Goal: Information Seeking & Learning: Learn about a topic

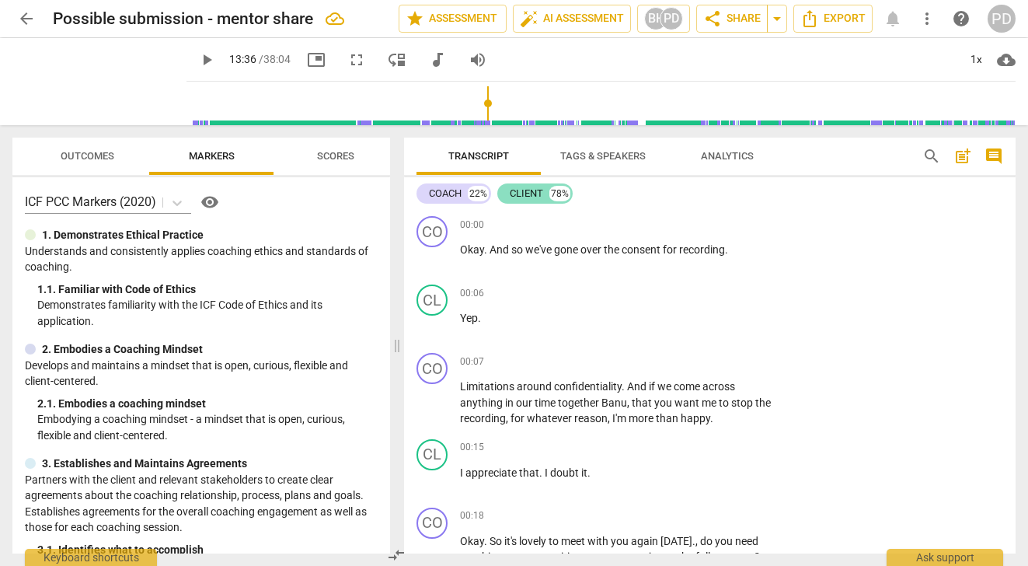
scroll to position [3534, 0]
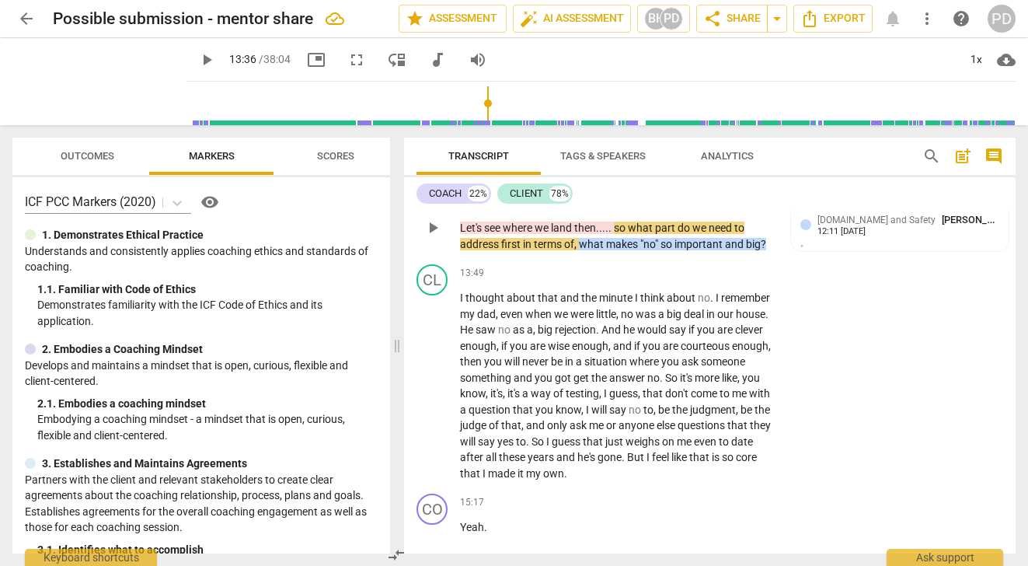
click at [663, 250] on span "so" at bounding box center [667, 244] width 14 height 12
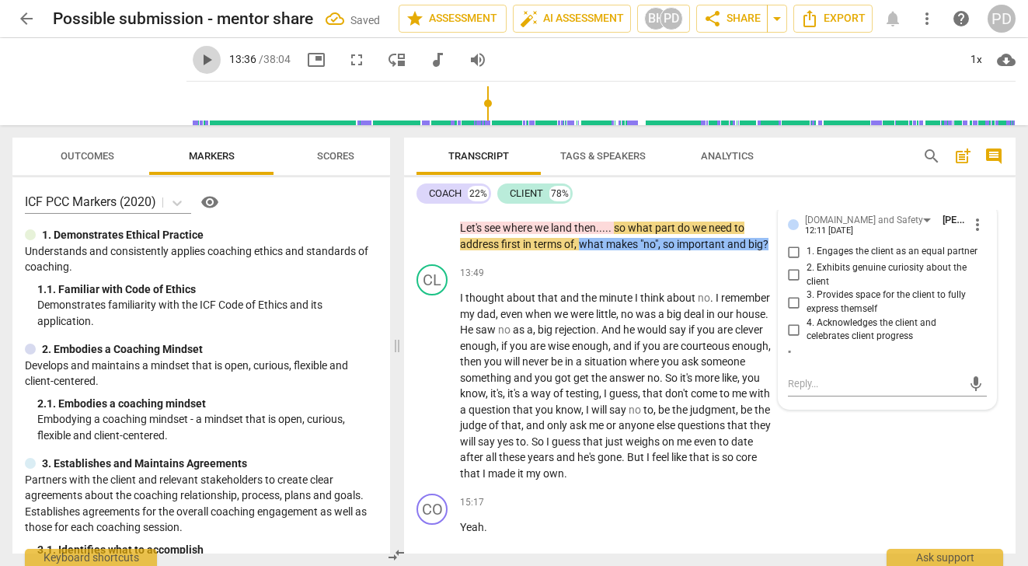
click at [197, 59] on span "play_arrow" at bounding box center [206, 59] width 19 height 19
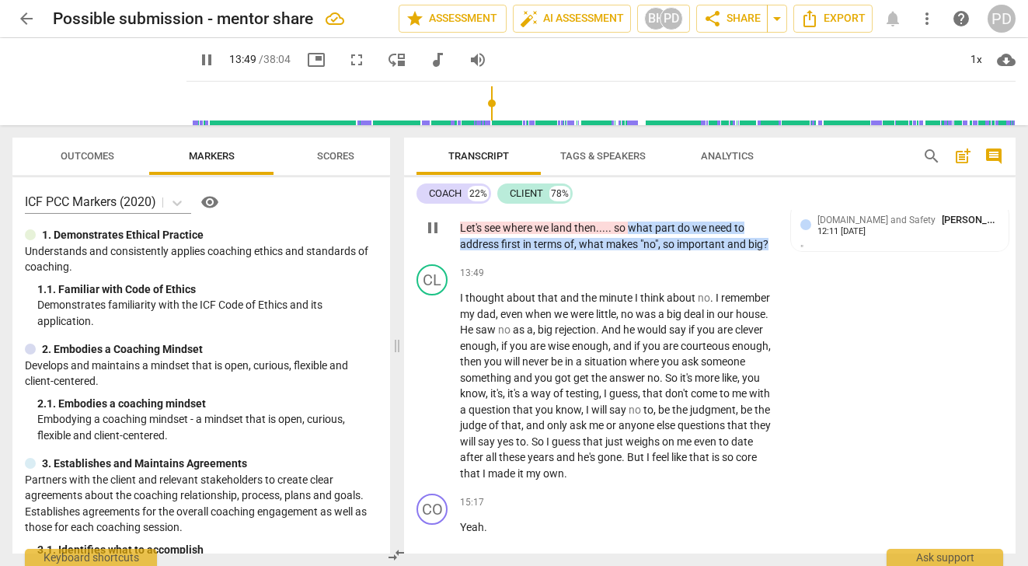
click at [664, 250] on span "so" at bounding box center [670, 244] width 14 height 12
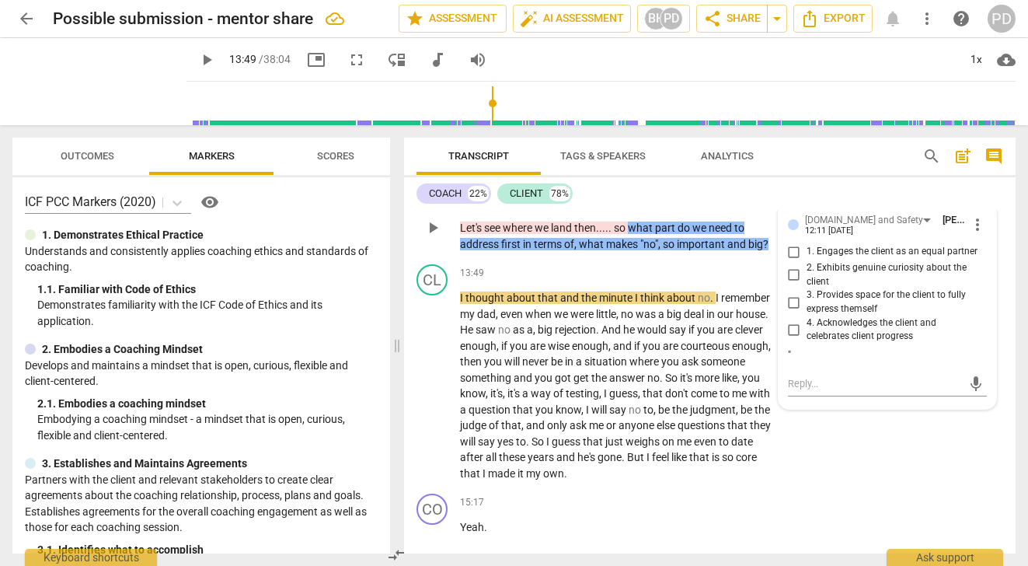
click at [664, 250] on span "so" at bounding box center [670, 244] width 14 height 12
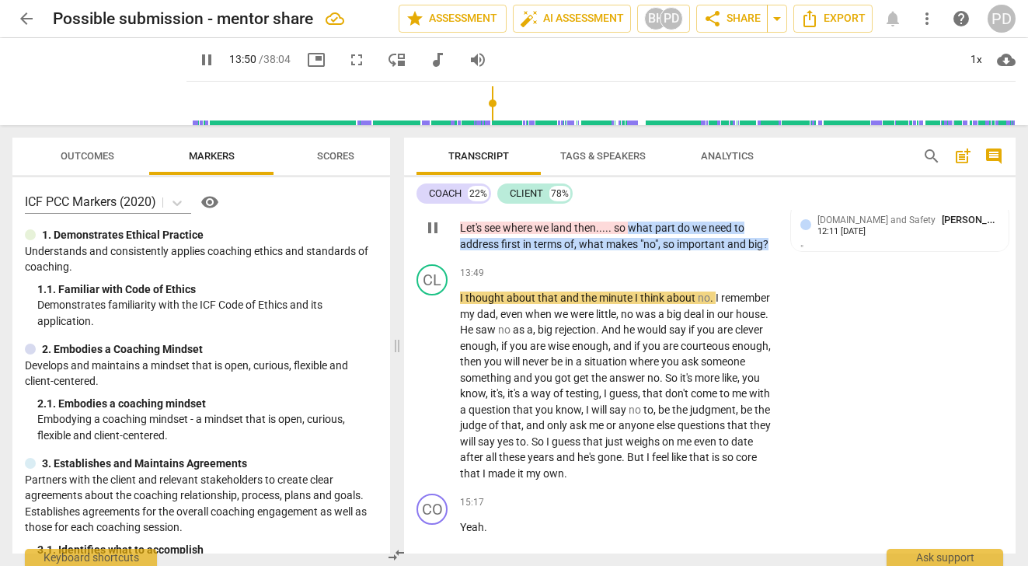
type input "831"
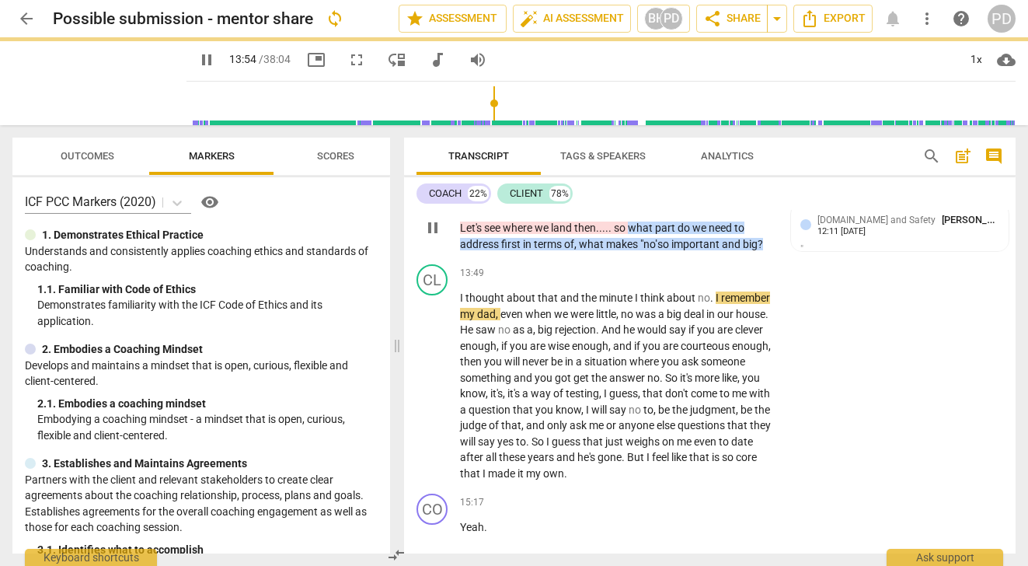
click at [722, 250] on span "important" at bounding box center [696, 244] width 50 height 12
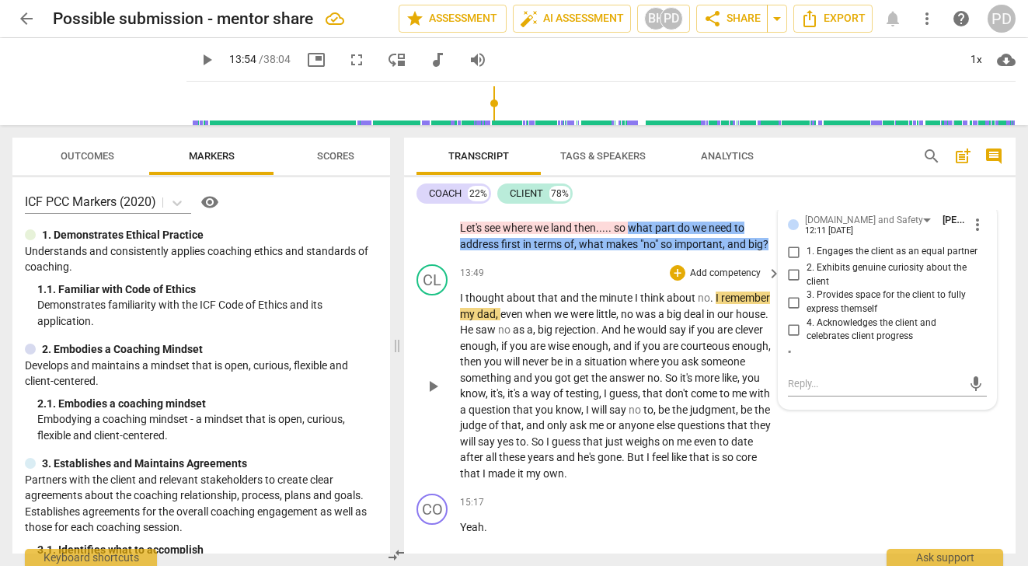
click at [711, 304] on span "." at bounding box center [712, 297] width 5 height 12
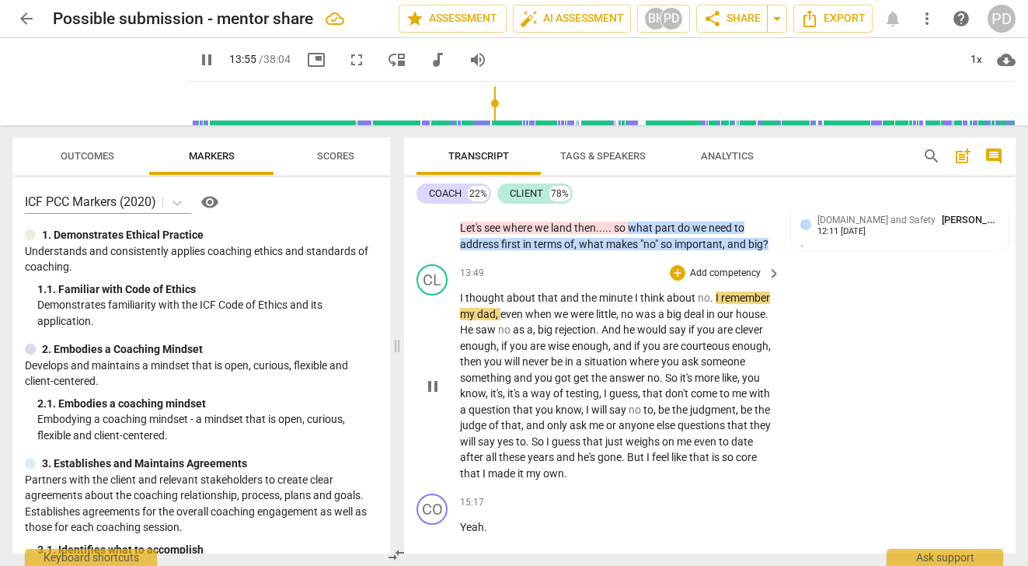
type input "836"
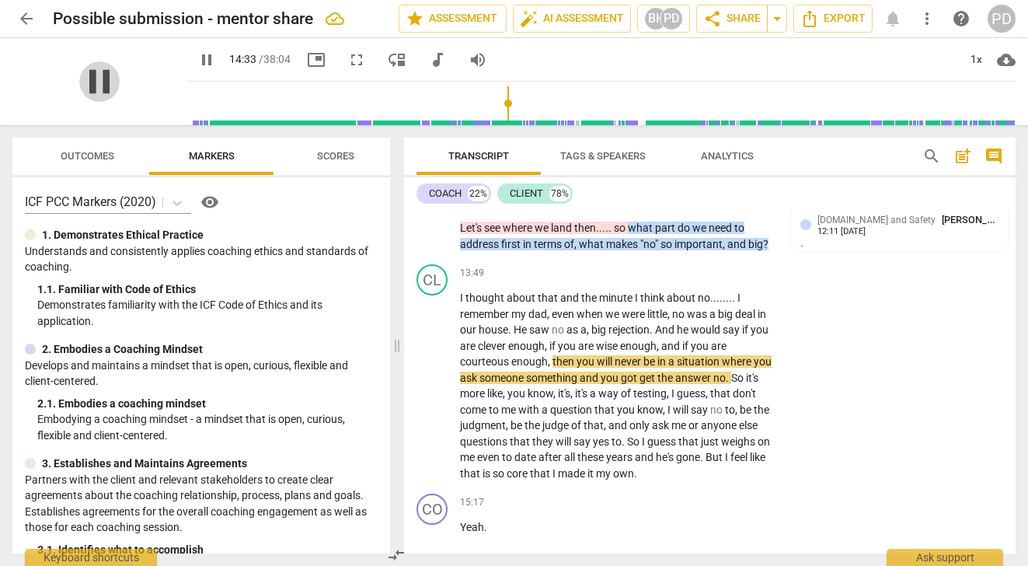
click at [103, 76] on span "pause" at bounding box center [99, 81] width 40 height 40
type input "874"
drag, startPoint x: 660, startPoint y: 390, endPoint x: 642, endPoint y: 390, distance: 17.9
click at [639, 384] on span "got" at bounding box center [630, 377] width 19 height 12
click at [742, 336] on span "say" at bounding box center [732, 329] width 19 height 12
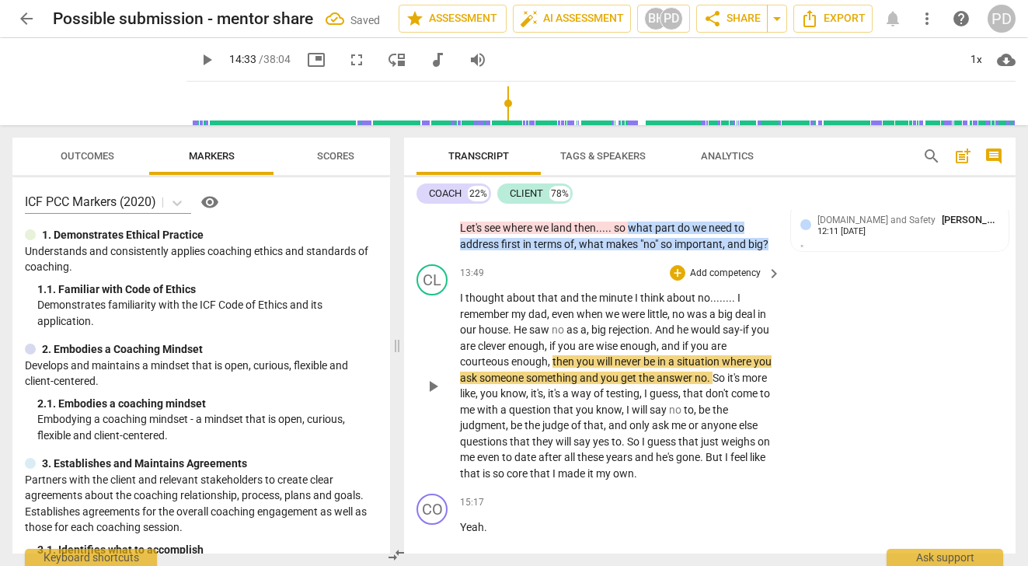
click at [698, 304] on span "no" at bounding box center [704, 297] width 12 height 12
click at [711, 304] on span "." at bounding box center [712, 297] width 3 height 12
click at [672, 320] on span "," at bounding box center [669, 314] width 5 height 12
click at [687, 320] on span "no" at bounding box center [679, 314] width 15 height 12
click at [564, 336] on span "no" at bounding box center [559, 329] width 15 height 12
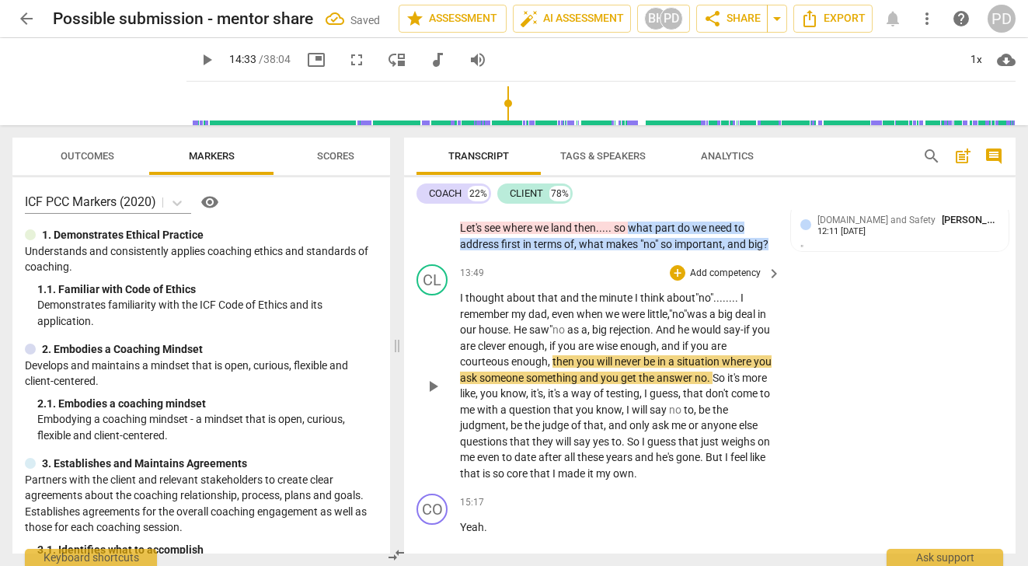
click at [567, 336] on span "no" at bounding box center [559, 329] width 15 height 12
click at [88, 82] on span "play_arrow" at bounding box center [99, 81] width 40 height 40
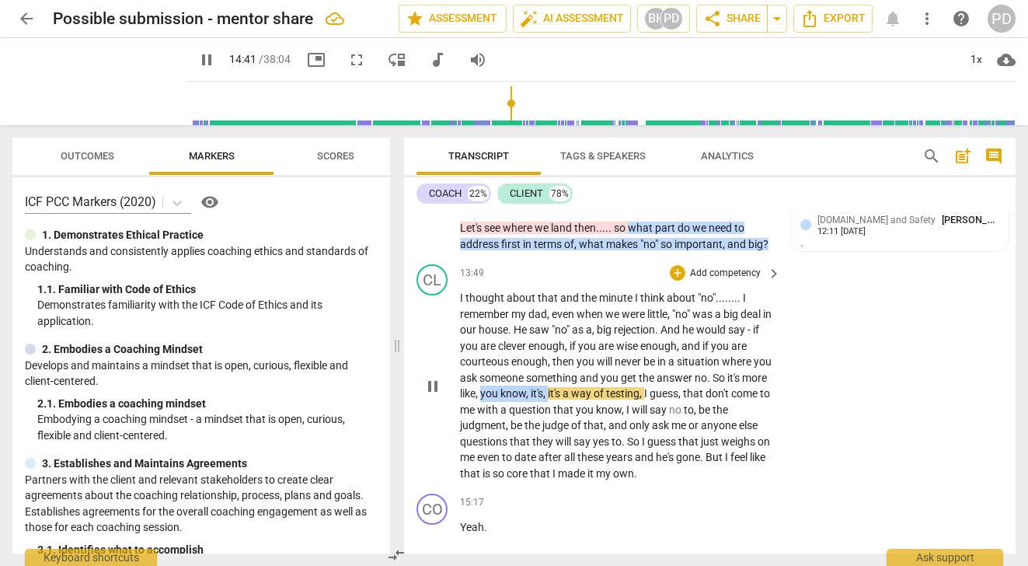
drag, startPoint x: 576, startPoint y: 410, endPoint x: 509, endPoint y: 406, distance: 67.7
click at [509, 406] on p "I thought about that and the minute I think about "no" . . . . . . . . I rememb…" at bounding box center [616, 385] width 313 height 191
type input "882"
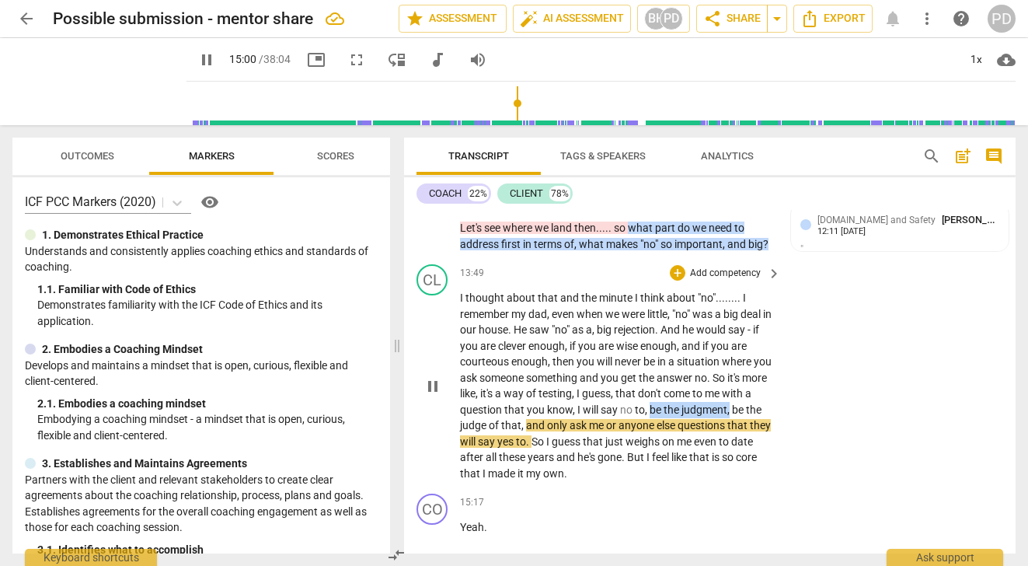
drag, startPoint x: 768, startPoint y: 423, endPoint x: 682, endPoint y: 427, distance: 86.3
click at [682, 427] on p "I thought about that and the minute I think about "no" . . . . . . . . I rememb…" at bounding box center [616, 385] width 313 height 191
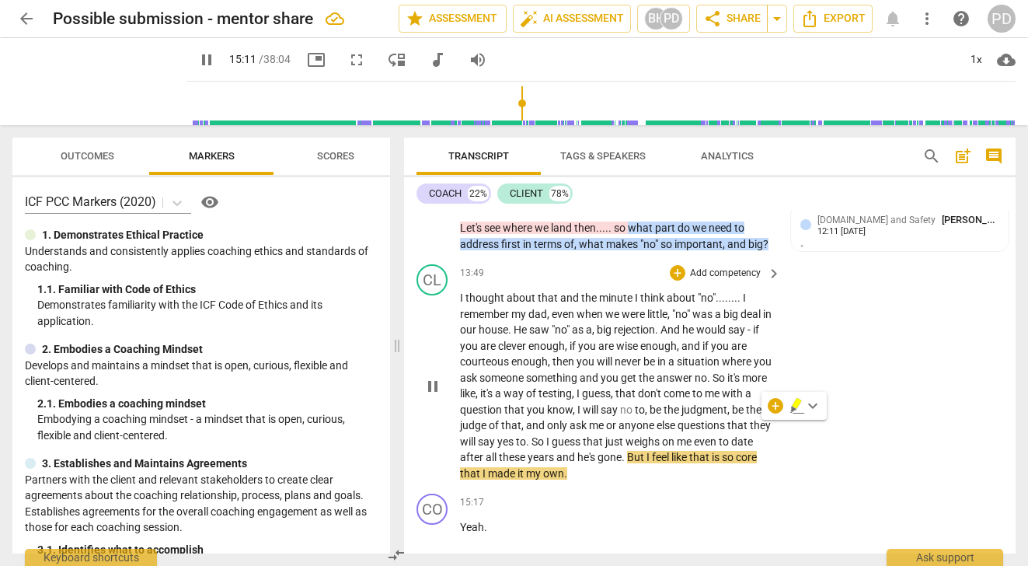
click at [694, 447] on span "me" at bounding box center [685, 441] width 17 height 12
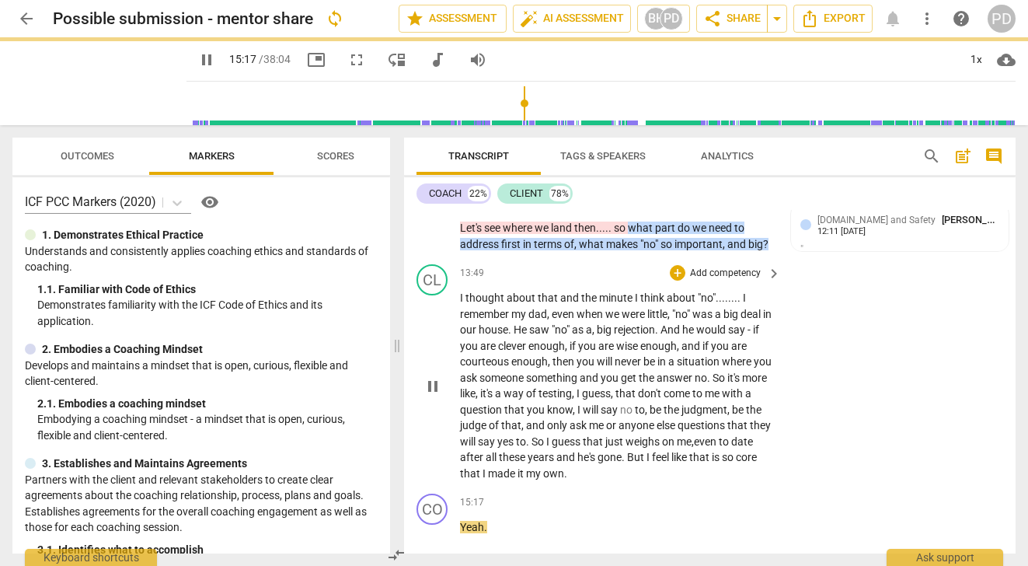
click at [736, 463] on span "core" at bounding box center [746, 457] width 21 height 12
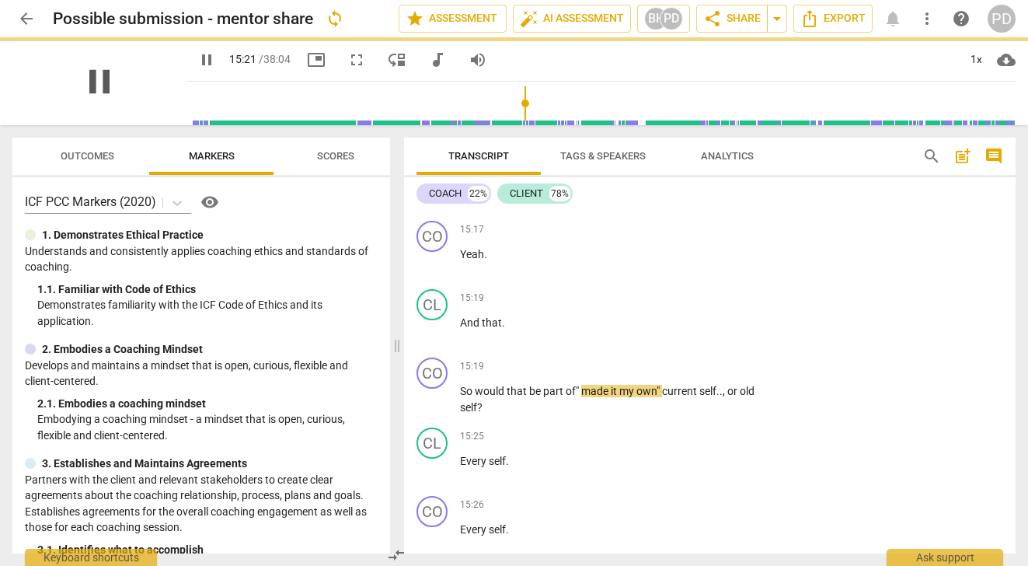
click at [98, 85] on span "pause" at bounding box center [99, 81] width 40 height 40
type input "922"
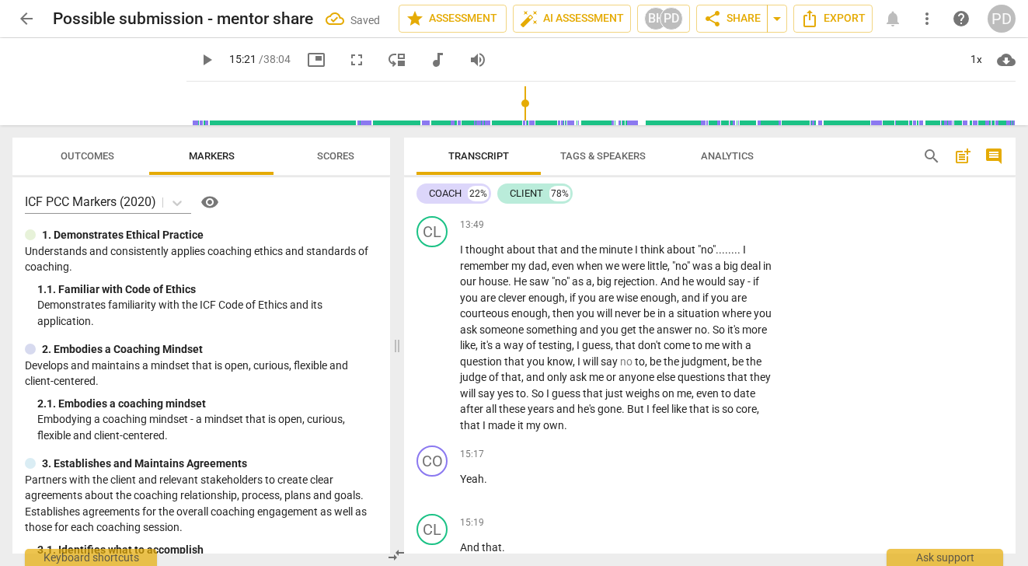
scroll to position [3515, 0]
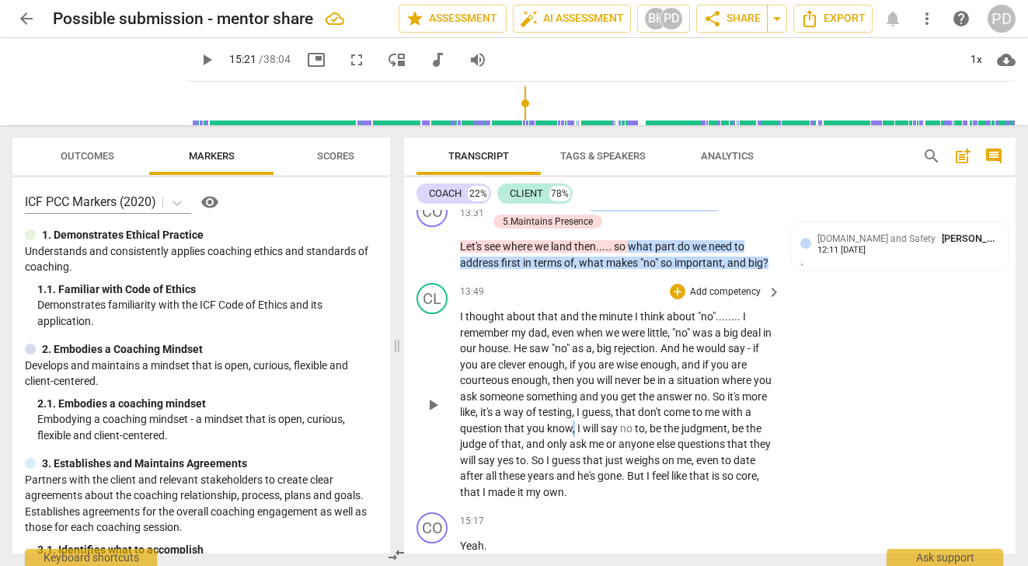
click at [577, 434] on span "," at bounding box center [575, 428] width 5 height 12
click at [635, 434] on span "no" at bounding box center [627, 428] width 15 height 12
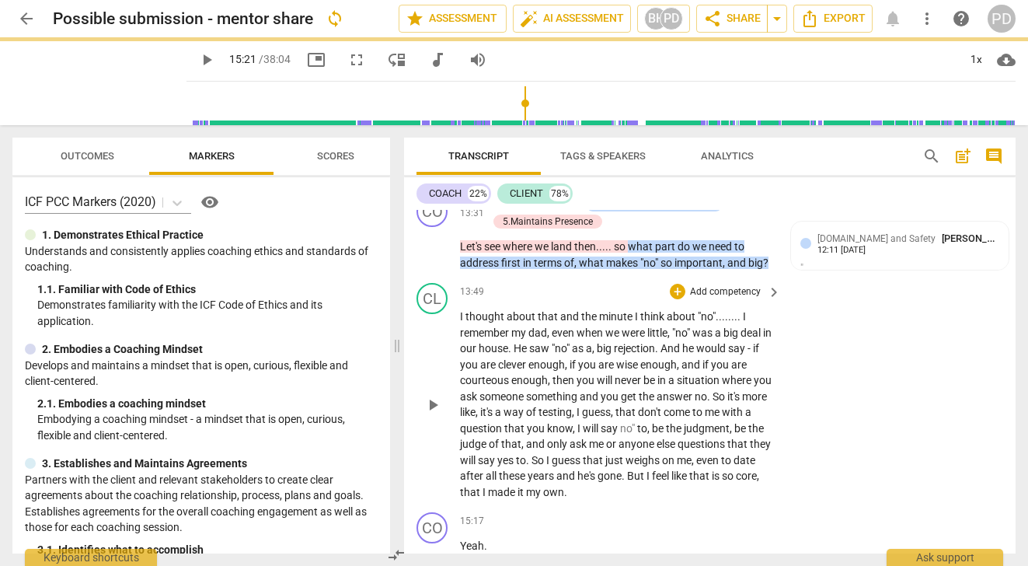
click at [637, 434] on span "no"" at bounding box center [628, 428] width 17 height 12
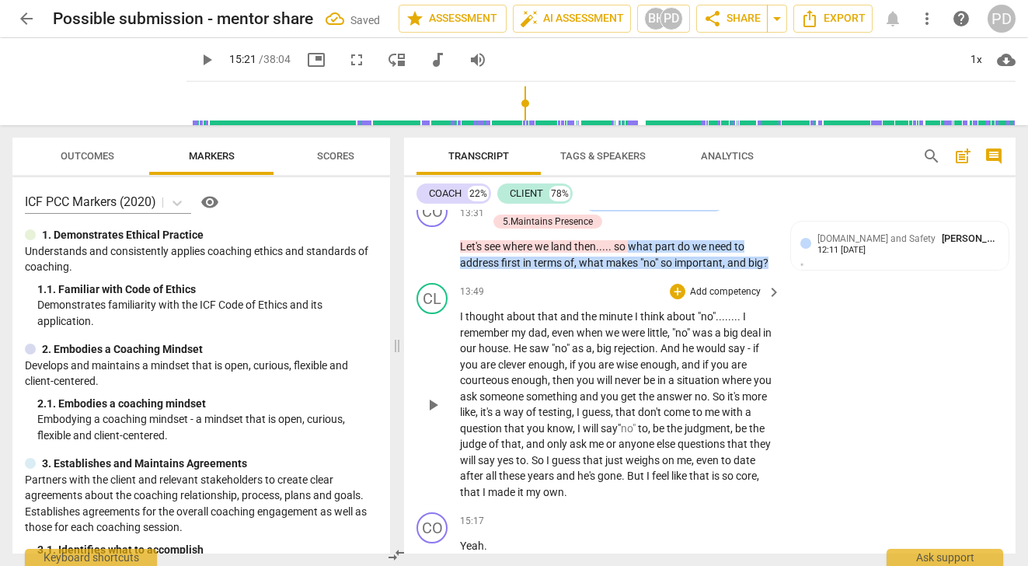
click at [653, 434] on span "," at bounding box center [650, 428] width 5 height 12
click at [671, 434] on span "Be" at bounding box center [665, 428] width 12 height 12
click at [556, 482] on span "years" at bounding box center [542, 475] width 29 height 12
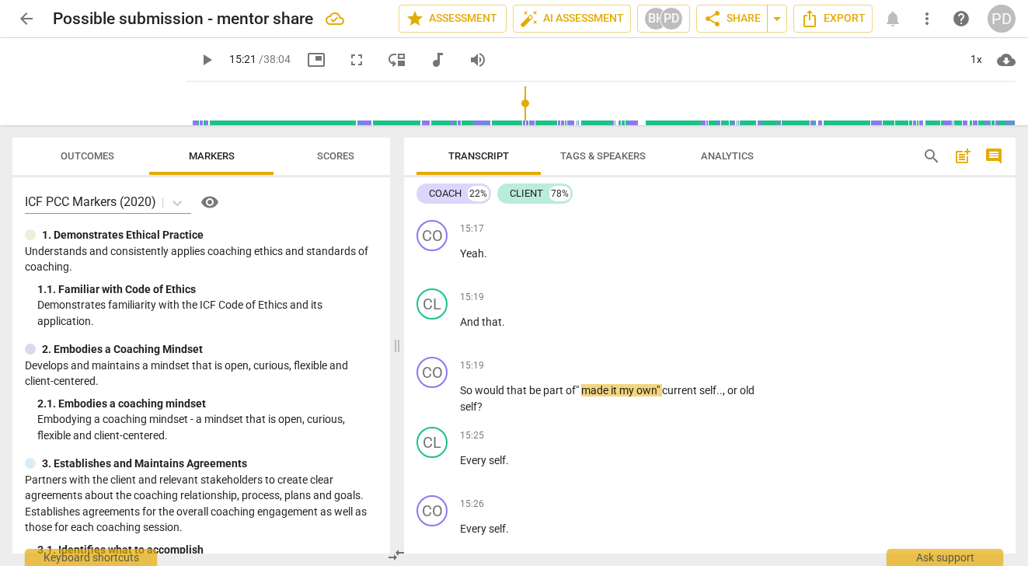
scroll to position [3834, 0]
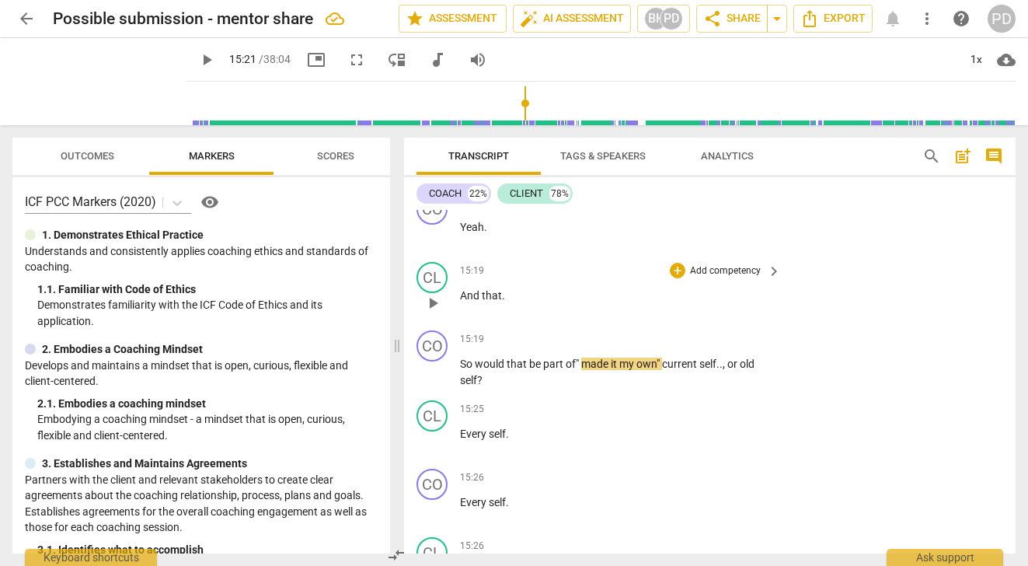
click at [504, 304] on p "And that ." at bounding box center [616, 295] width 313 height 16
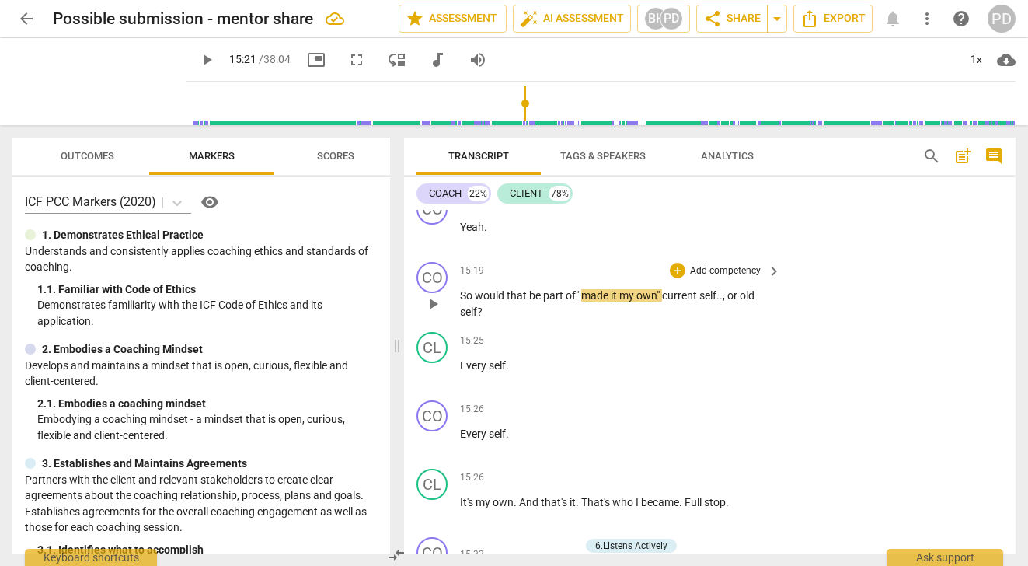
click at [662, 301] on span """ at bounding box center [658, 295] width 5 height 12
click at [719, 301] on span "." at bounding box center [717, 295] width 3 height 12
click at [576, 301] on span """ at bounding box center [578, 295] width 5 height 12
click at [662, 301] on span "" ," at bounding box center [658, 295] width 5 height 12
click at [92, 81] on span "play_arrow" at bounding box center [99, 81] width 40 height 40
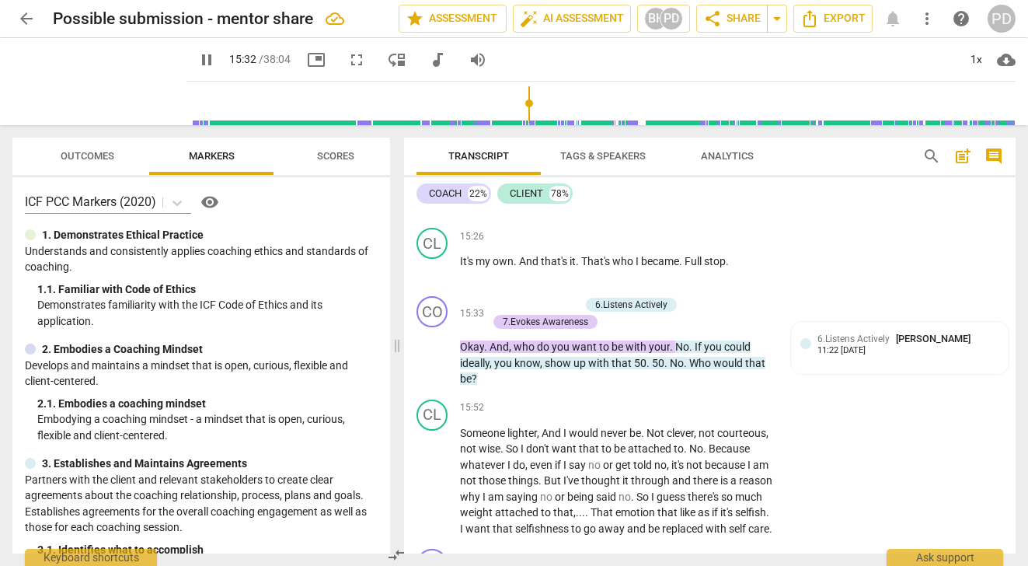
scroll to position [4088, 0]
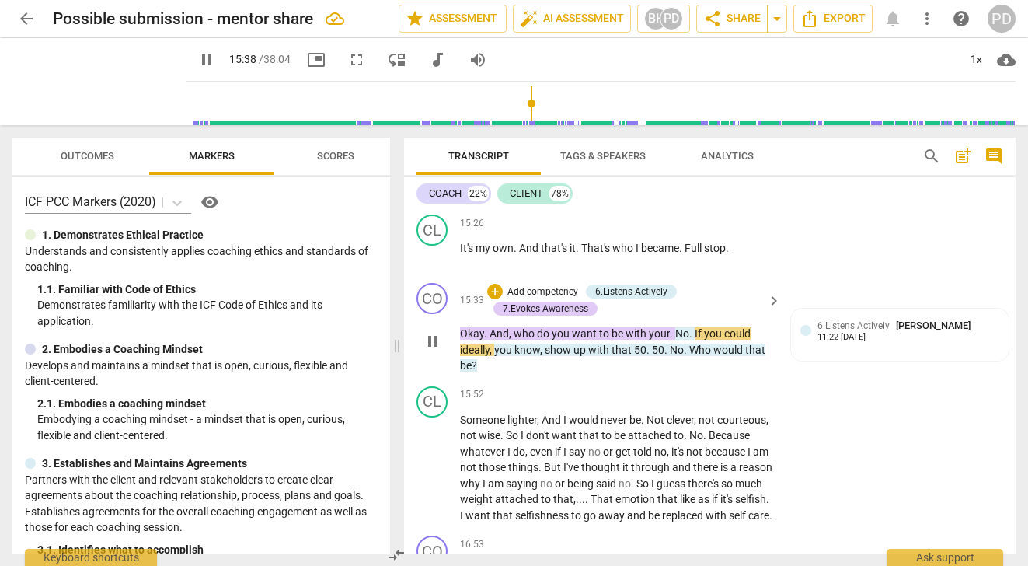
click at [625, 340] on span "with" at bounding box center [636, 333] width 23 height 12
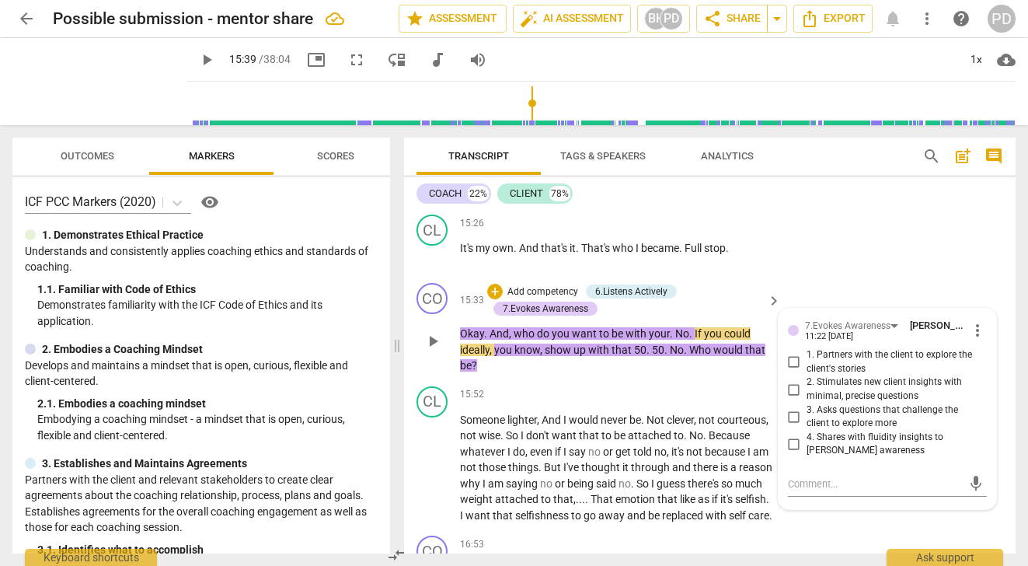
click at [667, 340] on span "your" at bounding box center [659, 333] width 21 height 12
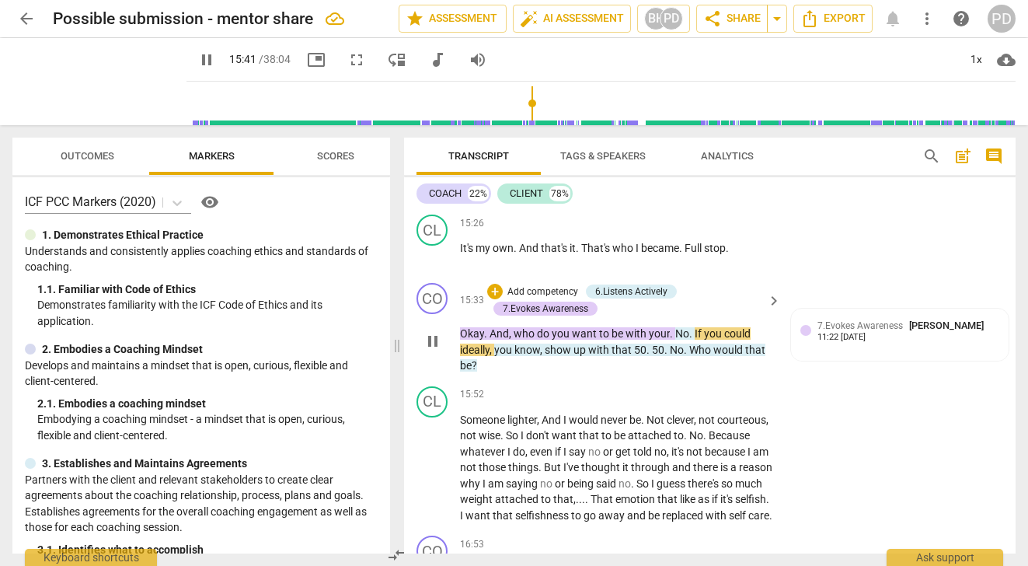
click at [623, 340] on span "be" at bounding box center [618, 333] width 14 height 12
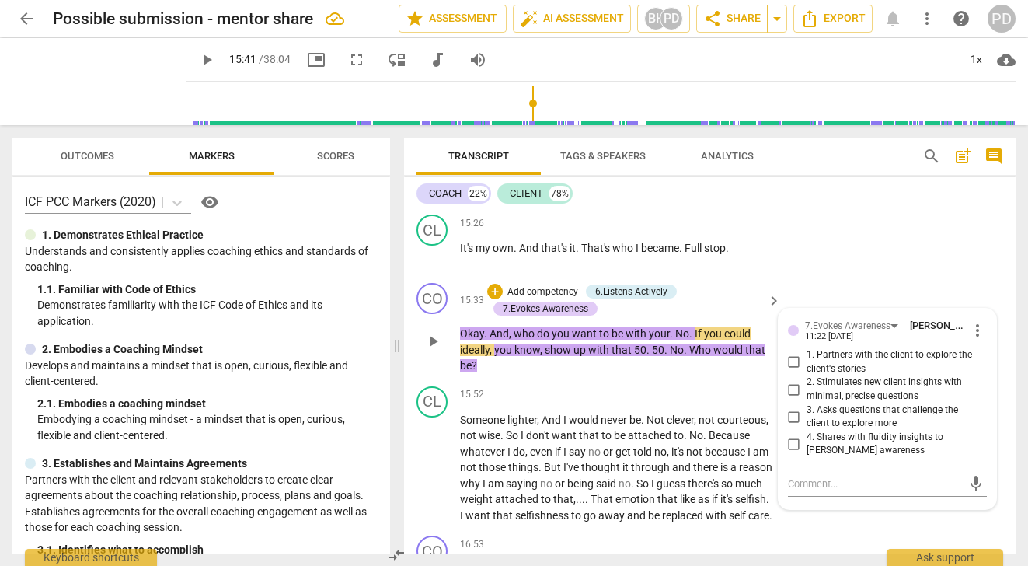
click at [622, 340] on span "be" at bounding box center [618, 333] width 14 height 12
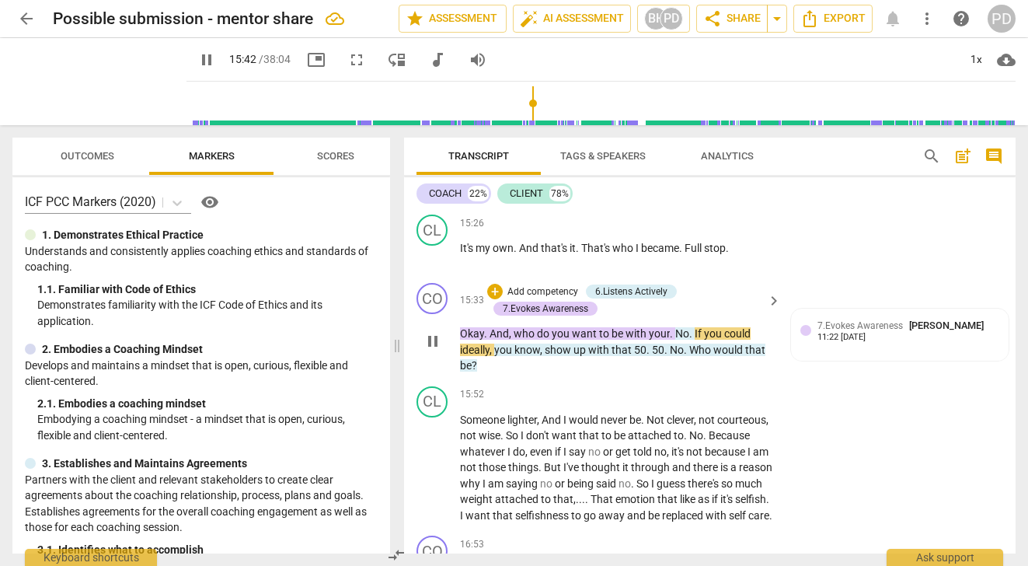
type input "942"
click at [646, 317] on div "+ Add competency 6.Listens Actively 7.Evokes Awareness" at bounding box center [624, 300] width 275 height 34
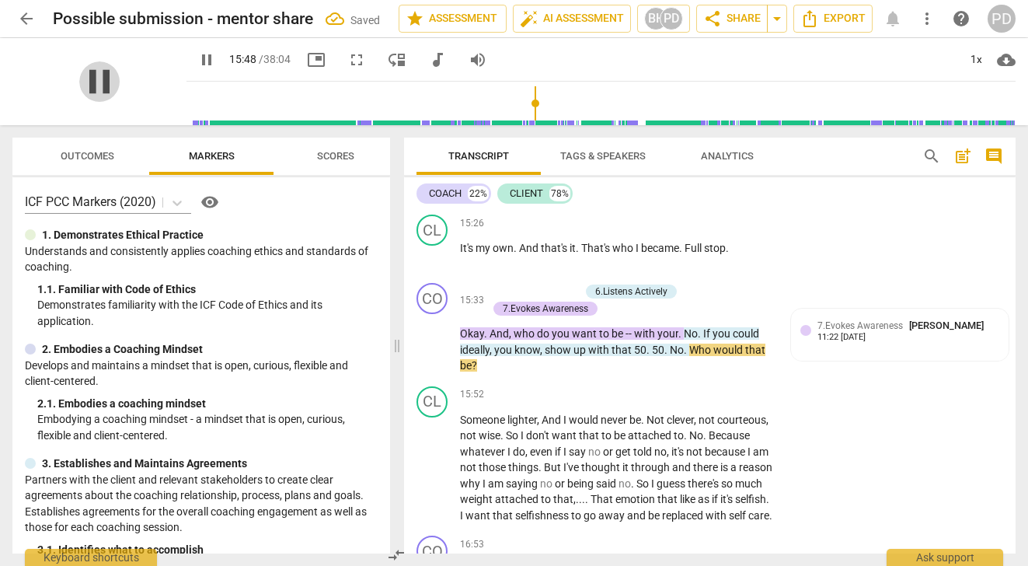
click at [96, 82] on span "pause" at bounding box center [99, 81] width 40 height 40
type input "949"
drag, startPoint x: 700, startPoint y: 349, endPoint x: 675, endPoint y: 350, distance: 24.9
click at [675, 350] on p "Okay . And , who do you want to be -- with your . No . If you could ideally , y…" at bounding box center [616, 350] width 313 height 48
click at [681, 340] on span "your no"" at bounding box center [676, 333] width 39 height 12
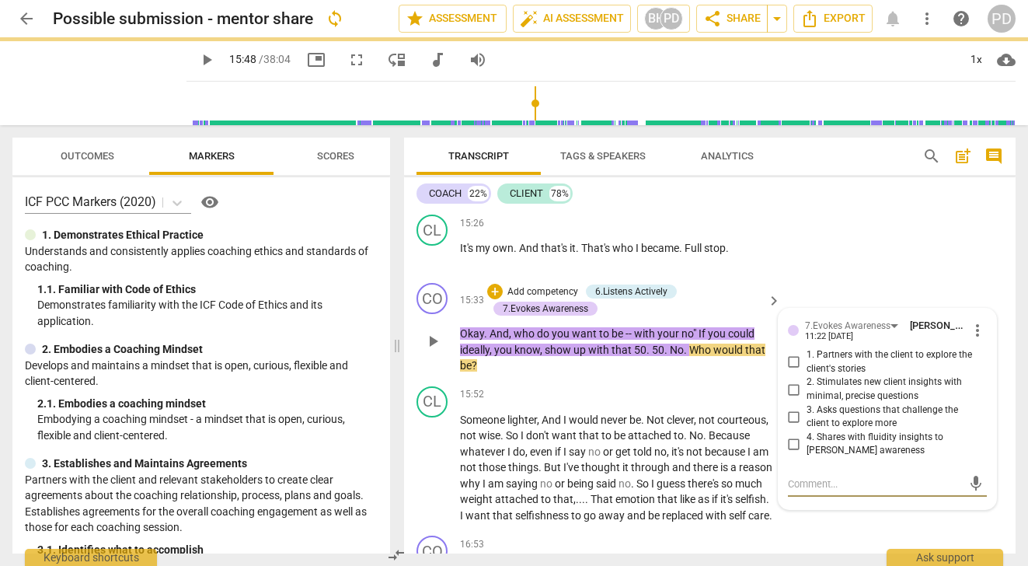
type textarea """
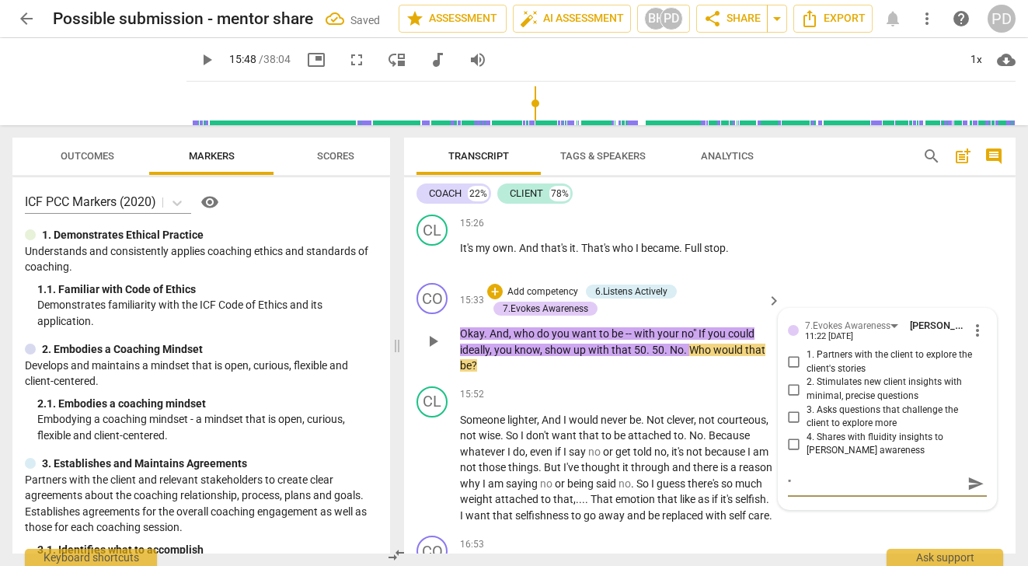
type textarea """
click at [681, 340] on span "no"" at bounding box center [689, 333] width 17 height 12
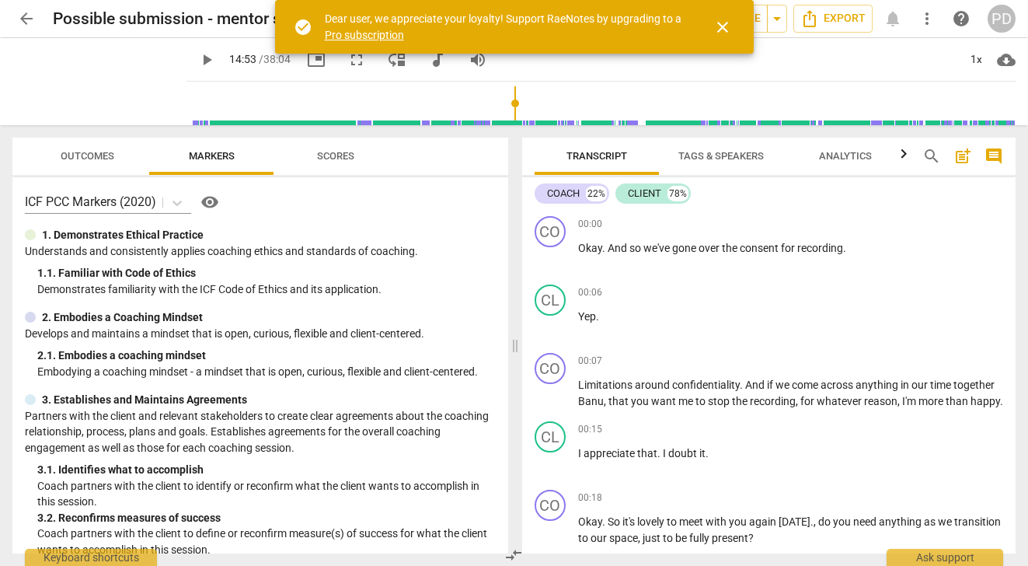
click at [503, 112] on input "range" at bounding box center [604, 103] width 823 height 50
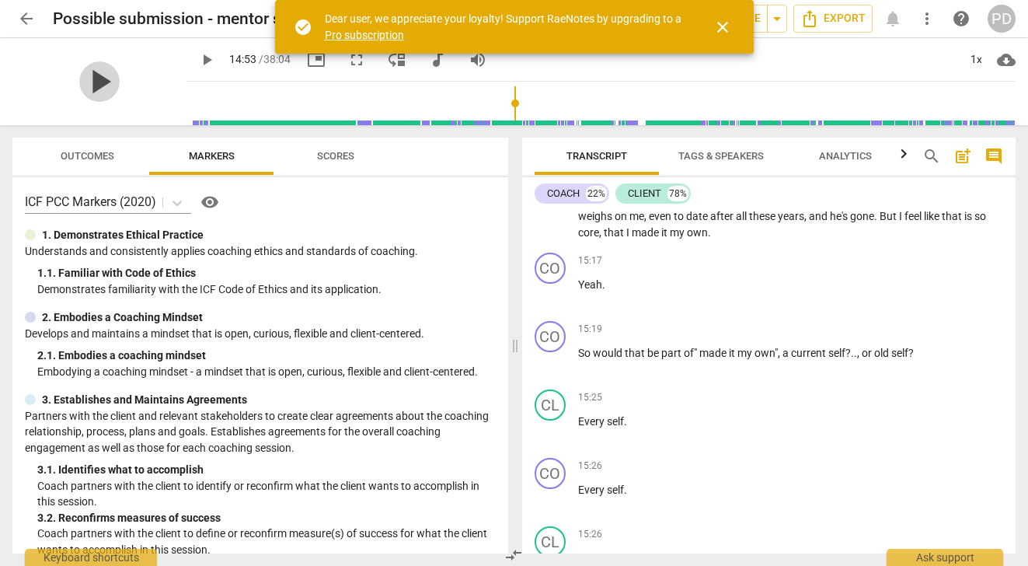
click at [89, 79] on span "play_arrow" at bounding box center [99, 81] width 40 height 40
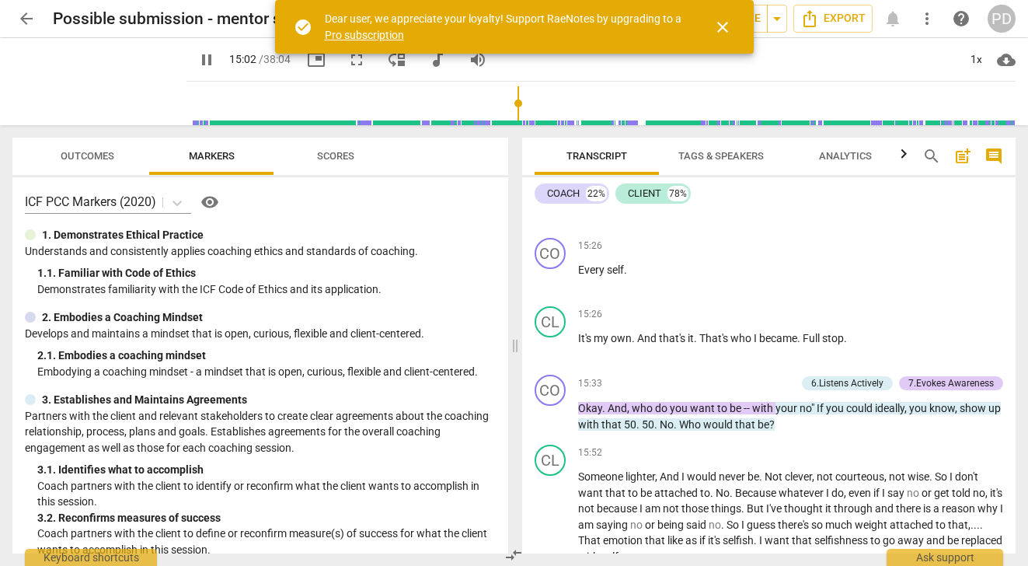
scroll to position [3364, 0]
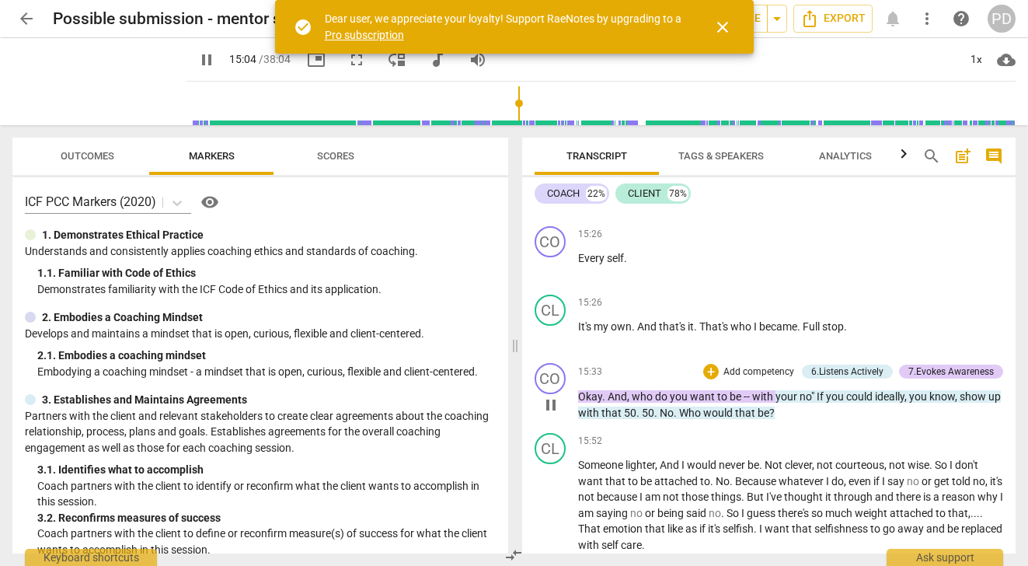
click at [741, 402] on span "be" at bounding box center [737, 396] width 14 height 12
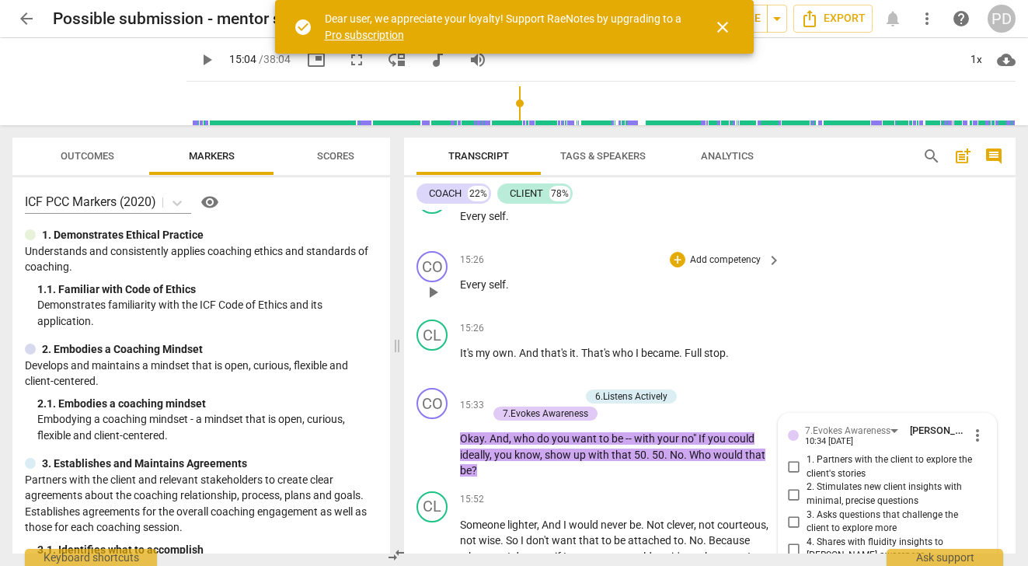
scroll to position [4051, 0]
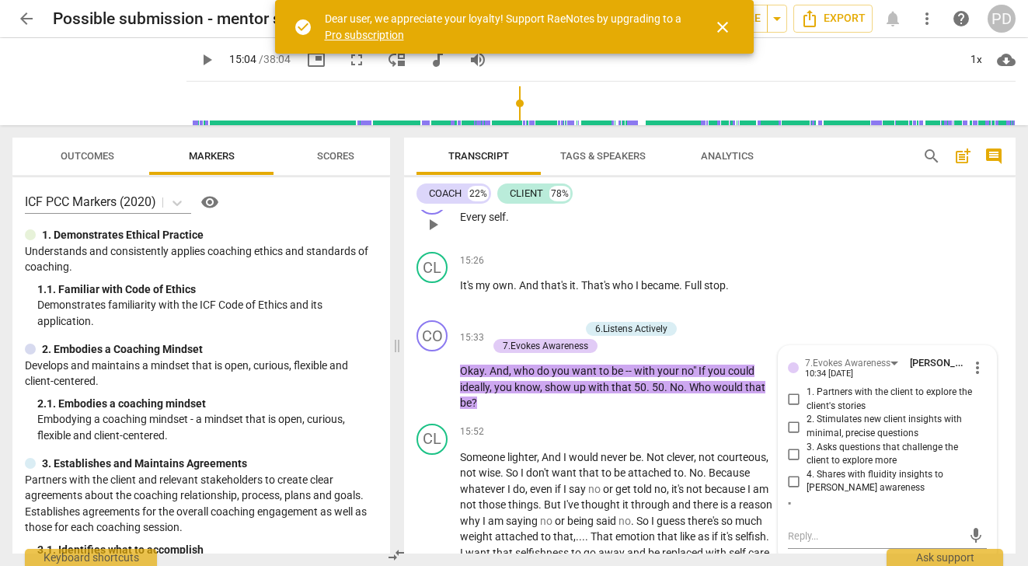
click at [806, 245] on div "CO play_arrow pause 15:26 + Add competency keyboard_arrow_right Every self ." at bounding box center [709, 211] width 611 height 68
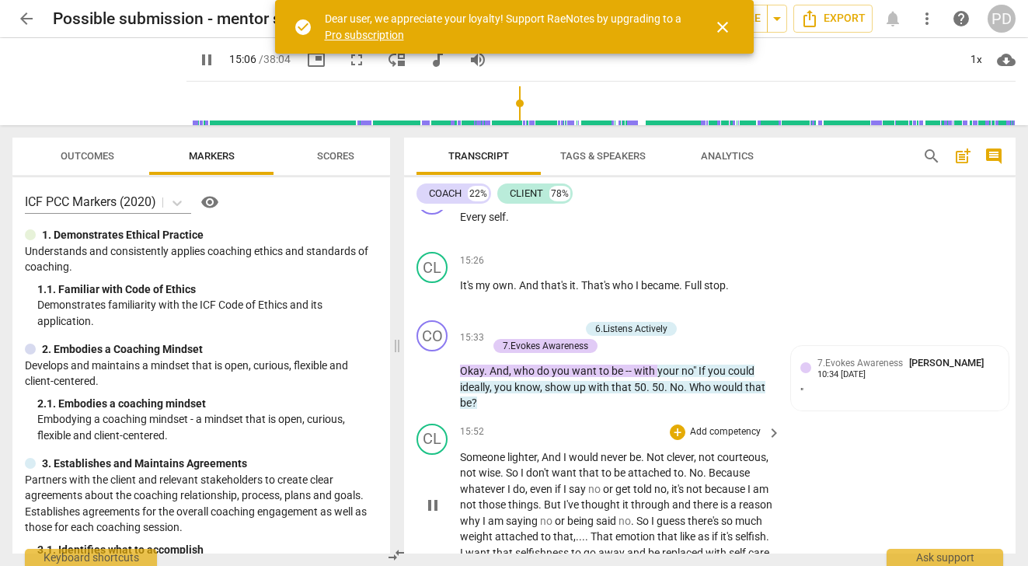
click at [562, 437] on div "CL play_arrow pause 15:52 + Add competency keyboard_arrow_right Someone lighter…" at bounding box center [709, 492] width 611 height 150
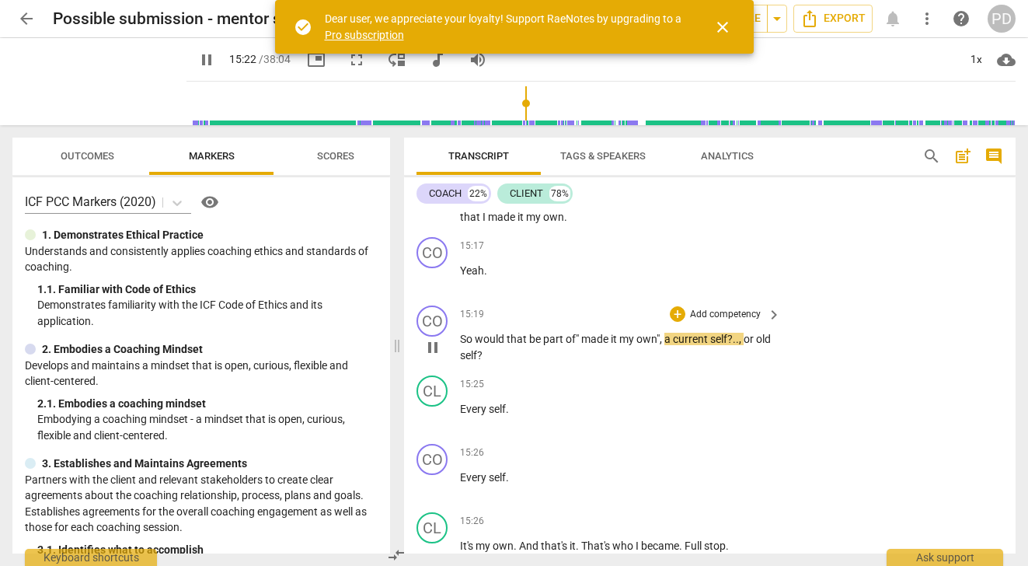
click at [576, 345] on span """ at bounding box center [578, 339] width 5 height 12
type input "923"
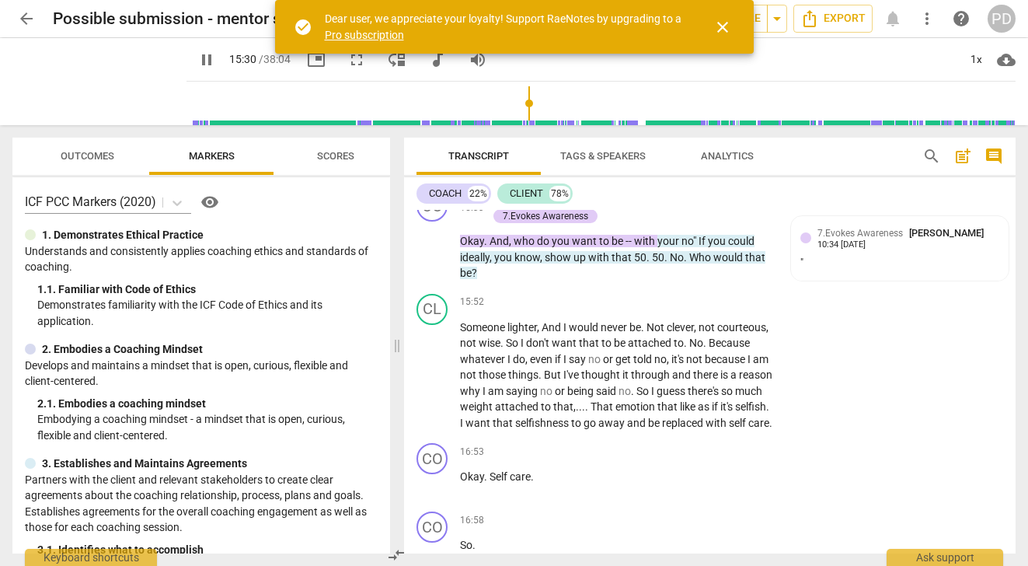
scroll to position [4141, 0]
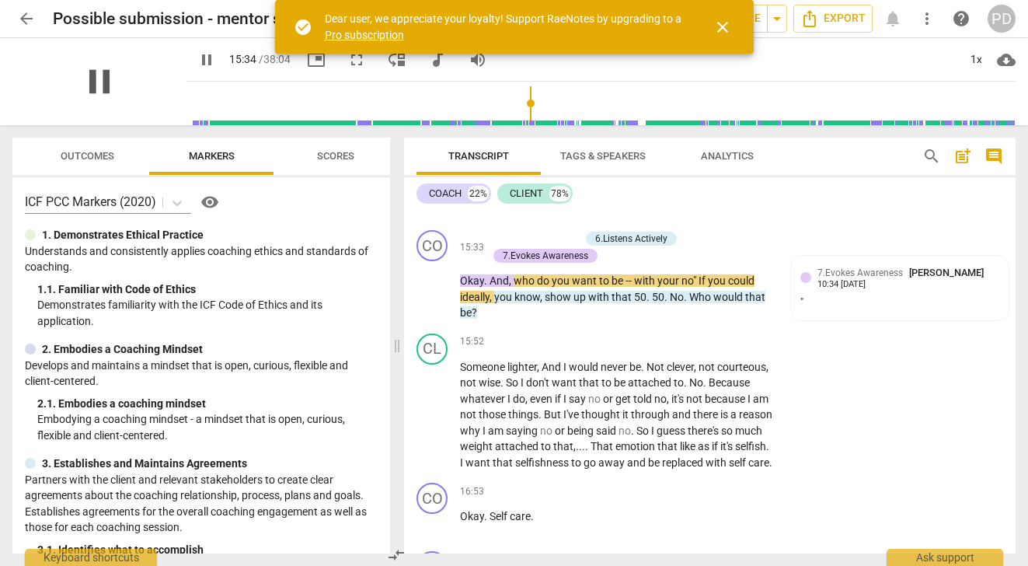
click at [85, 86] on span "pause" at bounding box center [99, 81] width 40 height 40
type input "935"
click at [617, 245] on div "6.Listens Actively" at bounding box center [631, 239] width 72 height 14
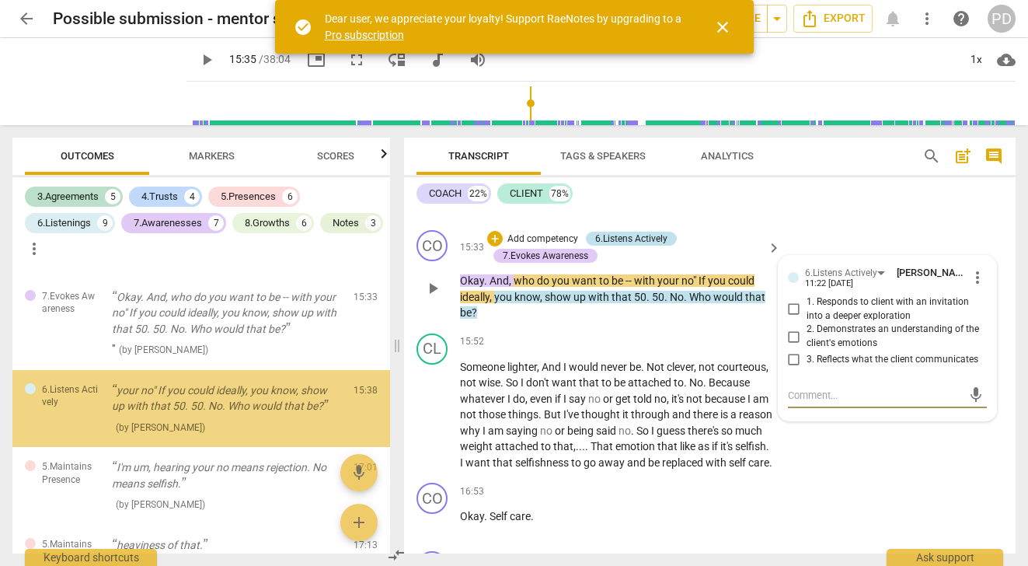
scroll to position [1409, 0]
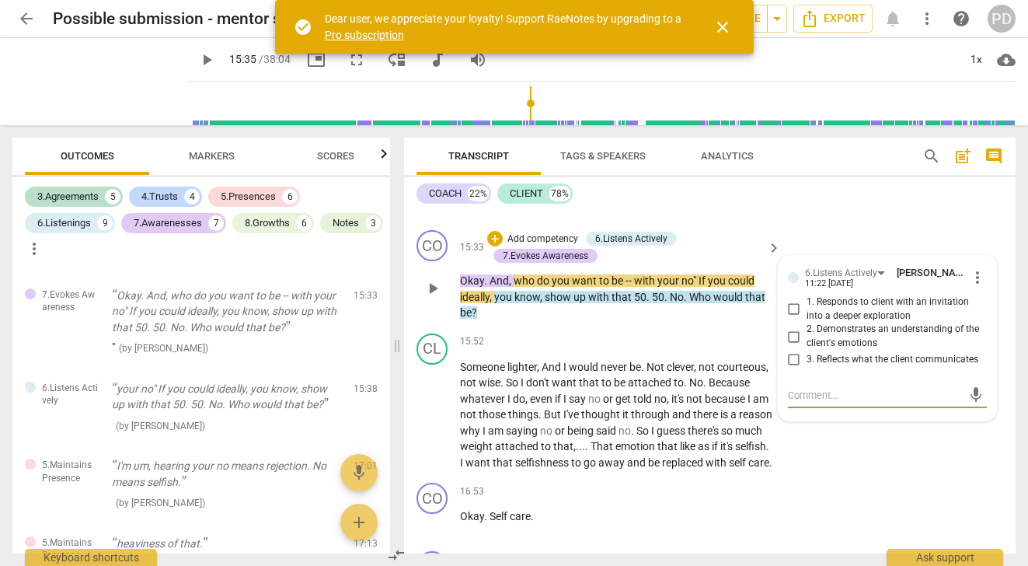
click at [681, 287] on span "no"" at bounding box center [689, 280] width 17 height 12
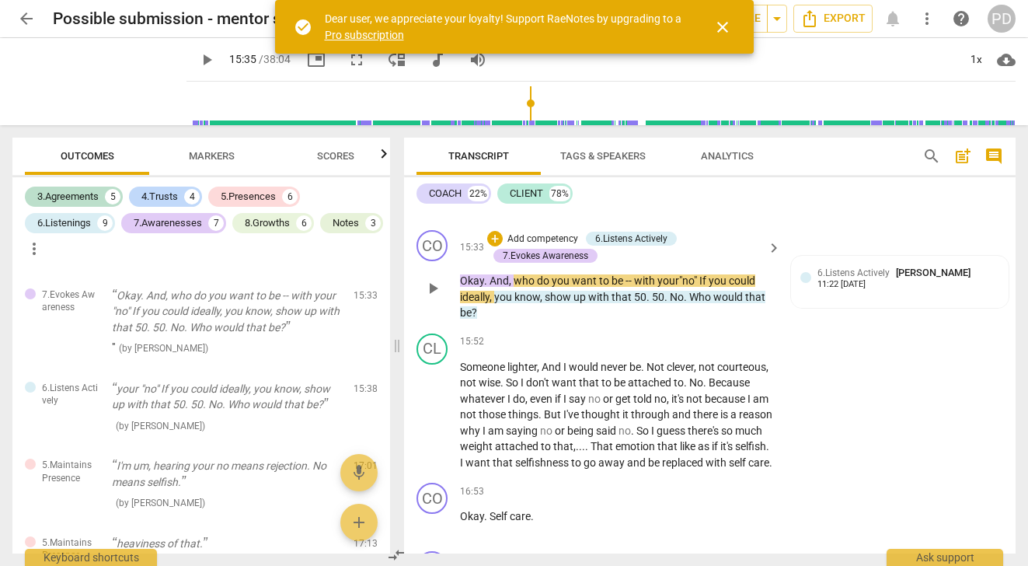
click at [698, 287] on span "no"" at bounding box center [690, 280] width 17 height 12
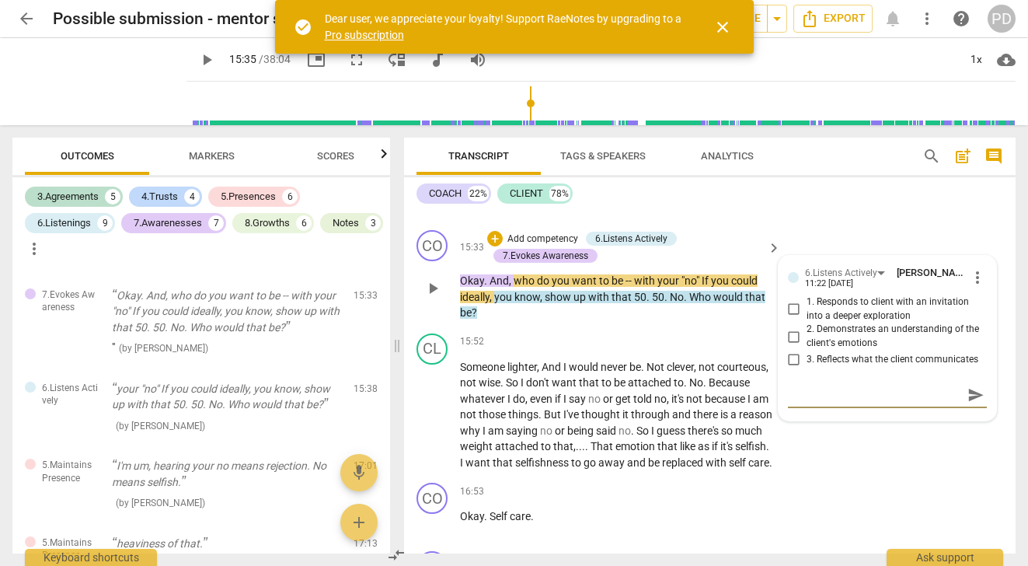
type textarea "-"
click at [688, 344] on div "CL play_arrow pause 15:52 + Add competency keyboard_arrow_right Someone lighter…" at bounding box center [709, 402] width 611 height 150
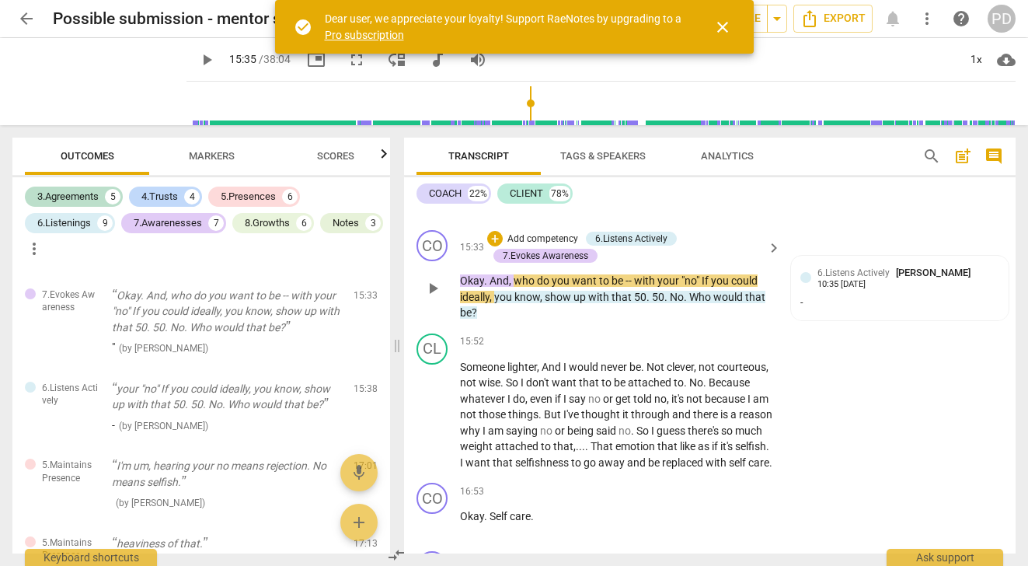
click at [698, 287] on span ""no"" at bounding box center [691, 280] width 20 height 12
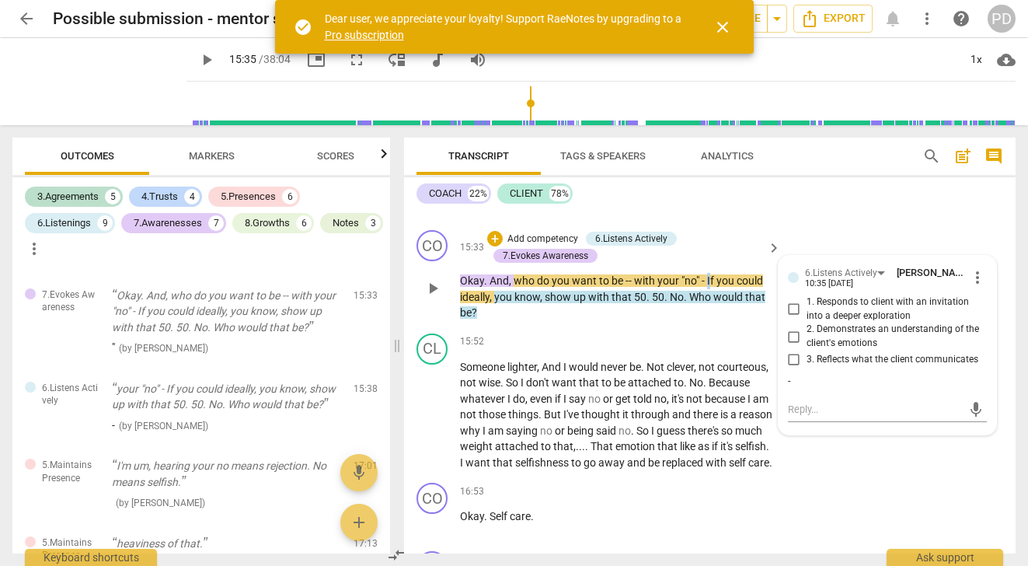
click at [709, 287] on span "If" at bounding box center [711, 280] width 9 height 12
drag, startPoint x: 545, startPoint y: 313, endPoint x: 494, endPoint y: 315, distance: 50.6
click at [494, 315] on p "Okay . And , who do you want to be -- with your "no" - if you could ideally , y…" at bounding box center [616, 297] width 313 height 48
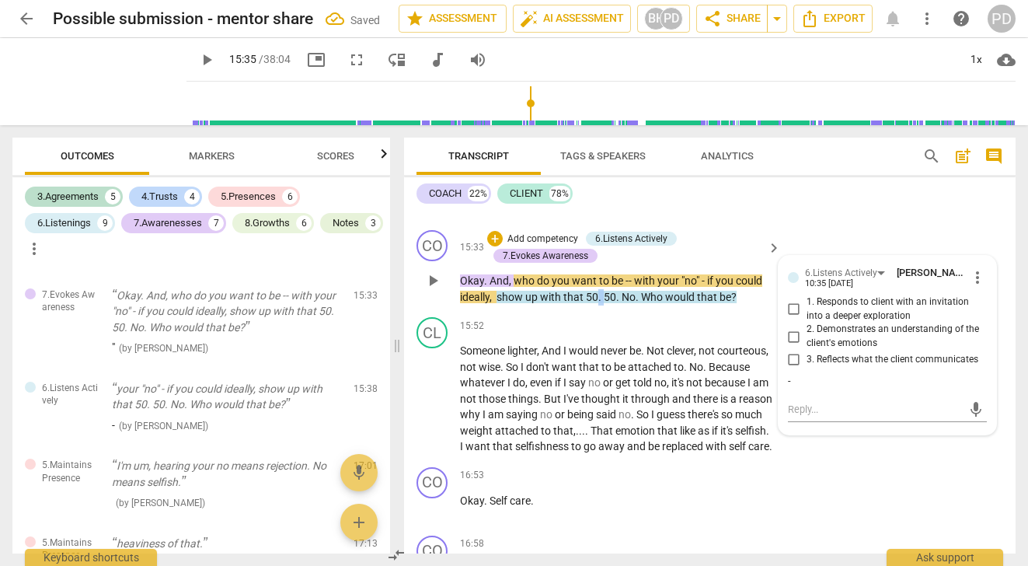
click at [598, 305] on p "Okay . And , who do you want to be -- with your "no" - if you could ideally , s…" at bounding box center [616, 289] width 313 height 32
click at [615, 303] on span "." at bounding box center [617, 297] width 5 height 12
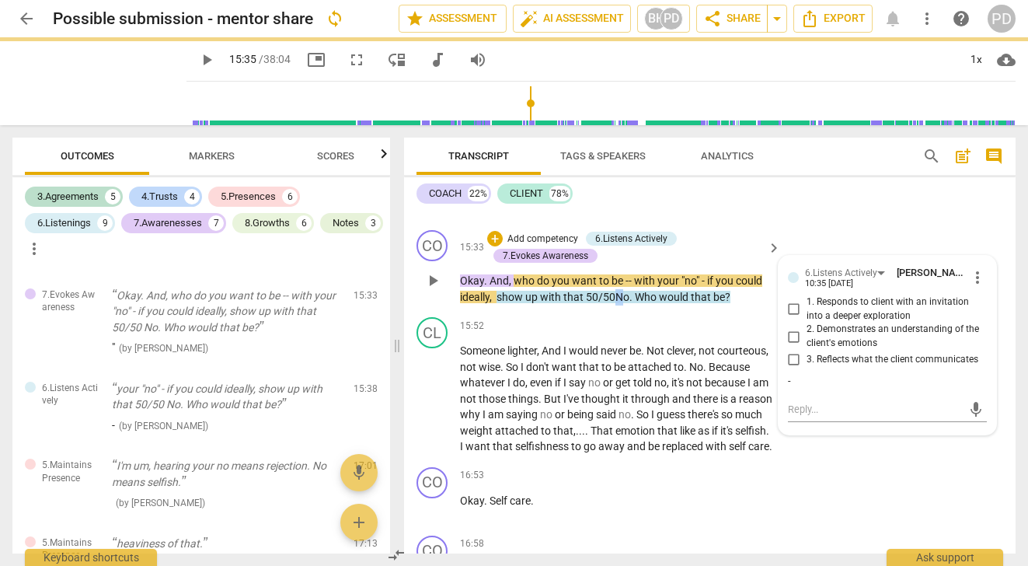
click at [618, 303] on span "No" at bounding box center [622, 297] width 14 height 12
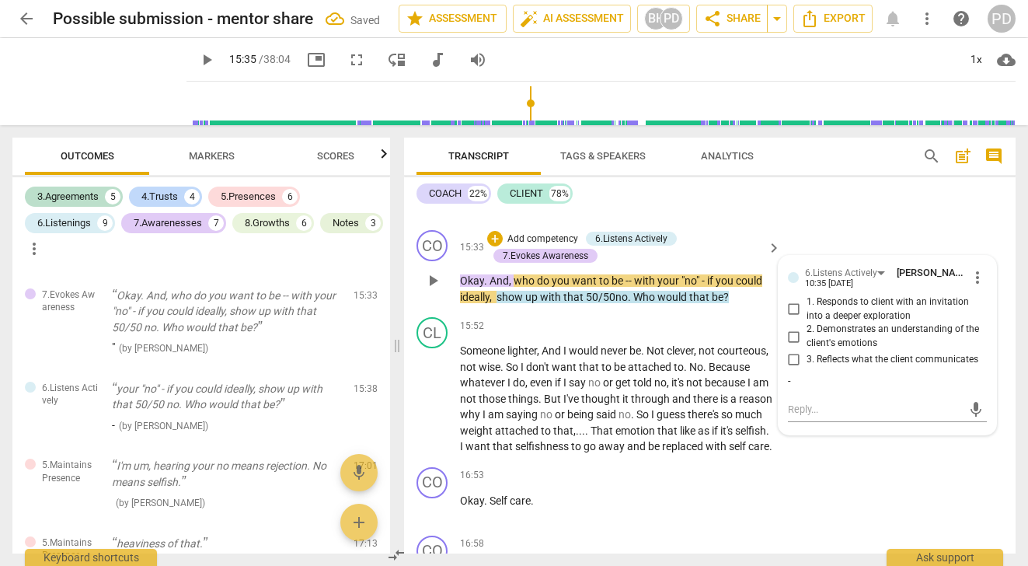
click at [631, 303] on span "." at bounding box center [630, 297] width 5 height 12
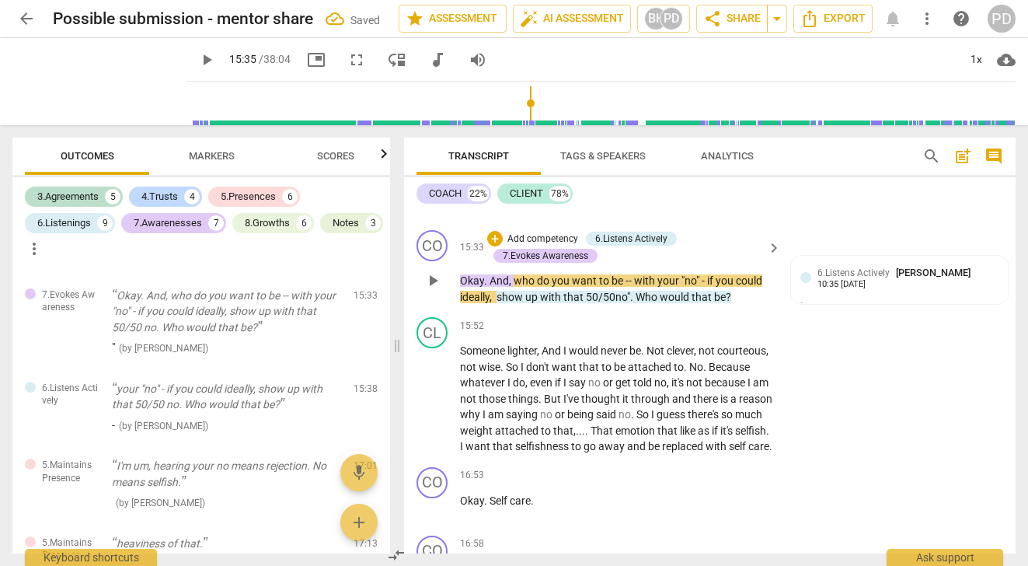
click at [618, 303] on span "no"" at bounding box center [622, 297] width 15 height 12
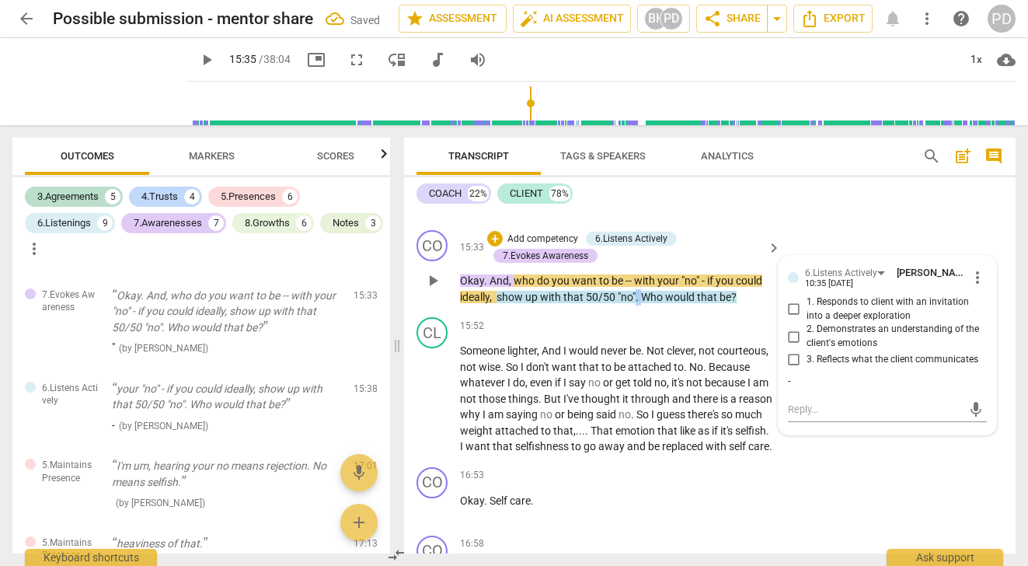
click at [635, 305] on p "Okay . And , who do you want to be -- with your "no" - if you could ideally , s…" at bounding box center [616, 289] width 313 height 32
click at [643, 303] on span "Who" at bounding box center [650, 297] width 24 height 12
click at [93, 81] on span "play_arrow" at bounding box center [99, 81] width 40 height 40
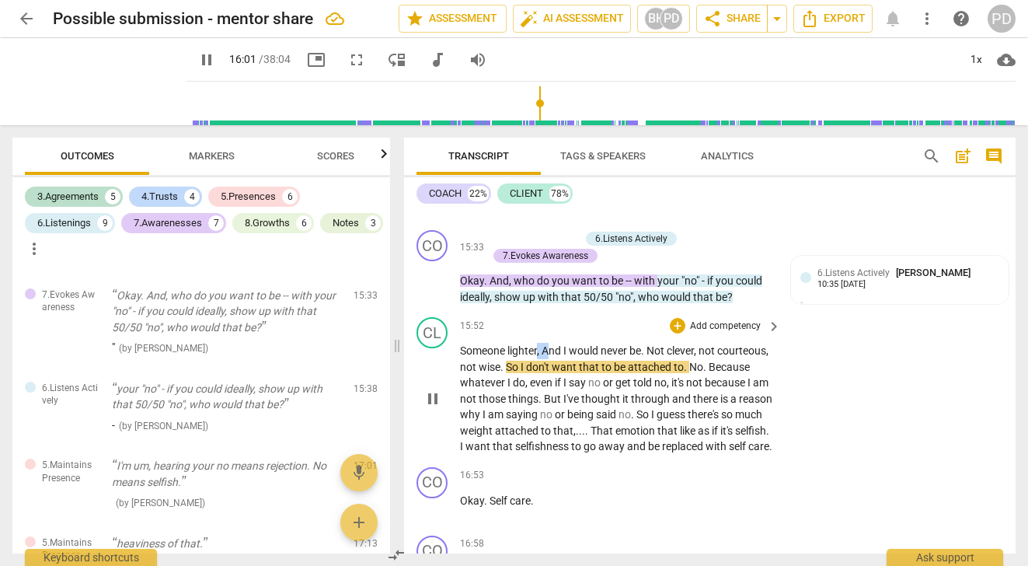
drag, startPoint x: 551, startPoint y: 364, endPoint x: 539, endPoint y: 364, distance: 11.7
click at [539, 364] on p "Someone lighter , And I would never be . Not clever , not courteous , not wise …" at bounding box center [616, 399] width 313 height 112
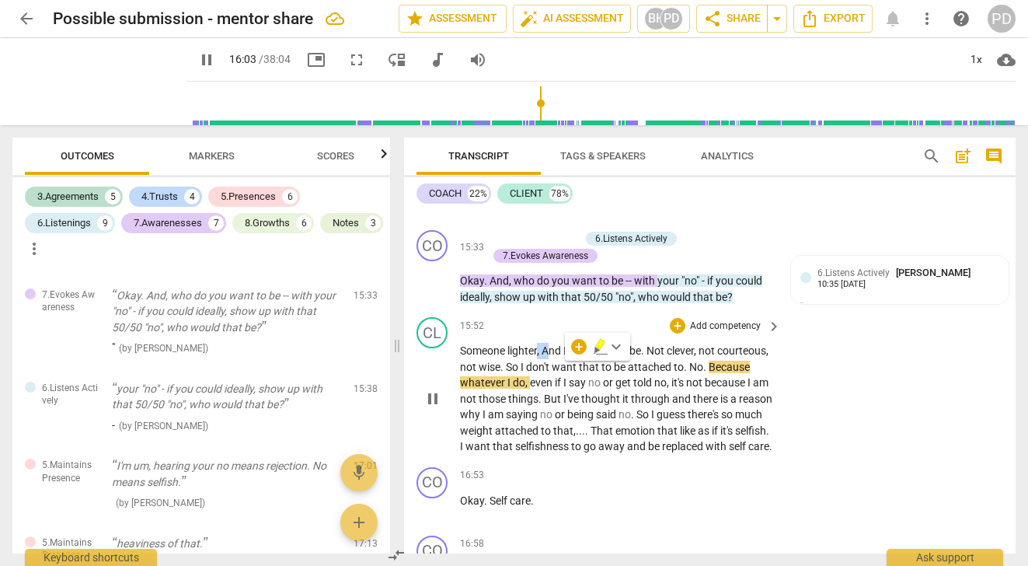
type input "964"
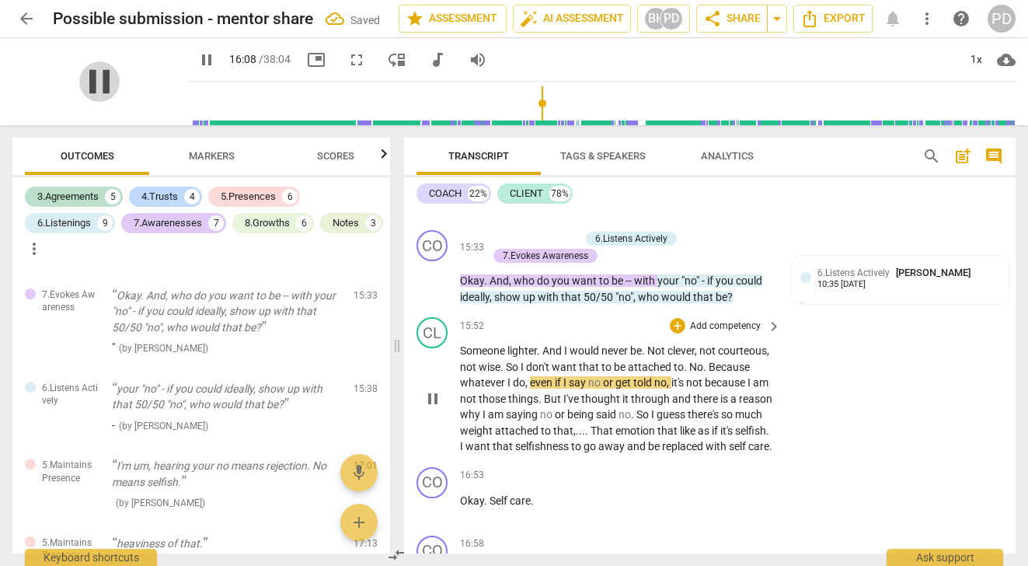
click at [96, 84] on span "pause" at bounding box center [99, 81] width 40 height 40
type input "969"
drag, startPoint x: 667, startPoint y: 367, endPoint x: 644, endPoint y: 367, distance: 22.5
click at [644, 367] on p "Someone lighter . And I would never be . Not clever , not courteous , not wise …" at bounding box center [616, 399] width 313 height 112
click at [738, 381] on p "Someone lighter . And I would never be, not clever , not courteous , not wise .…" at bounding box center [616, 399] width 313 height 112
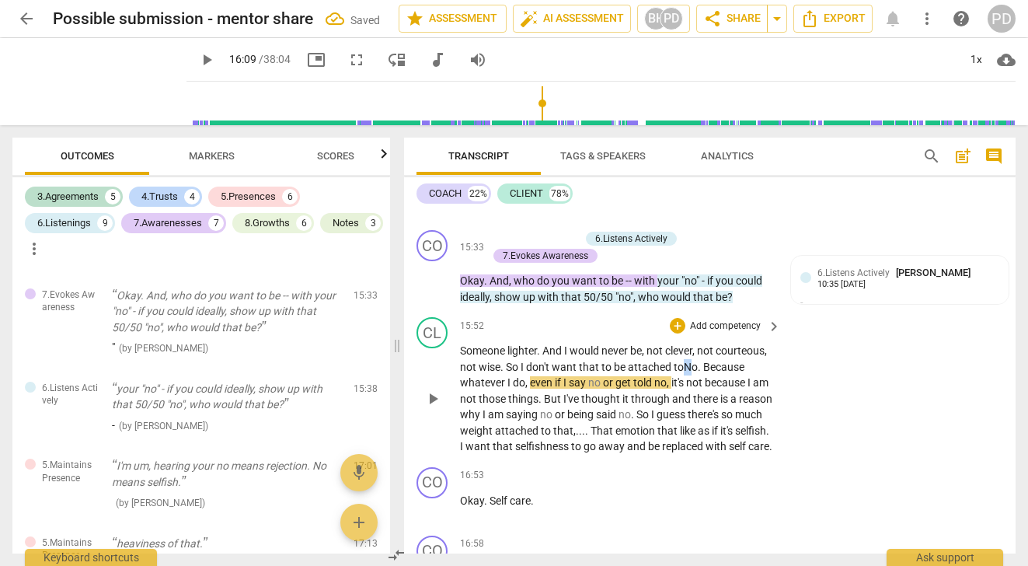
click at [684, 373] on span "No" at bounding box center [691, 366] width 14 height 12
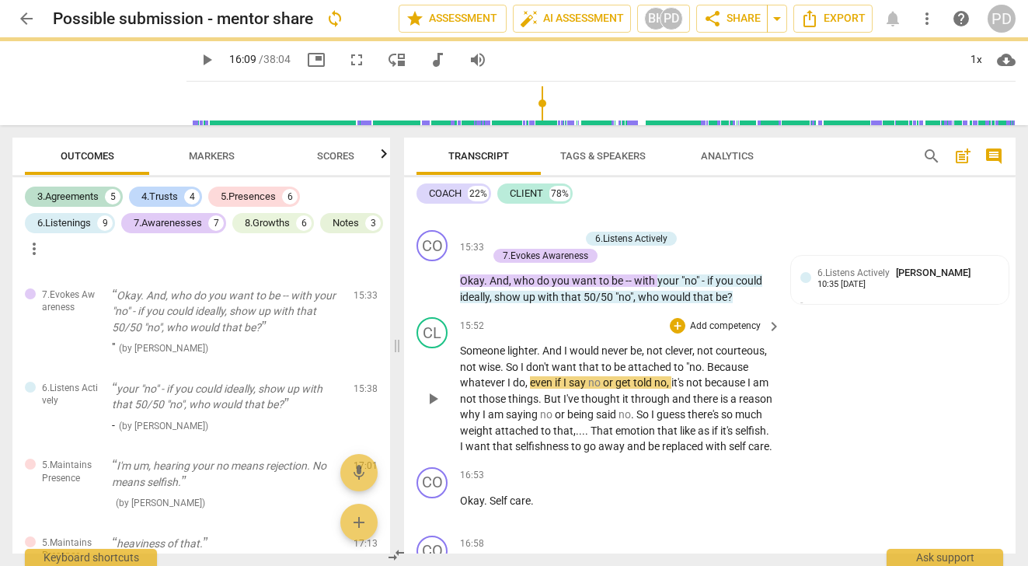
click at [707, 373] on span "." at bounding box center [704, 366] width 5 height 12
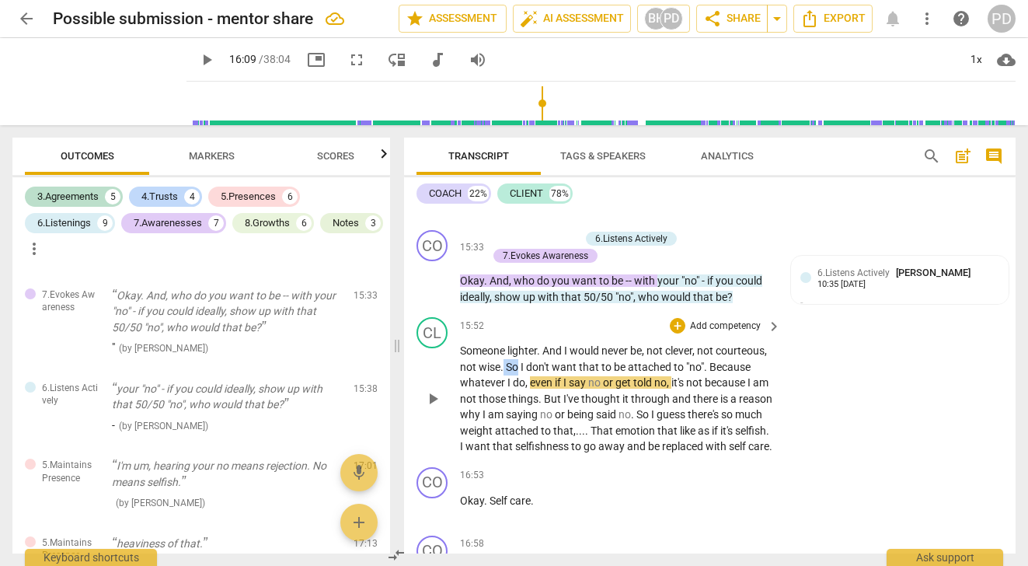
drag, startPoint x: 573, startPoint y: 382, endPoint x: 555, endPoint y: 383, distance: 17.9
click at [555, 383] on p "Someone lighter . And I would never be, not clever , not courteous , not wise .…" at bounding box center [616, 399] width 313 height 112
click at [603, 388] on span "no" at bounding box center [595, 382] width 15 height 12
click at [92, 83] on span "play_arrow" at bounding box center [99, 81] width 40 height 40
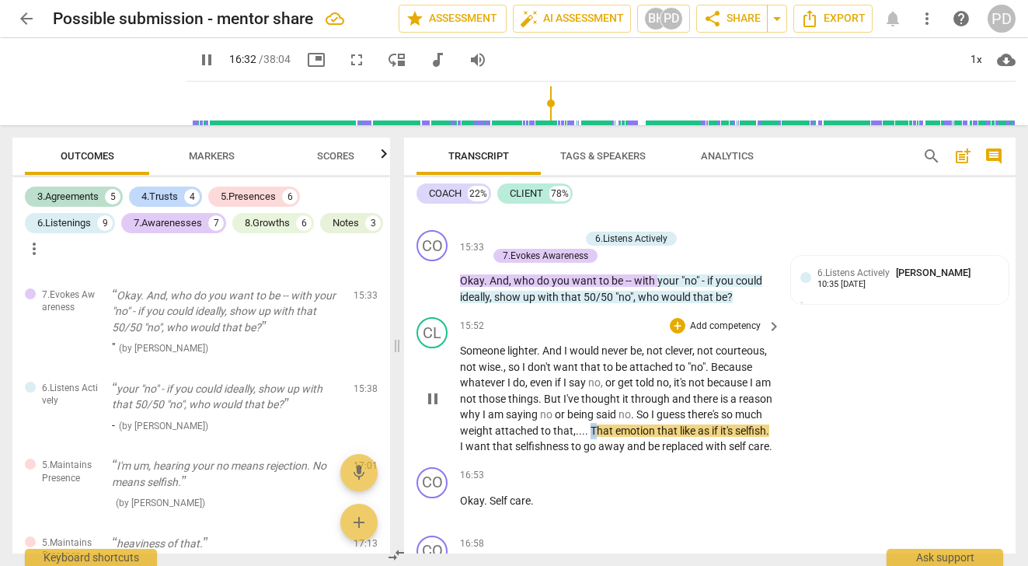
click at [615, 437] on span "That" at bounding box center [602, 430] width 25 height 12
type input "993"
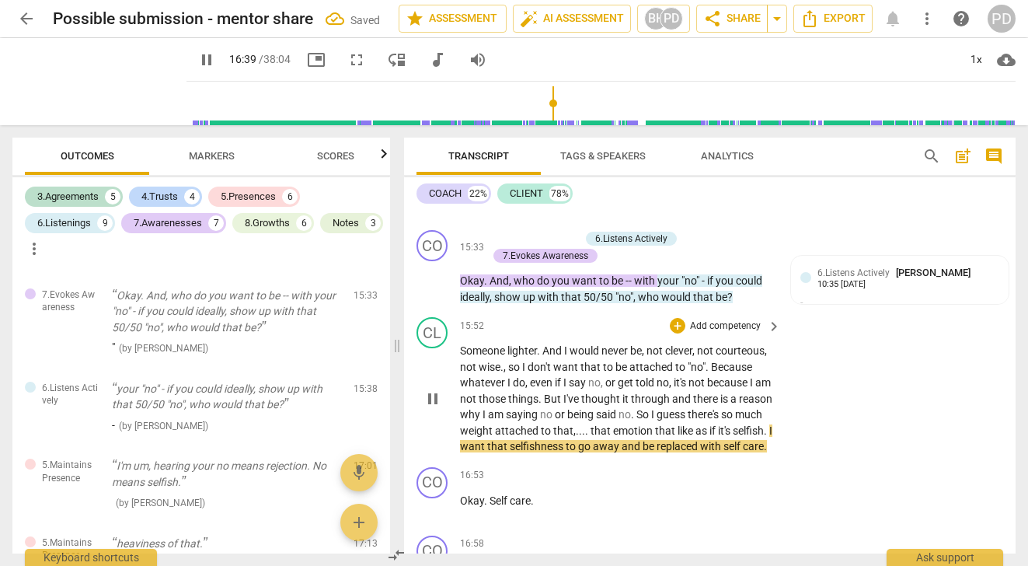
click at [695, 437] on span "like" at bounding box center [686, 430] width 18 height 12
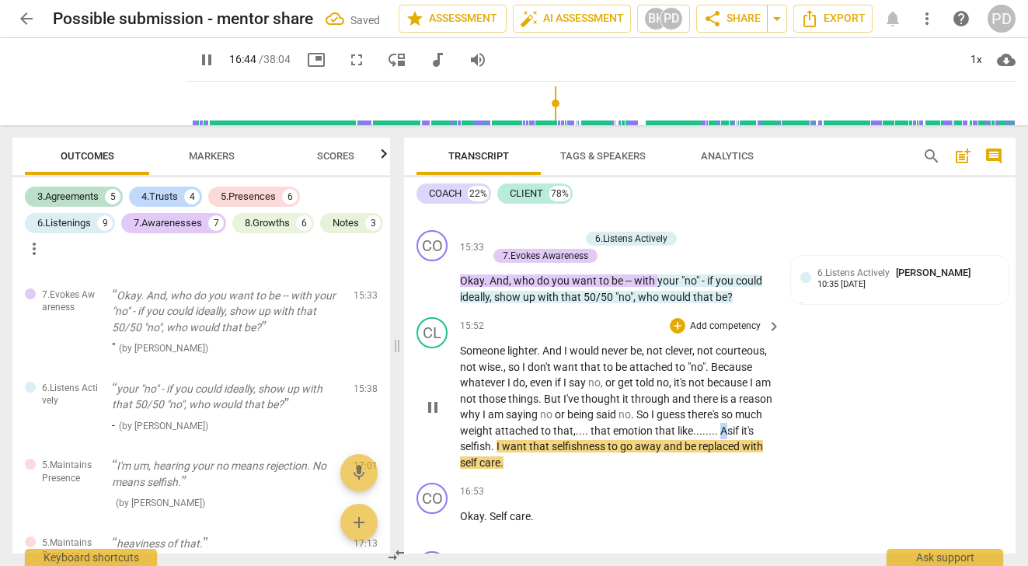
click at [720, 437] on span "As" at bounding box center [726, 430] width 12 height 12
click at [663, 452] on span "away" at bounding box center [649, 446] width 29 height 12
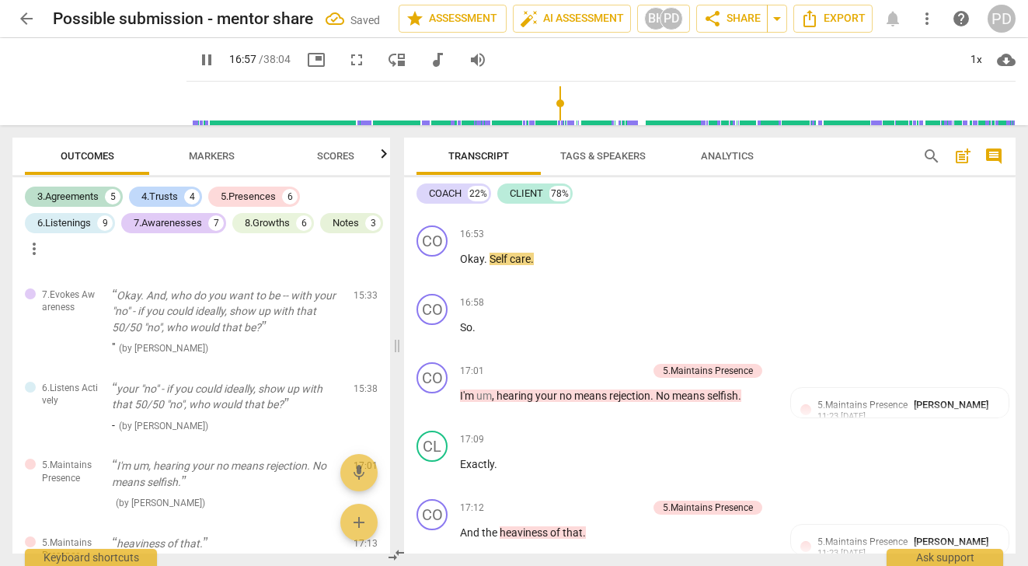
scroll to position [4411, 0]
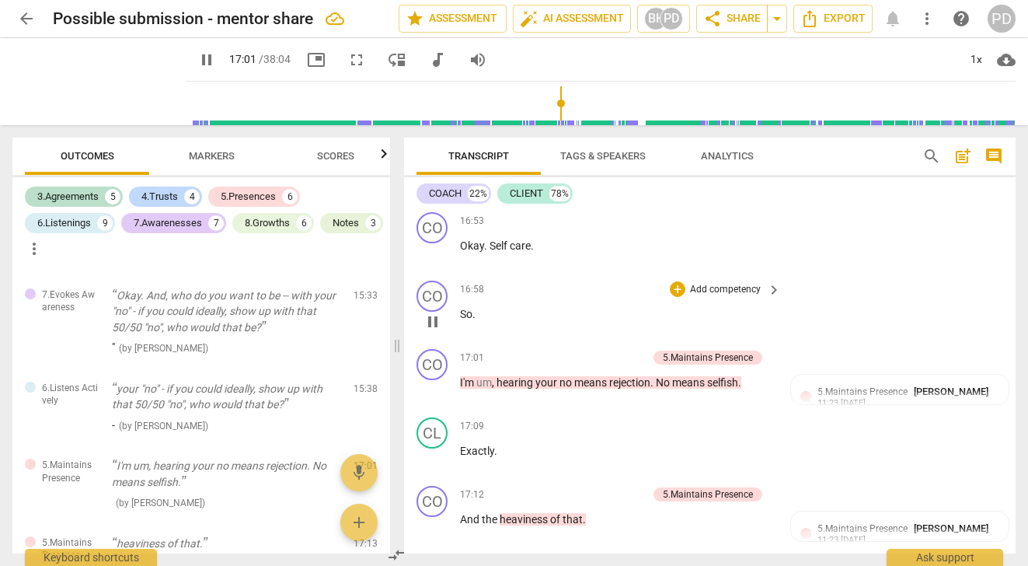
click at [477, 322] on p "So ." at bounding box center [616, 314] width 313 height 16
type input "1028"
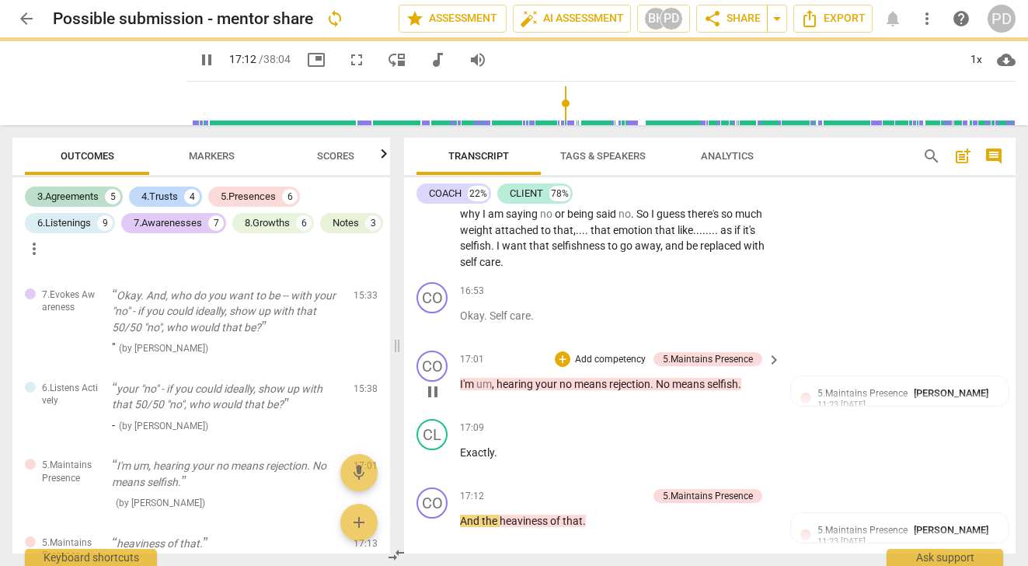
click at [495, 390] on span "," at bounding box center [494, 384] width 5 height 12
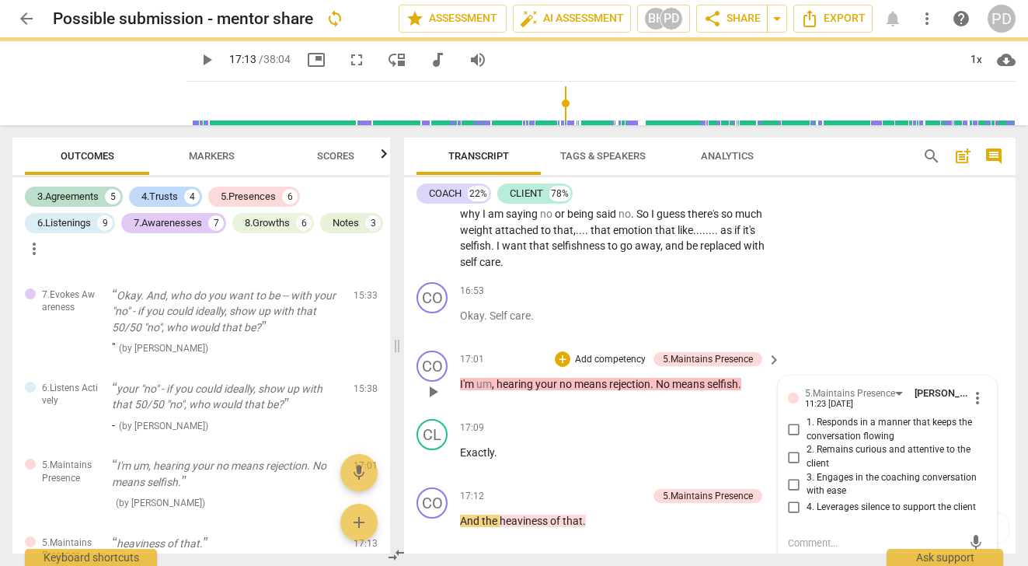
scroll to position [4352, 0]
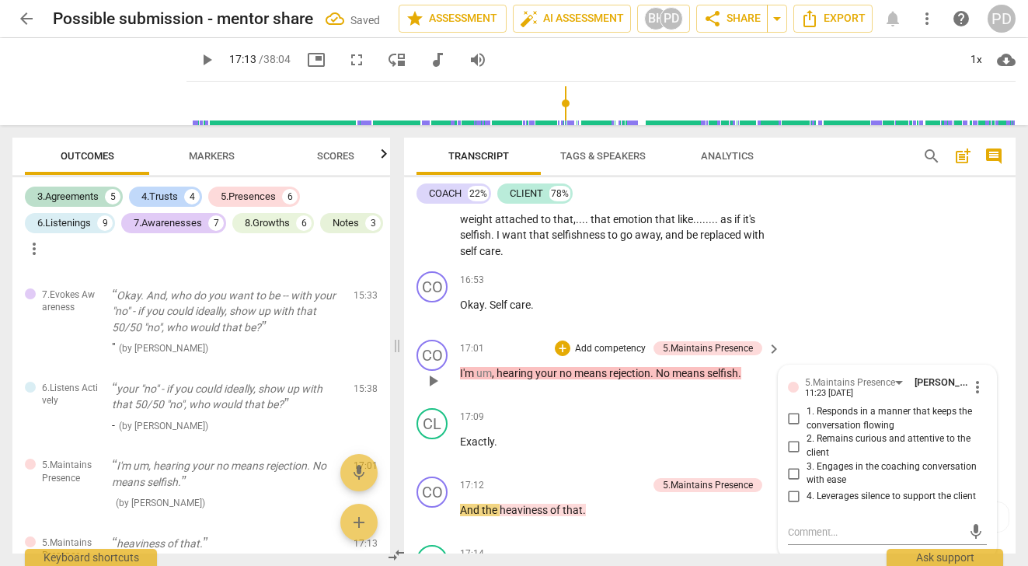
click at [496, 379] on span "," at bounding box center [494, 373] width 5 height 12
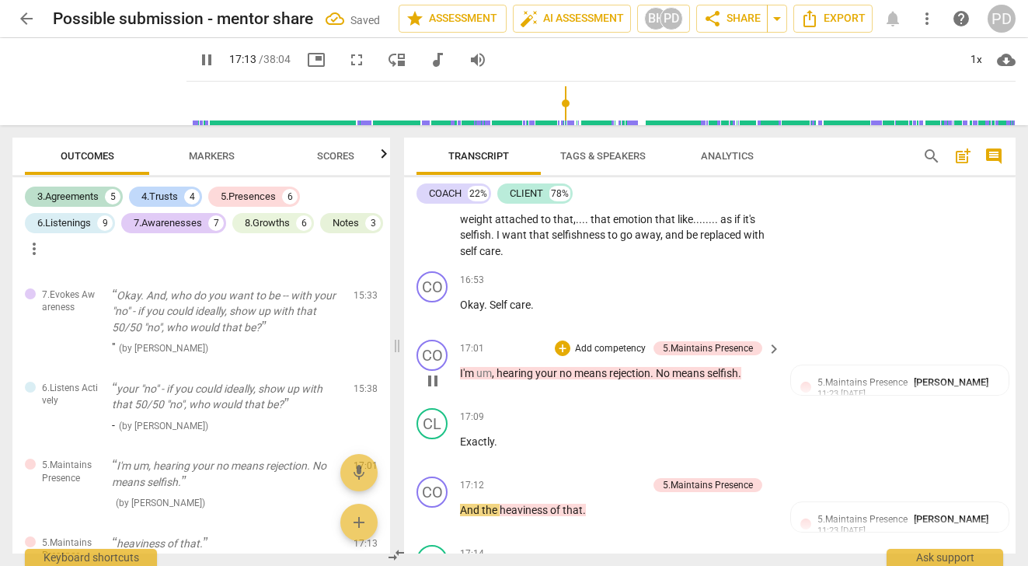
type input "1034"
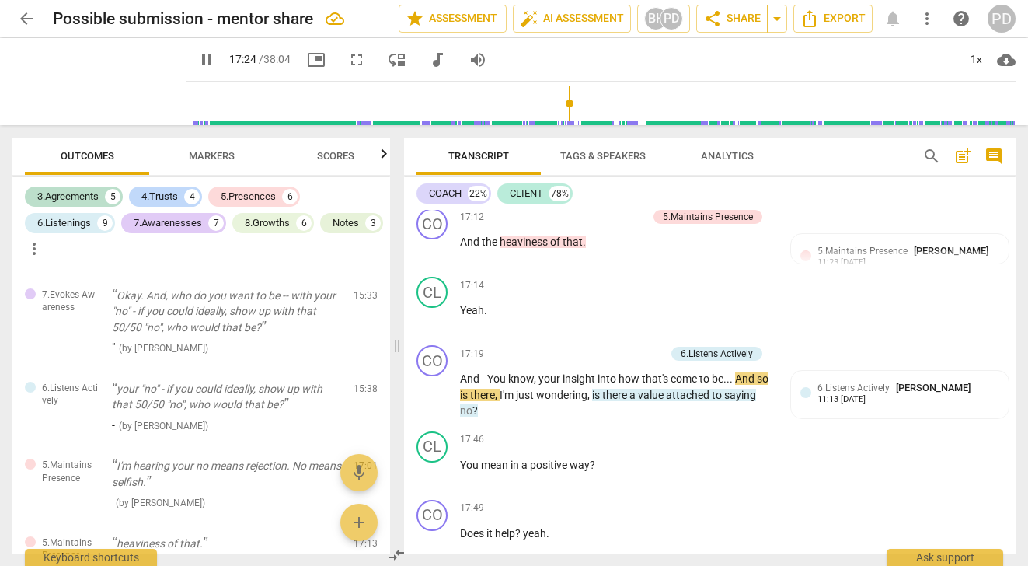
scroll to position [4620, 0]
drag, startPoint x: 541, startPoint y: 393, endPoint x: 487, endPoint y: 391, distance: 53.7
click at [487, 391] on p "And - You know , your insight into how that's come to be . . . And so is there …" at bounding box center [616, 395] width 313 height 48
type input "1052"
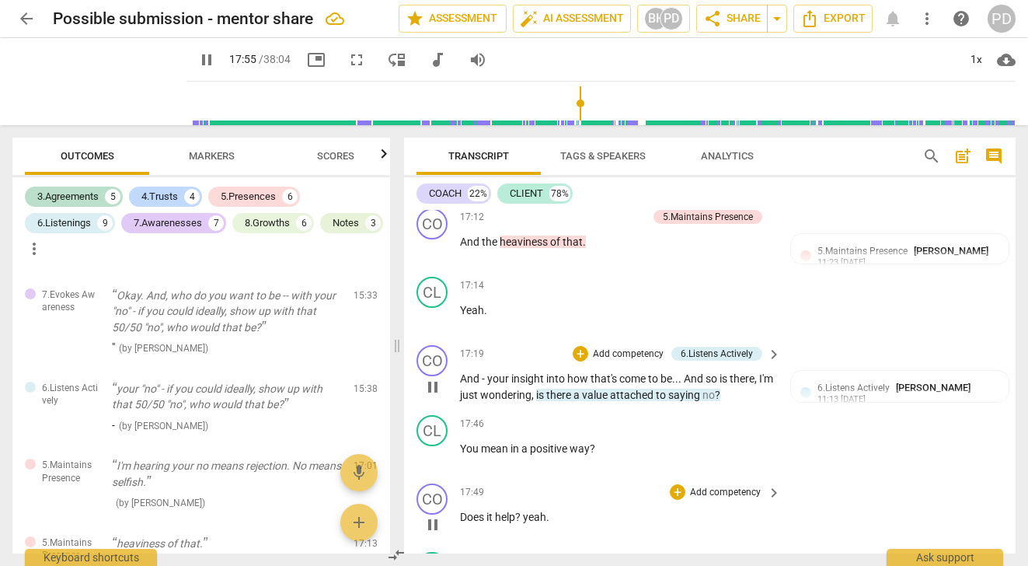
click at [550, 525] on p "Does it help ? yeah ." at bounding box center [616, 517] width 313 height 16
type input "1076"
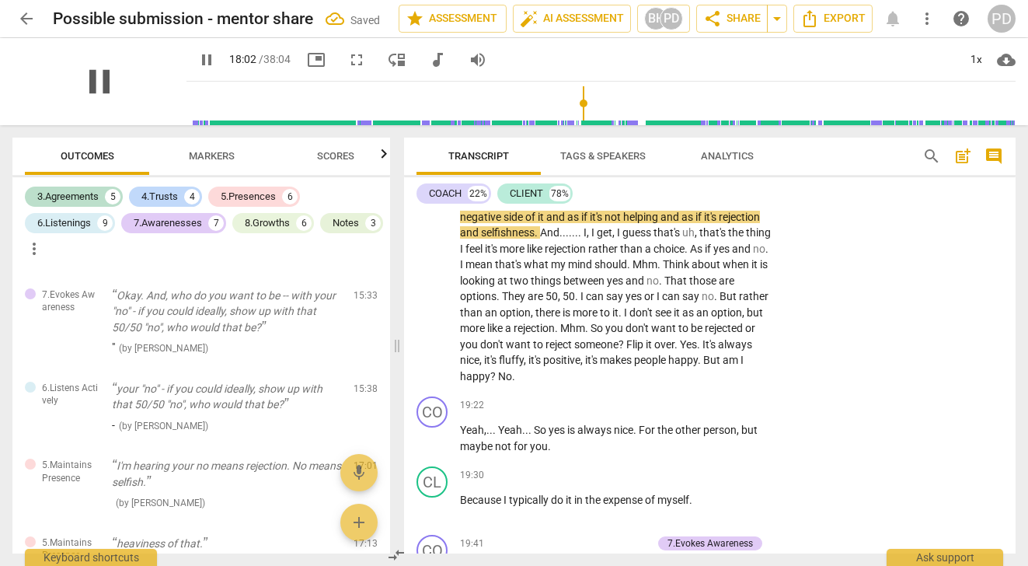
click at [94, 85] on span "pause" at bounding box center [99, 81] width 40 height 40
type input "1082"
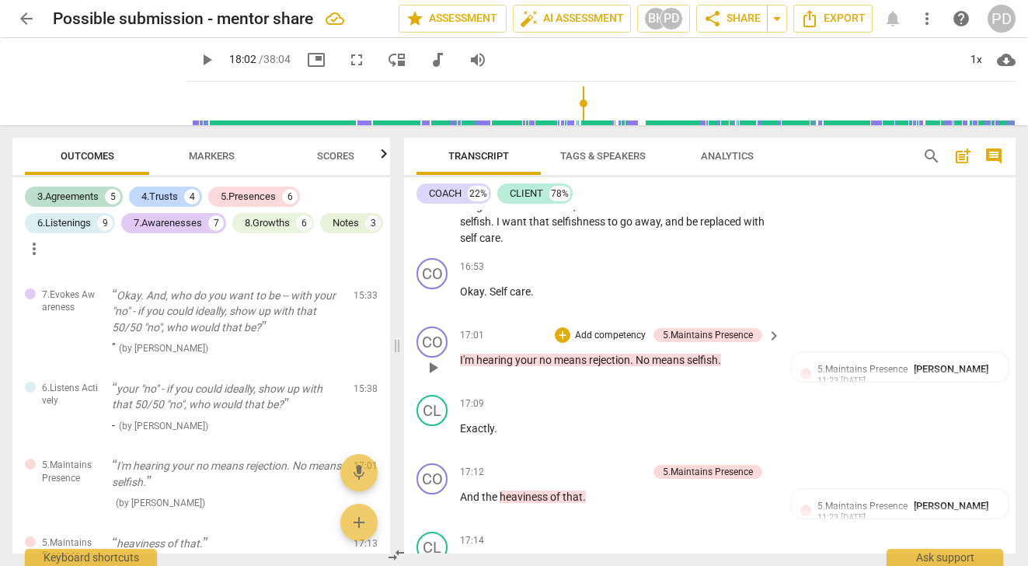
scroll to position [4339, 0]
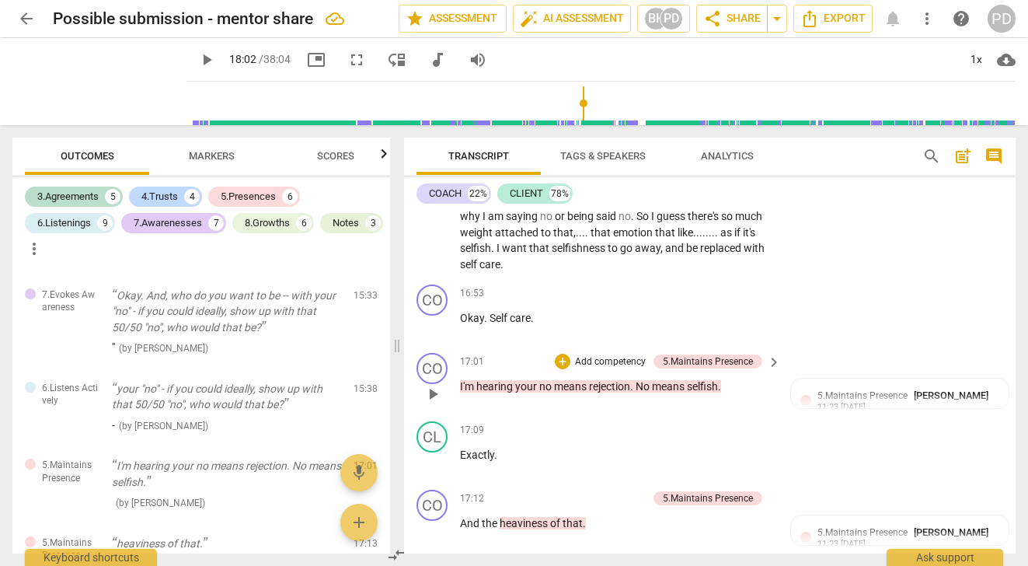
click at [540, 392] on span "no" at bounding box center [546, 386] width 15 height 12
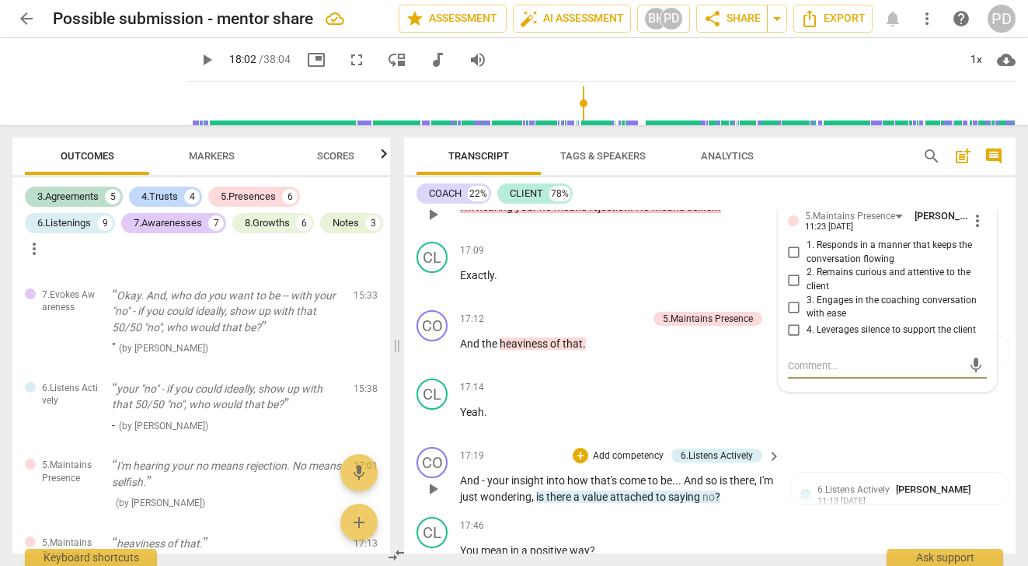
click at [539, 213] on span "no" at bounding box center [546, 206] width 15 height 12
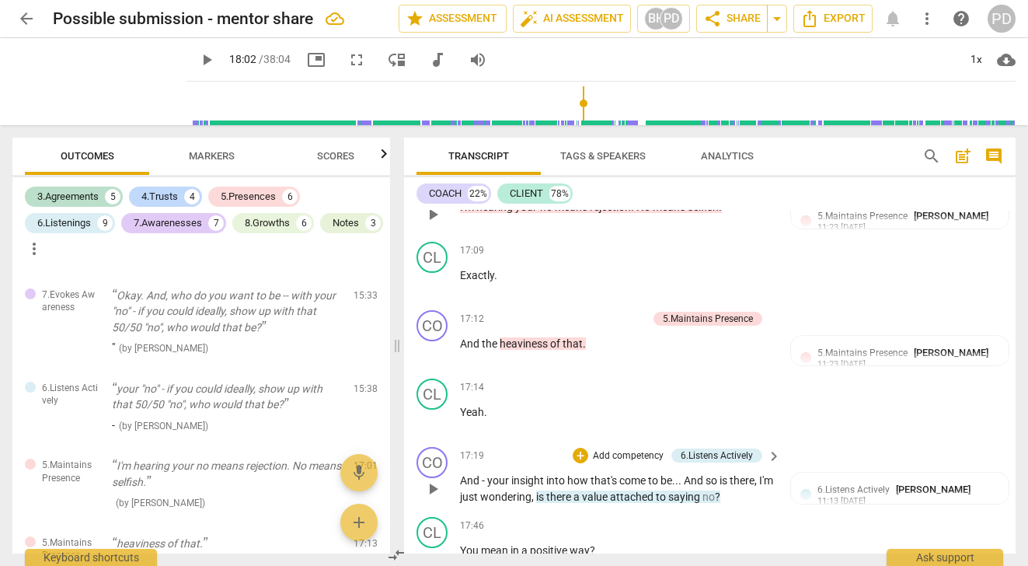
click at [555, 213] on span "no" at bounding box center [547, 206] width 15 height 12
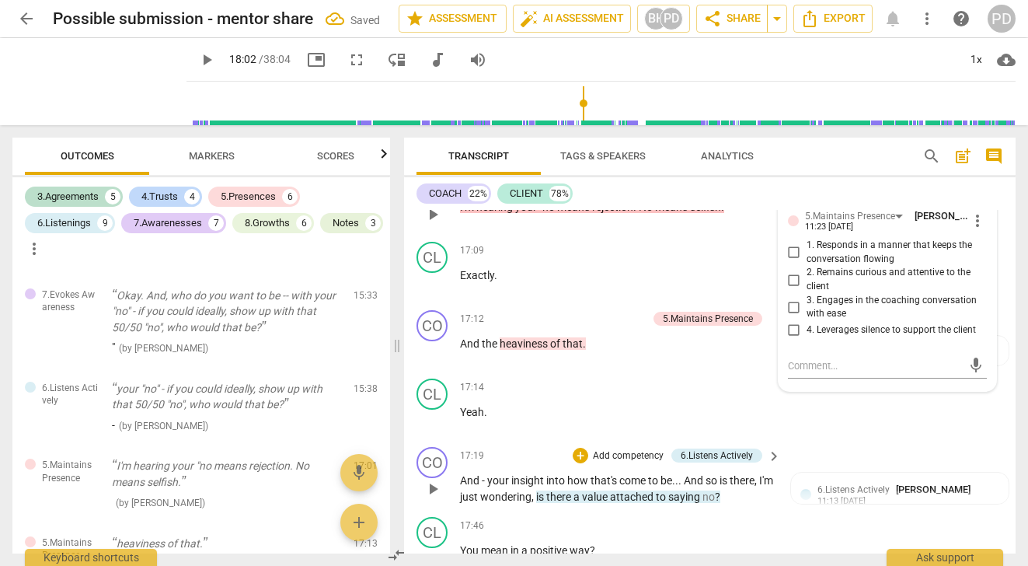
click at [555, 213] on span ""no" at bounding box center [548, 206] width 18 height 12
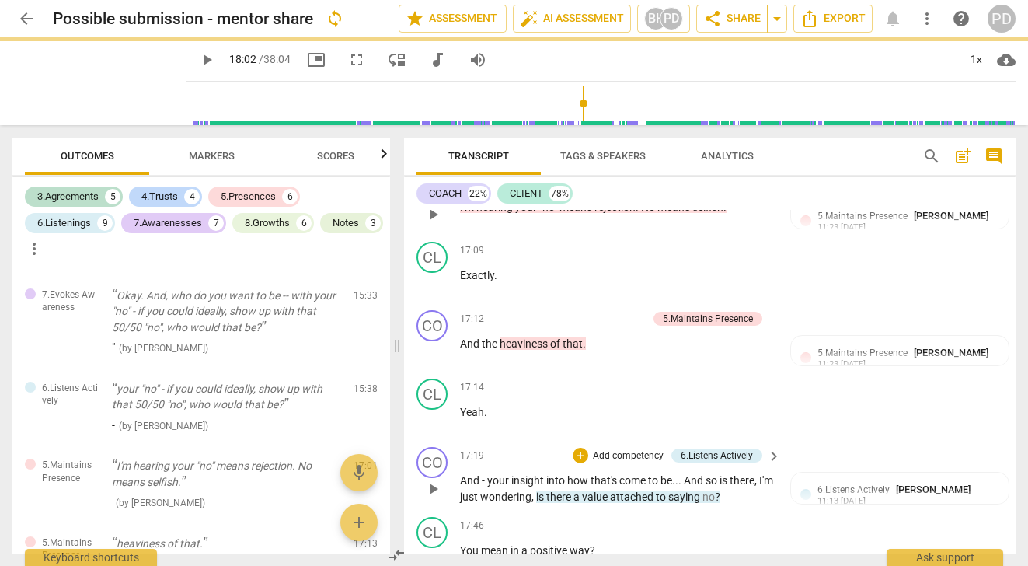
click at [643, 213] on span "No" at bounding box center [649, 206] width 16 height 12
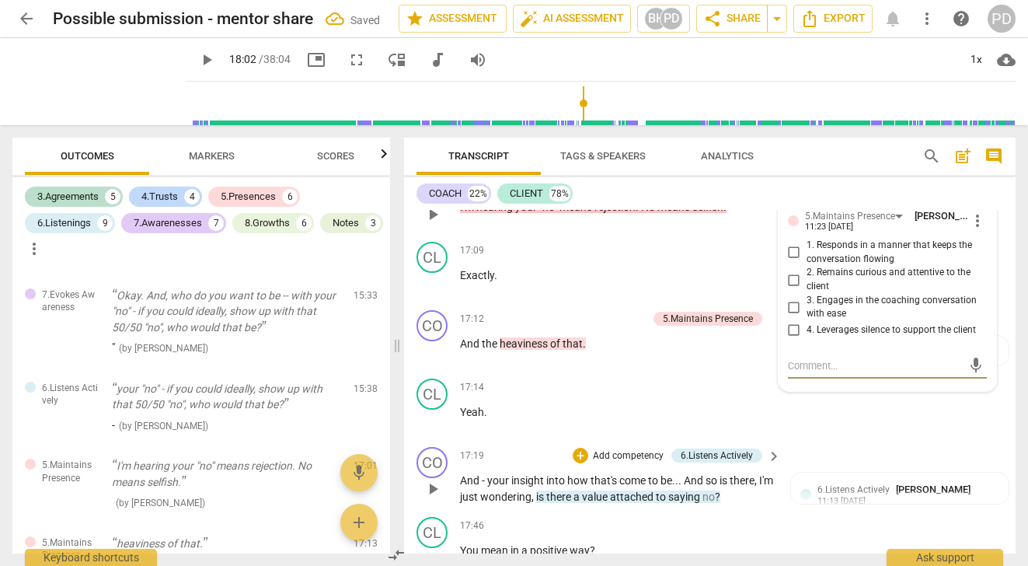
type textarea """
click at [643, 213] on span "No" at bounding box center [649, 206] width 16 height 12
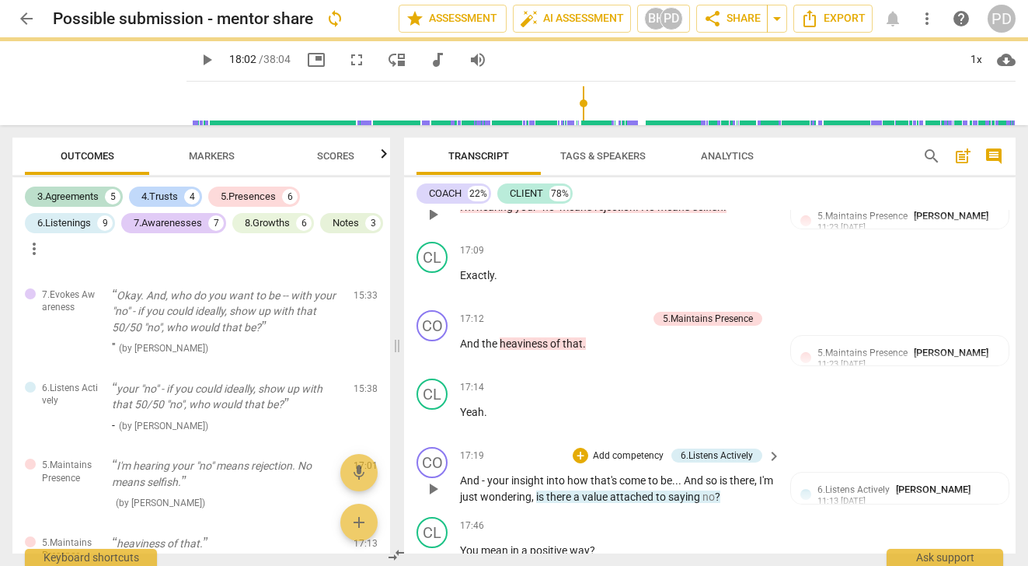
click at [657, 213] on span "No" at bounding box center [649, 206] width 16 height 12
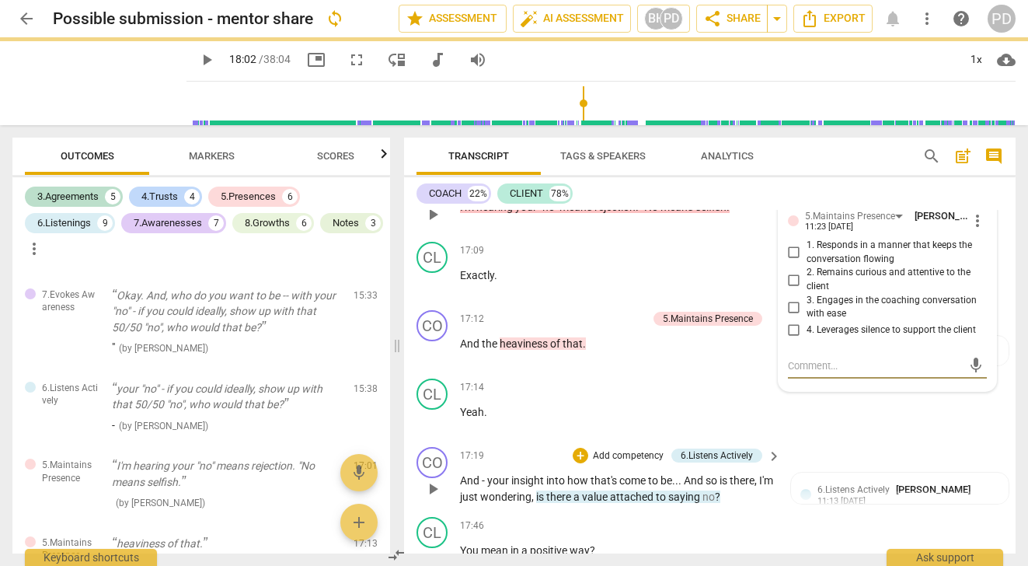
type textarea """
click at [658, 213] on span ""No" at bounding box center [650, 206] width 19 height 12
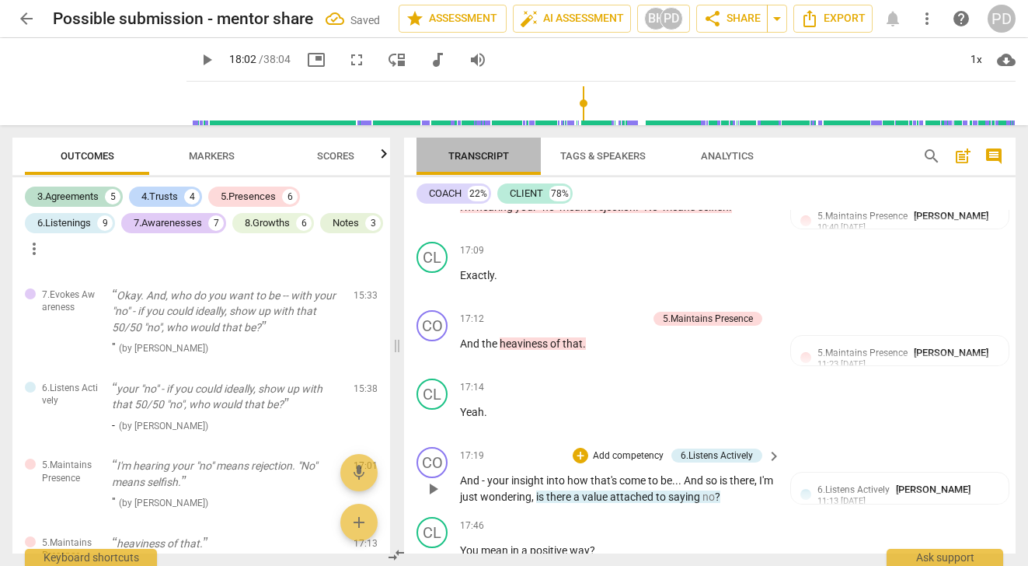
click at [489, 154] on span "Transcript" at bounding box center [478, 156] width 61 height 12
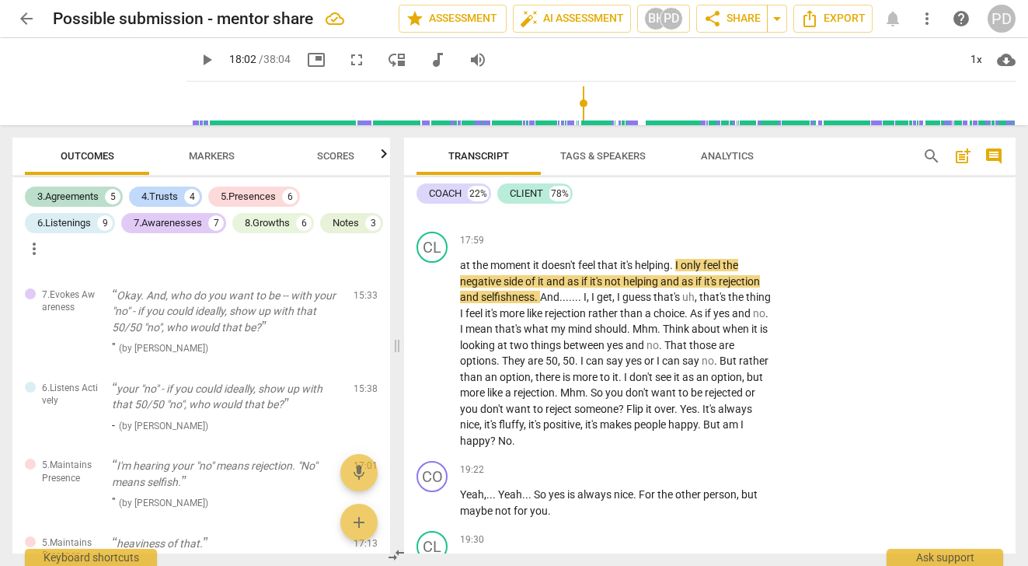
scroll to position [4979, 0]
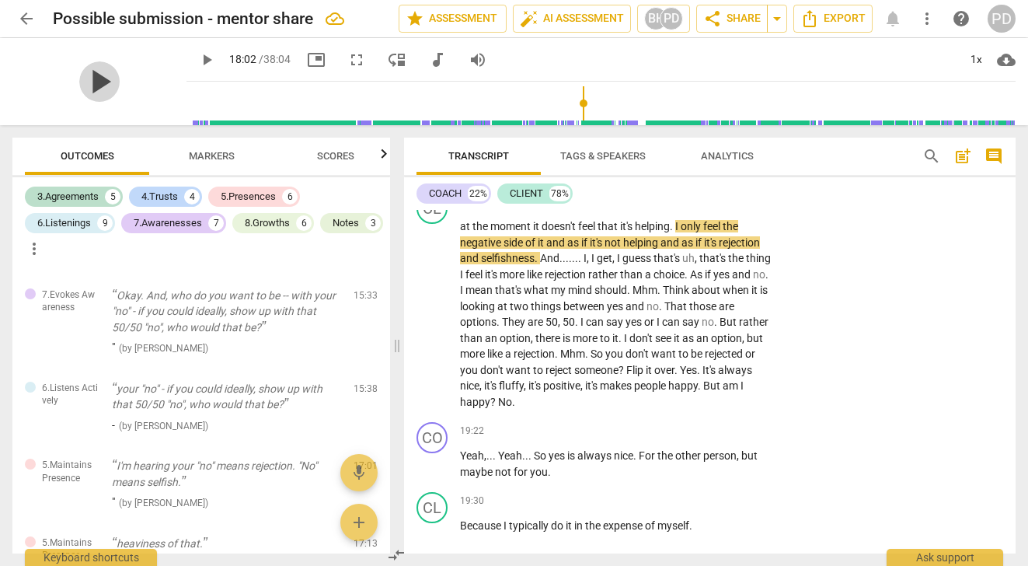
click at [86, 79] on span "play_arrow" at bounding box center [99, 81] width 40 height 40
click at [546, 249] on span "it" at bounding box center [542, 242] width 9 height 12
type input "1088"
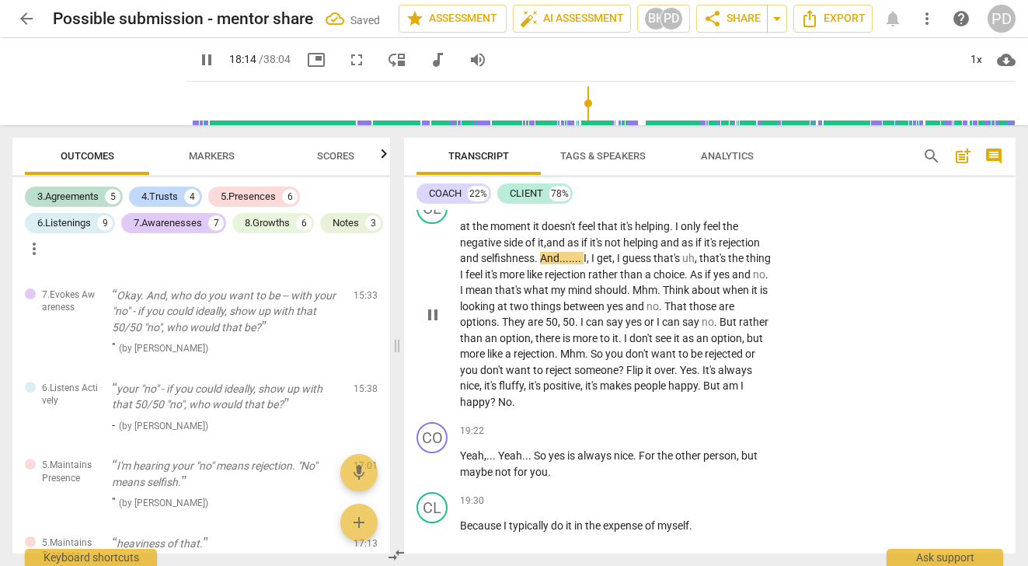
click at [660, 249] on span "helping" at bounding box center [641, 242] width 37 height 12
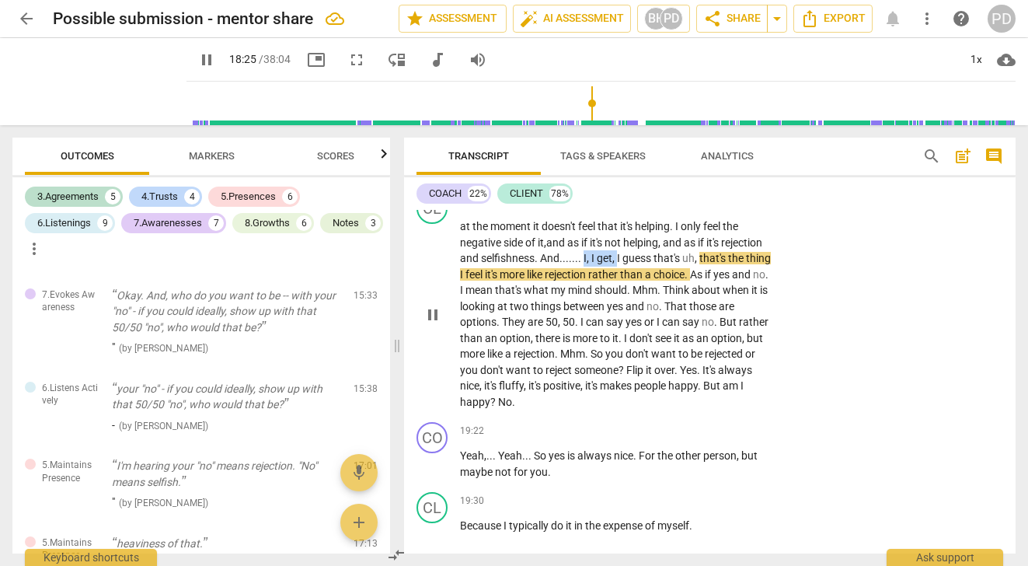
drag, startPoint x: 660, startPoint y: 274, endPoint x: 628, endPoint y: 271, distance: 32.0
click at [628, 271] on p "at the moment it doesn't feel that it's helping . I only feel the negative side…" at bounding box center [616, 313] width 313 height 191
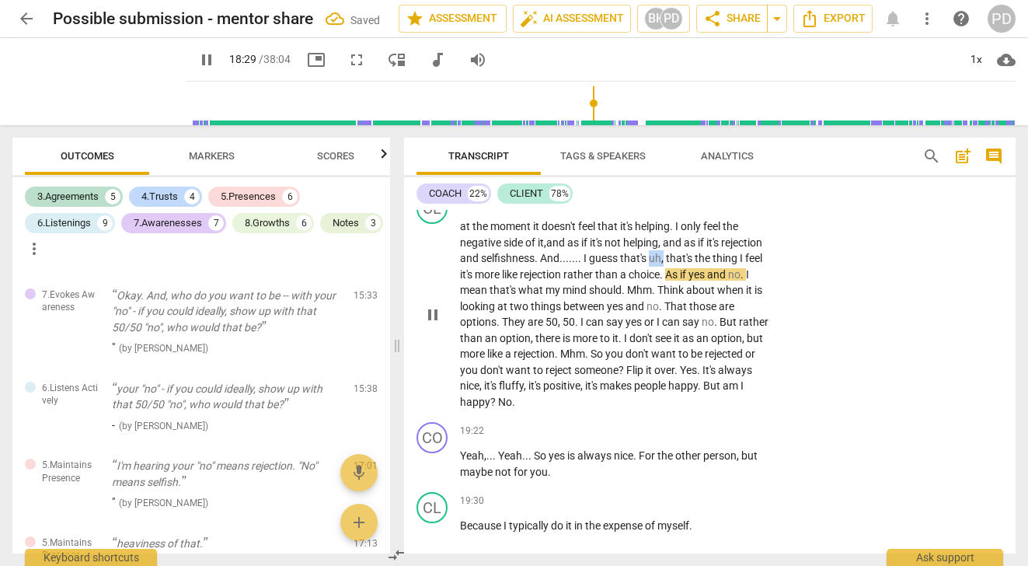
drag, startPoint x: 708, startPoint y: 273, endPoint x: 693, endPoint y: 274, distance: 14.8
click at [693, 274] on p "at the moment it doesn't feel that it's helping . I only feel the negative side…" at bounding box center [616, 313] width 313 height 191
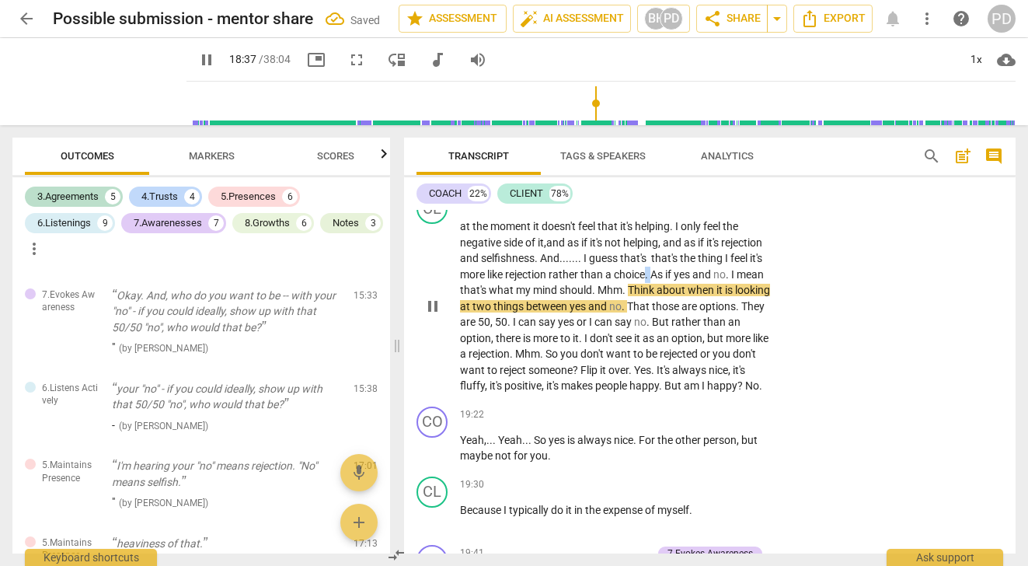
click at [650, 280] on span "." at bounding box center [647, 274] width 5 height 12
click at [662, 280] on span "As" at bounding box center [654, 274] width 15 height 12
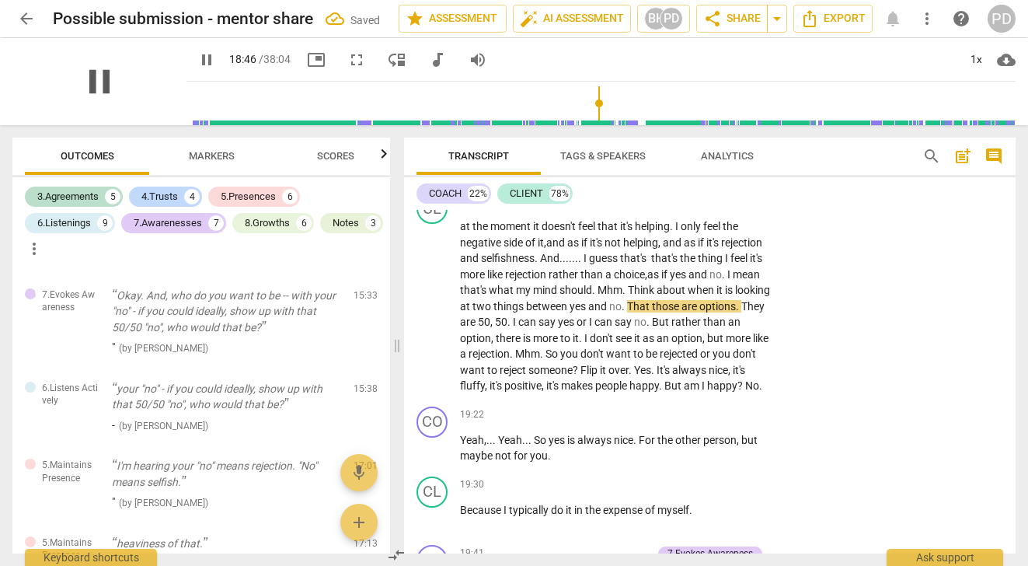
click at [100, 80] on span "pause" at bounding box center [99, 81] width 40 height 40
type input "1127"
click at [649, 280] on span "," at bounding box center [647, 274] width 5 height 12
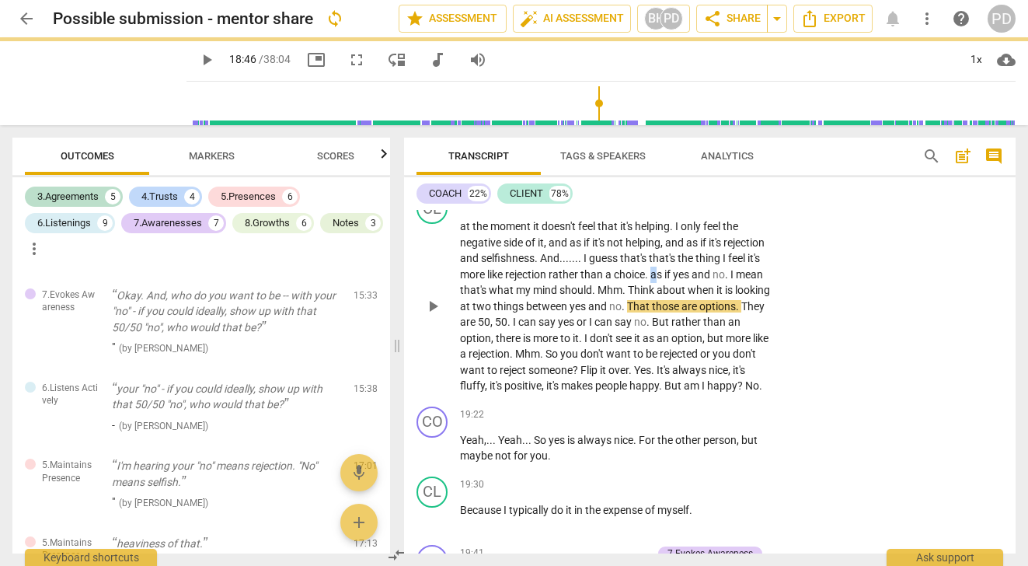
click at [664, 280] on span "as" at bounding box center [657, 274] width 14 height 12
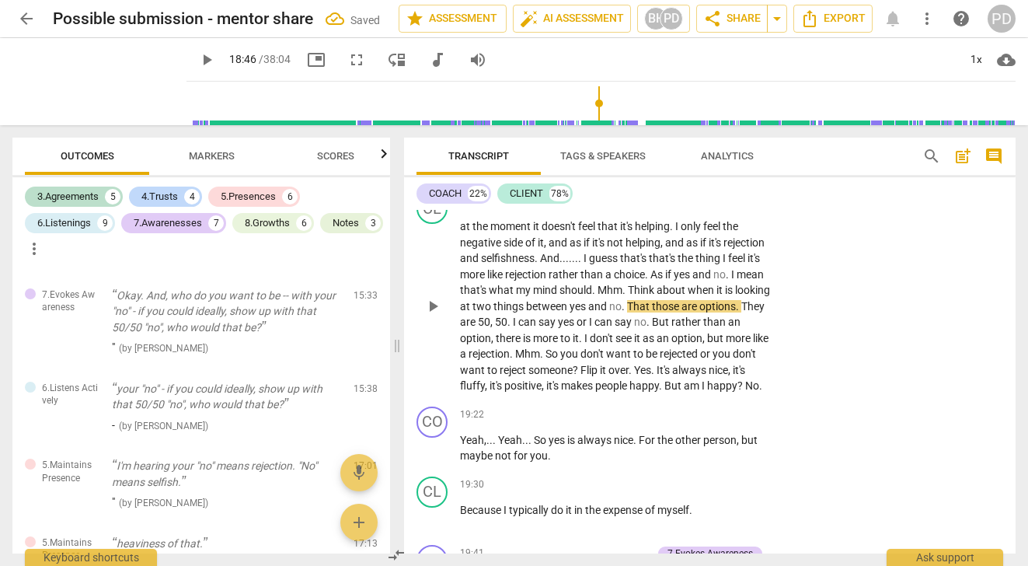
click at [489, 296] on span "that's" at bounding box center [474, 290] width 29 height 12
click at [726, 280] on span "." at bounding box center [728, 274] width 5 height 12
drag, startPoint x: 689, startPoint y: 304, endPoint x: 649, endPoint y: 304, distance: 40.4
click at [649, 304] on p "at the moment it doesn't feel that it's helping . I only feel the negative side…" at bounding box center [616, 306] width 313 height 176
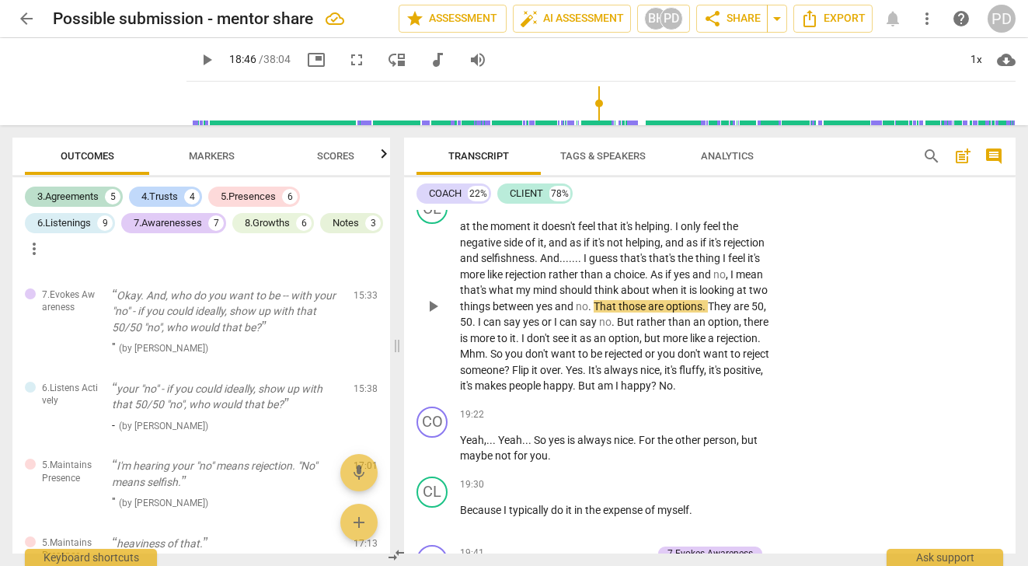
click at [493, 312] on span "things" at bounding box center [476, 306] width 33 height 12
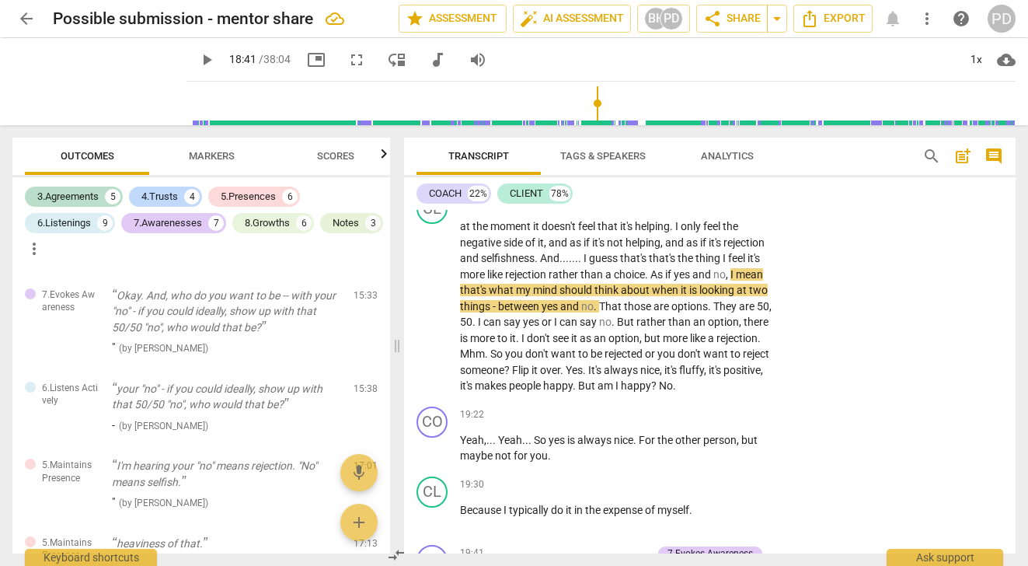
click at [587, 117] on input "range" at bounding box center [604, 103] width 823 height 50
click at [92, 82] on span "play_arrow" at bounding box center [99, 81] width 40 height 40
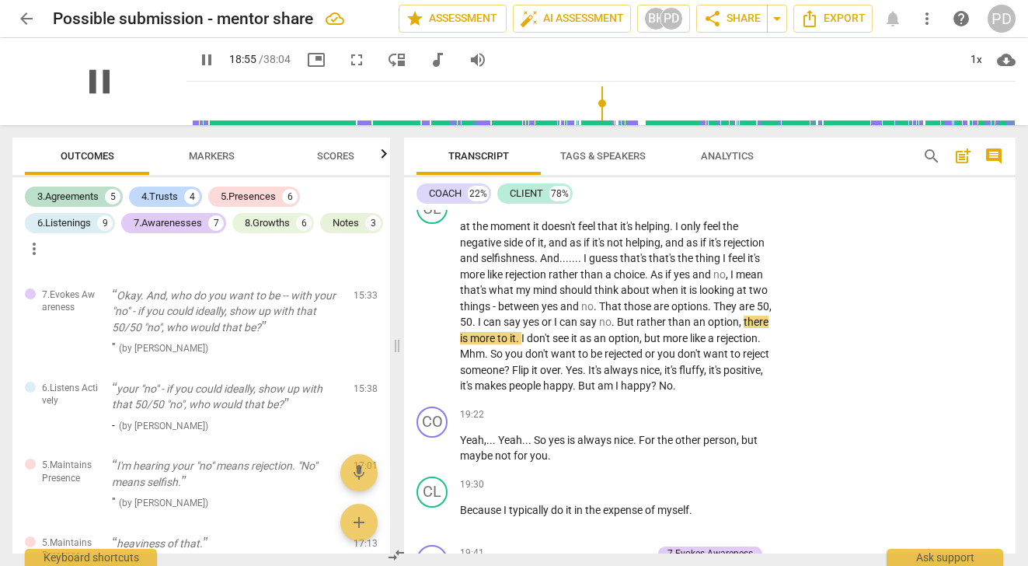
click at [88, 78] on span "pause" at bounding box center [99, 81] width 40 height 40
type input "1136"
click at [559, 336] on p "at the moment it doesn't feel that it's helping . I only feel the negative side…" at bounding box center [616, 306] width 313 height 176
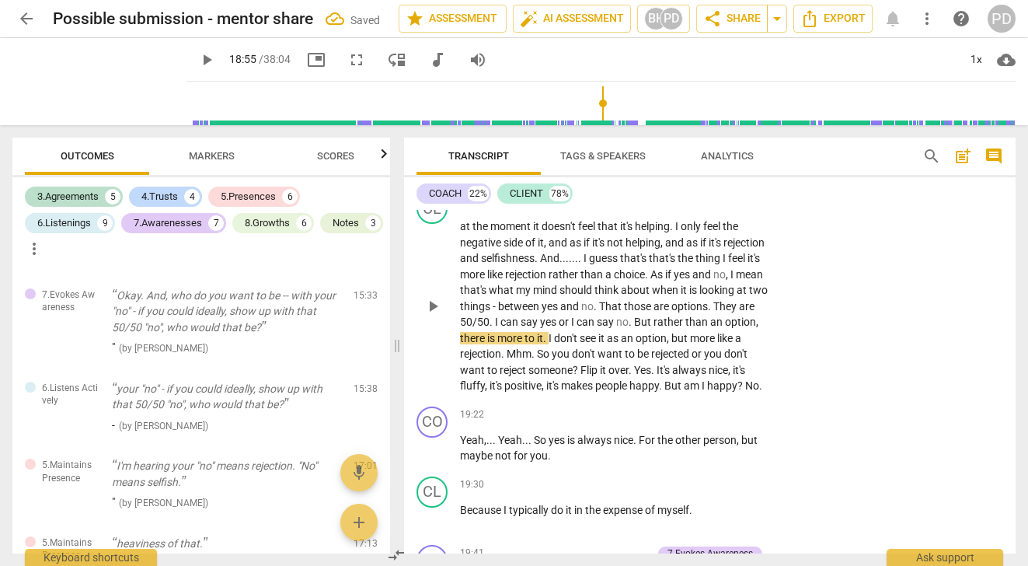
click at [559, 328] on span "yes" at bounding box center [549, 321] width 19 height 12
click at [86, 83] on span "play_arrow" at bounding box center [99, 81] width 40 height 40
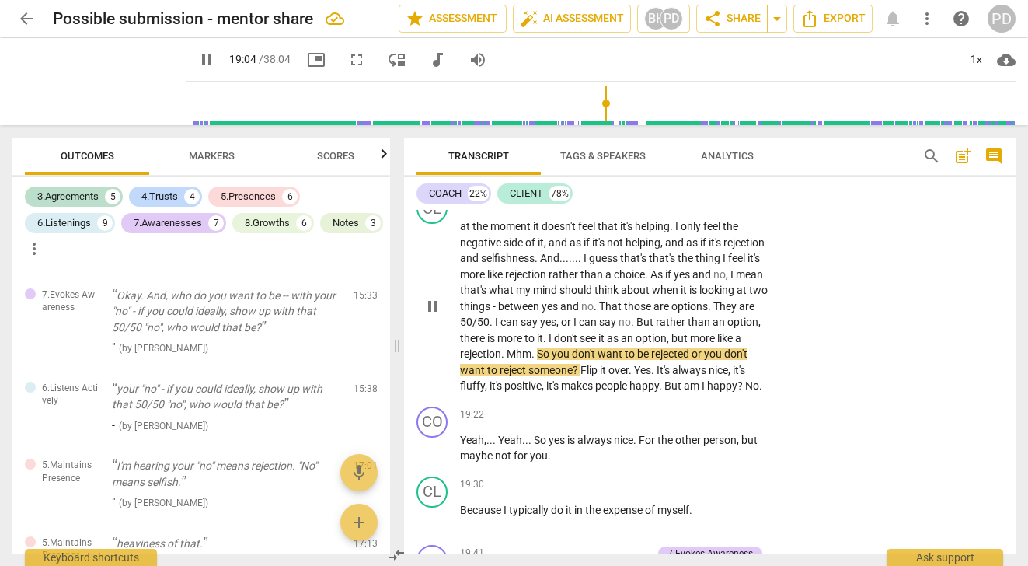
click at [537, 360] on span "." at bounding box center [533, 353] width 5 height 12
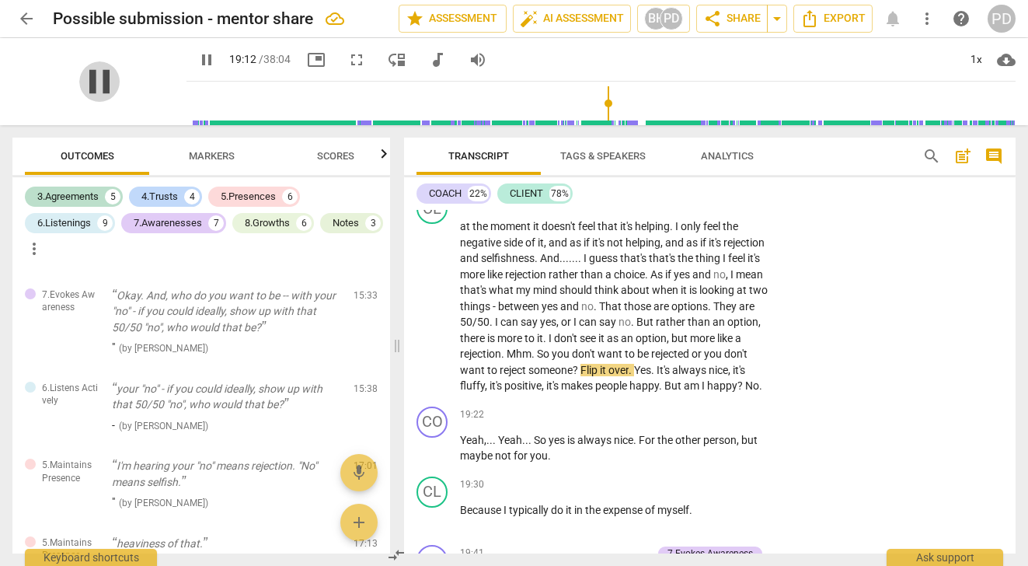
click at [87, 81] on span "pause" at bounding box center [99, 81] width 40 height 40
type input "1152"
drag, startPoint x: 593, startPoint y: 368, endPoint x: 562, endPoint y: 368, distance: 31.1
click at [562, 368] on p "at the moment it doesn't feel that it's helping . I only feel the negative side…" at bounding box center [616, 306] width 313 height 176
click at [90, 79] on span "play_arrow" at bounding box center [99, 81] width 40 height 40
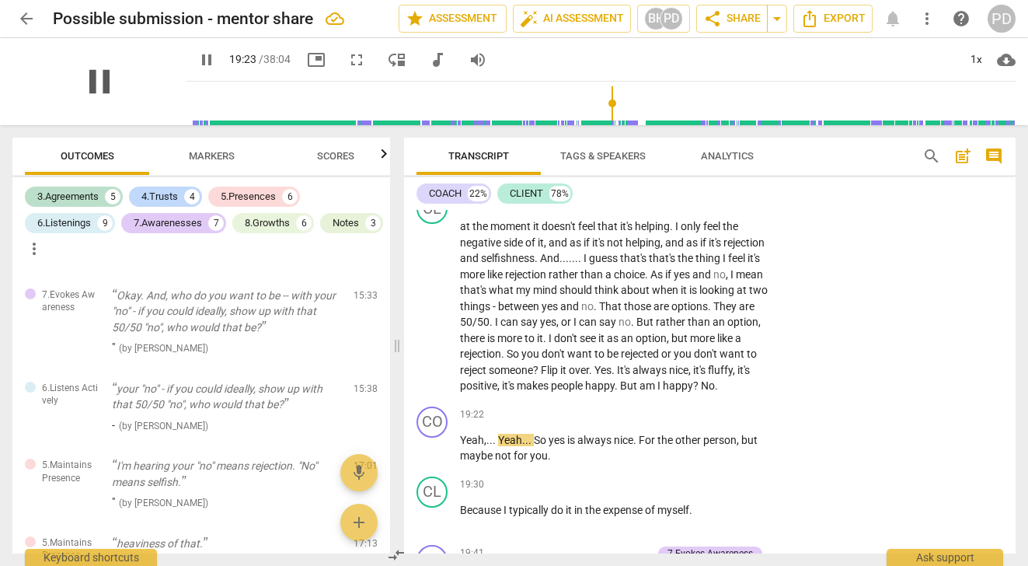
click at [97, 82] on span "pause" at bounding box center [99, 81] width 40 height 40
type input "1164"
click at [660, 385] on p "at the moment it doesn't feel that it's helping . I only feel the negative side…" at bounding box center [616, 306] width 313 height 176
click at [617, 376] on span "." at bounding box center [613, 370] width 5 height 12
click at [632, 376] on span "It's" at bounding box center [625, 370] width 16 height 12
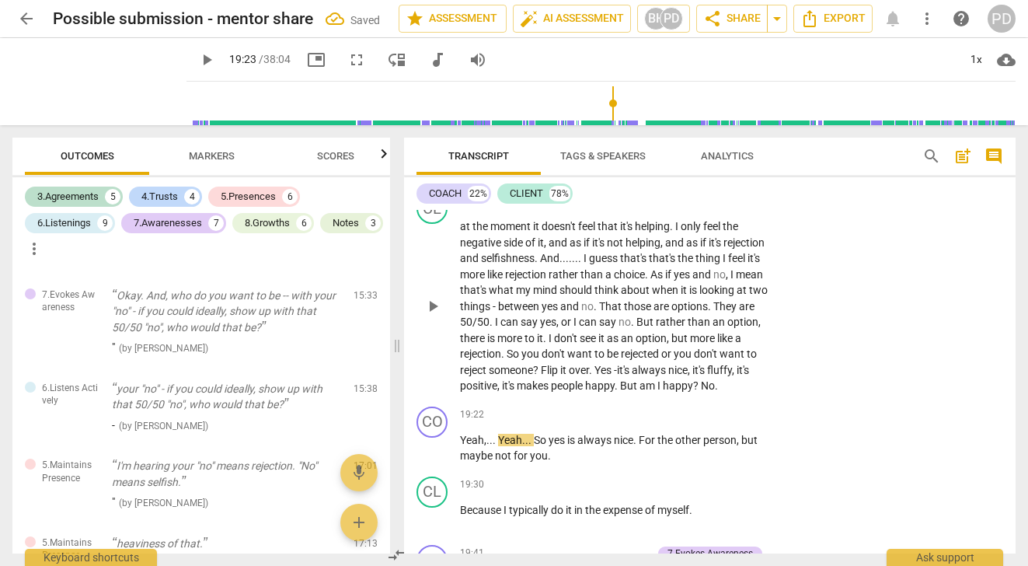
click at [617, 376] on span "Yes -" at bounding box center [605, 370] width 23 height 12
click at [620, 392] on span "." at bounding box center [617, 385] width 5 height 12
click at [643, 392] on span "But" at bounding box center [634, 385] width 17 height 12
click at [93, 82] on span "play_arrow" at bounding box center [99, 81] width 40 height 40
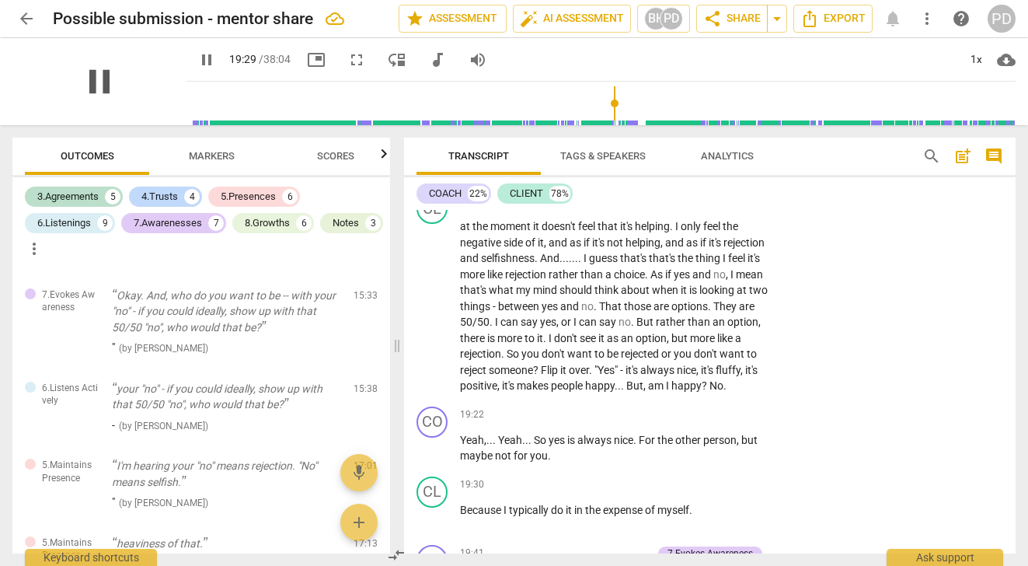
click at [97, 82] on span "pause" at bounding box center [99, 81] width 40 height 40
type input "1170"
drag, startPoint x: 496, startPoint y: 470, endPoint x: 459, endPoint y: 471, distance: 36.5
click at [459, 470] on div "CO play_arrow pause 19:22 + Add competency keyboard_arrow_right Yeah , . . . Ye…" at bounding box center [709, 435] width 611 height 70
drag, startPoint x: 495, startPoint y: 473, endPoint x: 450, endPoint y: 472, distance: 45.1
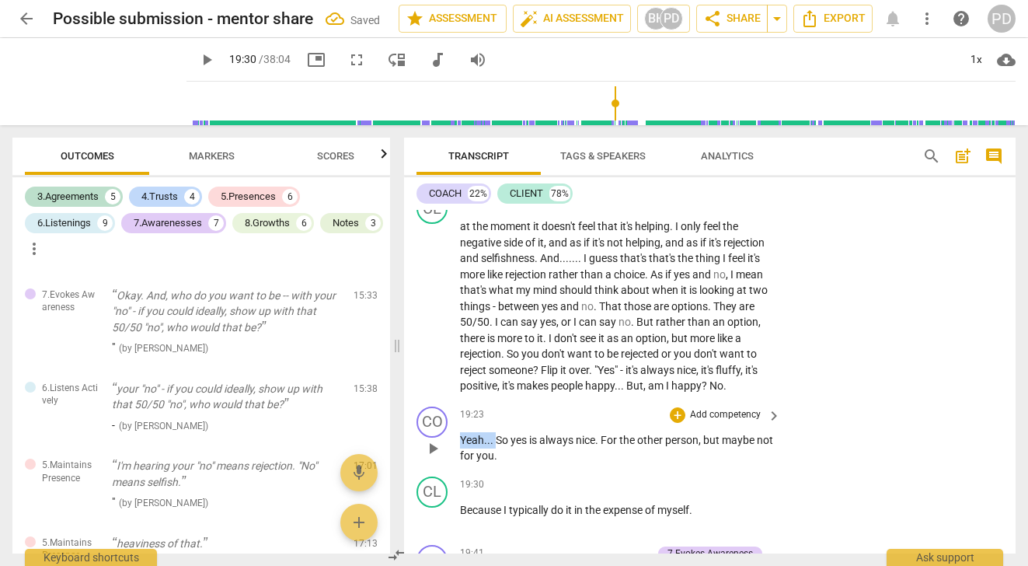
click at [450, 470] on div "CO play_arrow pause 19:23 + Add competency keyboard_arrow_right Yeah . . . So y…" at bounding box center [709, 435] width 611 height 70
click at [562, 446] on span "." at bounding box center [561, 440] width 5 height 12
click at [565, 446] on span "For" at bounding box center [571, 440] width 19 height 12
click at [768, 446] on span "." at bounding box center [769, 440] width 3 height 12
click at [88, 85] on span "play_arrow" at bounding box center [99, 81] width 40 height 40
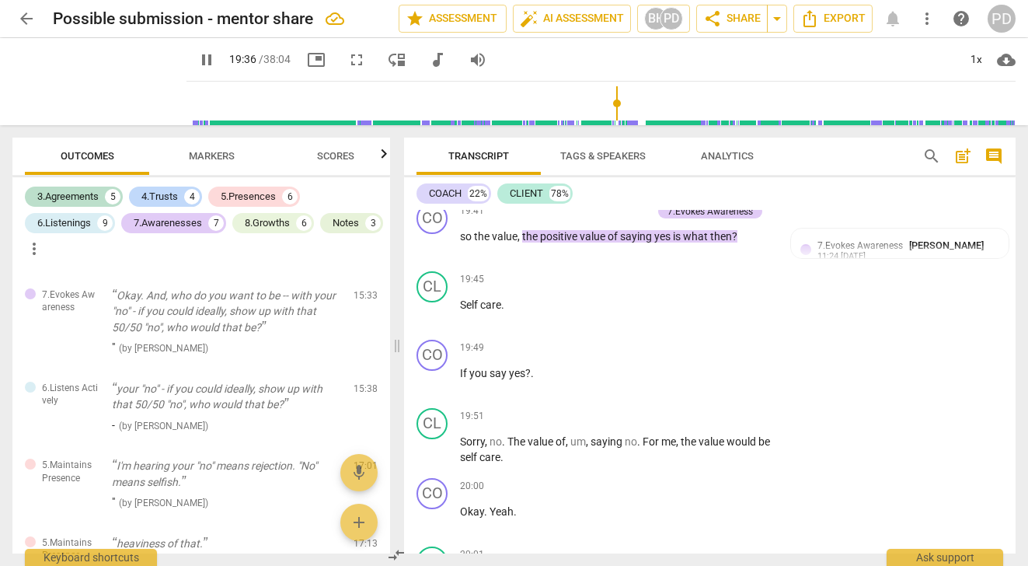
scroll to position [5319, 0]
click at [710, 242] on span "what" at bounding box center [696, 236] width 27 height 12
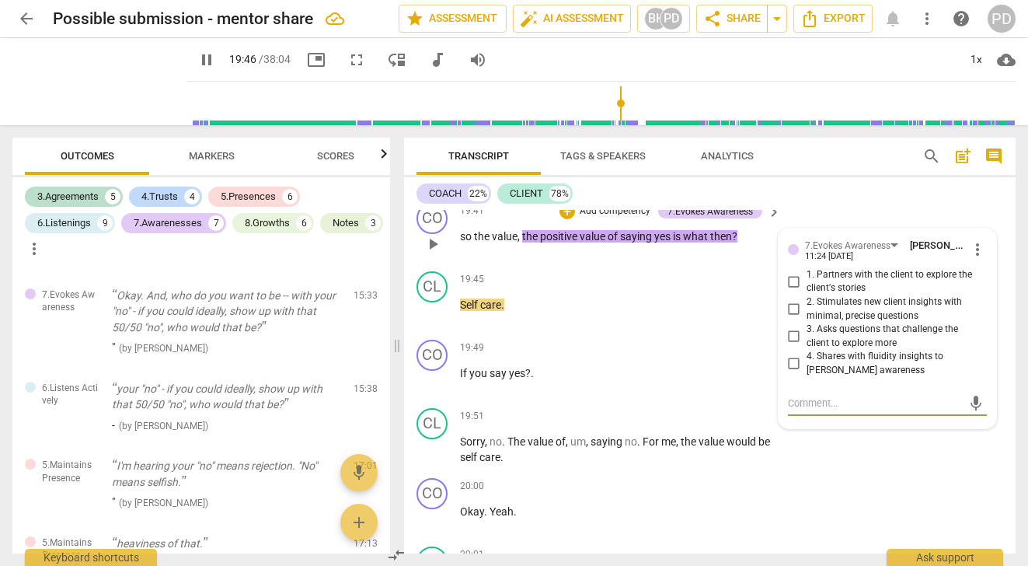
type input "1187"
type textarea ","
click at [673, 242] on span "yes" at bounding box center [663, 236] width 19 height 12
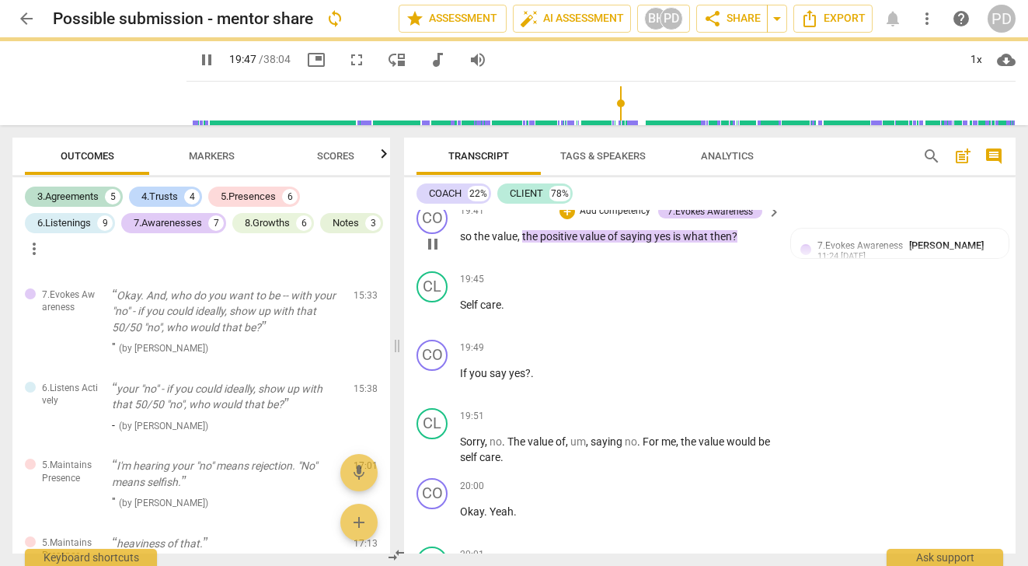
click at [673, 242] on span "yes" at bounding box center [663, 236] width 19 height 12
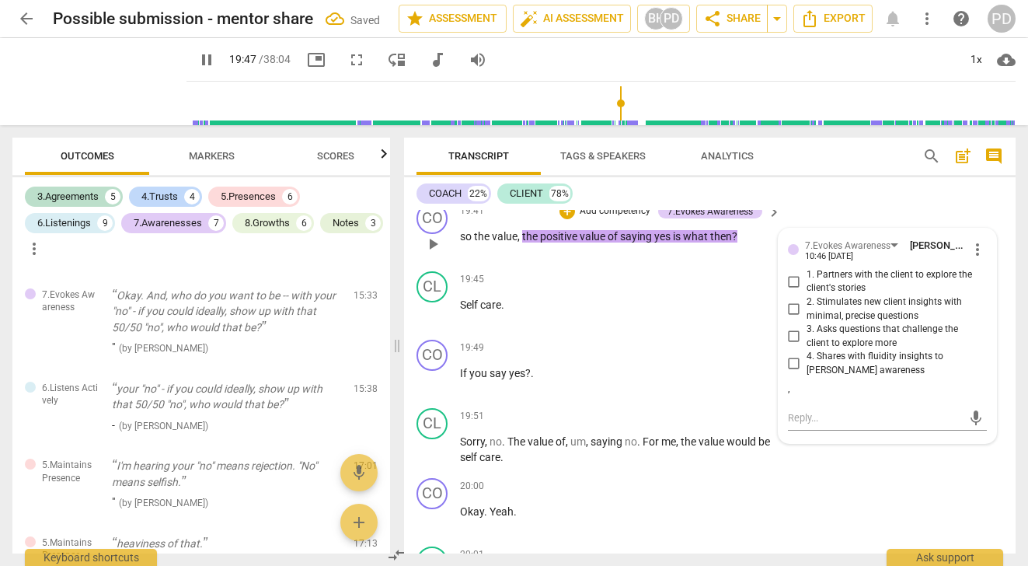
type input "1188"
click at [89, 78] on span "play_arrow" at bounding box center [99, 81] width 40 height 40
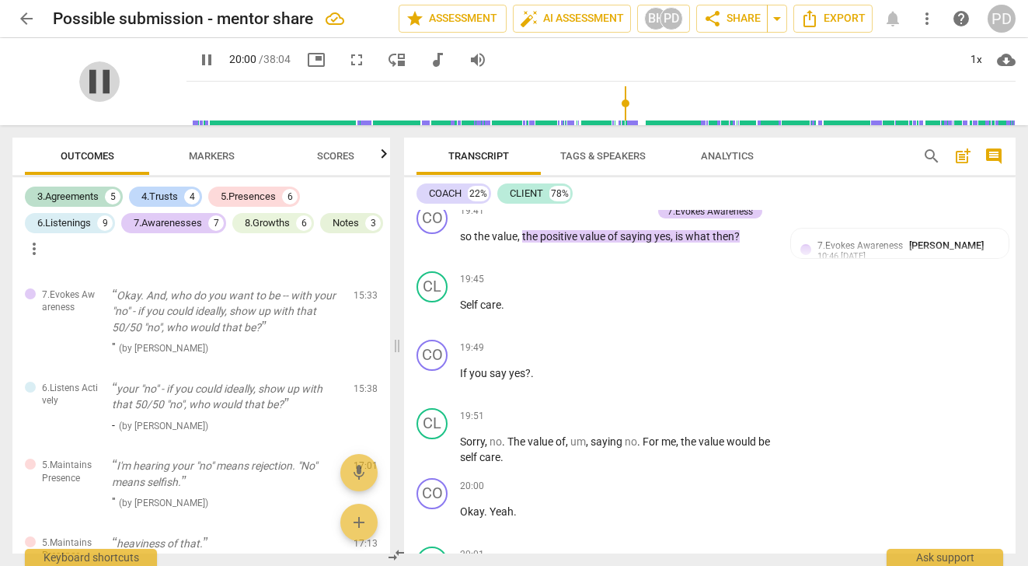
click at [90, 77] on span "pause" at bounding box center [99, 81] width 40 height 40
type input "1200"
click at [505, 447] on span "." at bounding box center [504, 441] width 5 height 12
drag, startPoint x: 591, startPoint y: 474, endPoint x: 566, endPoint y: 472, distance: 25.7
click at [566, 465] on p "Sorry , no . The value of , um , saying no . For me , the value would be self c…" at bounding box center [616, 450] width 313 height 32
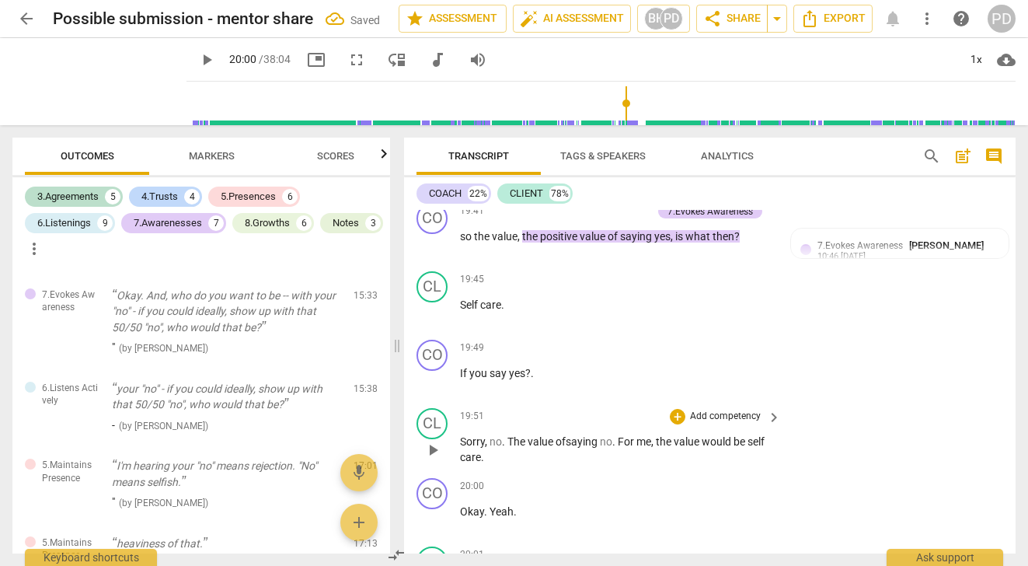
click at [612, 447] on span "no" at bounding box center [606, 441] width 12 height 12
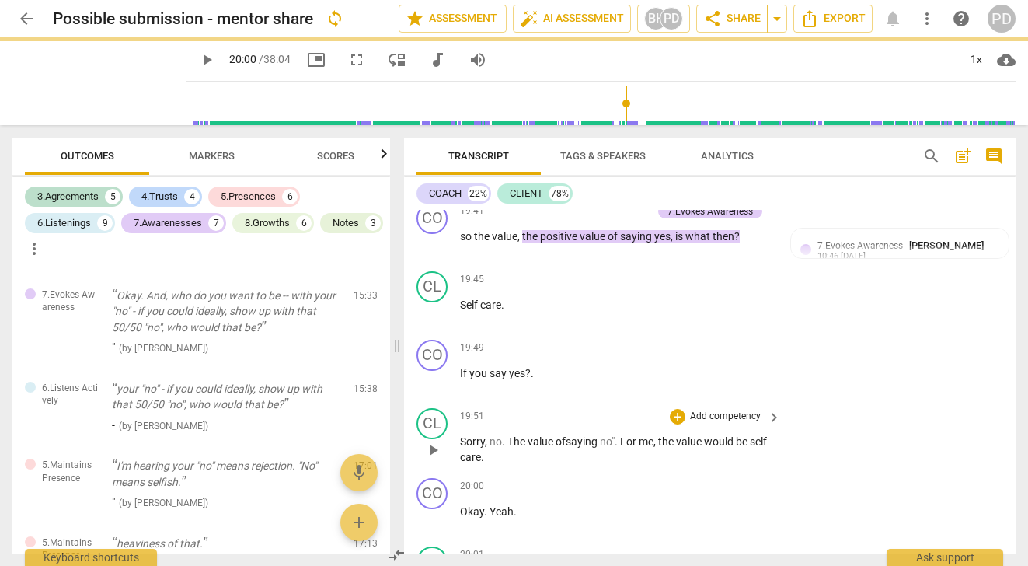
click at [604, 447] on span "no"" at bounding box center [607, 441] width 15 height 12
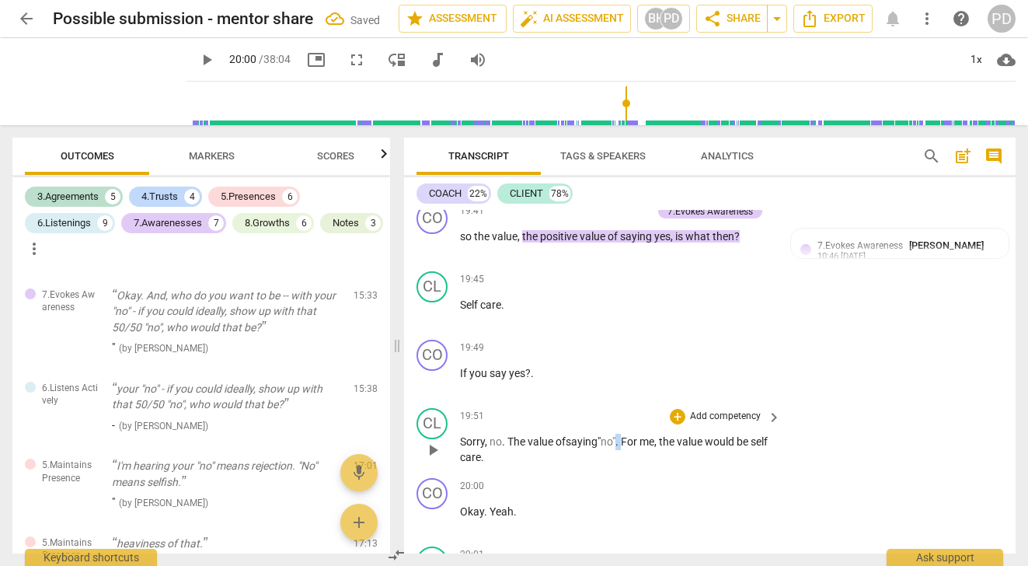
click at [621, 447] on span "." at bounding box center [617, 441] width 5 height 12
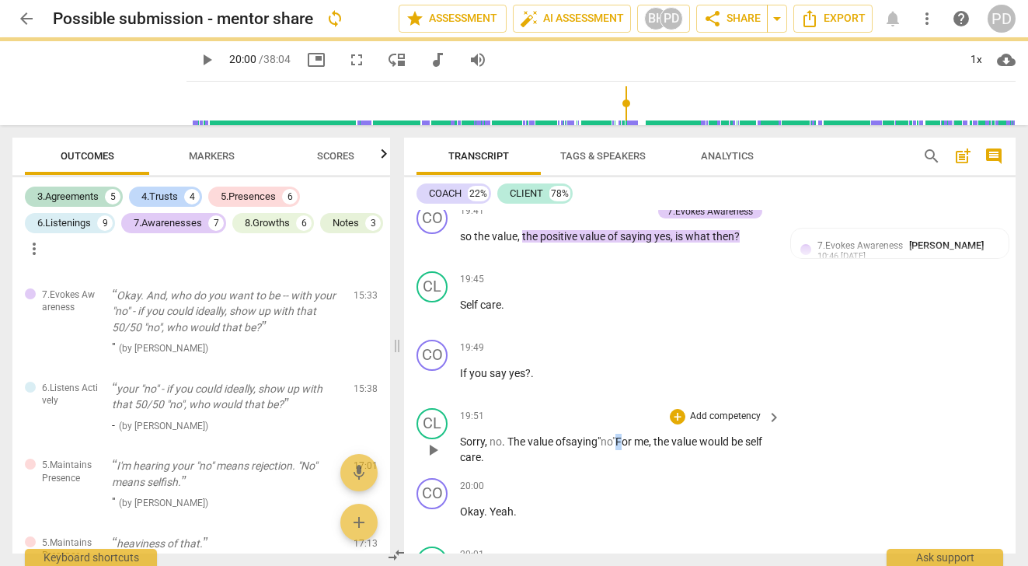
click at [625, 447] on span "For" at bounding box center [624, 441] width 19 height 12
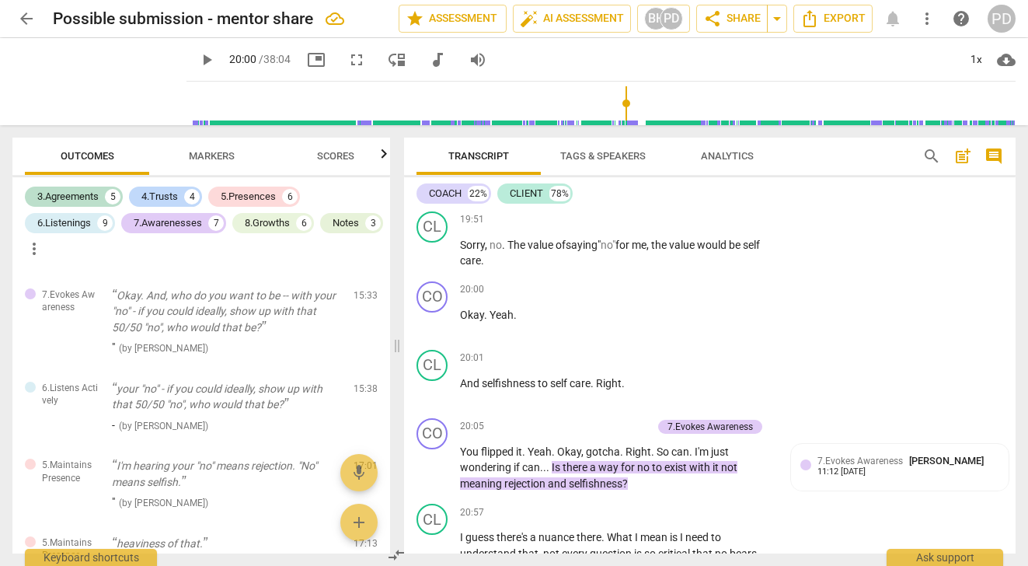
scroll to position [5580, 0]
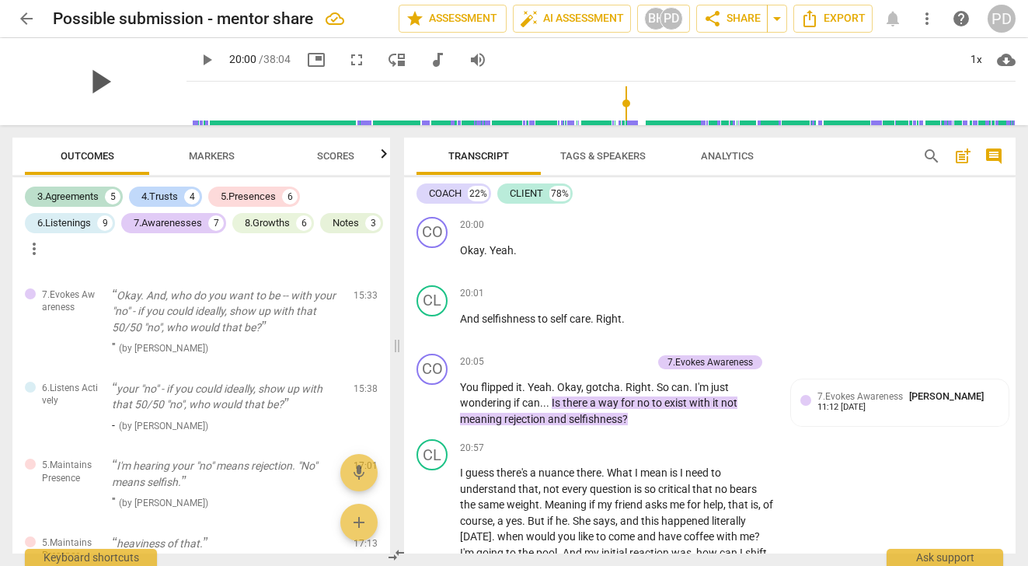
click at [86, 82] on span "play_arrow" at bounding box center [99, 81] width 40 height 40
drag, startPoint x: 627, startPoint y: 352, endPoint x: 599, endPoint y: 350, distance: 28.0
click at [599, 327] on p "And selfishness to self care . Right ." at bounding box center [616, 319] width 313 height 16
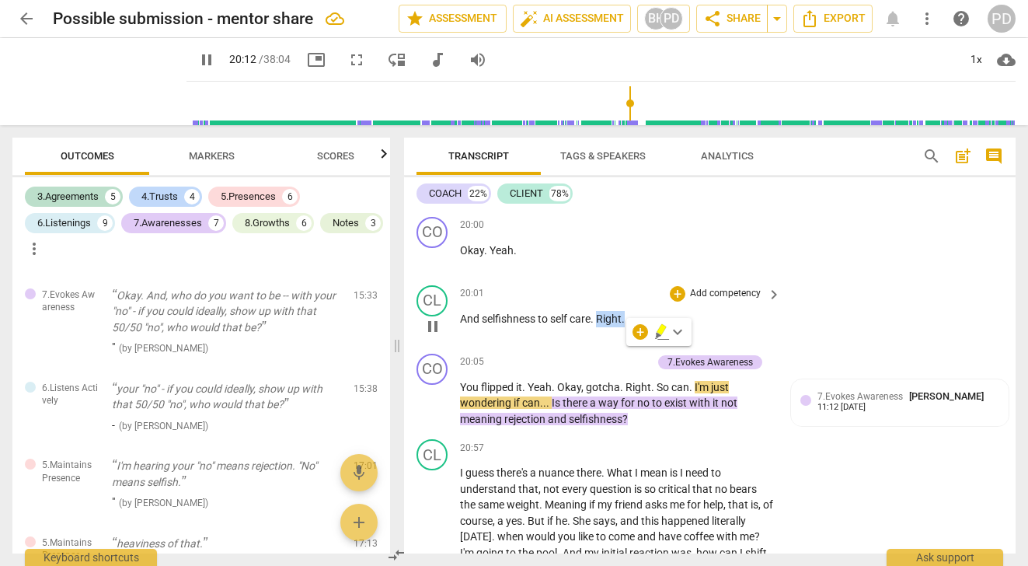
type input "1213"
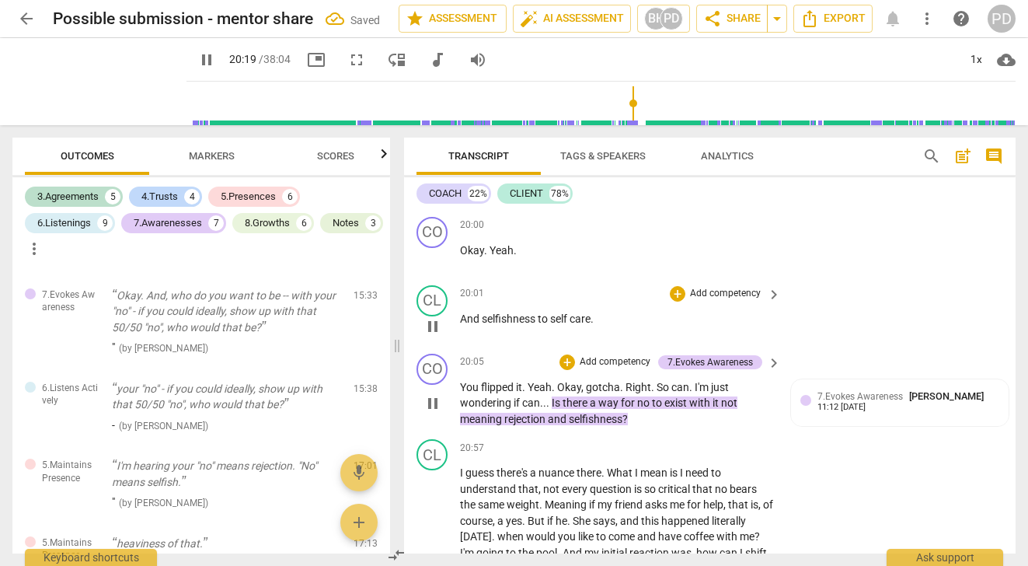
click at [654, 393] on span "." at bounding box center [653, 387] width 5 height 12
drag, startPoint x: 693, startPoint y: 418, endPoint x: 542, endPoint y: 437, distance: 152.0
click at [542, 427] on p "You flipped it . Yeah . Okay , gotcha . Right . So can . I'm just wondering if …" at bounding box center [616, 403] width 313 height 48
type input "1246"
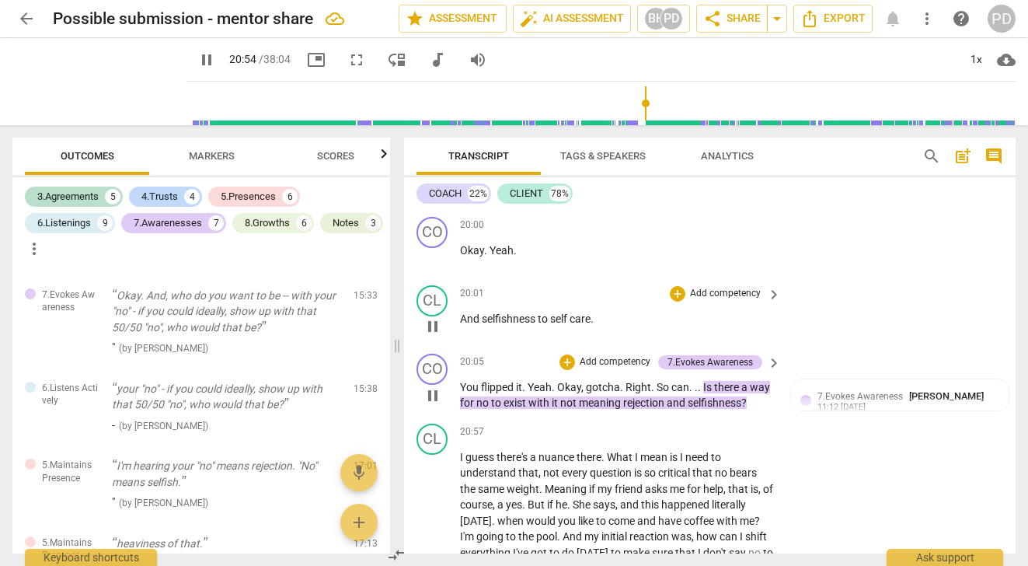
click at [653, 393] on span "." at bounding box center [653, 387] width 5 height 12
click at [499, 409] on span "no" at bounding box center [506, 402] width 15 height 12
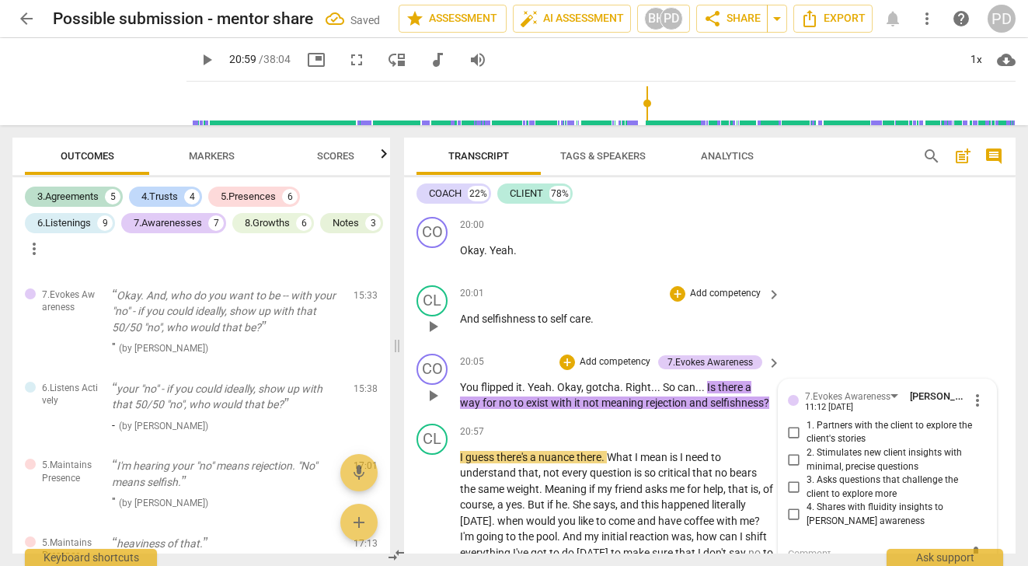
scroll to position [5786, 0]
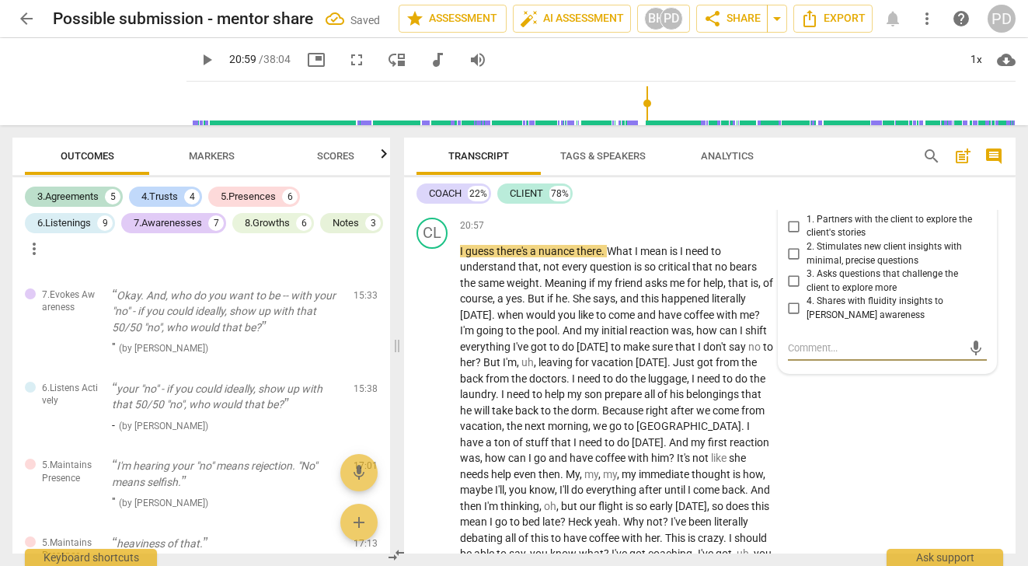
click at [500, 203] on span "no" at bounding box center [506, 196] width 15 height 12
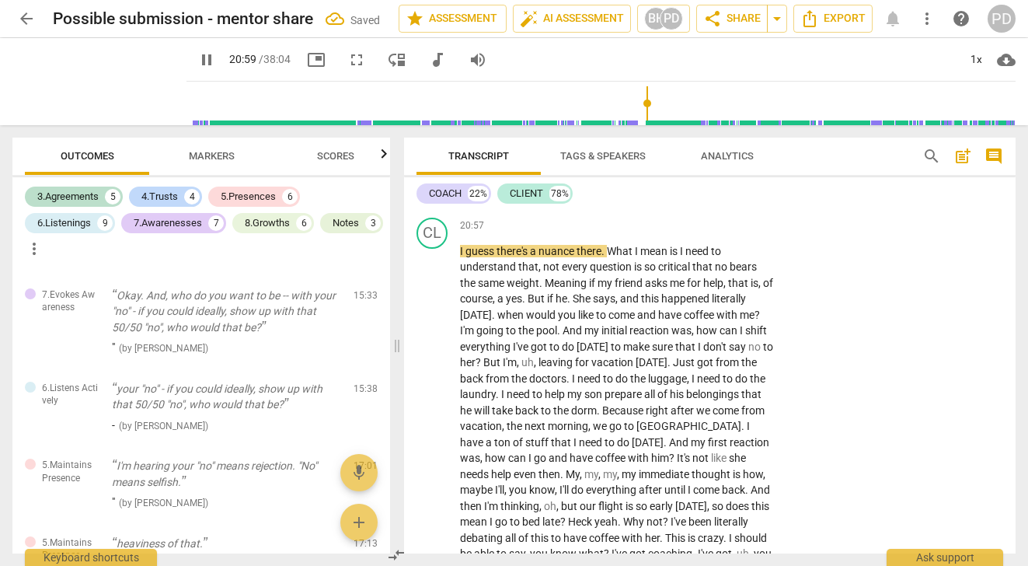
type input "1260"
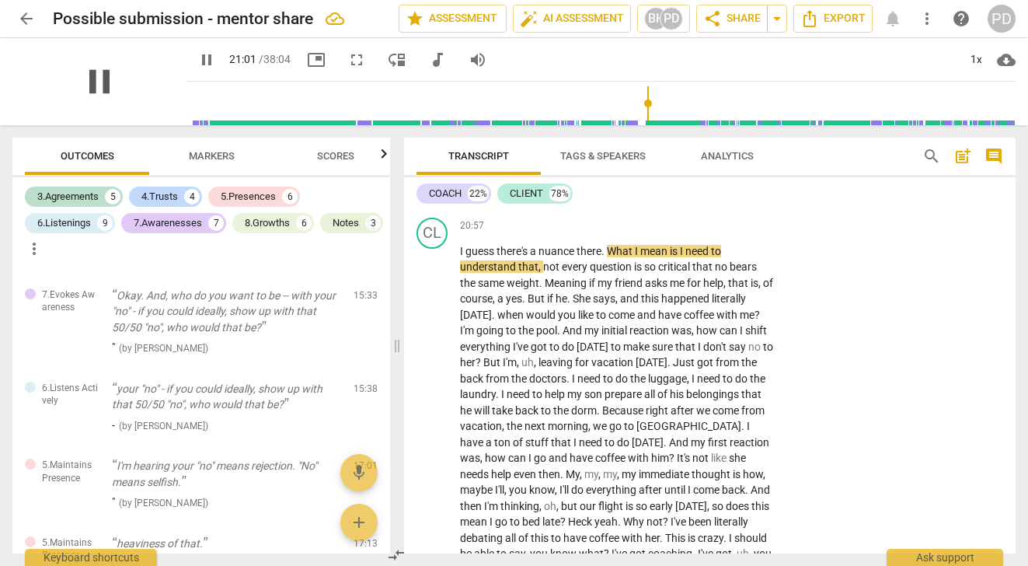
click at [87, 82] on span "pause" at bounding box center [99, 81] width 40 height 40
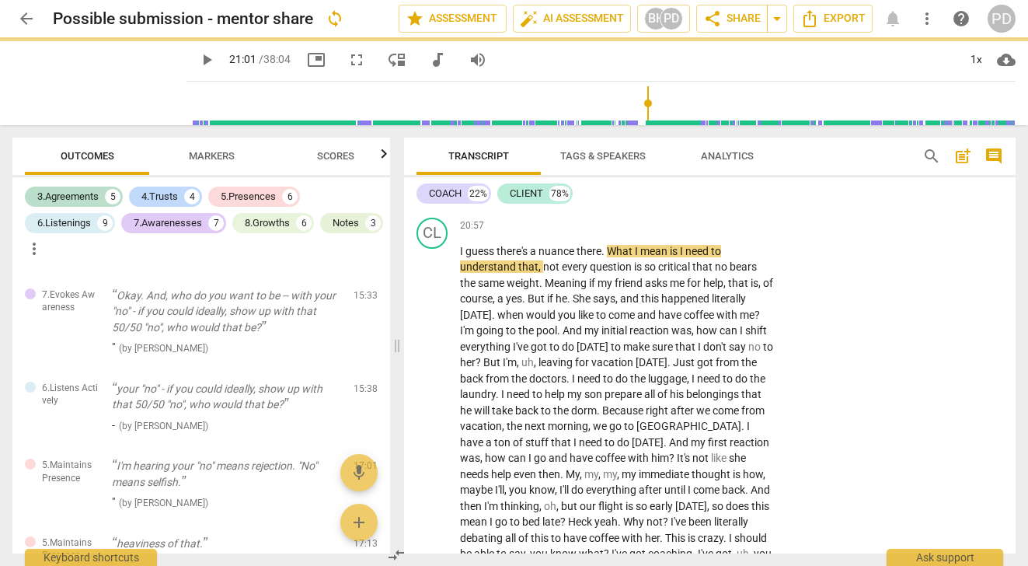
type input "1262"
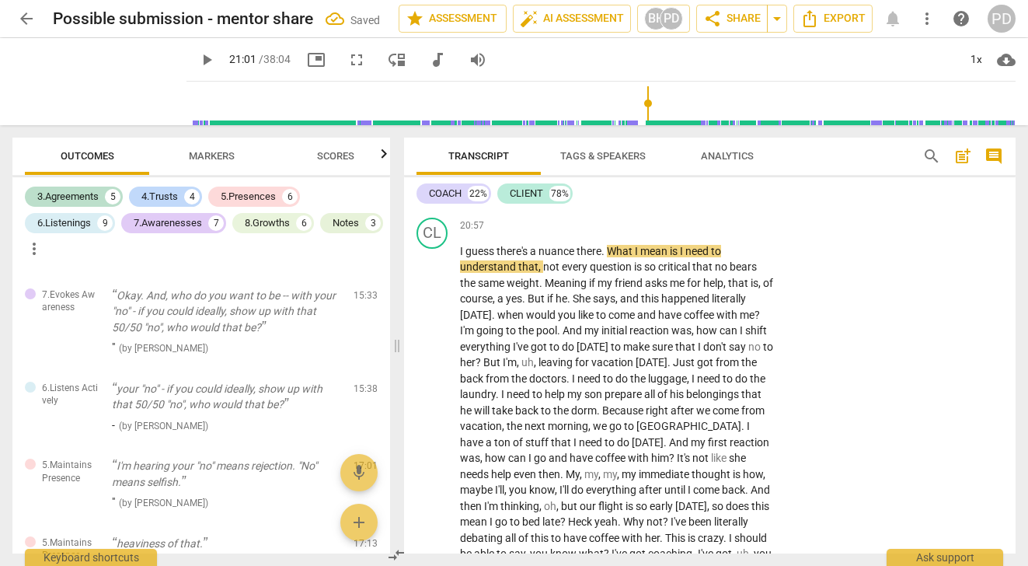
click at [514, 203] on span ""no" at bounding box center [508, 196] width 18 height 12
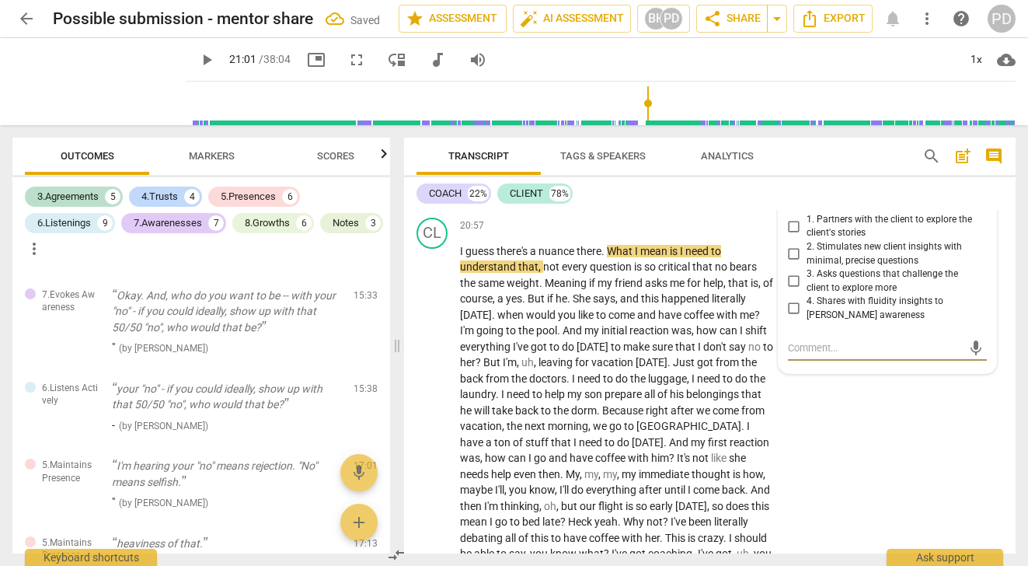
type textarea """
click at [551, 203] on span "exist" at bounding box center [541, 196] width 25 height 12
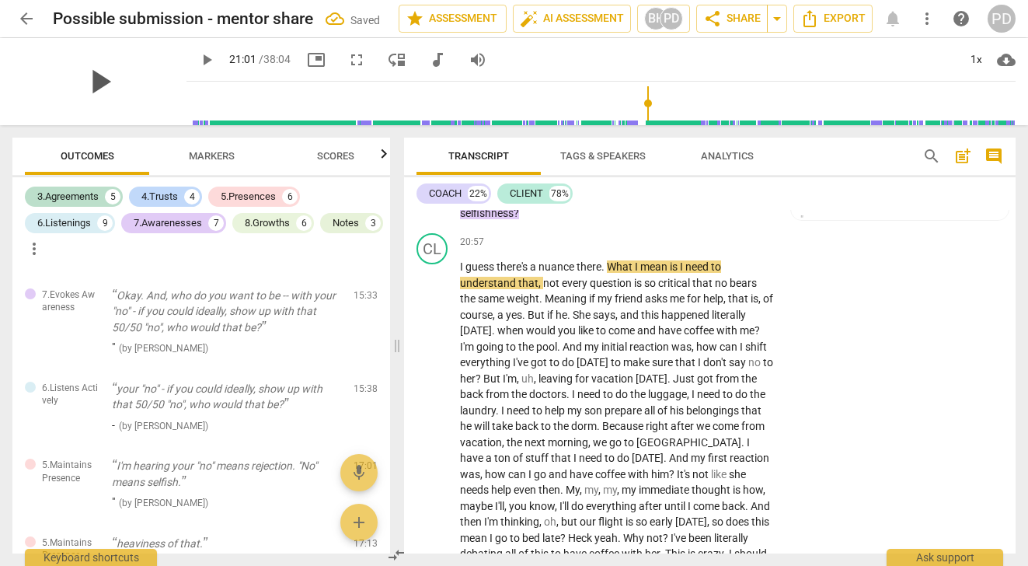
click at [91, 81] on span "play_arrow" at bounding box center [99, 81] width 40 height 40
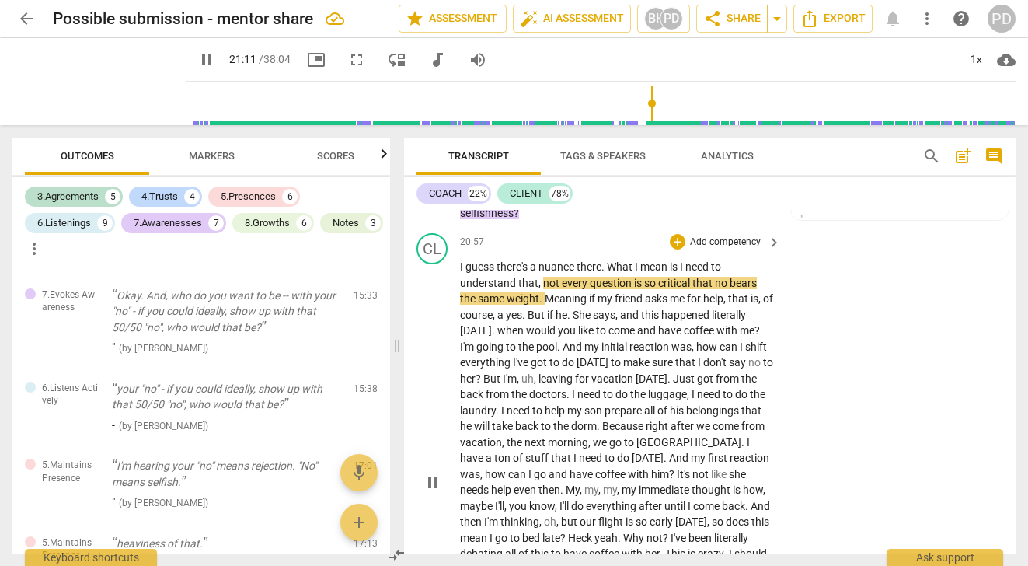
click at [680, 273] on span "is" at bounding box center [675, 266] width 10 height 12
type input "1273"
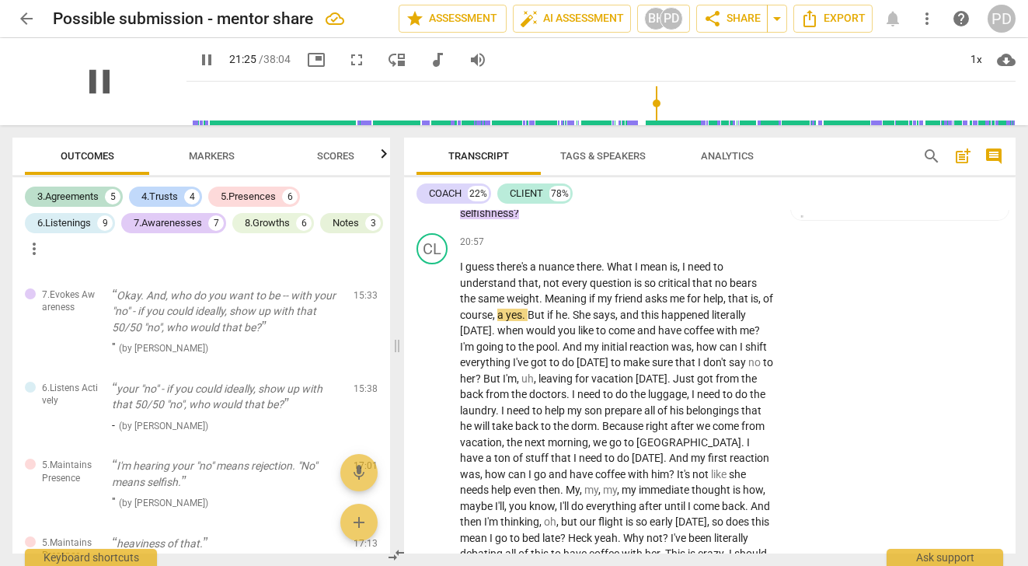
click at [82, 77] on span "pause" at bounding box center [99, 81] width 40 height 40
type input "1286"
click at [691, 289] on span "critical" at bounding box center [675, 283] width 34 height 12
click at [721, 289] on span "no" at bounding box center [724, 283] width 15 height 12
click at [733, 289] on span "no" at bounding box center [725, 283] width 15 height 12
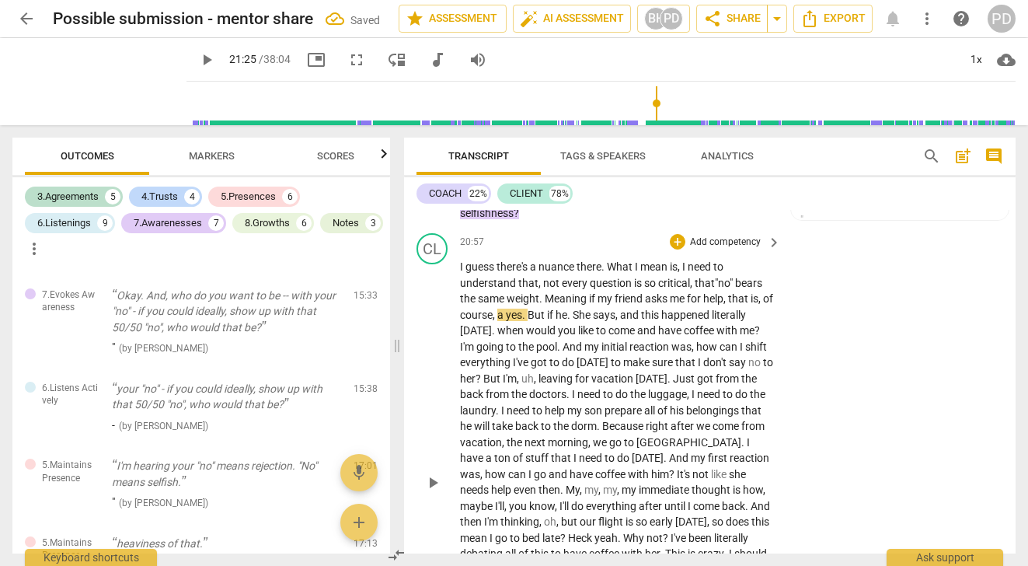
click at [506, 321] on span "a" at bounding box center [501, 314] width 9 height 12
click at [88, 82] on span "play_arrow" at bounding box center [99, 81] width 40 height 40
drag, startPoint x: 587, startPoint y: 346, endPoint x: 569, endPoint y: 346, distance: 17.9
click at [569, 346] on p "I guess there's a nuance there . What I mean is , I need to understand that , n…" at bounding box center [616, 482] width 313 height 446
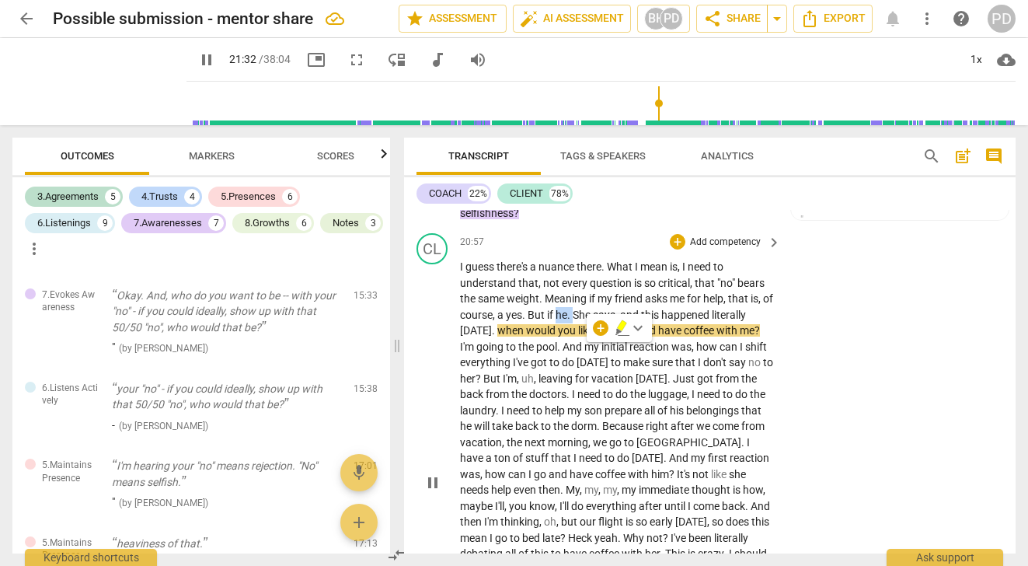
type input "1293"
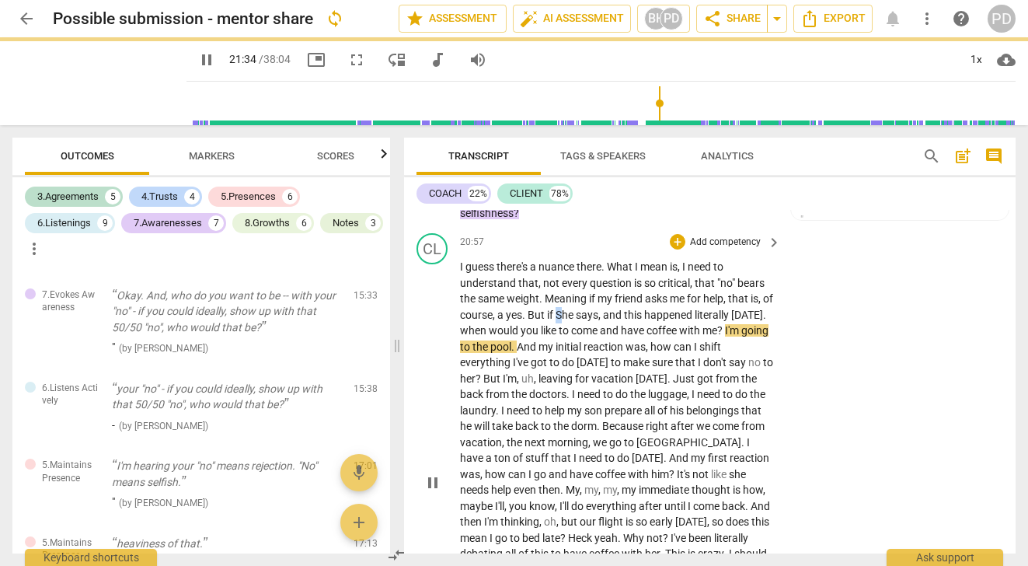
click at [570, 321] on span "She" at bounding box center [565, 314] width 20 height 12
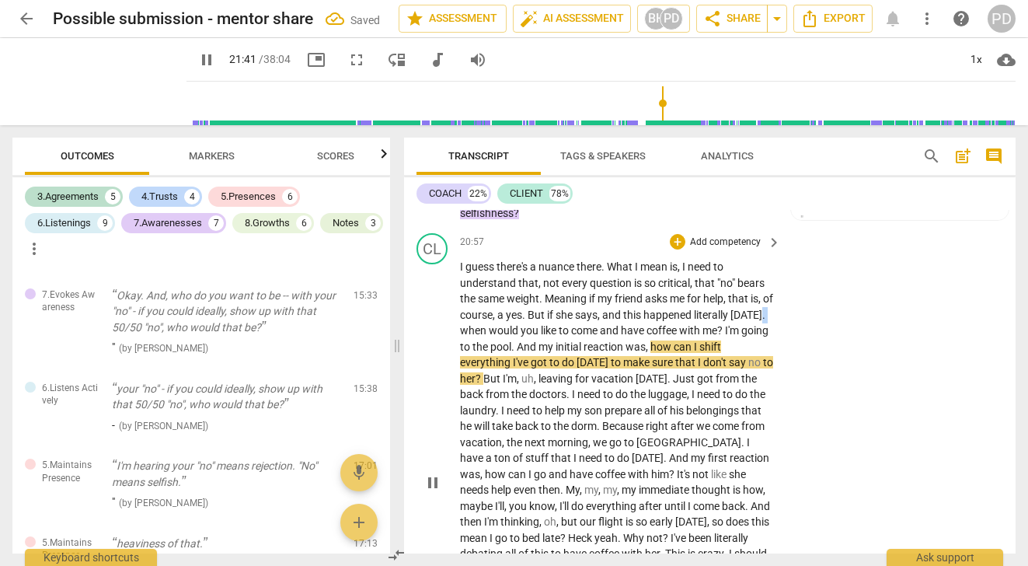
click at [487, 365] on p "I guess there's a nuance there . What I mean is , I need to understand that , n…" at bounding box center [616, 482] width 313 height 446
click at [487, 336] on span "[DATE]," at bounding box center [477, 330] width 34 height 12
click at [93, 84] on span "pause" at bounding box center [99, 81] width 40 height 40
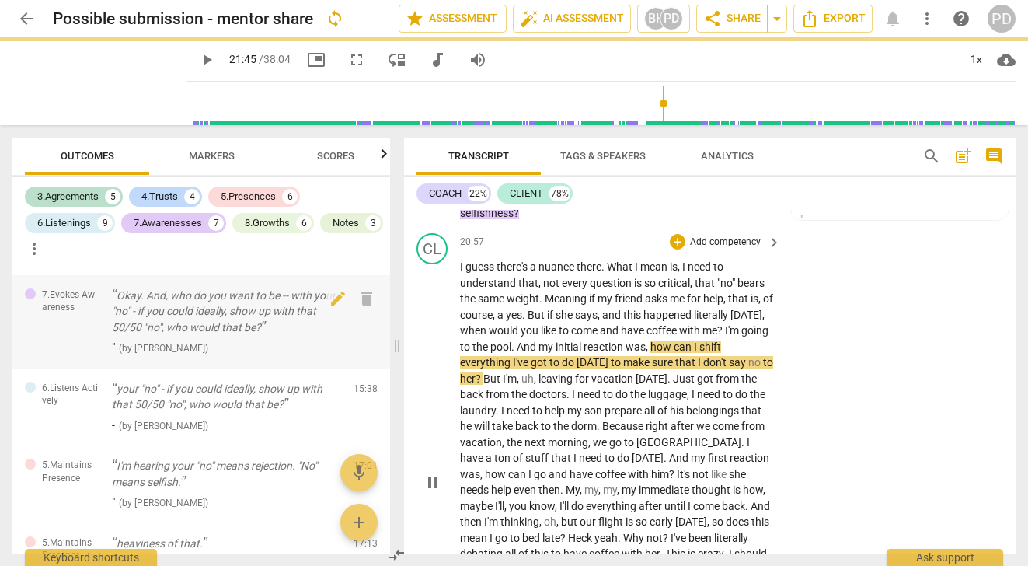
type input "1305"
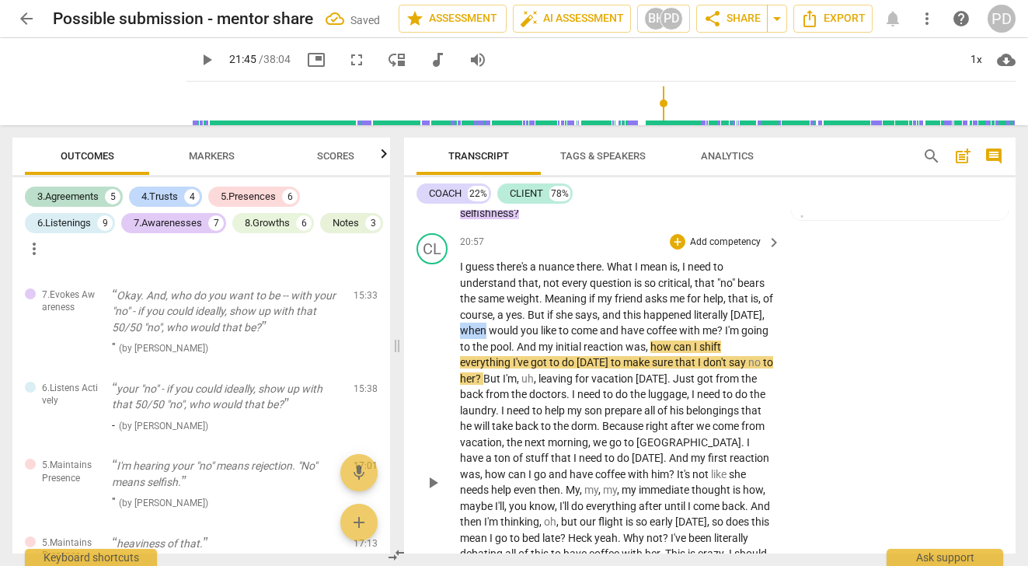
drag, startPoint x: 517, startPoint y: 363, endPoint x: 490, endPoint y: 361, distance: 26.5
click at [490, 361] on p "I guess there's a nuance there . What I mean is , I need to understand that , n…" at bounding box center [616, 482] width 313 height 446
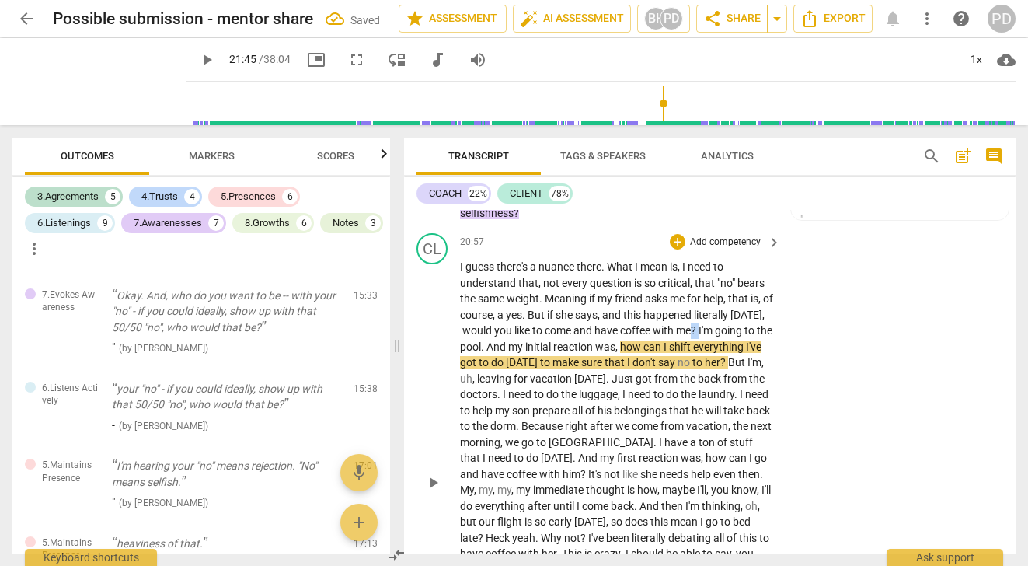
click at [698, 336] on span "?" at bounding box center [695, 330] width 8 height 12
click at [486, 353] on span "." at bounding box center [483, 346] width 5 height 12
click at [86, 80] on span "play_arrow" at bounding box center [99, 81] width 40 height 40
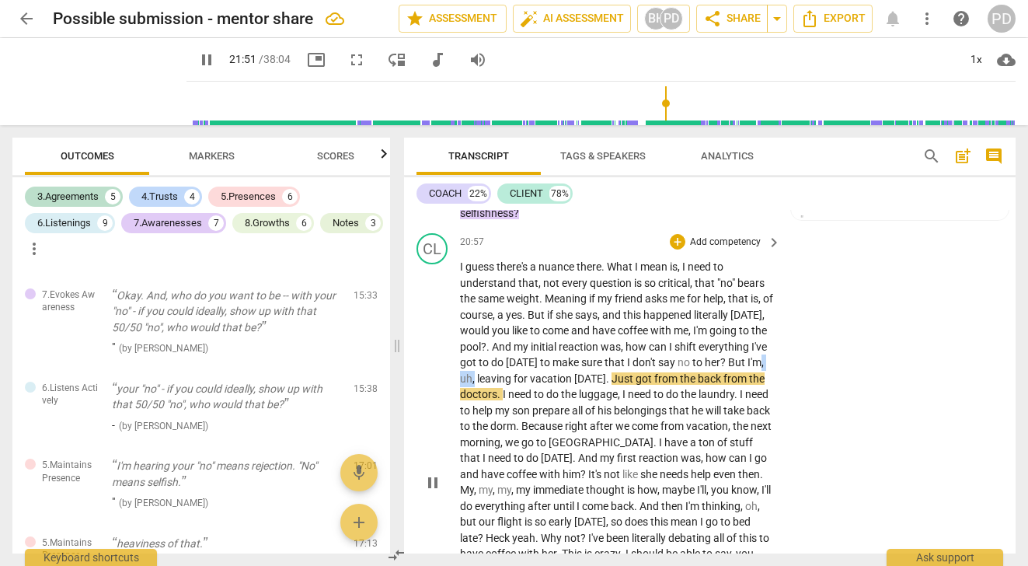
drag, startPoint x: 535, startPoint y: 411, endPoint x: 517, endPoint y: 411, distance: 17.9
click at [517, 411] on p "I guess there's a nuance there . What I mean is , I need to understand that , n…" at bounding box center [616, 482] width 313 height 446
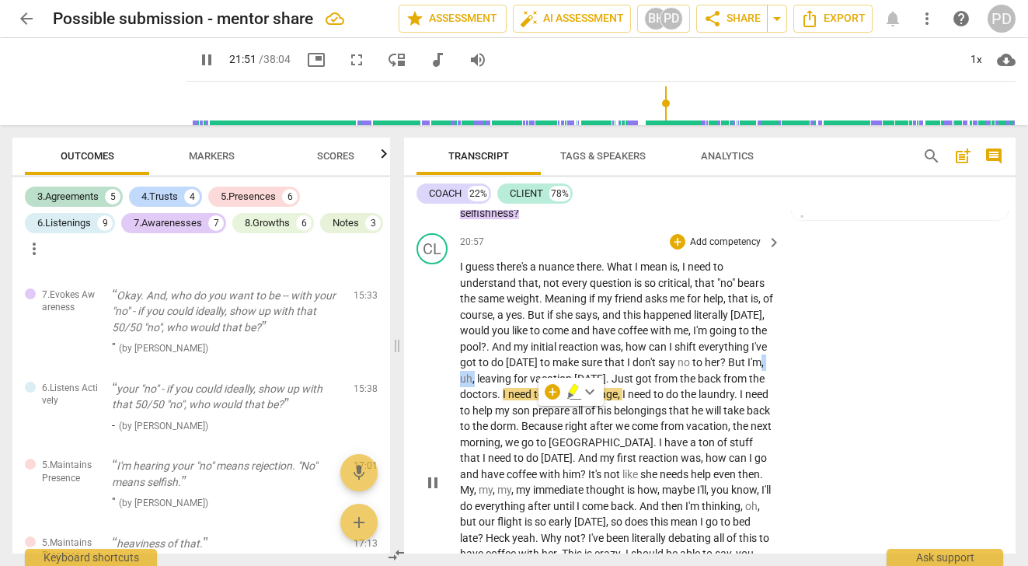
type input "1312"
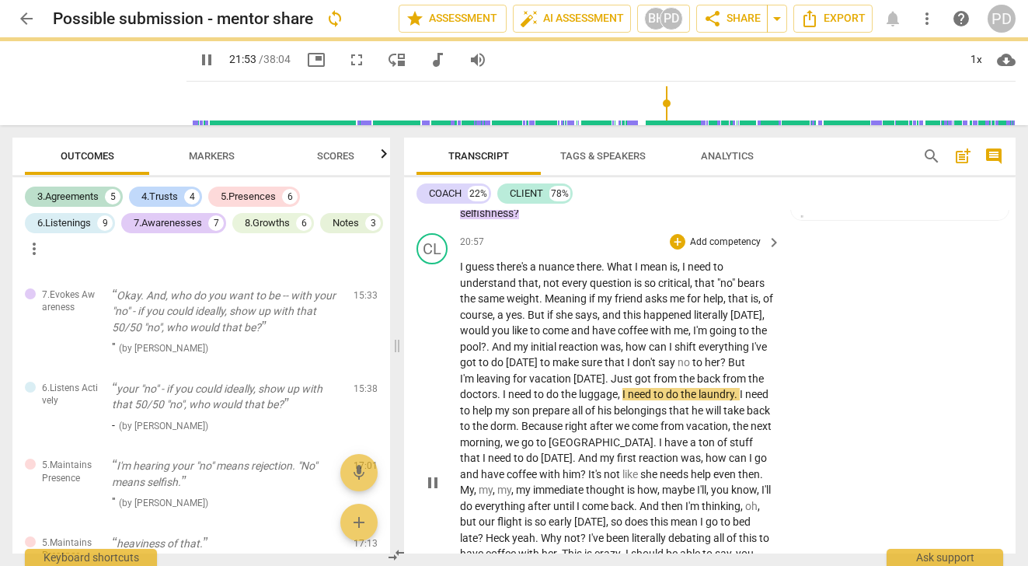
click at [728, 368] on span "But" at bounding box center [736, 362] width 17 height 12
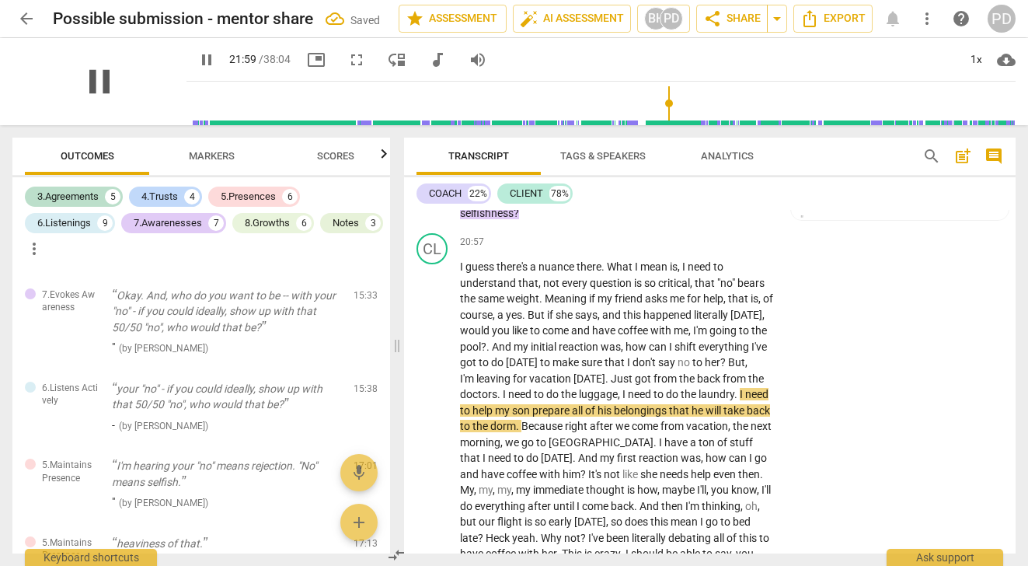
click at [93, 80] on span "pause" at bounding box center [99, 81] width 40 height 40
type input "1320"
click at [494, 440] on p "I guess there's a nuance there . What I mean is , I need to understand that , n…" at bounding box center [616, 482] width 313 height 446
click at [89, 82] on span "play_arrow" at bounding box center [99, 81] width 40 height 40
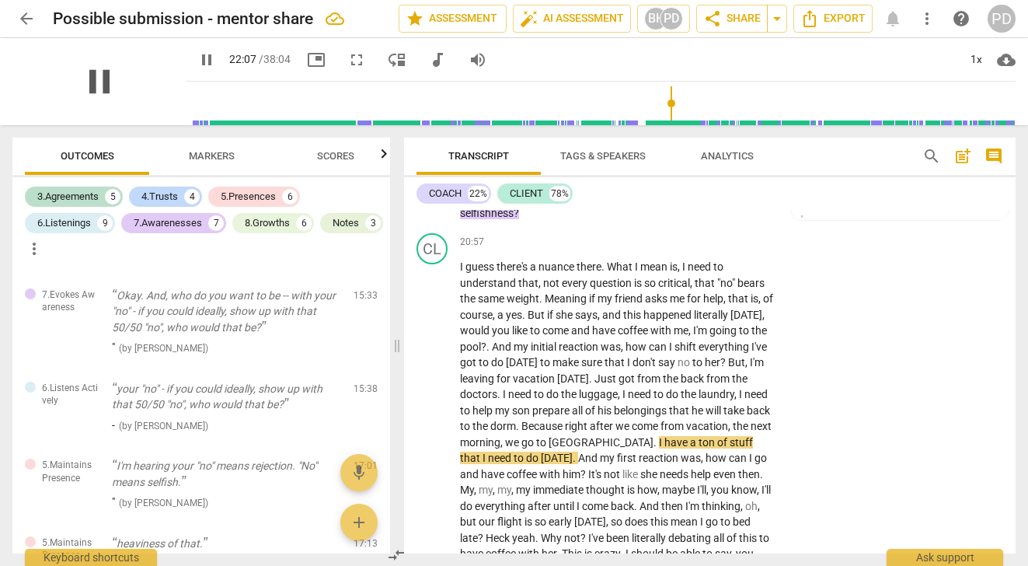
click at [96, 85] on span "pause" at bounding box center [99, 81] width 40 height 40
type input "1327"
click at [521, 432] on span "." at bounding box center [518, 426] width 5 height 12
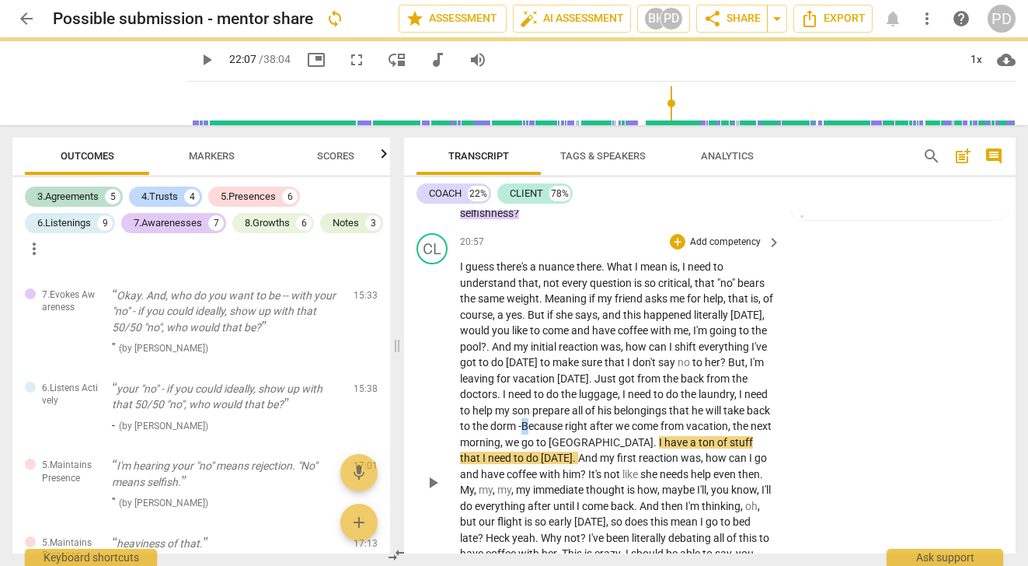
click at [565, 432] on span "Because" at bounding box center [543, 426] width 44 height 12
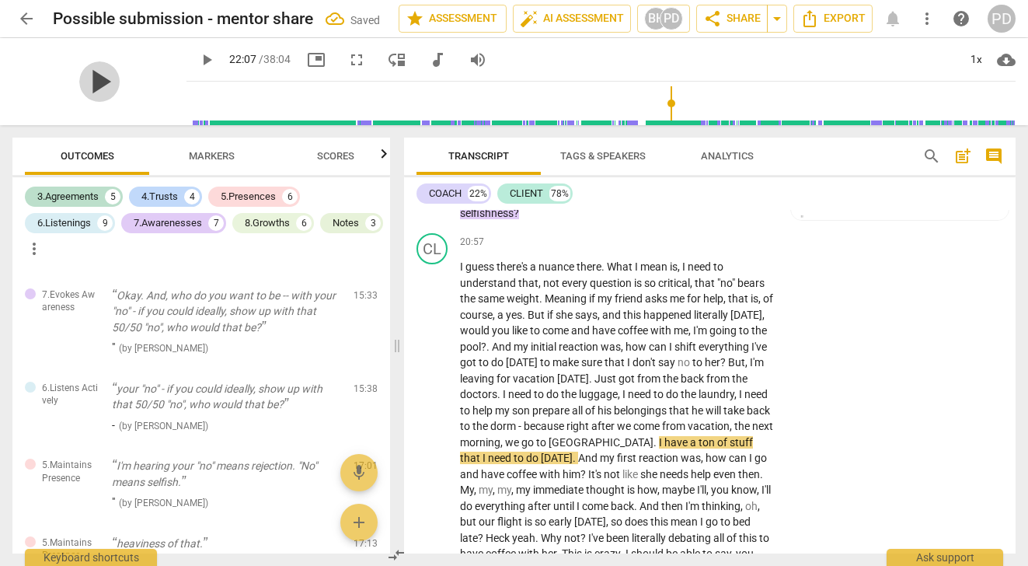
click at [89, 80] on span "play_arrow" at bounding box center [99, 81] width 40 height 40
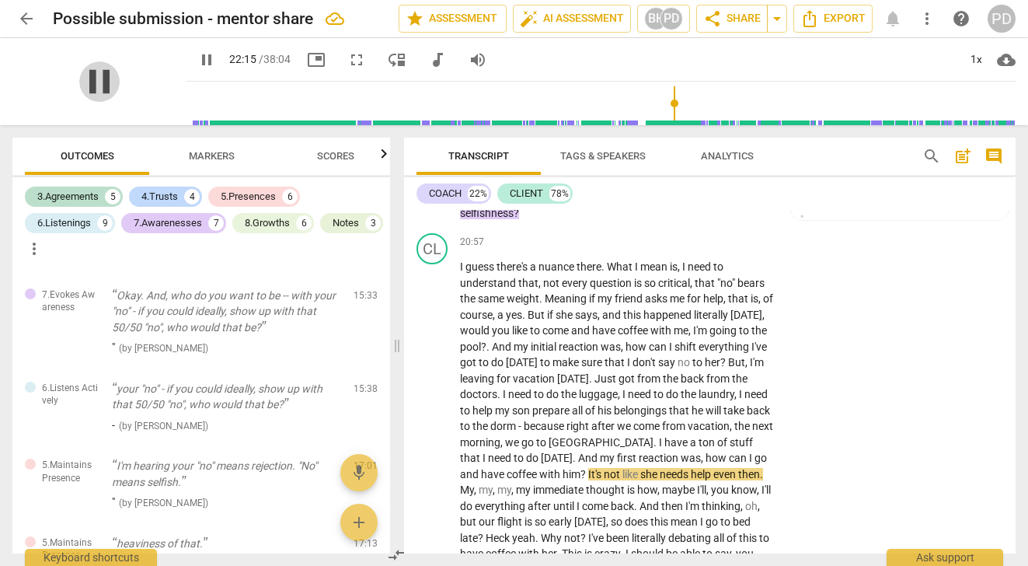
click at [87, 85] on span "pause" at bounding box center [99, 81] width 40 height 40
type input "1336"
click at [568, 492] on p "I guess there's a nuance there . What I mean is , I need to understand that , n…" at bounding box center [616, 482] width 313 height 446
drag, startPoint x: 582, startPoint y: 507, endPoint x: 568, endPoint y: 507, distance: 14.0
click at [568, 507] on p "I guess there's a nuance there . What I mean is , I need to understand that , n…" at bounding box center [616, 482] width 313 height 446
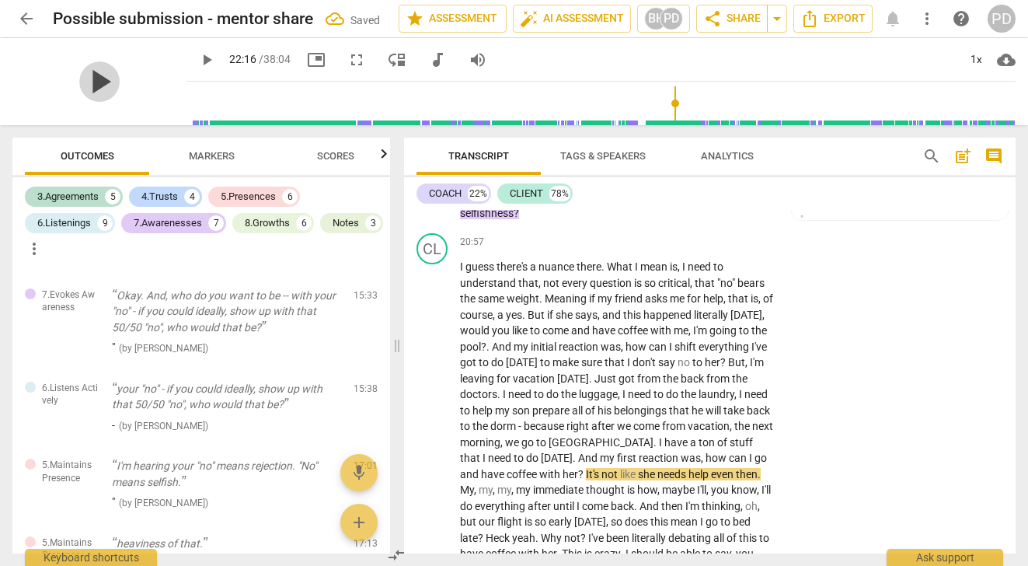
click at [96, 81] on span "play_arrow" at bounding box center [99, 81] width 40 height 40
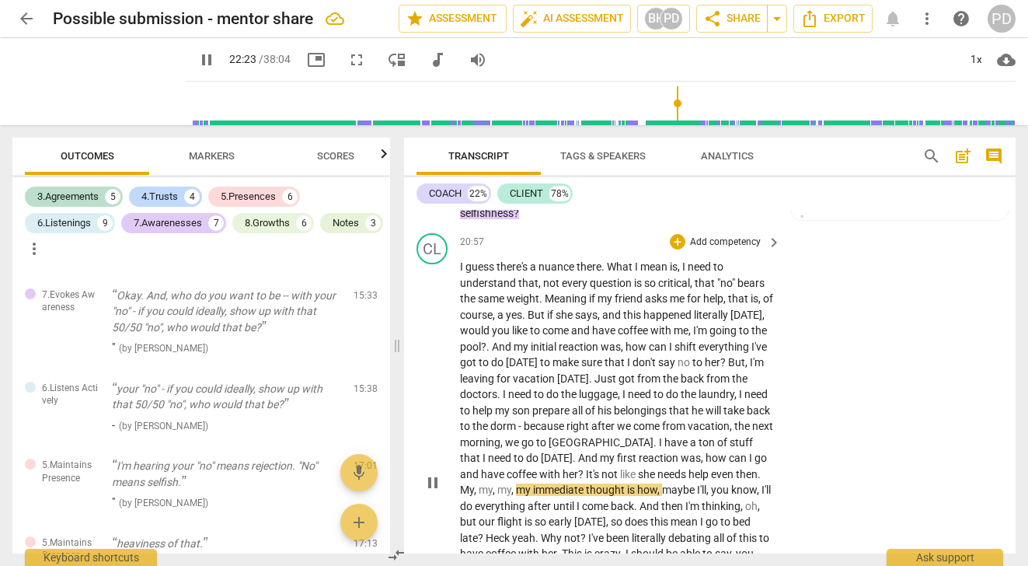
click at [711, 480] on span "help" at bounding box center [699, 474] width 23 height 12
type input "1345"
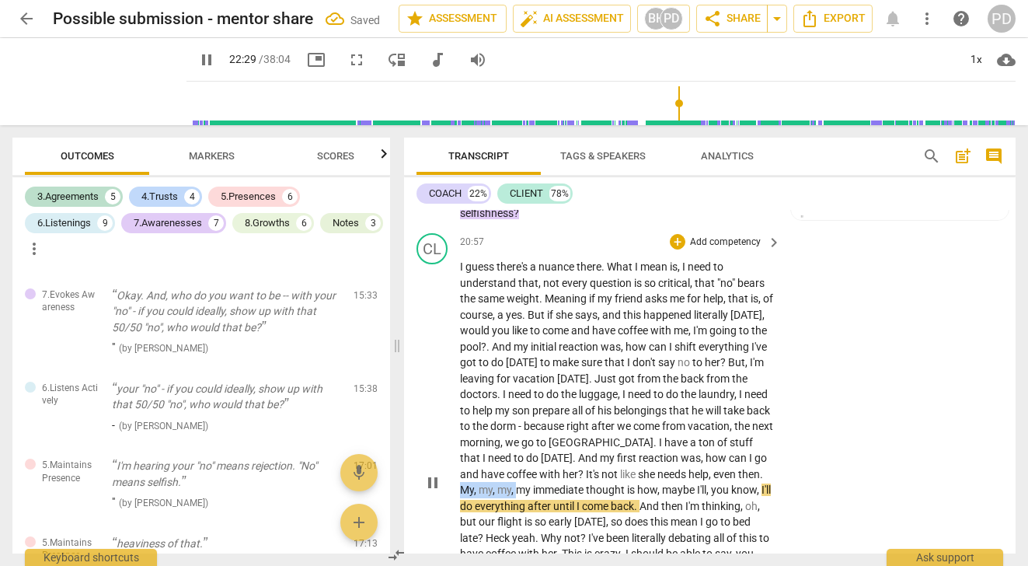
drag, startPoint x: 518, startPoint y: 527, endPoint x: 455, endPoint y: 524, distance: 63.0
click at [455, 524] on div "CL play_arrow pause 20:57 + Add competency keyboard_arrow_right I guess there's…" at bounding box center [709, 469] width 611 height 484
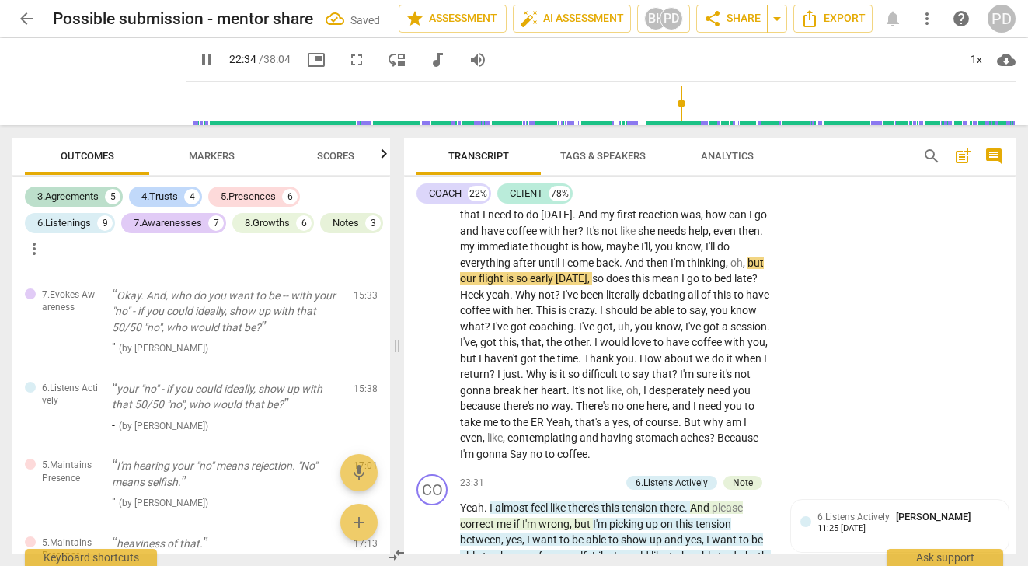
scroll to position [6056, 0]
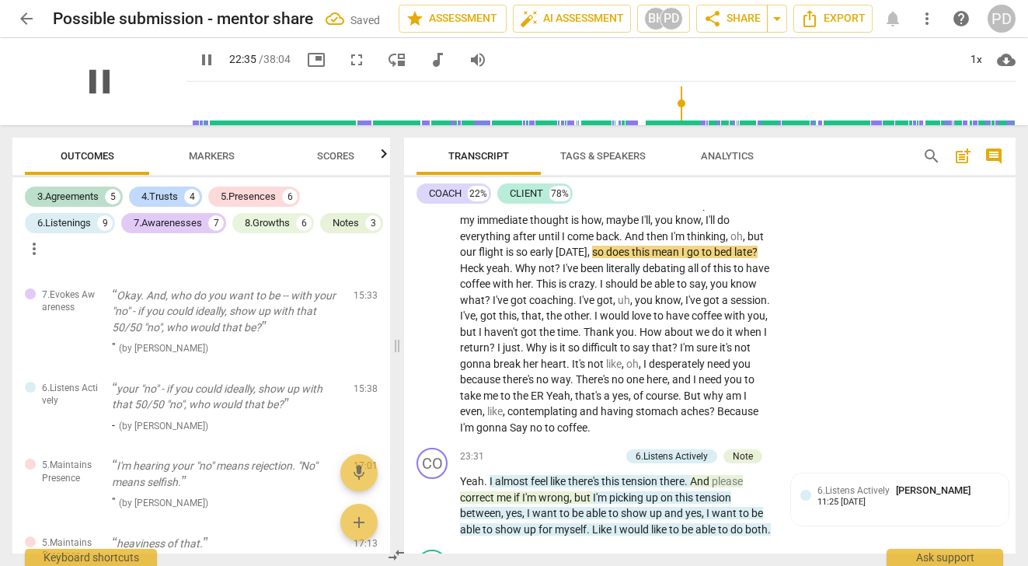
click at [100, 79] on span "pause" at bounding box center [99, 81] width 40 height 40
type input "1356"
click at [765, 239] on p "I guess there's a nuance there . What I mean is , I need to understand that , n…" at bounding box center [616, 212] width 313 height 446
drag, startPoint x: 607, startPoint y: 253, endPoint x: 582, endPoint y: 252, distance: 24.9
click at [582, 252] on p "I guess there's a nuance there . What I mean is , I need to understand that , n…" at bounding box center [616, 212] width 313 height 446
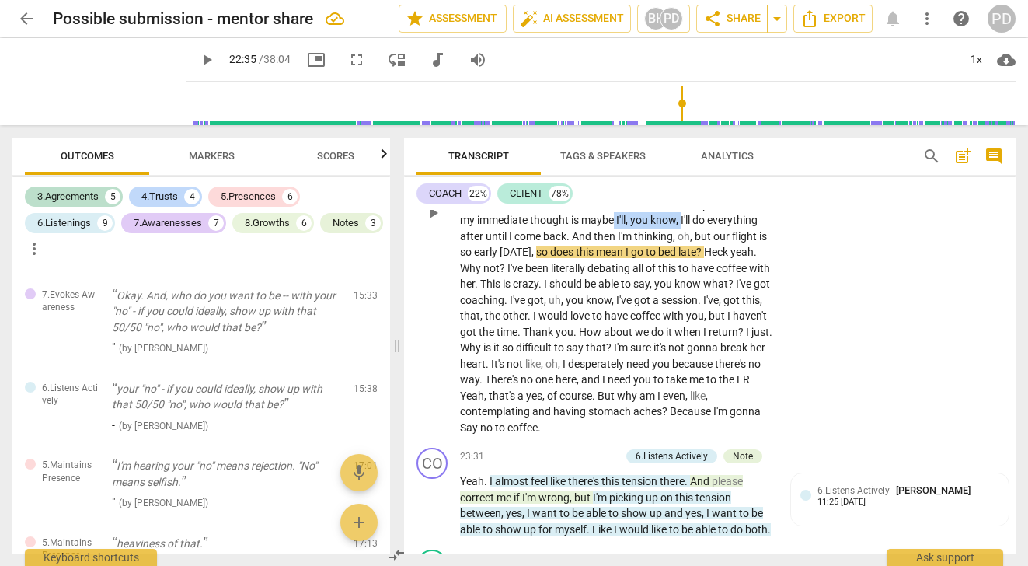
drag, startPoint x: 682, startPoint y: 253, endPoint x: 615, endPoint y: 252, distance: 66.8
click at [615, 252] on p "I guess there's a nuance there . What I mean is , I need to understand that , n…" at bounding box center [616, 212] width 313 height 446
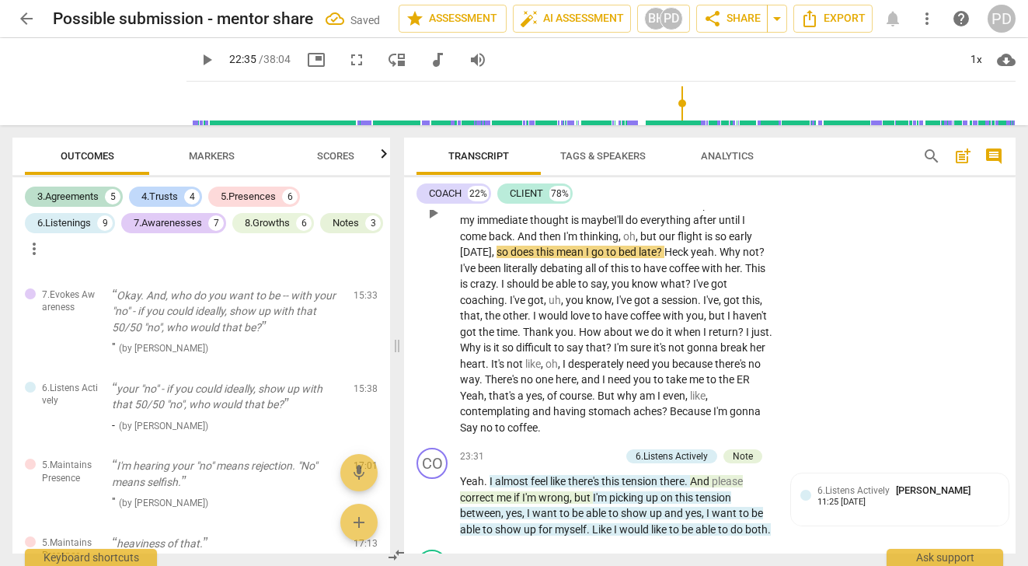
click at [719, 226] on span "after" at bounding box center [706, 220] width 26 height 12
drag, startPoint x: 640, startPoint y: 269, endPoint x: 624, endPoint y: 266, distance: 16.6
click at [624, 266] on p "I guess there's a nuance there . What I mean is , I need to understand that , n…" at bounding box center [616, 212] width 313 height 446
click at [719, 258] on span "." at bounding box center [716, 251] width 5 height 12
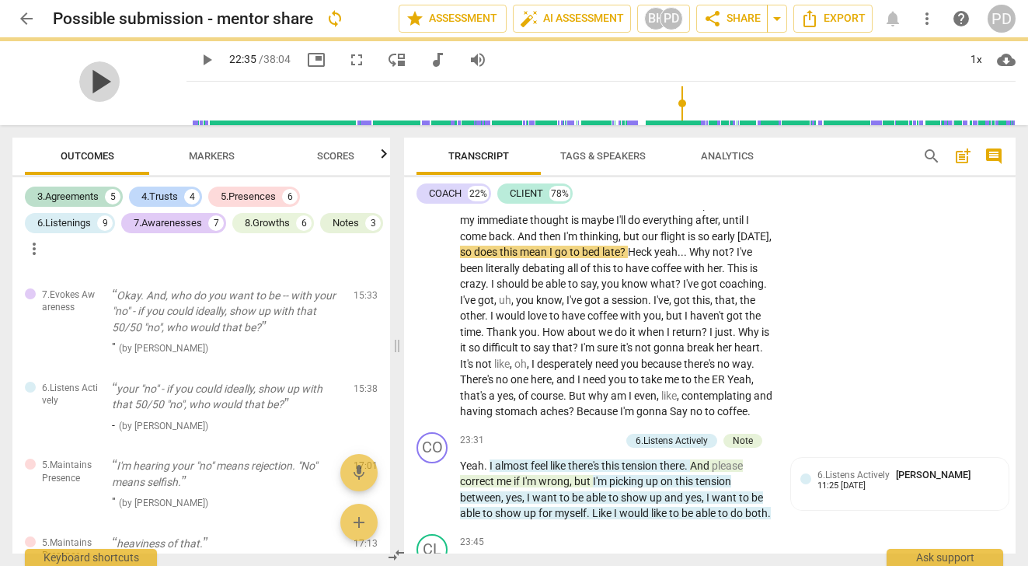
click at [90, 77] on span "play_arrow" at bounding box center [99, 81] width 40 height 40
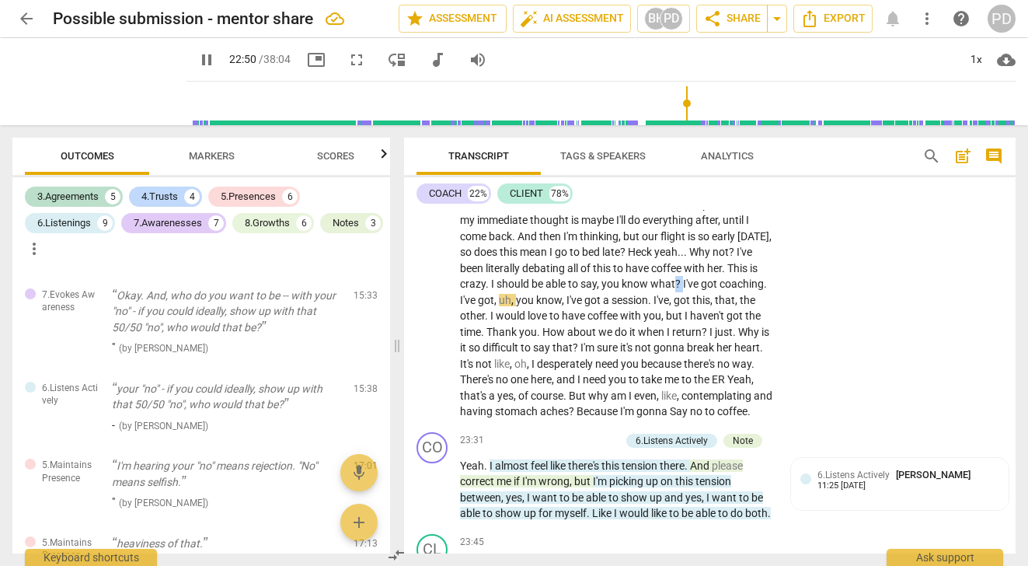
drag, startPoint x: 718, startPoint y: 315, endPoint x: 709, endPoint y: 315, distance: 8.5
click at [709, 315] on p "I guess there's a nuance there . What I mean is , I need to understand that , n…" at bounding box center [616, 204] width 313 height 430
type input "1371"
click at [758, 290] on span "." at bounding box center [759, 283] width 3 height 12
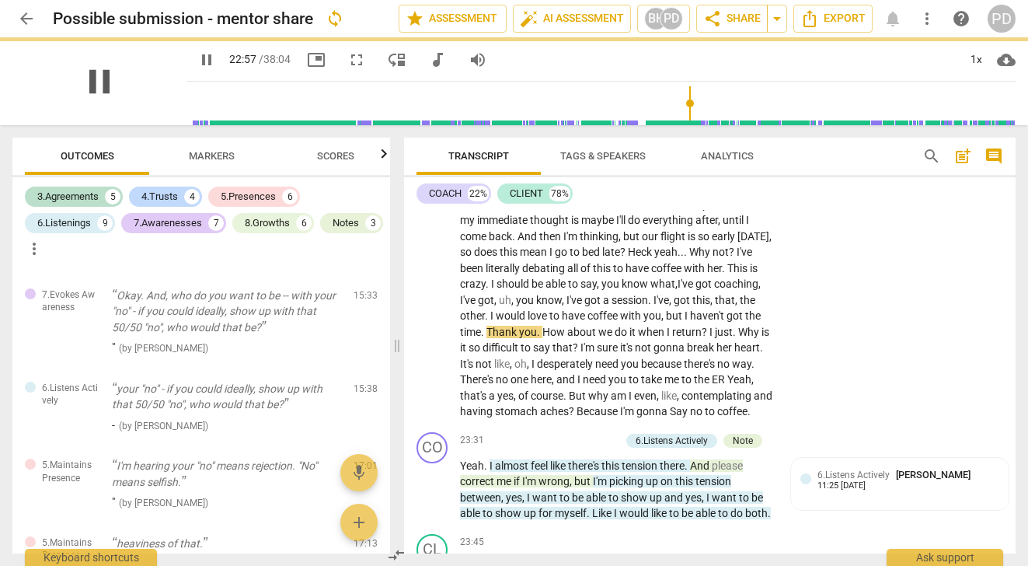
click at [93, 84] on span "pause" at bounding box center [99, 81] width 40 height 40
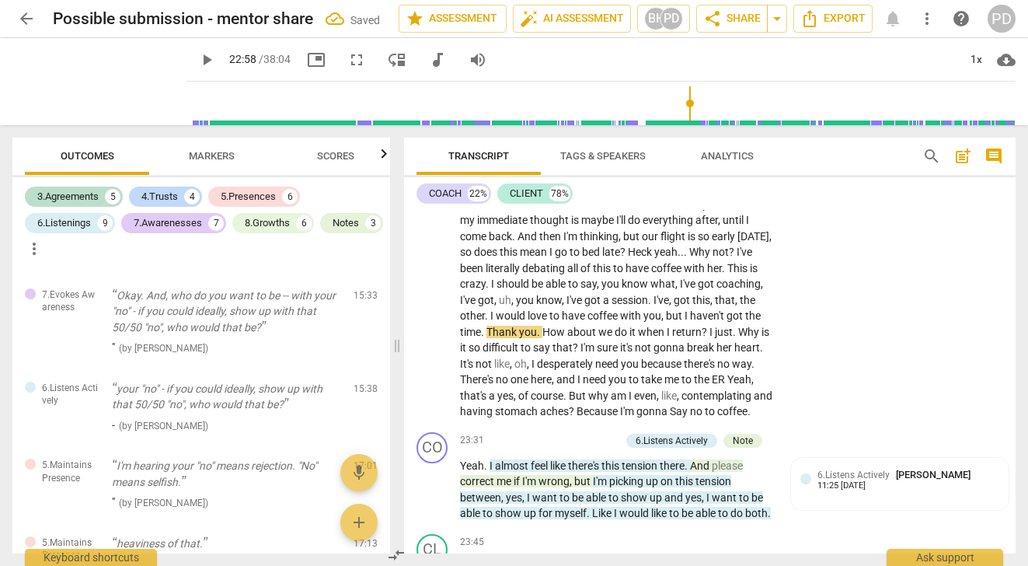
type input "1378"
drag, startPoint x: 615, startPoint y: 332, endPoint x: 508, endPoint y: 336, distance: 106.5
click at [508, 336] on p "I guess there's a nuance there . What I mean is , I need to understand that , n…" at bounding box center [616, 204] width 313 height 430
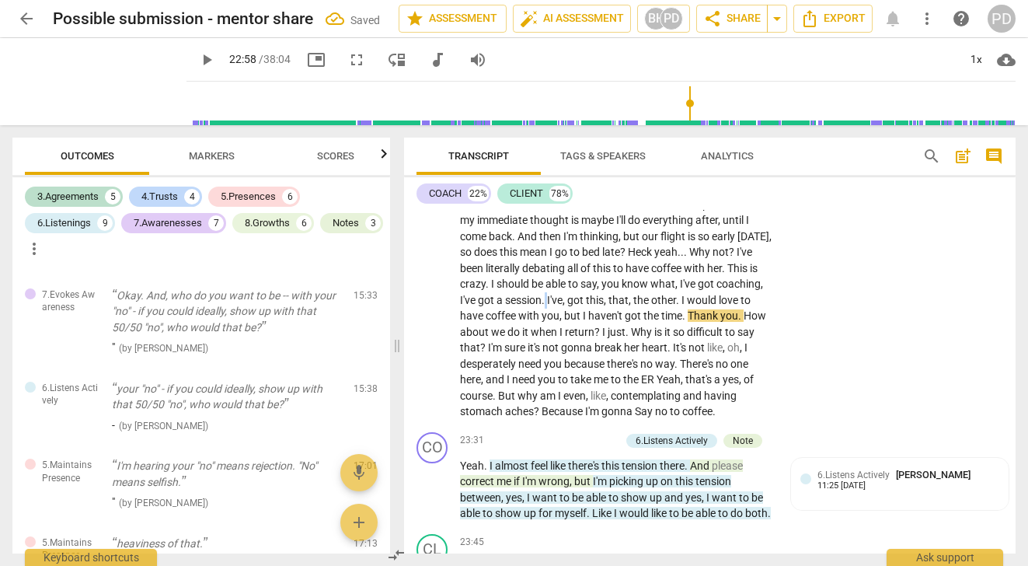
click at [594, 334] on p "I guess there's a nuance there . What I mean is , I need to understand that , n…" at bounding box center [616, 204] width 313 height 430
click at [677, 306] on span "." at bounding box center [674, 300] width 5 height 12
click at [662, 322] on span "." at bounding box center [658, 315] width 5 height 12
click at [92, 82] on span "play_arrow" at bounding box center [99, 81] width 40 height 40
drag, startPoint x: 486, startPoint y: 364, endPoint x: 477, endPoint y: 365, distance: 8.6
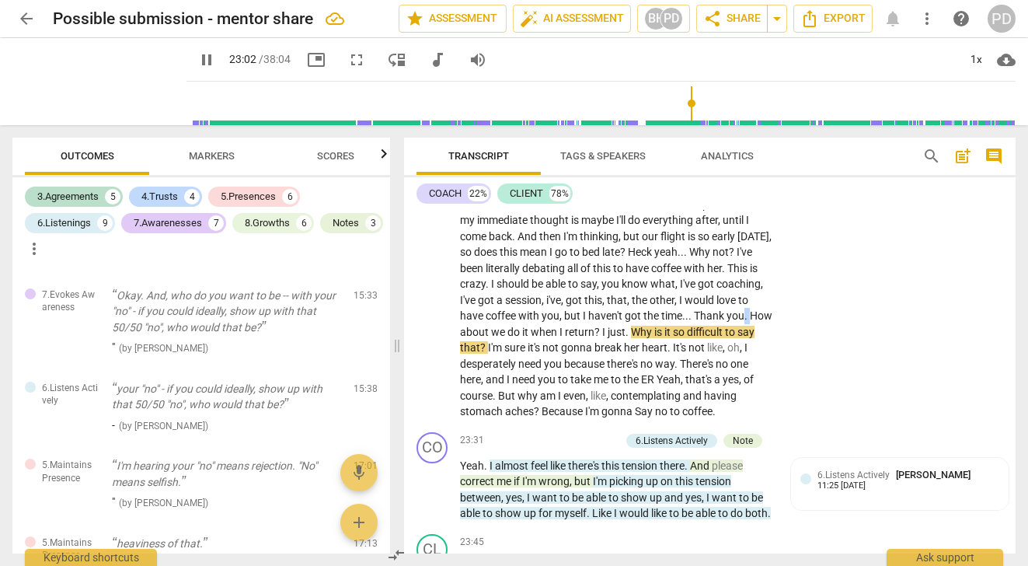
click at [477, 365] on p "I guess there's a nuance there . What I mean is , I need to understand that , n…" at bounding box center [616, 204] width 313 height 430
type input "1383"
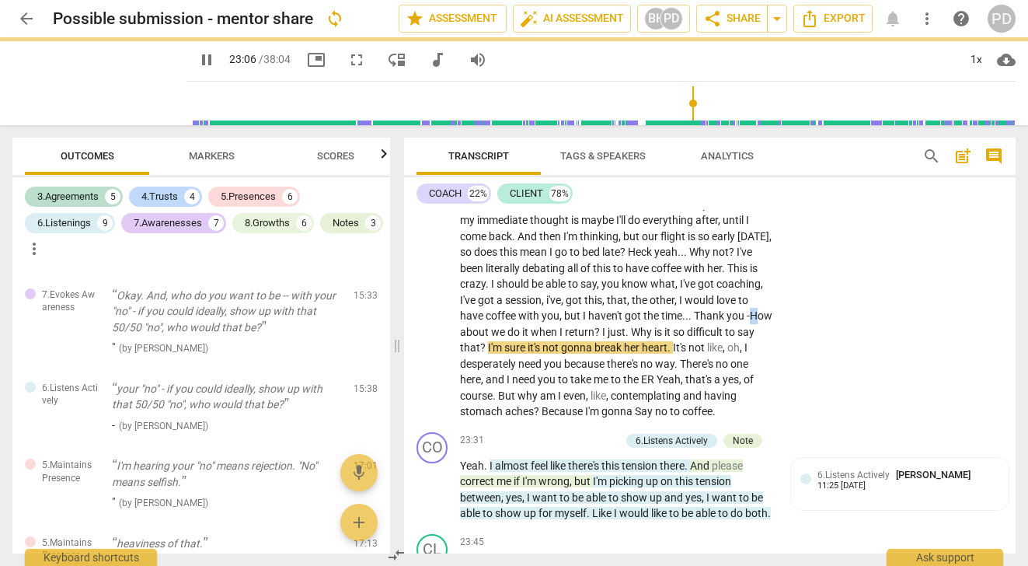
drag, startPoint x: 494, startPoint y: 366, endPoint x: 485, endPoint y: 366, distance: 9.3
click at [485, 366] on p "I guess there's a nuance there . What I mean is , I need to understand that , n…" at bounding box center [616, 204] width 313 height 430
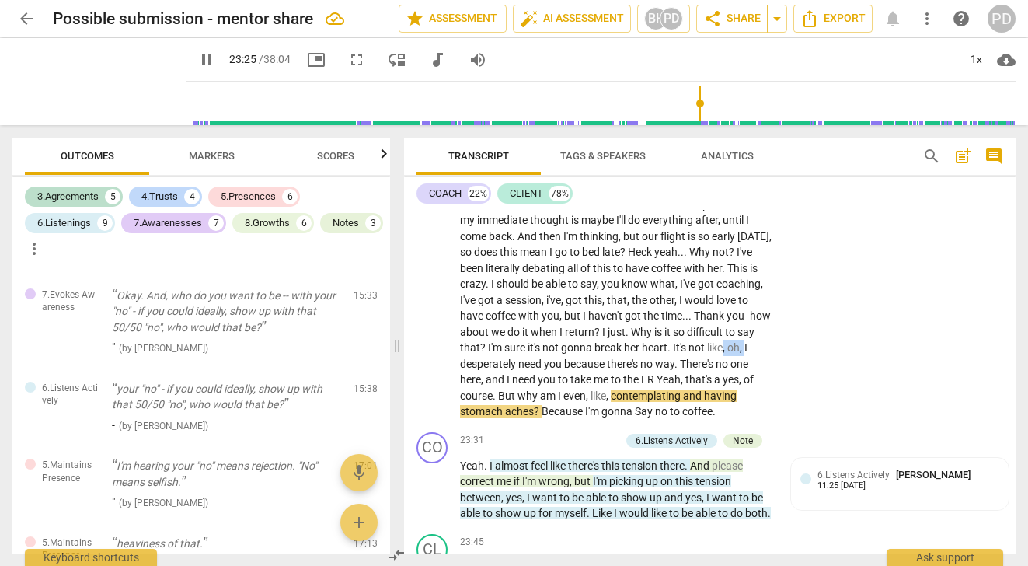
drag, startPoint x: 516, startPoint y: 399, endPoint x: 495, endPoint y: 396, distance: 21.1
click at [495, 396] on p "I guess there's a nuance there . What I mean is , I need to understand that , n…" at bounding box center [616, 204] width 313 height 430
click at [85, 79] on span "pause" at bounding box center [99, 81] width 40 height 40
type input "1410"
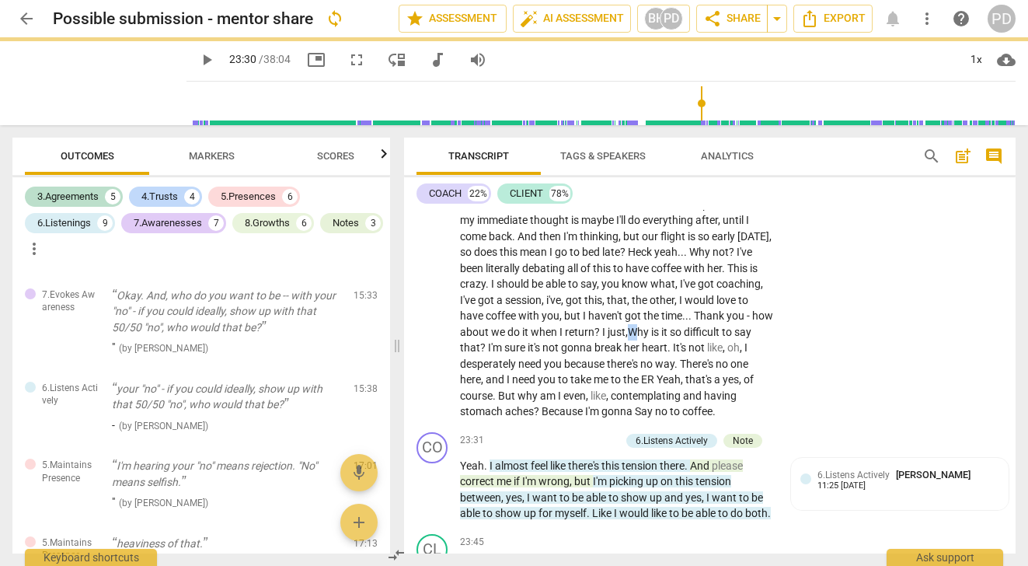
drag, startPoint x: 688, startPoint y: 363, endPoint x: 679, endPoint y: 363, distance: 9.3
click at [651, 338] on span "Why" at bounding box center [639, 332] width 23 height 12
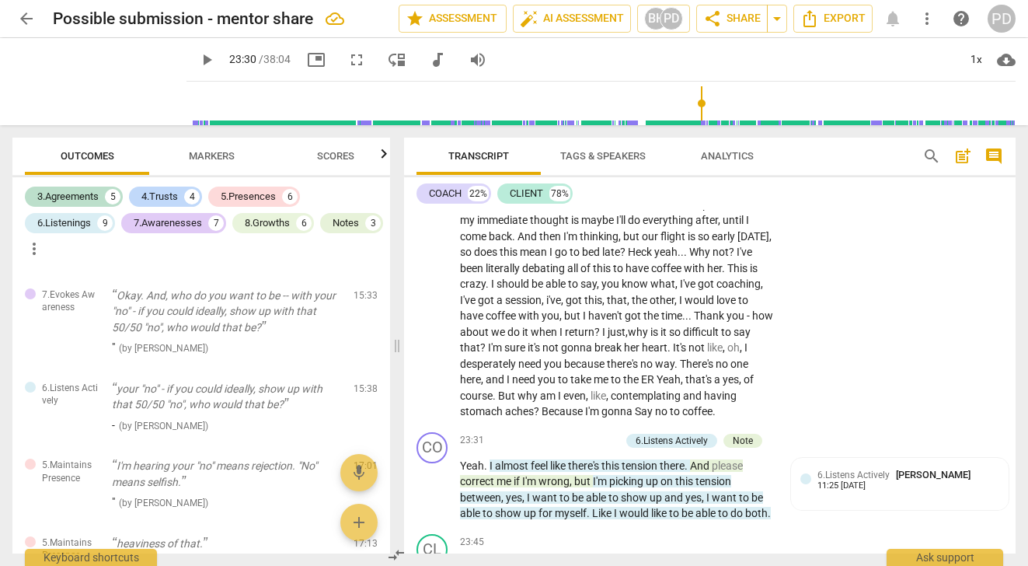
click at [740, 353] on span "," at bounding box center [742, 347] width 5 height 12
click at [746, 396] on p "I guess there's a nuance there . What I mean is , I need to understand that , n…" at bounding box center [616, 204] width 313 height 430
click at [656, 385] on span "ER" at bounding box center [649, 379] width 16 height 12
click at [730, 413] on p "I guess there's a nuance there . What I mean is , I need to understand that , n…" at bounding box center [616, 204] width 313 height 430
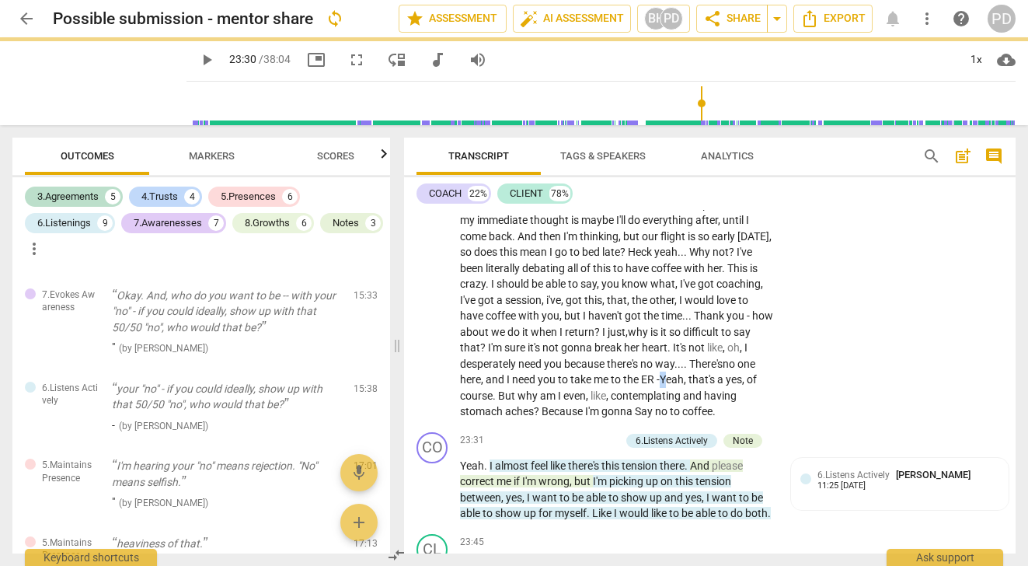
click at [684, 385] on span "Yeah" at bounding box center [672, 379] width 24 height 12
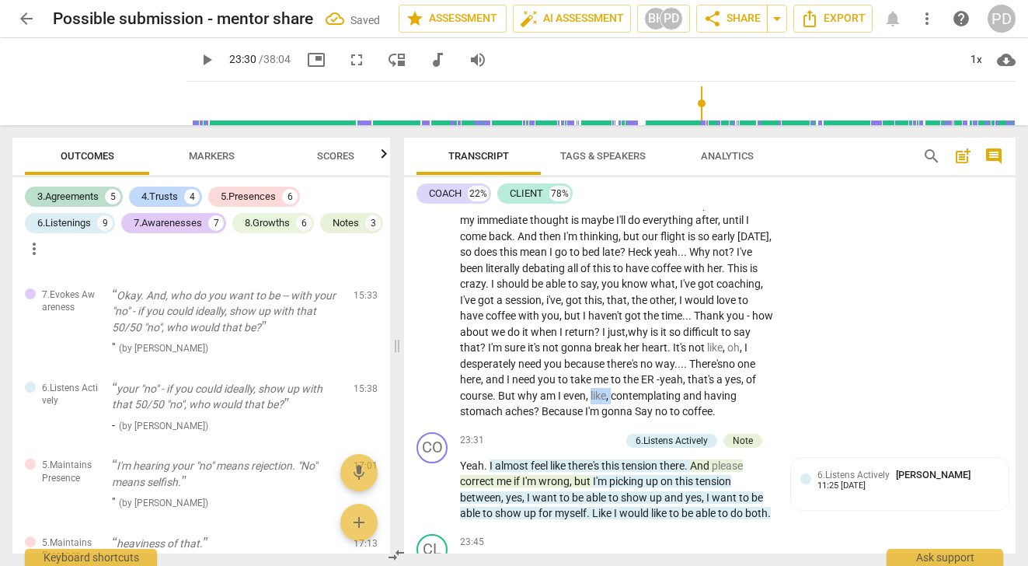
drag, startPoint x: 684, startPoint y: 428, endPoint x: 662, endPoint y: 427, distance: 21.8
click at [662, 420] on p "I guess there's a nuance there . What I mean is , I need to understand that , n…" at bounding box center [616, 204] width 313 height 430
click at [496, 417] on span "?" at bounding box center [493, 411] width 8 height 12
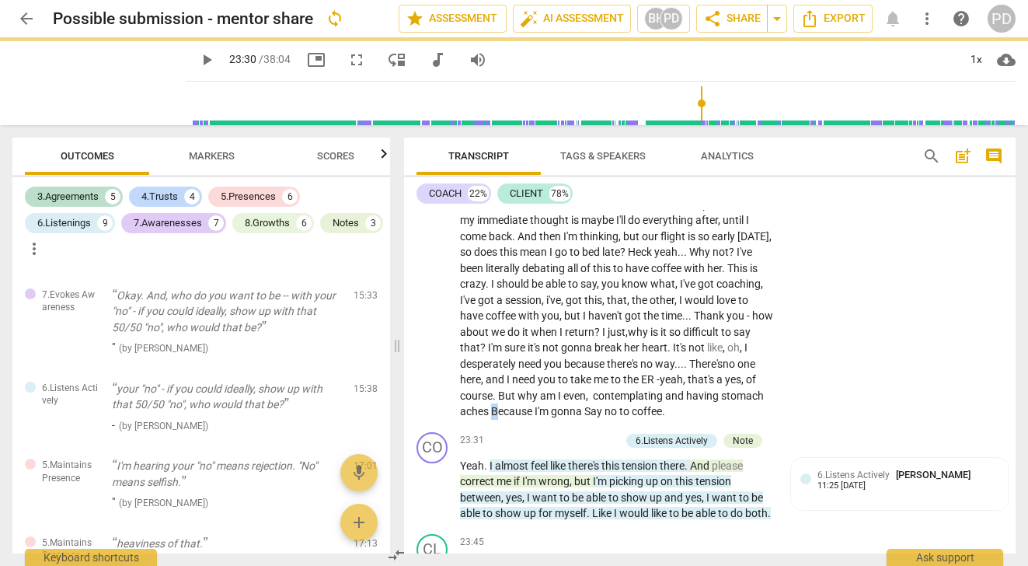
click at [535, 417] on span "Because" at bounding box center [513, 411] width 44 height 12
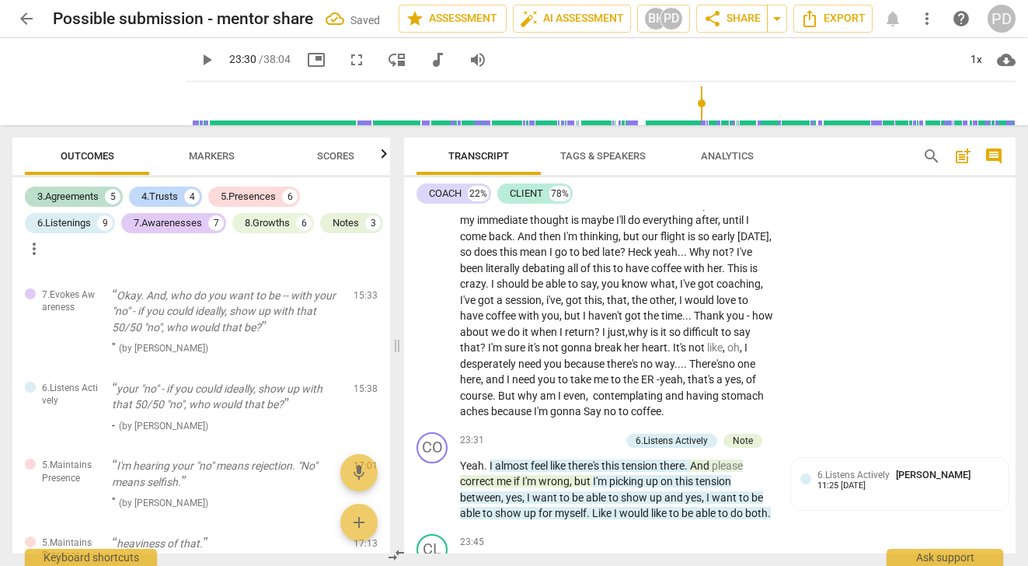
click at [489, 417] on span "aches" at bounding box center [474, 411] width 29 height 12
click at [609, 417] on span "Say" at bounding box center [599, 411] width 20 height 12
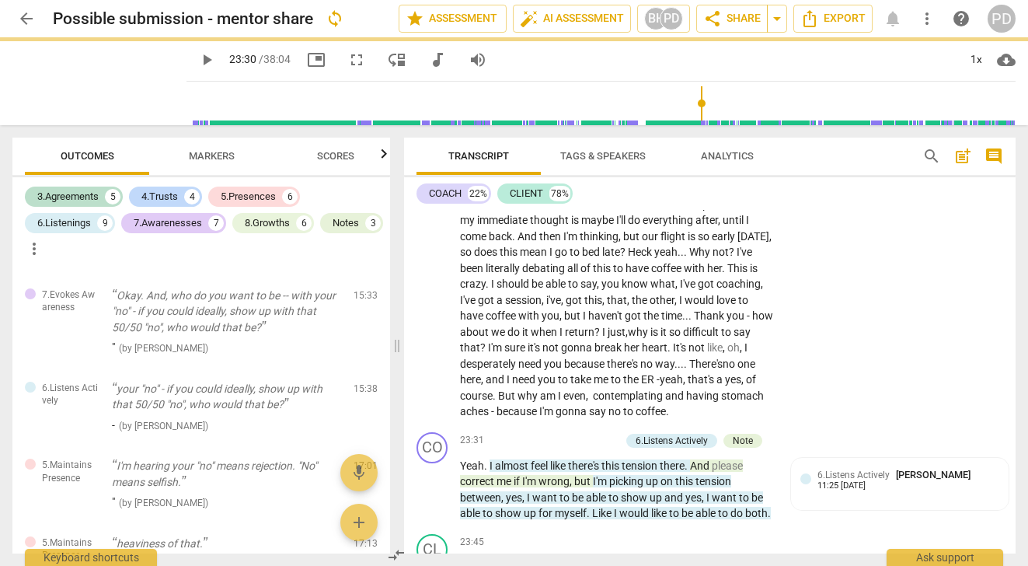
click at [635, 417] on span "to" at bounding box center [629, 411] width 12 height 12
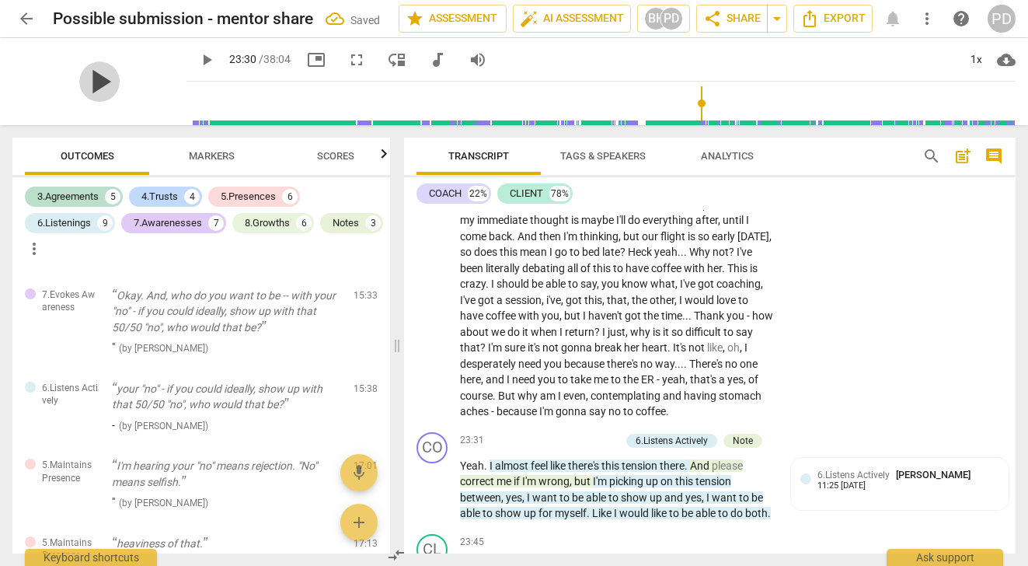
click at [87, 82] on span "play_arrow" at bounding box center [99, 81] width 40 height 40
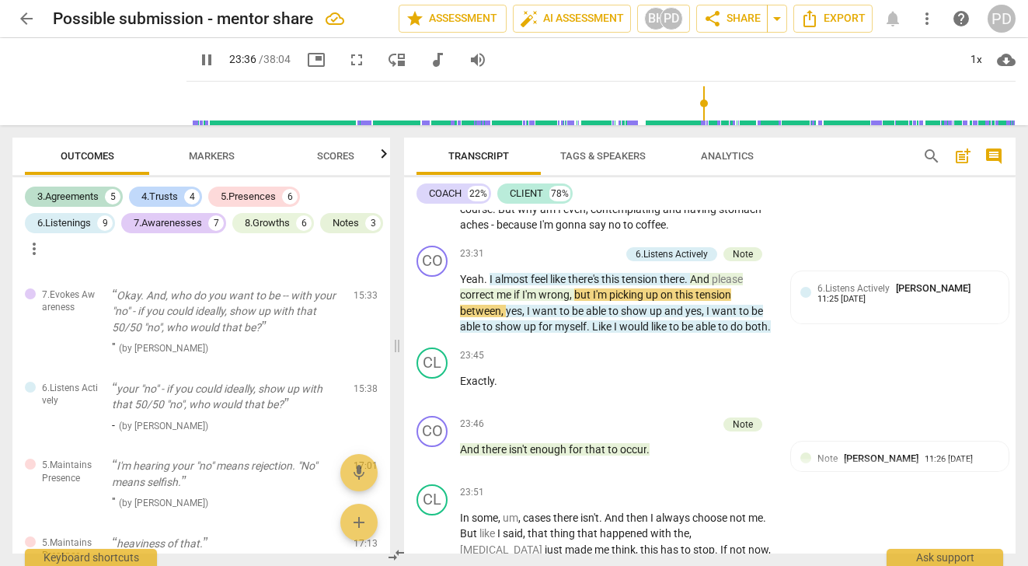
scroll to position [6269, 0]
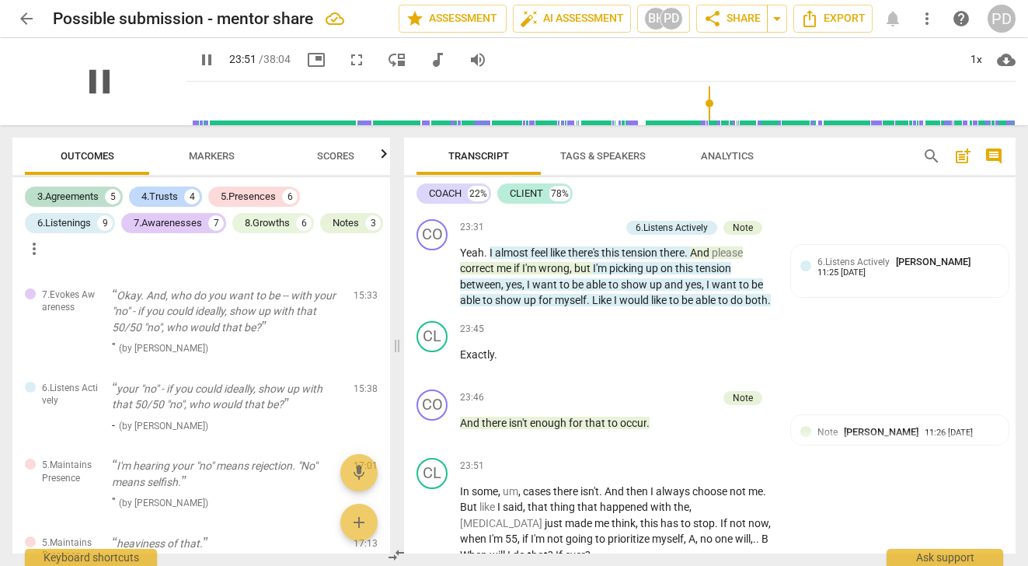
click at [91, 89] on span "pause" at bounding box center [99, 81] width 40 height 40
type input "1432"
click at [664, 291] on span "and" at bounding box center [674, 284] width 21 height 12
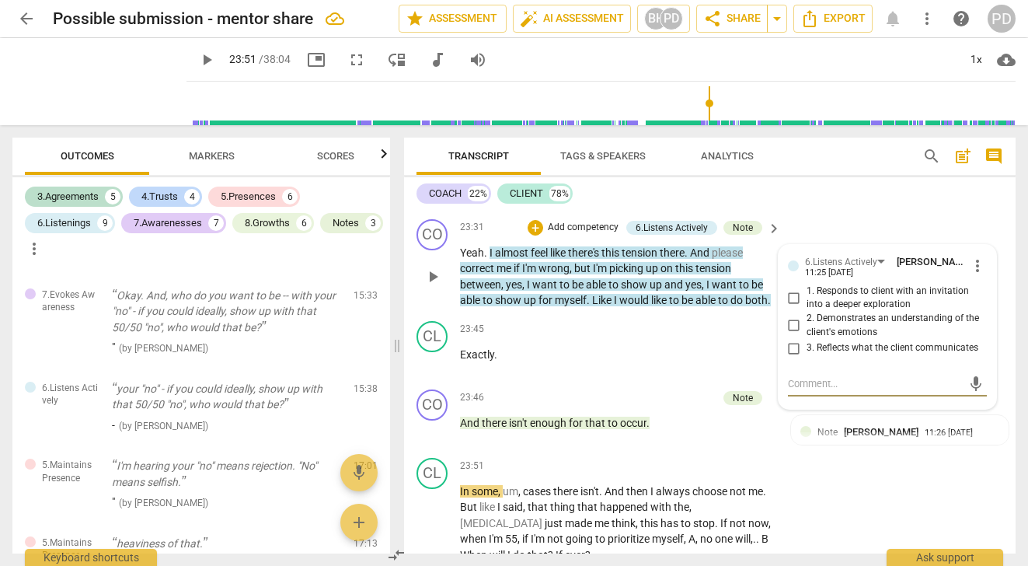
type textarea ","
click at [661, 291] on span "up" at bounding box center [656, 284] width 15 height 12
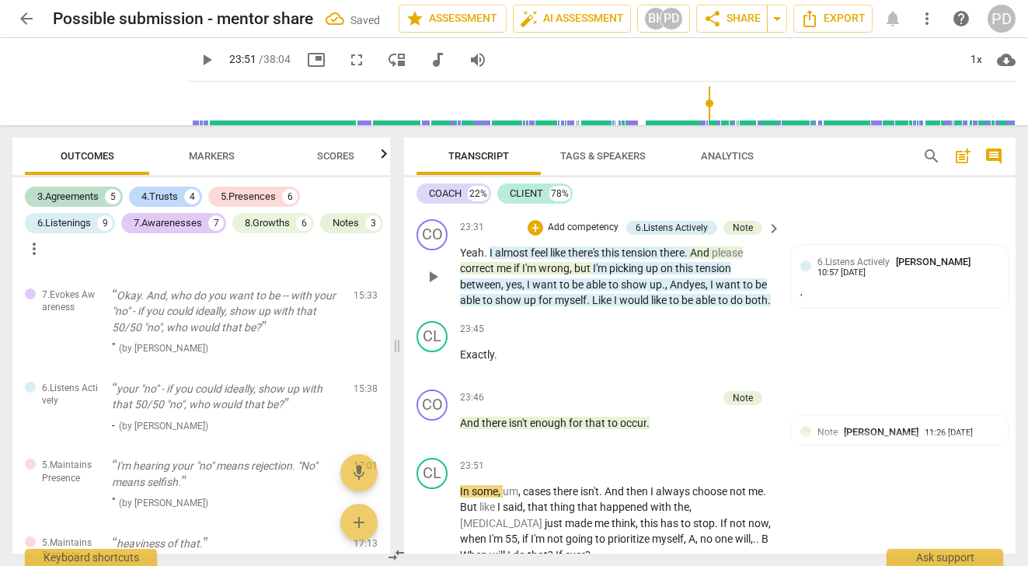
click at [681, 291] on span "And" at bounding box center [679, 284] width 19 height 12
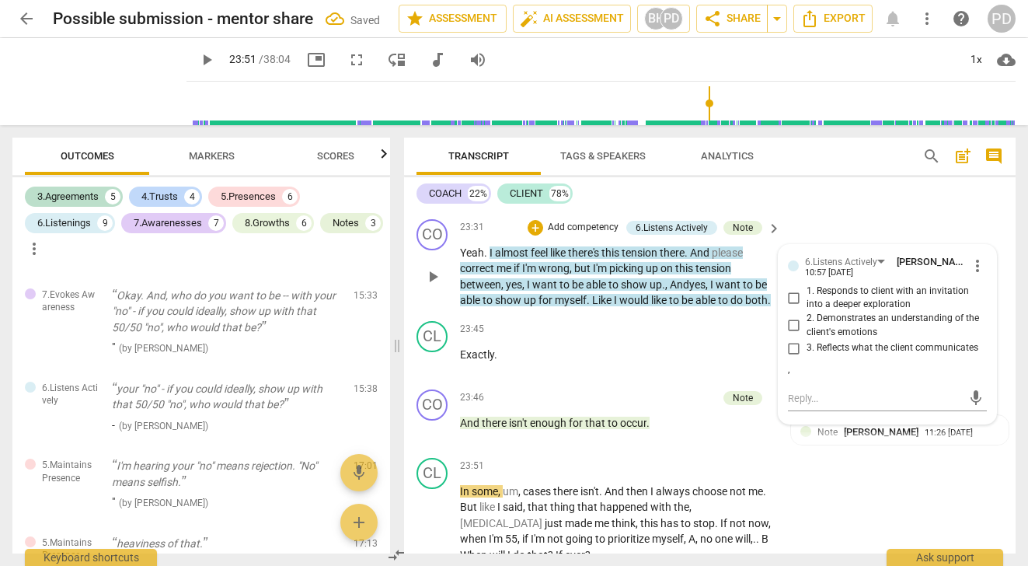
click at [643, 308] on p "Yeah . I almost feel like there's this tension there . And please correct me if…" at bounding box center [616, 277] width 313 height 64
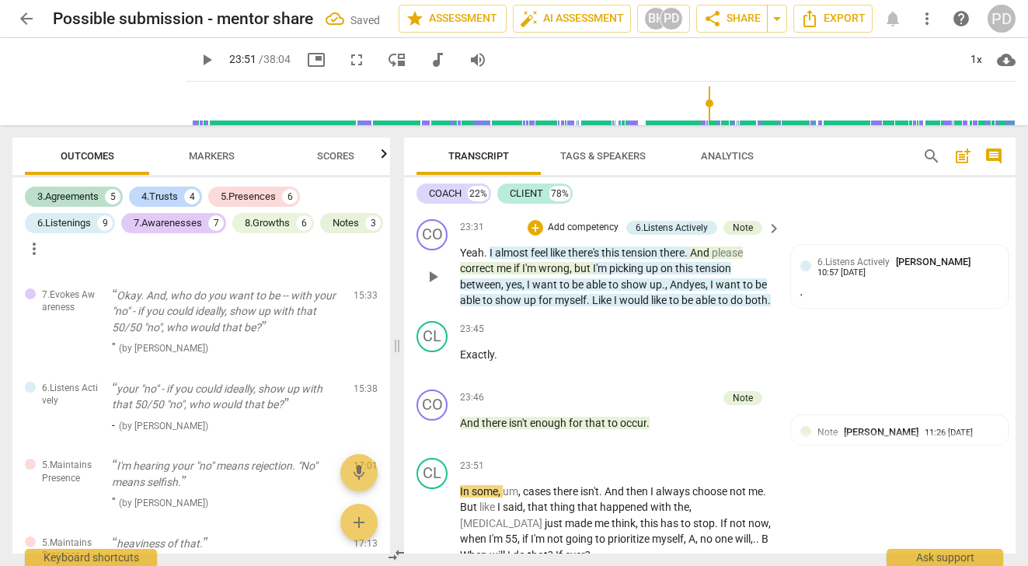
click at [592, 306] on span "." at bounding box center [589, 300] width 5 height 12
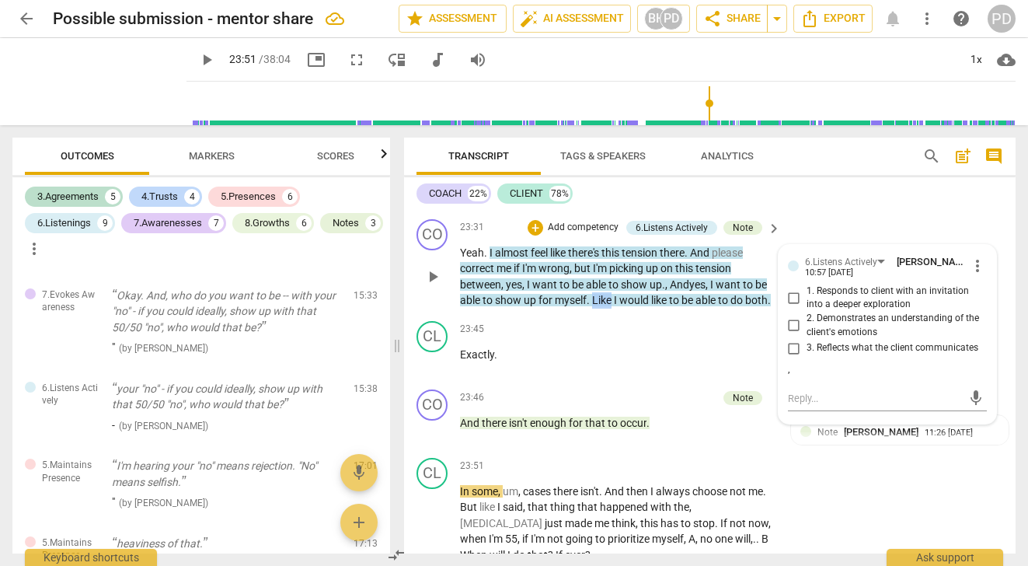
drag, startPoint x: 629, startPoint y: 336, endPoint x: 608, endPoint y: 336, distance: 21.0
click at [608, 306] on span "Like" at bounding box center [603, 300] width 22 height 12
click at [84, 82] on span "play_arrow" at bounding box center [99, 81] width 40 height 40
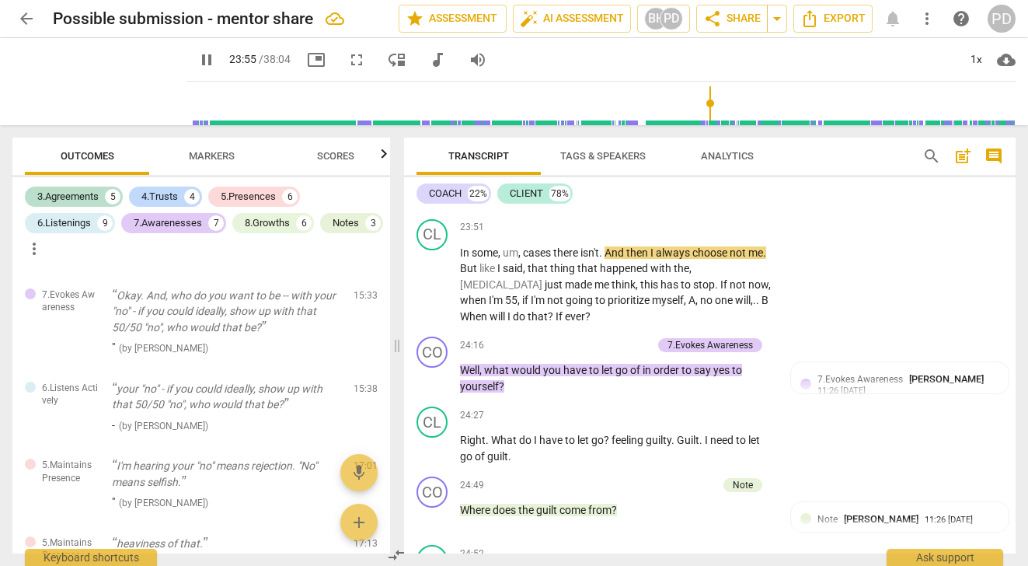
scroll to position [6559, 0]
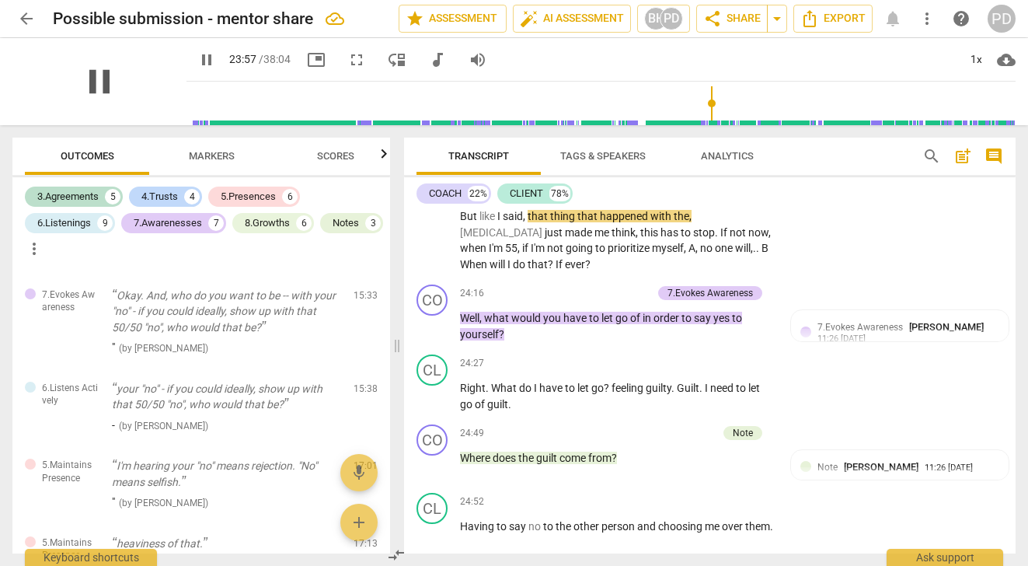
click at [89, 90] on span "pause" at bounding box center [99, 81] width 40 height 40
type input "1438"
drag, startPoint x: 524, startPoint y: 233, endPoint x: 501, endPoint y: 232, distance: 23.3
click at [501, 232] on p "In some , um , cases there isn't . And then I always choose not me . But like I…" at bounding box center [616, 233] width 313 height 80
click at [707, 207] on span "choose" at bounding box center [688, 200] width 37 height 12
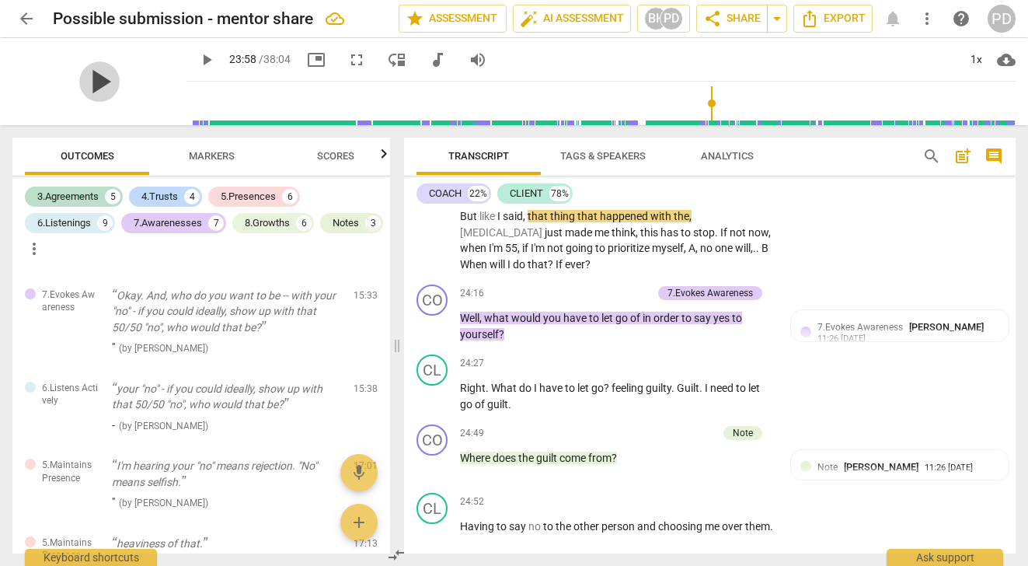
click at [88, 79] on span "play_arrow" at bounding box center [99, 81] width 40 height 40
click at [688, 249] on p "In some , cases there isn't . And then I always choose --- not me . But like I …" at bounding box center [616, 233] width 313 height 80
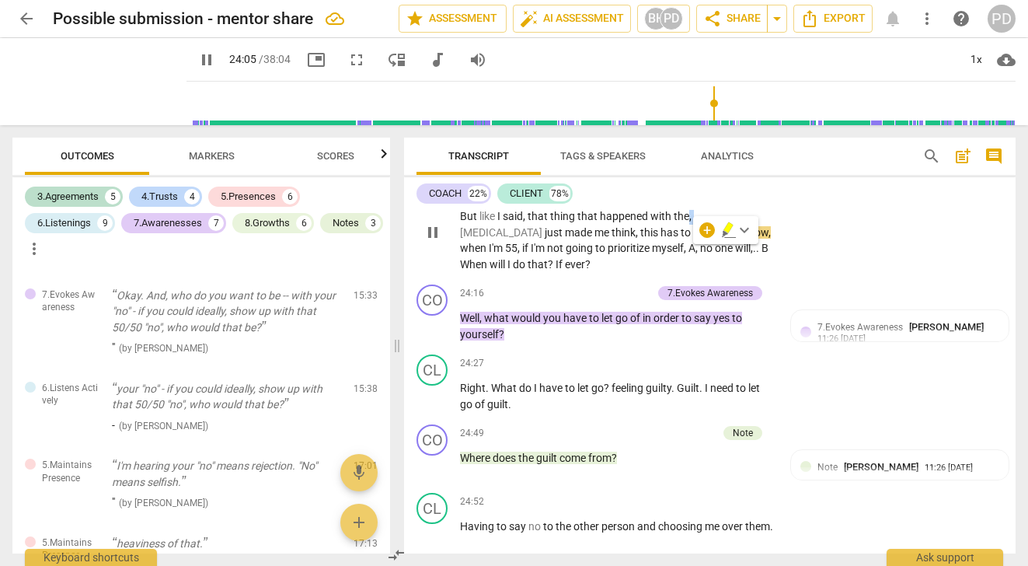
type input "1446"
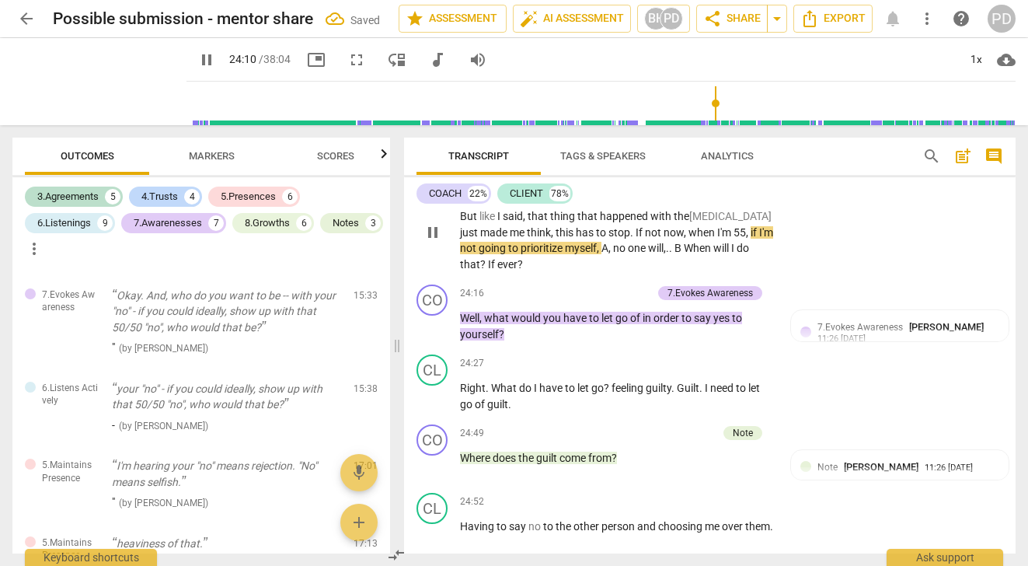
click at [725, 222] on span "[MEDICAL_DATA]" at bounding box center [730, 216] width 82 height 12
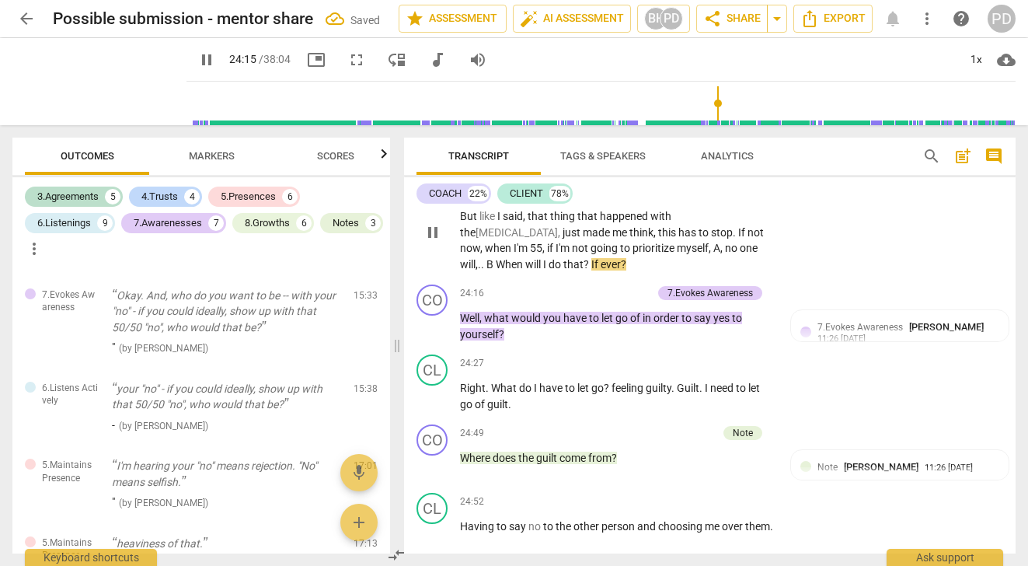
click at [514, 254] on span "when" at bounding box center [499, 248] width 29 height 12
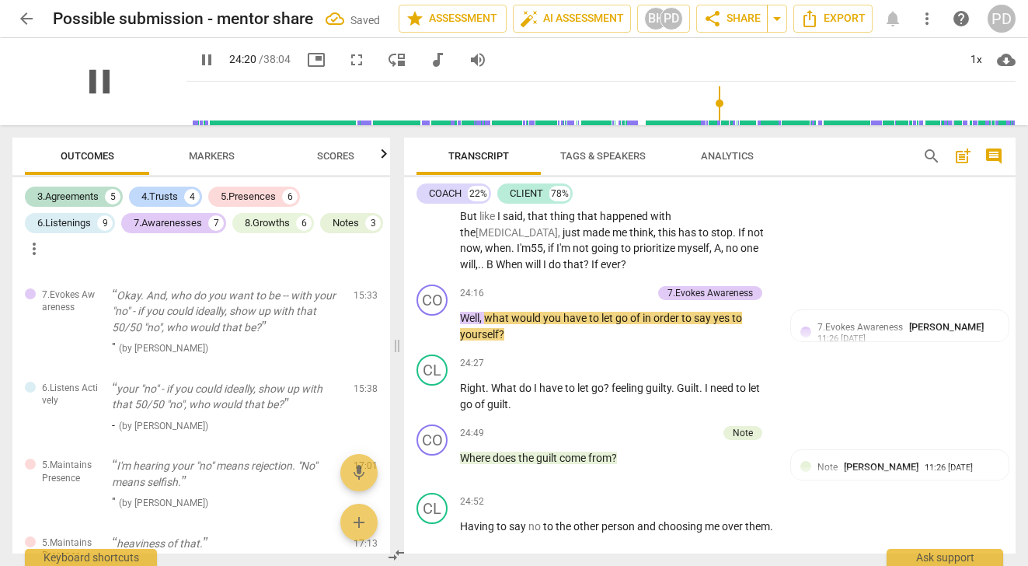
click at [95, 79] on span "pause" at bounding box center [99, 81] width 40 height 40
type input "1461"
click at [698, 254] on span "," at bounding box center [700, 248] width 5 height 12
click at [691, 254] on span "A" at bounding box center [694, 248] width 6 height 12
click at [764, 254] on span "B" at bounding box center [767, 248] width 7 height 12
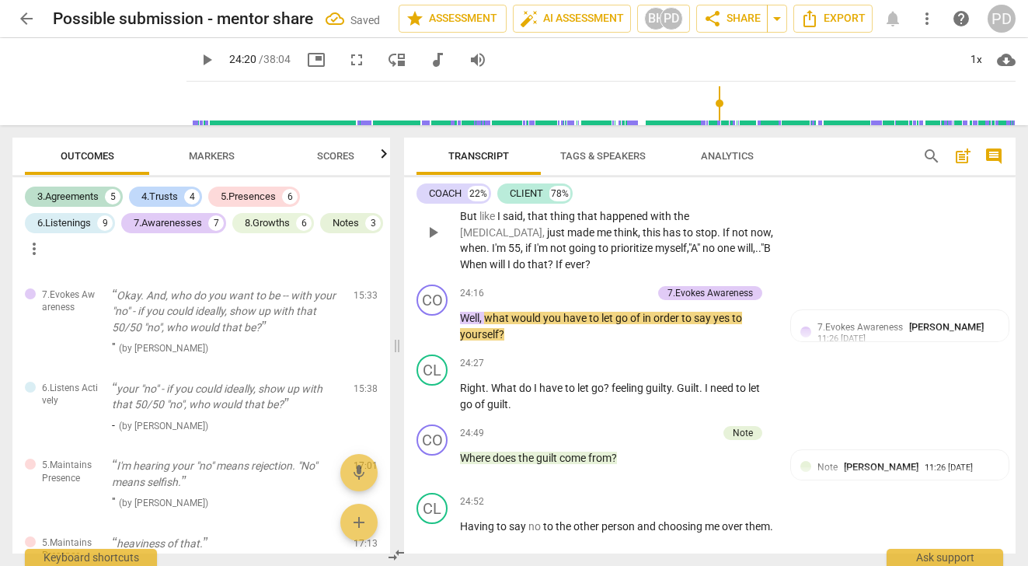
click at [764, 254] on span "B" at bounding box center [767, 248] width 7 height 12
click at [481, 273] on p "In some , cases there isn't . And then I always choose --- not me . But like I …" at bounding box center [616, 233] width 313 height 80
click at [85, 82] on span "play_arrow" at bounding box center [99, 81] width 40 height 40
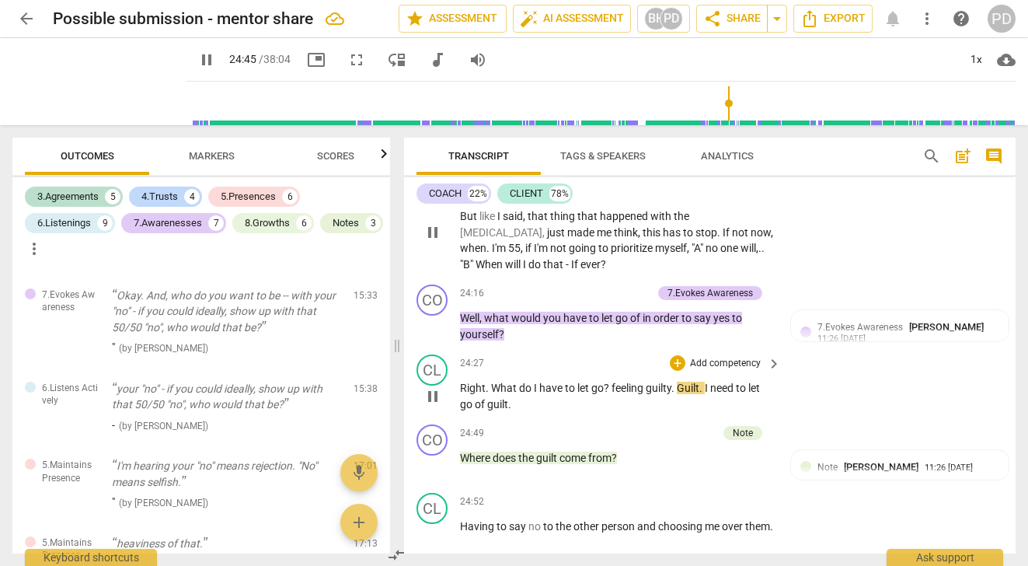
click at [609, 394] on span "?" at bounding box center [608, 387] width 8 height 12
type input "1486"
click at [94, 85] on span "pause" at bounding box center [99, 81] width 40 height 40
type input "1492"
click at [606, 412] on p "Right . What do I have to let go ? . . . Feeling guilty . [GEOGRAPHIC_DATA] . I…" at bounding box center [616, 396] width 313 height 32
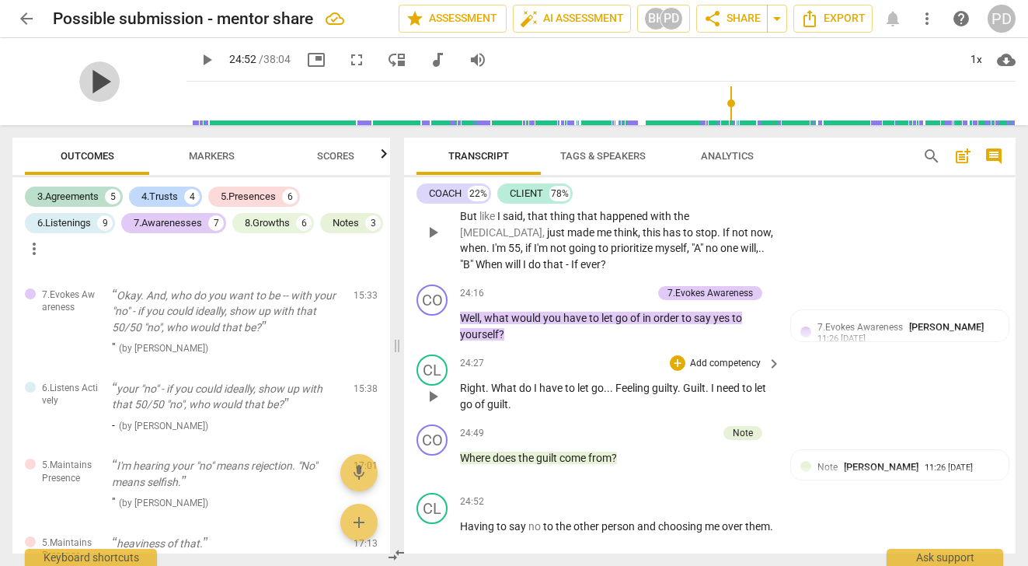
click at [92, 84] on span "play_arrow" at bounding box center [99, 81] width 40 height 40
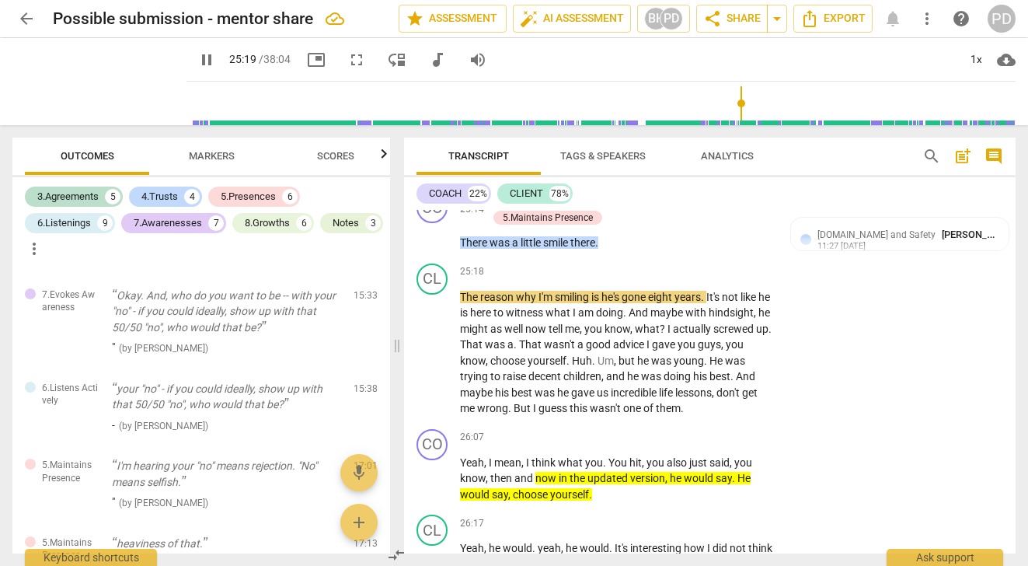
scroll to position [7093, 0]
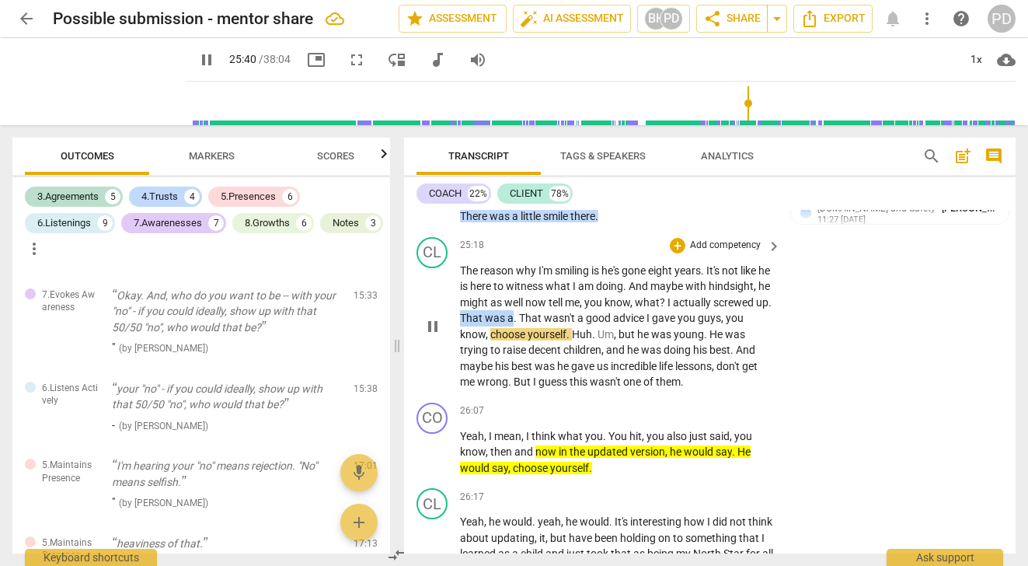
drag, startPoint x: 615, startPoint y: 352, endPoint x: 563, endPoint y: 349, distance: 52.1
click at [563, 349] on p "The reason why I'm smiling is he's gone eight years . It's not like he is here …" at bounding box center [616, 326] width 313 height 127
type input "1542"
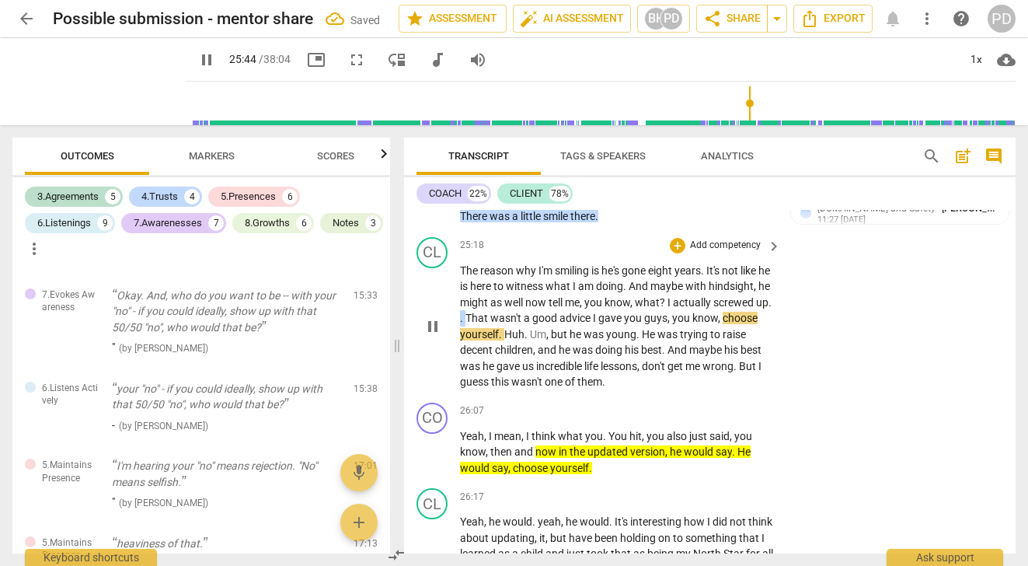
drag, startPoint x: 568, startPoint y: 350, endPoint x: 559, endPoint y: 350, distance: 8.6
click at [559, 350] on p "The reason why I'm smiling is he's gone eight years . It's not like he is here …" at bounding box center [616, 326] width 313 height 127
click at [728, 324] on span "," at bounding box center [730, 318] width 5 height 12
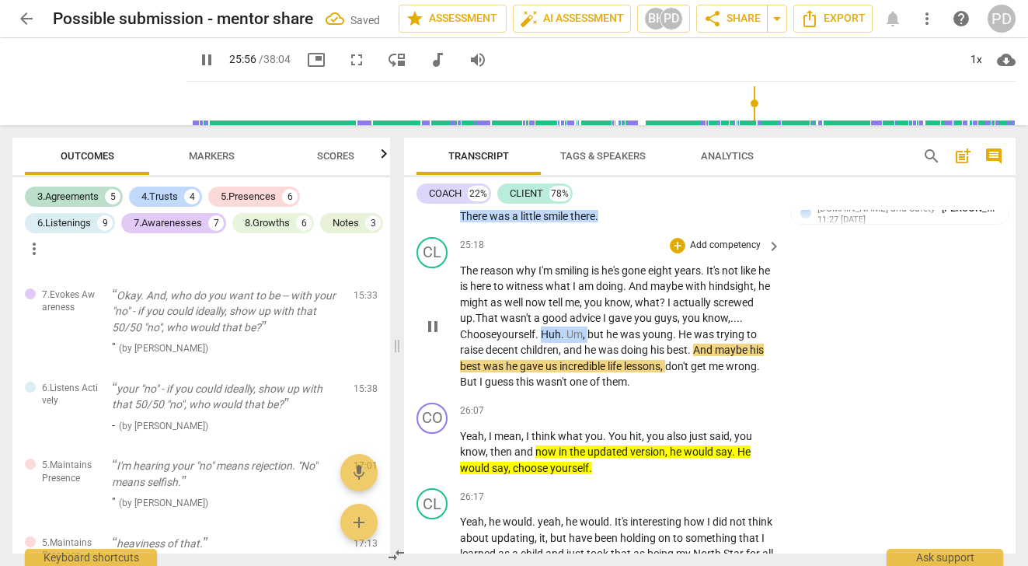
drag, startPoint x: 652, startPoint y: 368, endPoint x: 604, endPoint y: 366, distance: 47.4
click at [604, 366] on p "The reason why I'm smiling is he's gone eight years . It's not like he is here …" at bounding box center [616, 326] width 313 height 127
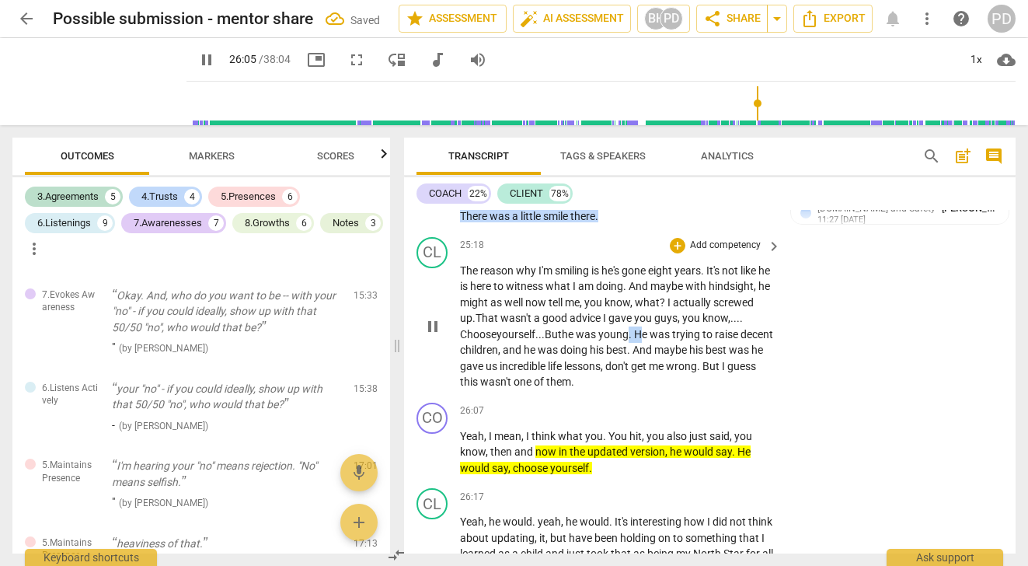
drag, startPoint x: 712, startPoint y: 368, endPoint x: 696, endPoint y: 367, distance: 16.3
click at [696, 367] on p "The reason why I'm smiling is he's gone eight years . It's not like he is here …" at bounding box center [616, 326] width 313 height 127
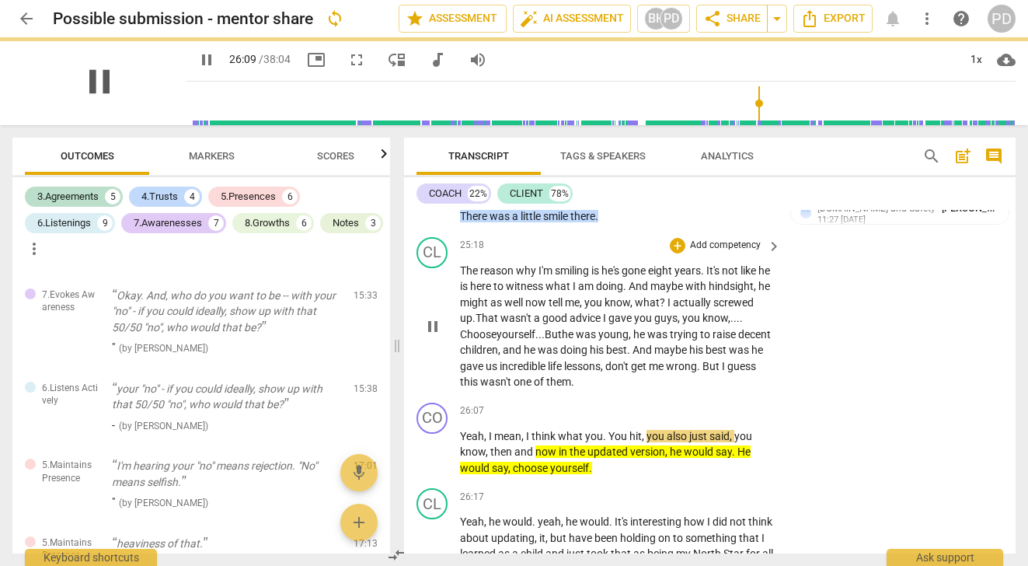
click at [88, 77] on span "pause" at bounding box center [99, 81] width 40 height 40
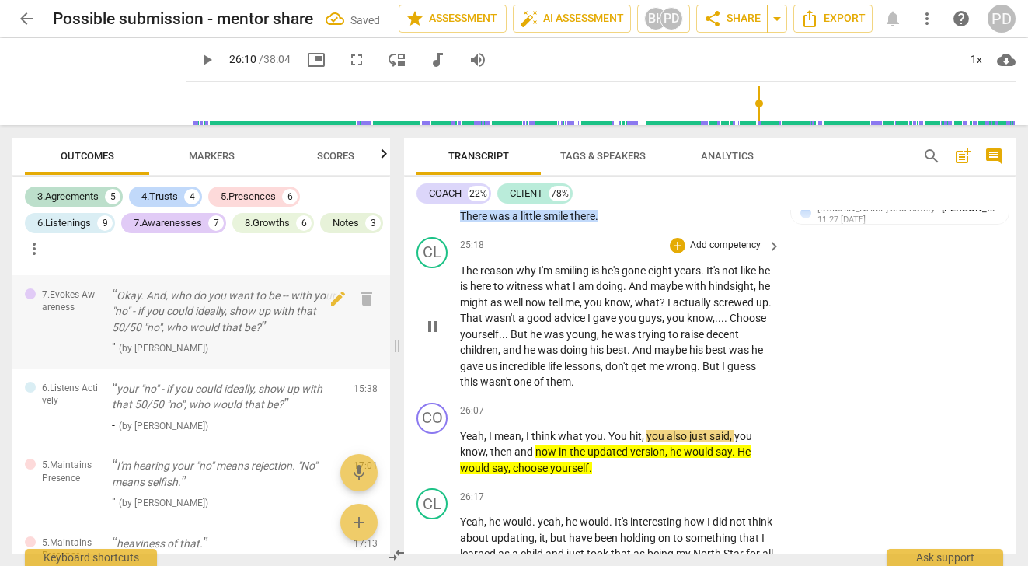
type input "1570"
drag, startPoint x: 524, startPoint y: 471, endPoint x: 451, endPoint y: 468, distance: 73.1
click at [451, 468] on div "CO play_arrow pause 26:07 + Add competency keyboard_arrow_right Yeah , I mean ,…" at bounding box center [709, 439] width 611 height 86
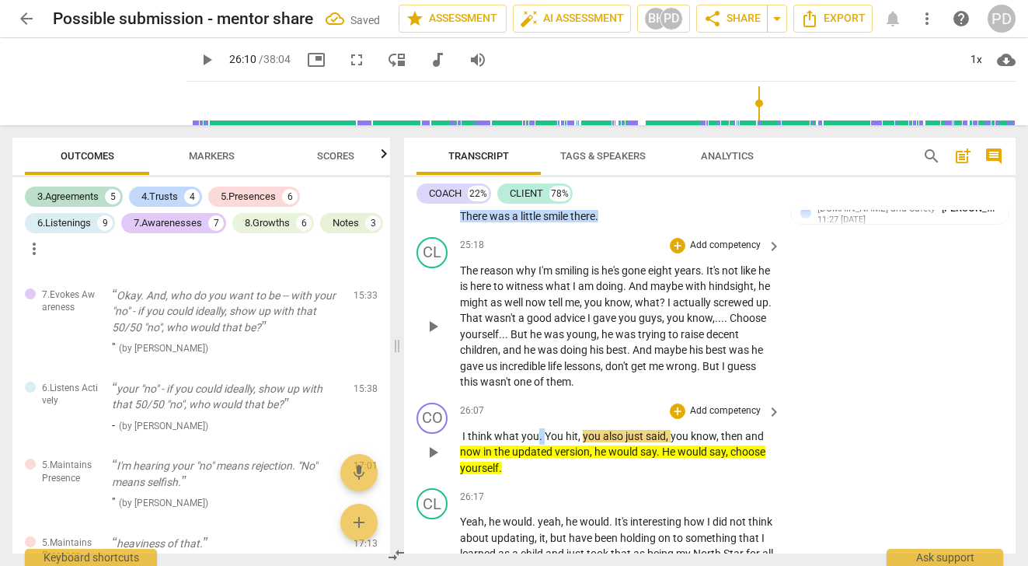
click at [539, 469] on p "I think what you . You hit , you also just said , you know , then and now in th…" at bounding box center [616, 452] width 313 height 48
click at [542, 442] on span "." at bounding box center [541, 436] width 5 height 12
drag, startPoint x: 564, startPoint y: 469, endPoint x: 538, endPoint y: 469, distance: 25.6
click at [538, 469] on p "I think what you . You hit , you also just said , you know , then and now in th…" at bounding box center [616, 452] width 313 height 48
drag, startPoint x: 695, startPoint y: 470, endPoint x: 646, endPoint y: 470, distance: 49.7
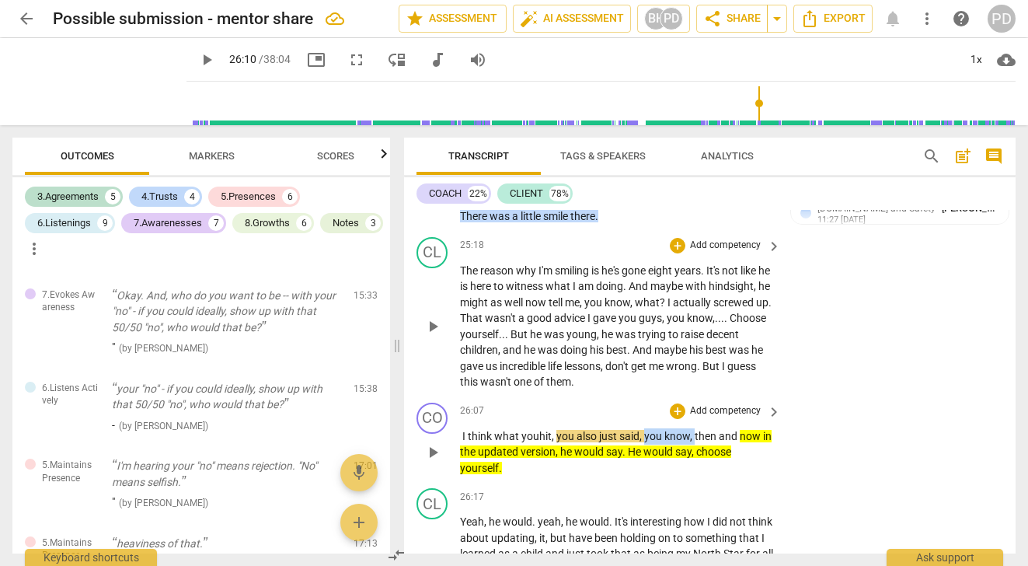
click at [646, 470] on p "I think what you hit , you also just said , you know , then and now in the upda…" at bounding box center [616, 452] width 313 height 48
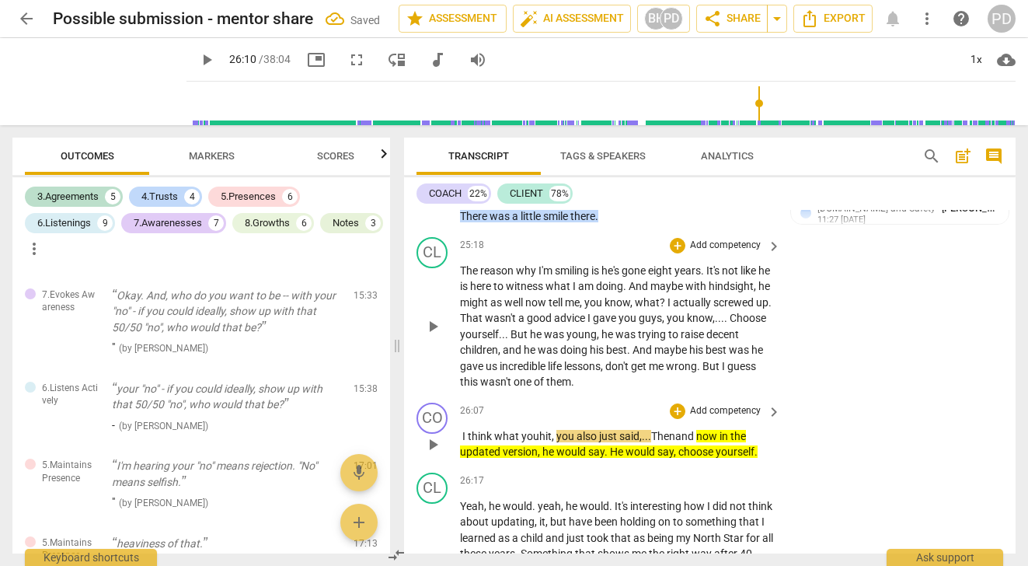
click at [719, 442] on span "now" at bounding box center [707, 436] width 23 height 12
click at [93, 85] on span "play_arrow" at bounding box center [99, 81] width 40 height 40
click at [87, 74] on span "pause" at bounding box center [99, 81] width 40 height 40
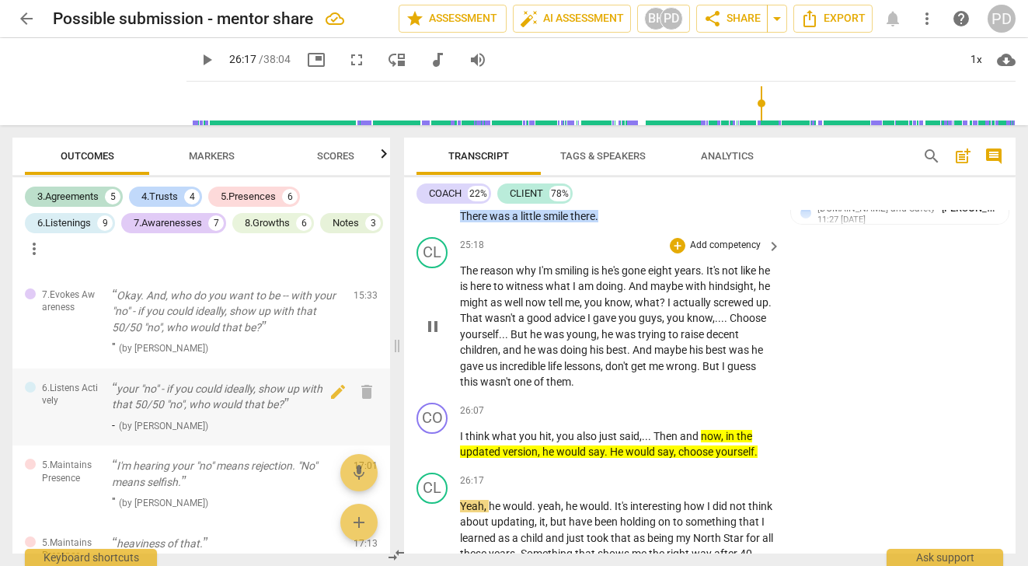
type input "1577"
click at [678, 442] on span "Then" at bounding box center [666, 436] width 26 height 12
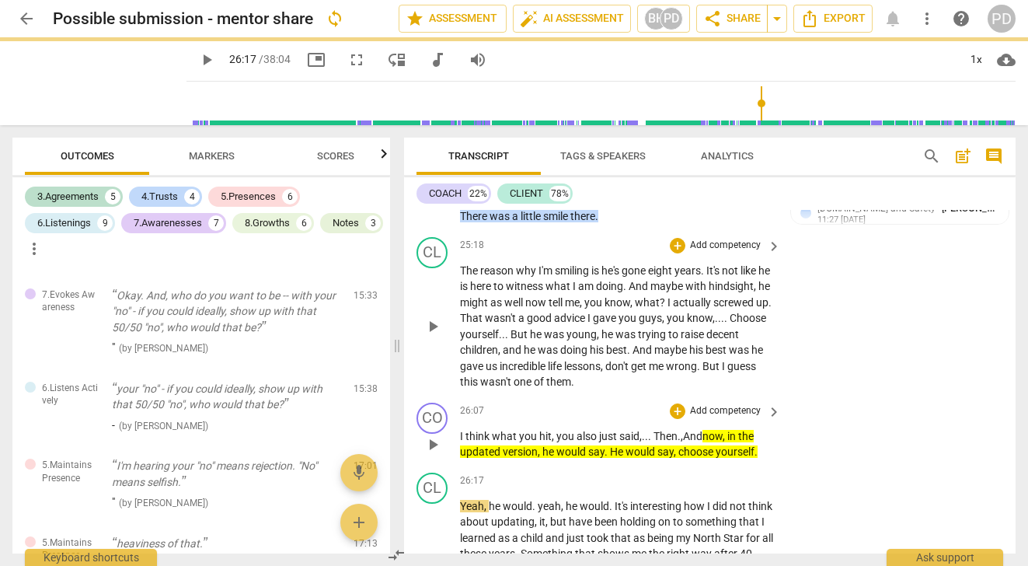
click at [727, 442] on span "," at bounding box center [725, 436] width 5 height 12
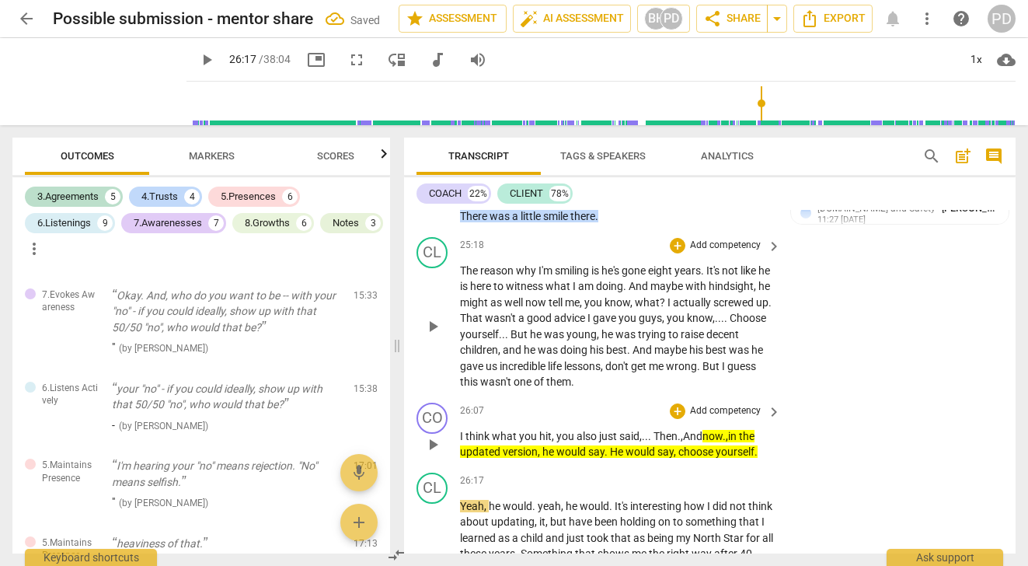
click at [728, 442] on span "," at bounding box center [727, 436] width 2 height 12
click at [604, 458] on span "." at bounding box center [606, 451] width 5 height 12
drag, startPoint x: 678, startPoint y: 486, endPoint x: 609, endPoint y: 480, distance: 69.4
click at [609, 460] on p "I think what you hit , you also just said , . . . Then ., And now. , .. In the …" at bounding box center [616, 444] width 313 height 32
click at [83, 75] on span "play_arrow" at bounding box center [99, 81] width 40 height 40
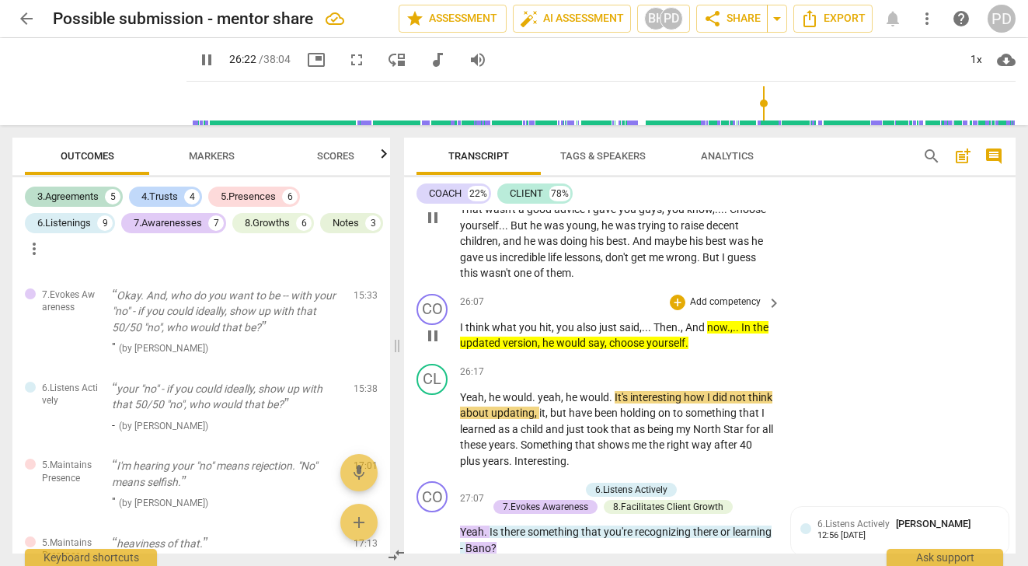
scroll to position [7319, 0]
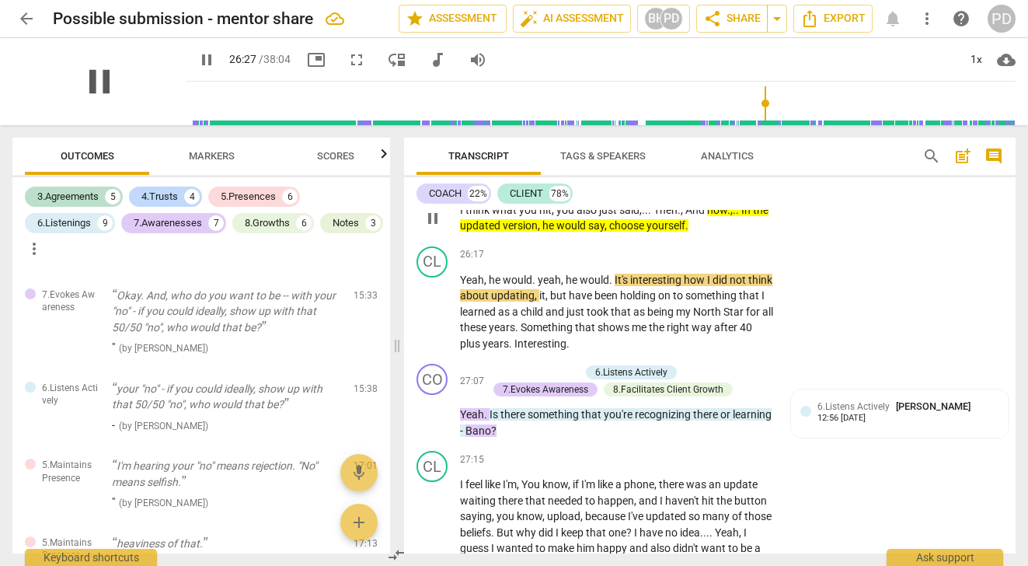
click at [104, 79] on span "pause" at bounding box center [99, 81] width 40 height 40
type input "1588"
click at [578, 286] on span "he" at bounding box center [573, 279] width 14 height 12
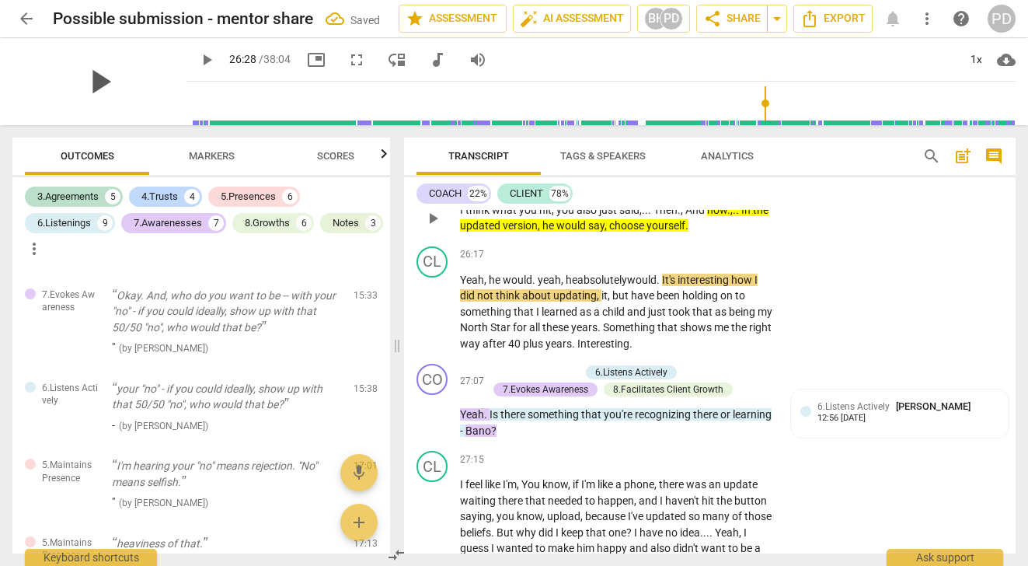
click at [87, 82] on span "play_arrow" at bounding box center [99, 81] width 40 height 40
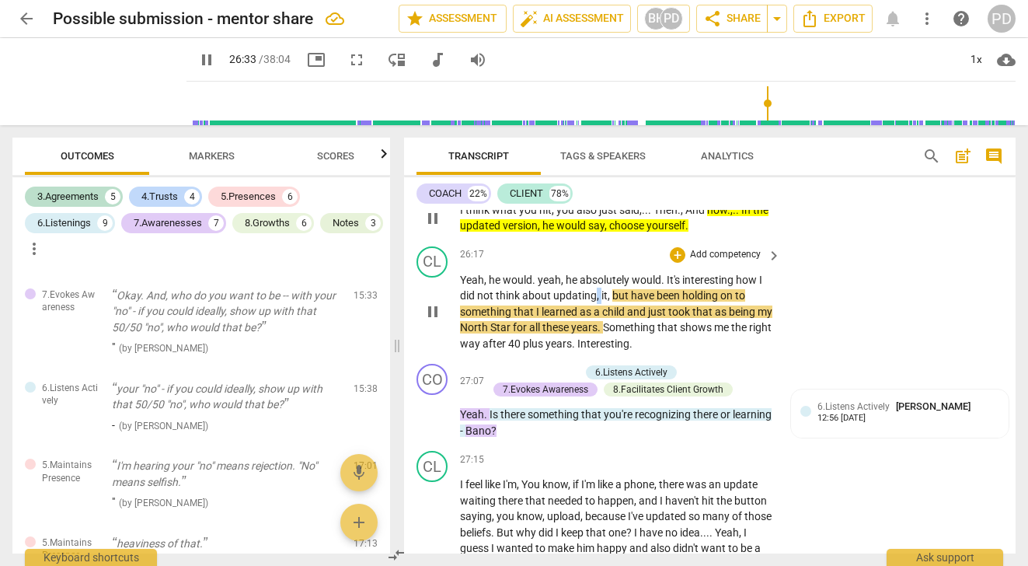
click at [596, 329] on p "Yeah , he would . yeah , he absolutely would . It's interesting how I did not t…" at bounding box center [616, 312] width 313 height 80
type input "1596"
click at [626, 318] on span "child" at bounding box center [614, 311] width 25 height 12
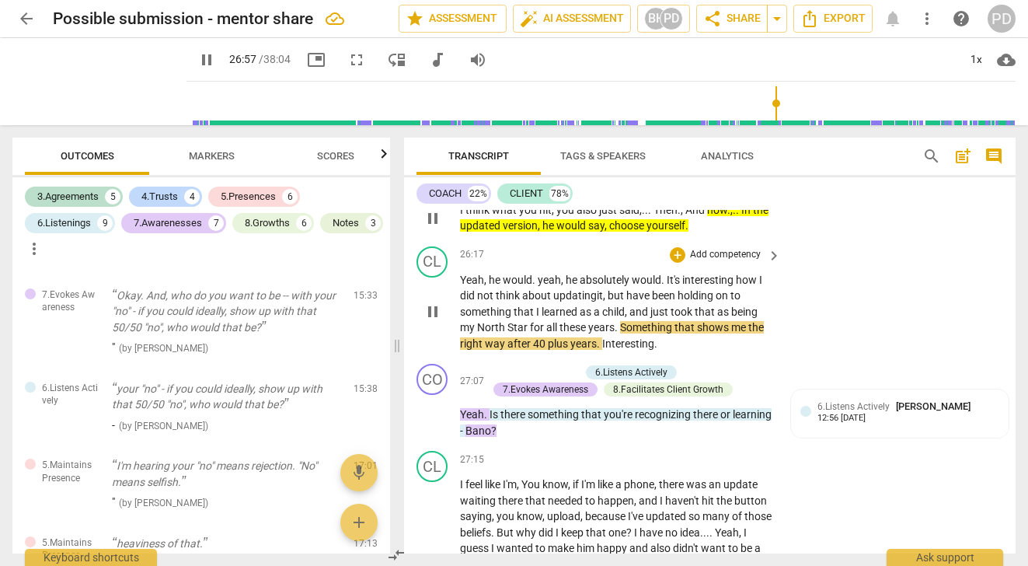
click at [503, 350] on span "way" at bounding box center [496, 343] width 23 height 12
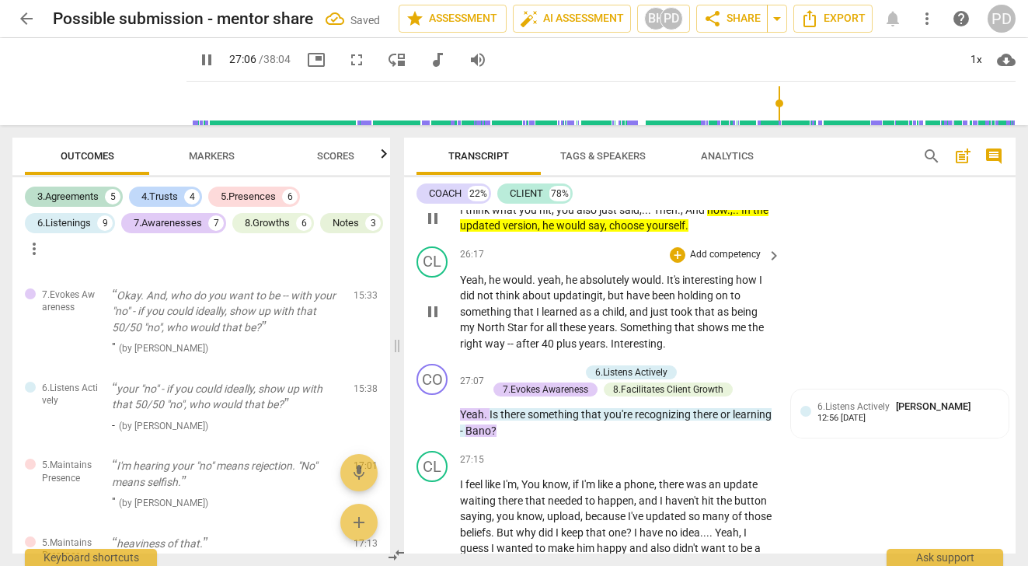
click at [607, 350] on span "." at bounding box center [607, 343] width 5 height 12
click at [488, 420] on span "." at bounding box center [486, 414] width 5 height 12
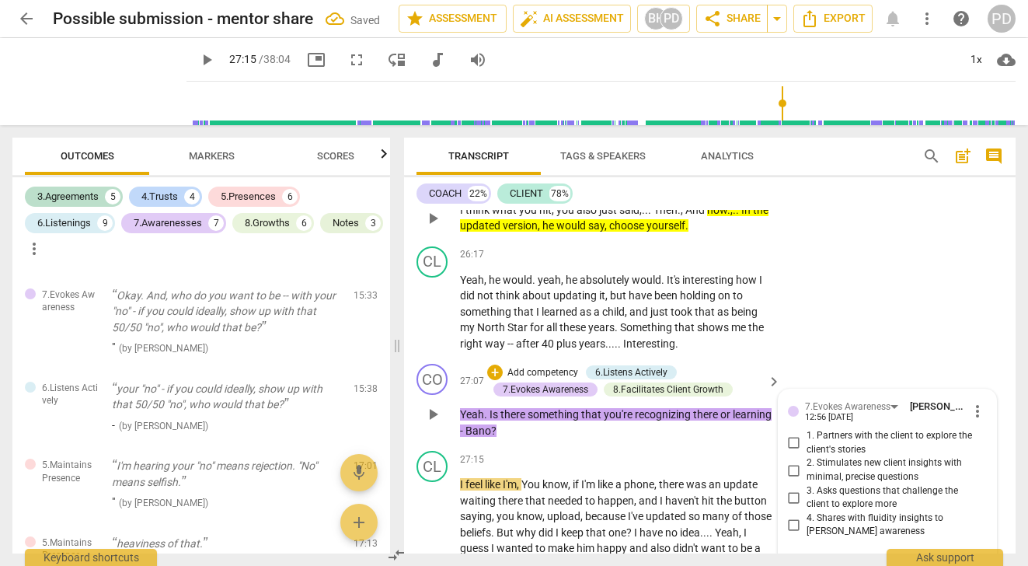
scroll to position [7537, 0]
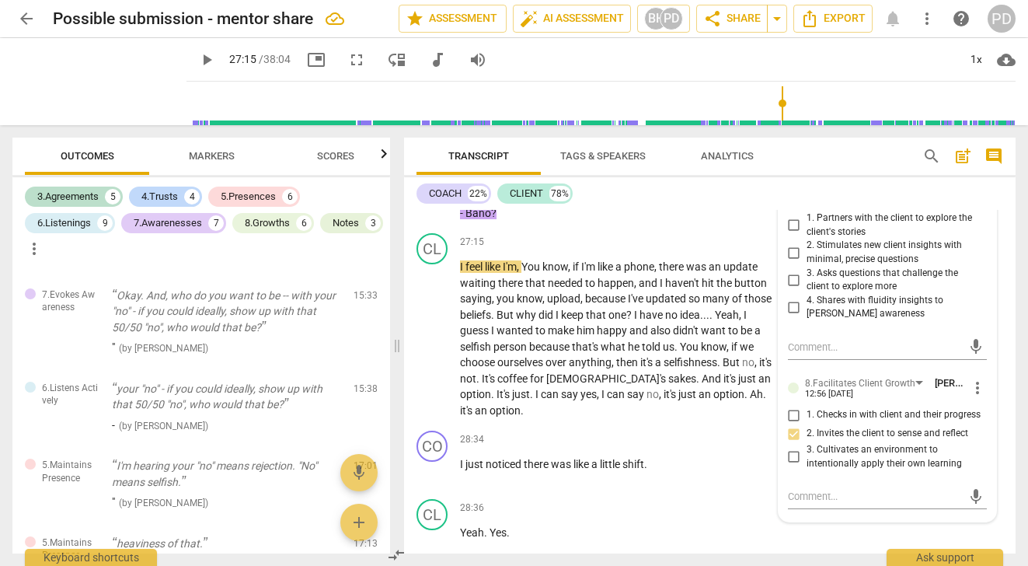
click at [488, 203] on span "." at bounding box center [486, 196] width 5 height 12
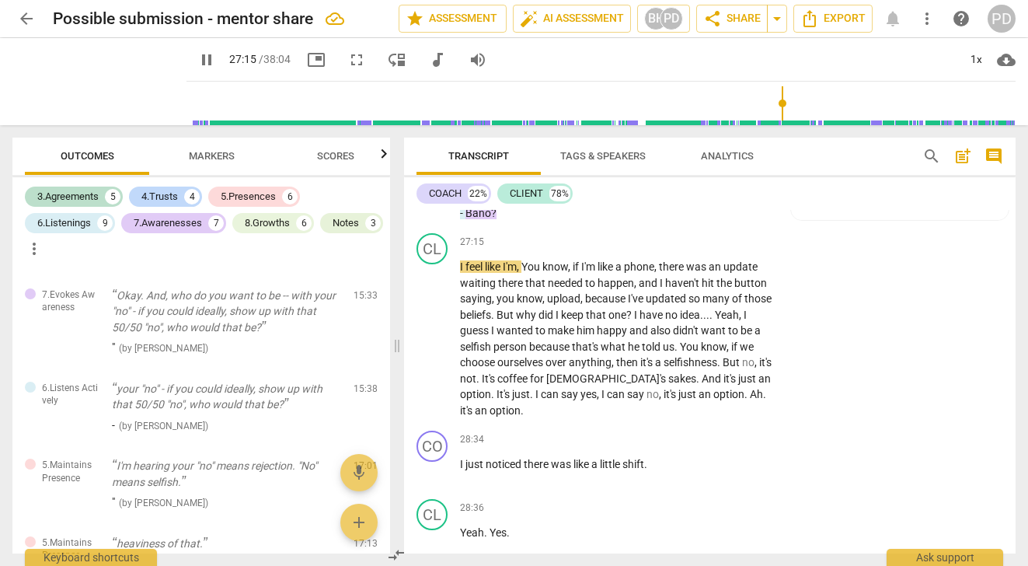
type input "1636"
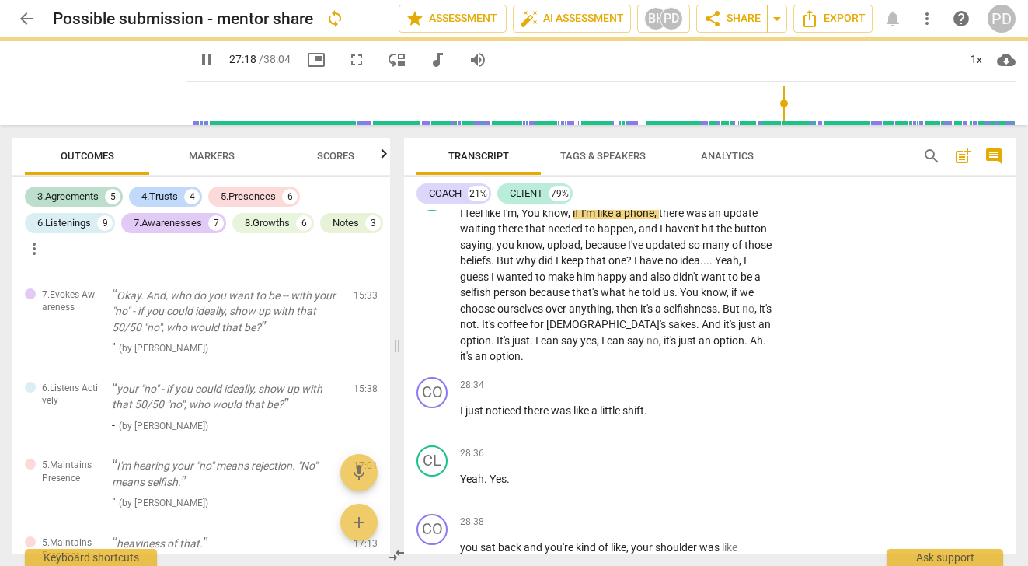
scroll to position [7483, 0]
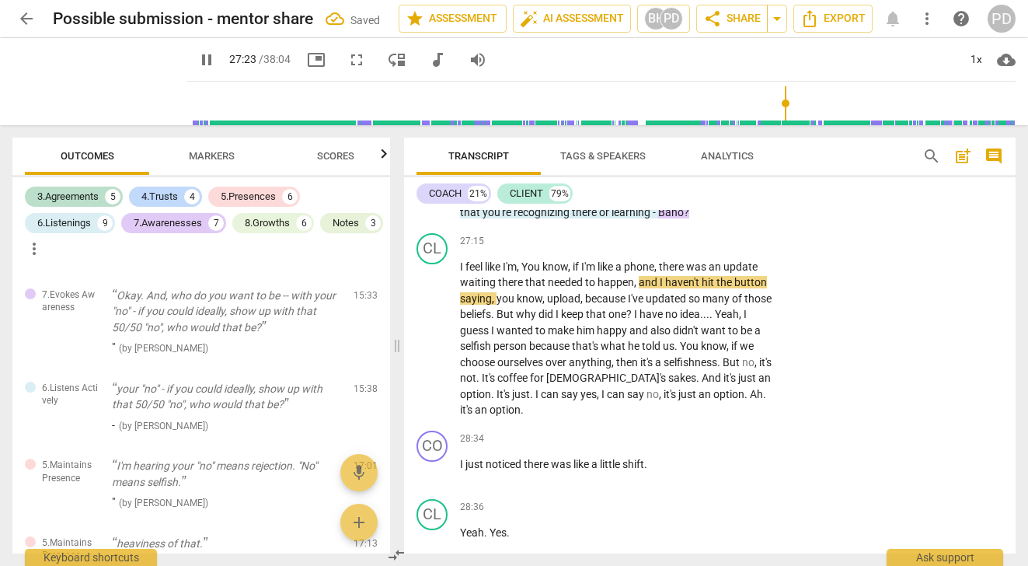
click at [678, 203] on span "." at bounding box center [677, 196] width 5 height 12
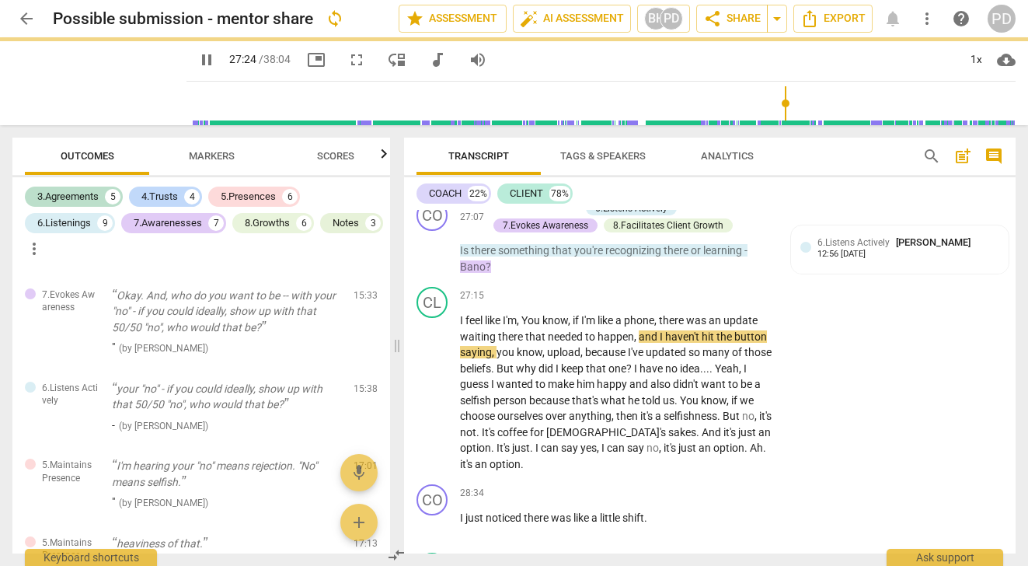
scroll to position [7537, 0]
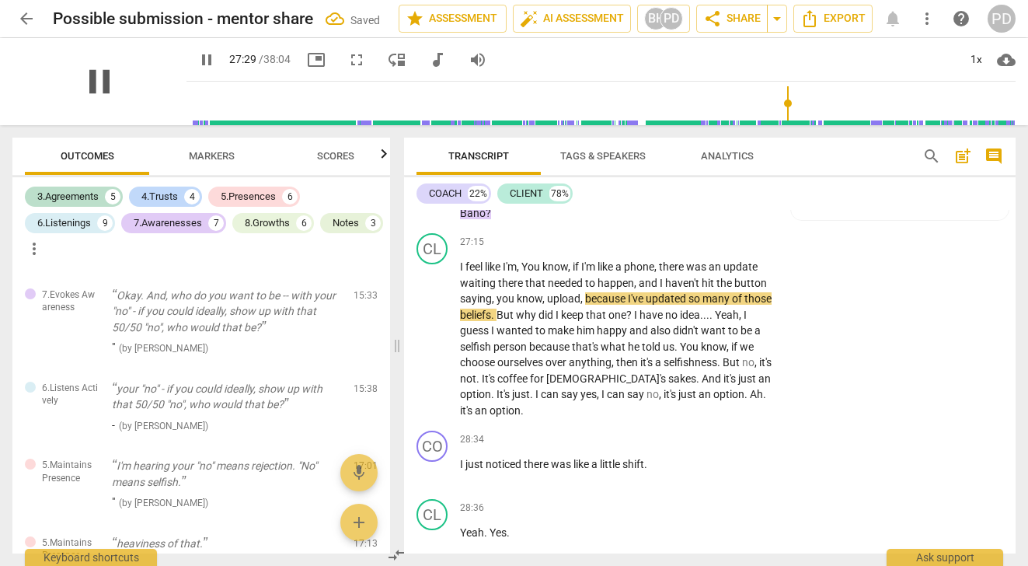
click at [82, 79] on span "pause" at bounding box center [99, 81] width 40 height 40
type input "1650"
drag, startPoint x: 599, startPoint y: 300, endPoint x: 518, endPoint y: 303, distance: 80.9
click at [518, 303] on p "I feel like I'm , You know , if I'm like a phone , there was an update waiting …" at bounding box center [616, 338] width 313 height 159
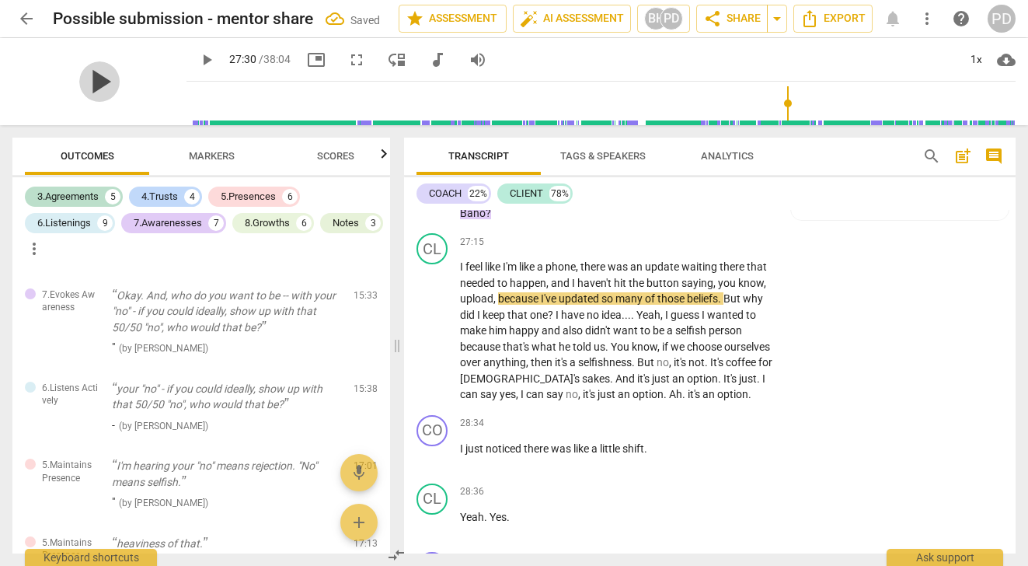
click at [87, 82] on span "play_arrow" at bounding box center [99, 81] width 40 height 40
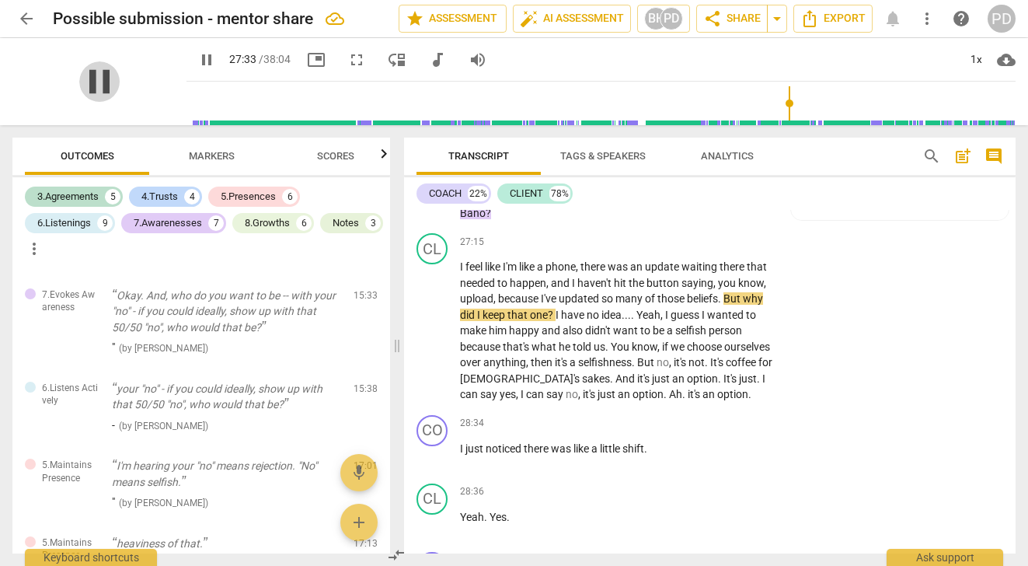
click at [93, 82] on span "pause" at bounding box center [99, 81] width 40 height 40
type input "1654"
drag, startPoint x: 766, startPoint y: 314, endPoint x: 717, endPoint y: 315, distance: 49.0
click at [717, 315] on p "I feel like I'm like a phone , there was an update waiting there that needed to…" at bounding box center [616, 331] width 313 height 144
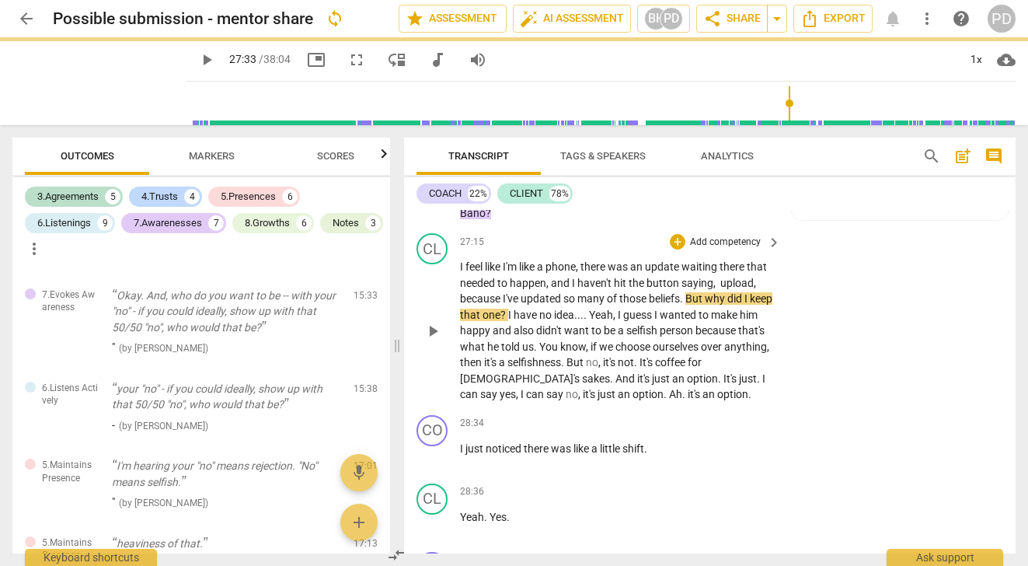
click at [685, 305] on span "." at bounding box center [682, 298] width 5 height 12
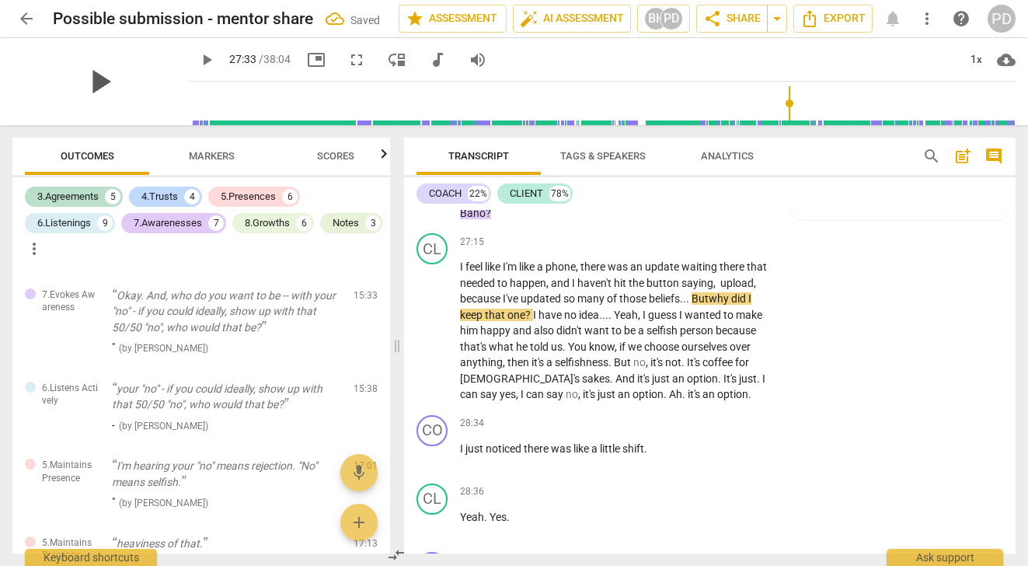
click at [86, 83] on span "play_arrow" at bounding box center [99, 81] width 40 height 40
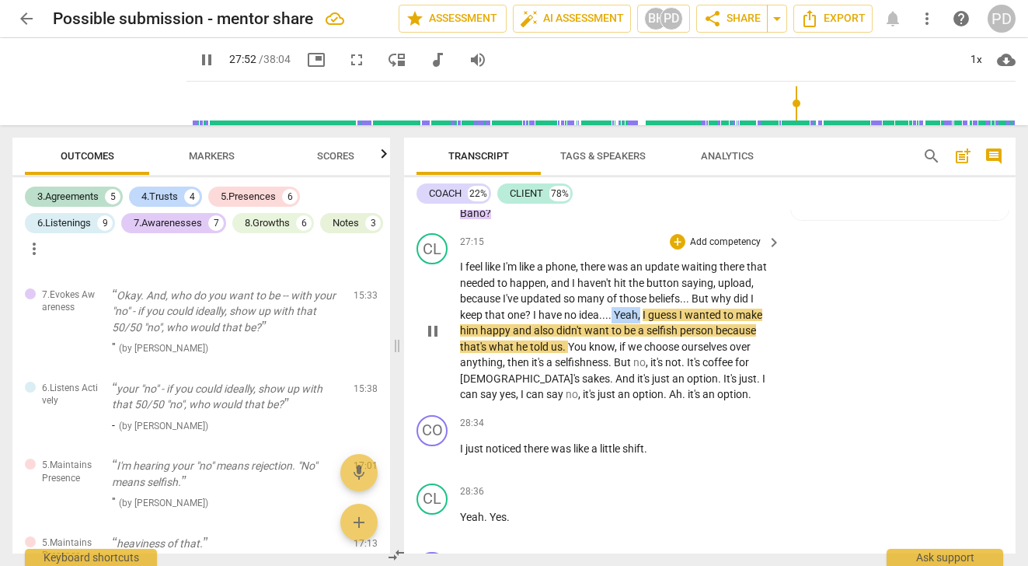
drag, startPoint x: 640, startPoint y: 349, endPoint x: 611, endPoint y: 344, distance: 29.1
click at [611, 344] on p "I feel like I'm like a phone , there was an update waiting there that needed to…" at bounding box center [616, 331] width 313 height 144
type input "1674"
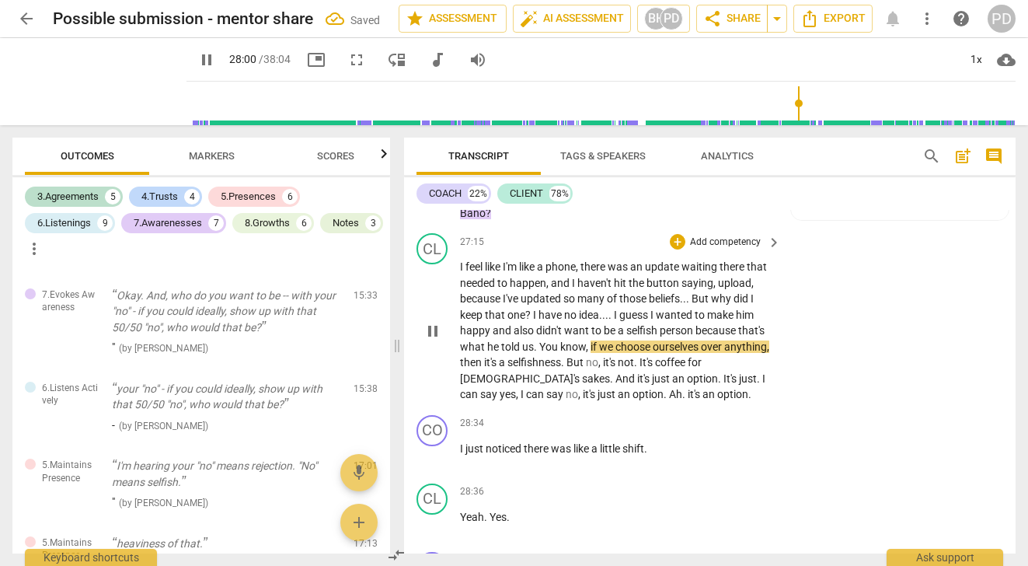
click at [696, 336] on span "because" at bounding box center [716, 330] width 43 height 12
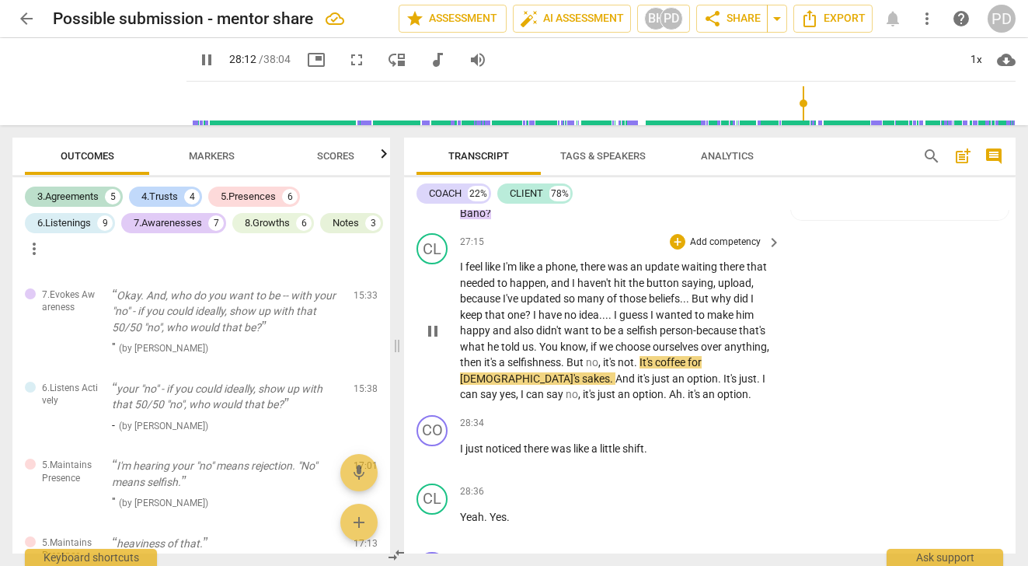
click at [586, 368] on span "But" at bounding box center [575, 362] width 19 height 12
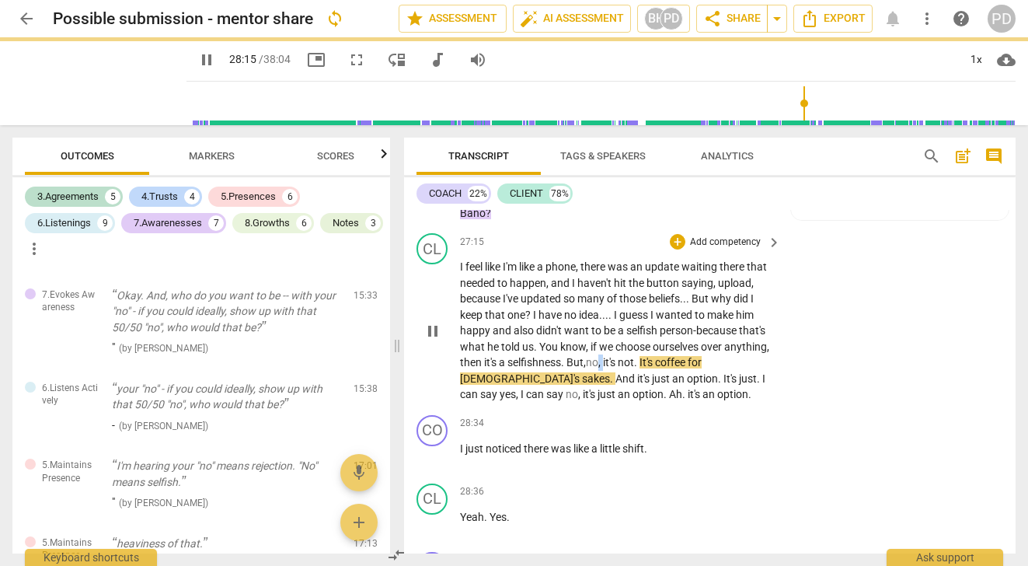
click at [650, 397] on p "I feel like I'm like a phone , there was an update waiting there that needed to…" at bounding box center [616, 331] width 313 height 144
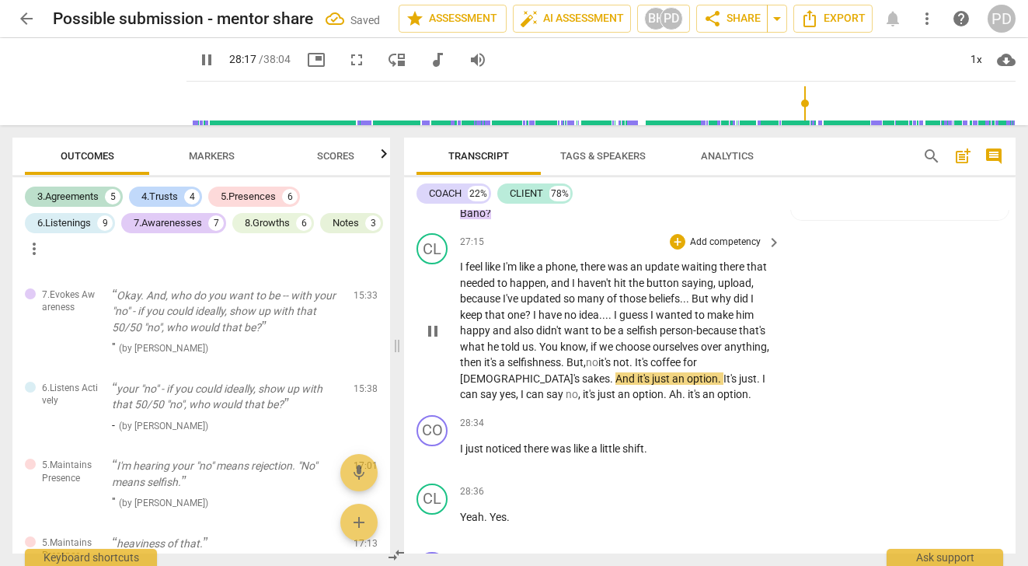
click at [635, 368] on span "." at bounding box center [631, 362] width 5 height 12
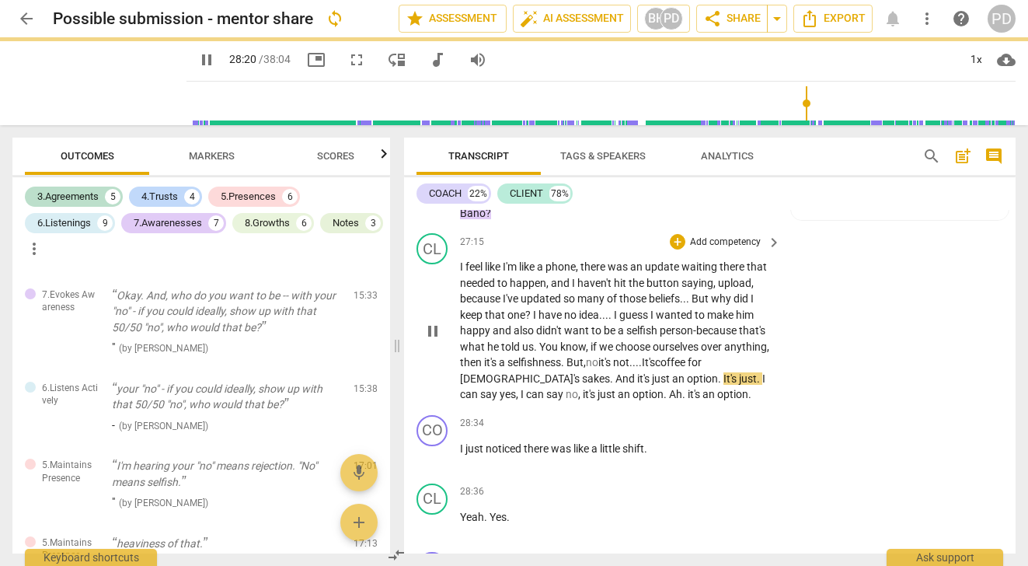
click at [610, 385] on span "." at bounding box center [612, 378] width 5 height 12
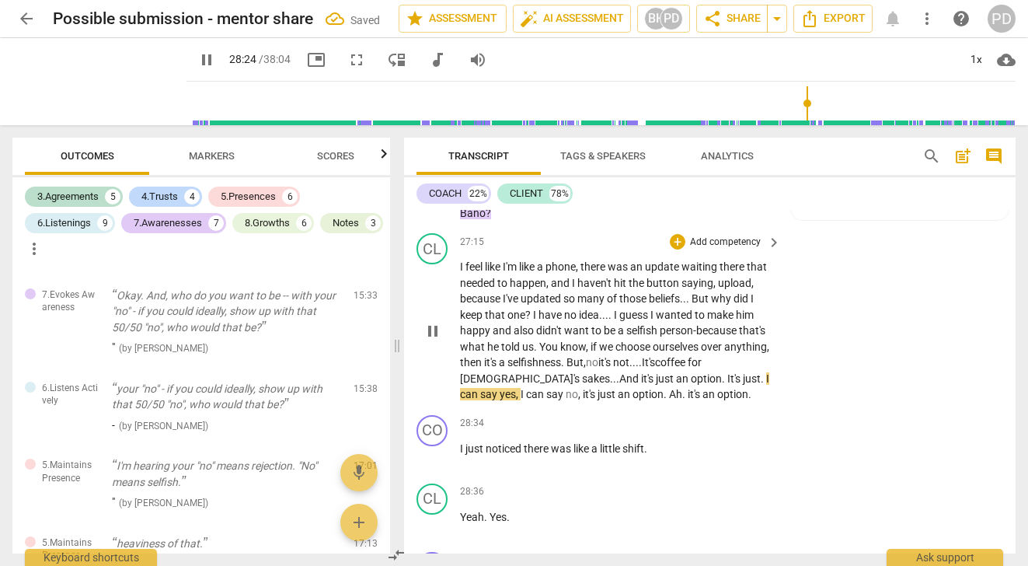
click at [722, 385] on span "." at bounding box center [724, 378] width 5 height 12
drag, startPoint x: 681, startPoint y: 413, endPoint x: 642, endPoint y: 411, distance: 38.1
click at [642, 402] on p "I feel like I'm like a phone , there was an update waiting there that needed to…" at bounding box center [616, 331] width 313 height 144
click at [87, 77] on span "pause" at bounding box center [99, 81] width 40 height 40
type input "1714"
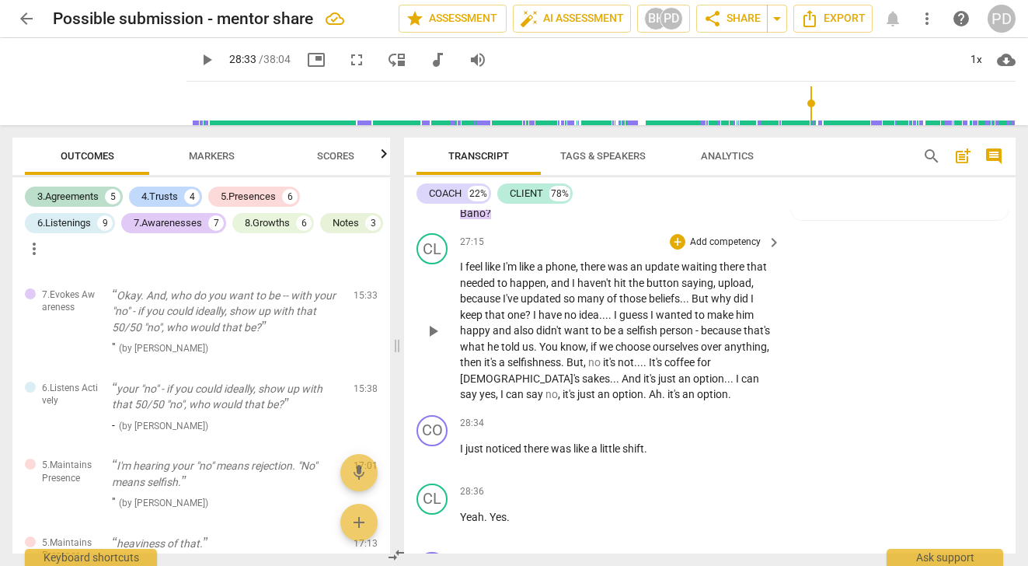
click at [662, 400] on span "." at bounding box center [664, 394] width 5 height 12
click at [649, 400] on span "Ahh (sigh)" at bounding box center [674, 394] width 50 height 12
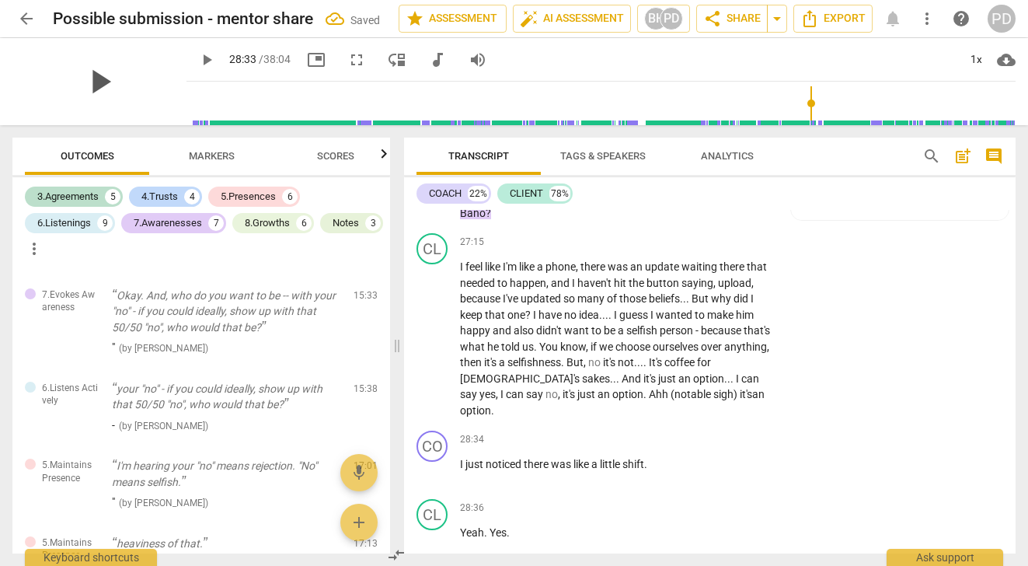
click at [88, 78] on span "play_arrow" at bounding box center [99, 81] width 40 height 40
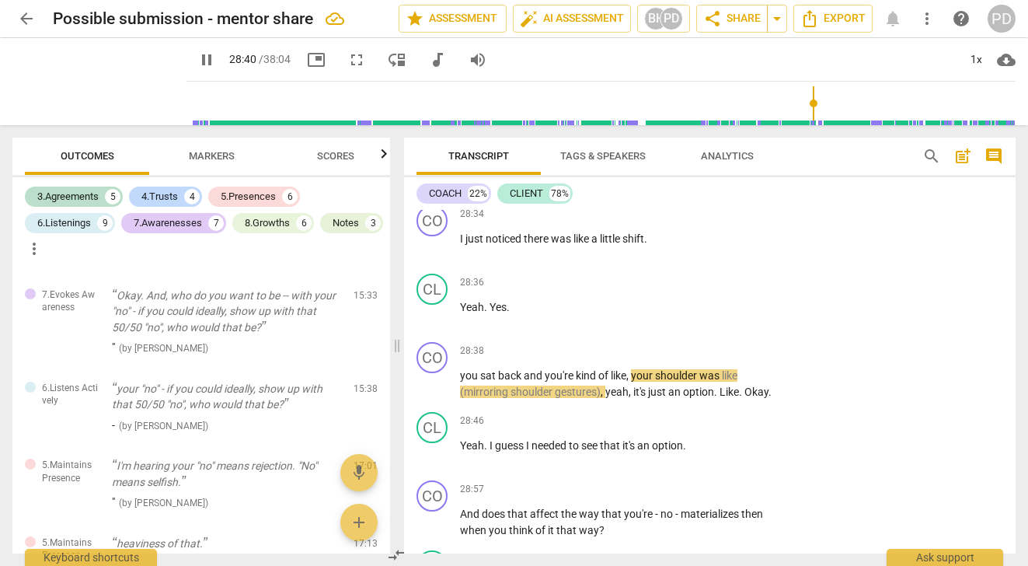
scroll to position [7788, 0]
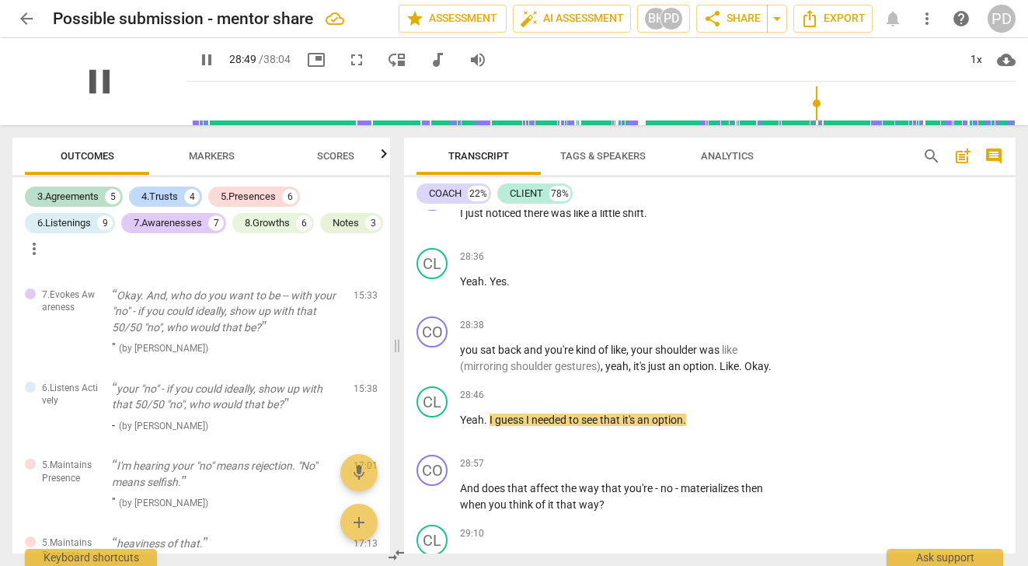
click at [96, 85] on span "pause" at bounding box center [99, 81] width 40 height 40
type input "1730"
drag, startPoint x: 632, startPoint y: 385, endPoint x: 605, endPoint y: 385, distance: 27.2
click at [605, 374] on p "you sat back and you're kind of like , your shoulder was like (mirroring should…" at bounding box center [616, 358] width 313 height 32
drag, startPoint x: 717, startPoint y: 387, endPoint x: 694, endPoint y: 385, distance: 23.4
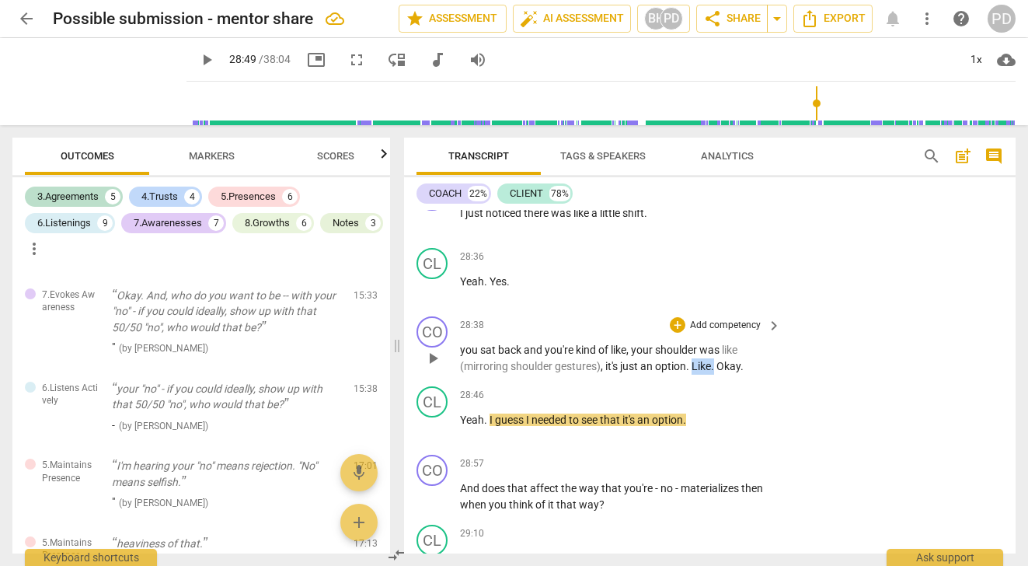
click at [694, 374] on p "you sat back and you're kind of like , your shoulder was like (mirroring should…" at bounding box center [616, 358] width 313 height 32
click at [694, 372] on span "Like" at bounding box center [700, 366] width 19 height 12
click at [712, 374] on p "you sat back and you're kind of like , your shoulder was like (mirroring should…" at bounding box center [616, 358] width 313 height 32
click at [722, 372] on span "Okay" at bounding box center [728, 366] width 24 height 12
click at [661, 494] on span "no" at bounding box center [667, 488] width 15 height 12
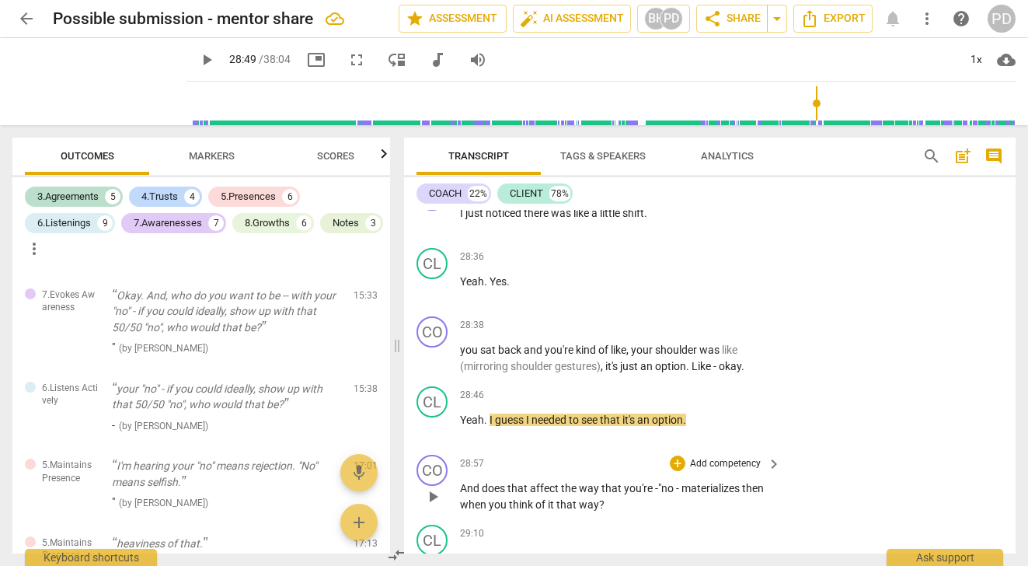
click at [676, 494] on span "no" at bounding box center [668, 488] width 15 height 12
click at [90, 85] on span "play_arrow" at bounding box center [99, 81] width 40 height 40
drag, startPoint x: 657, startPoint y: 505, endPoint x: 639, endPoint y: 505, distance: 18.6
click at [639, 505] on p "And does that affect the way that you're - "no "- materializes then when you th…" at bounding box center [616, 496] width 313 height 32
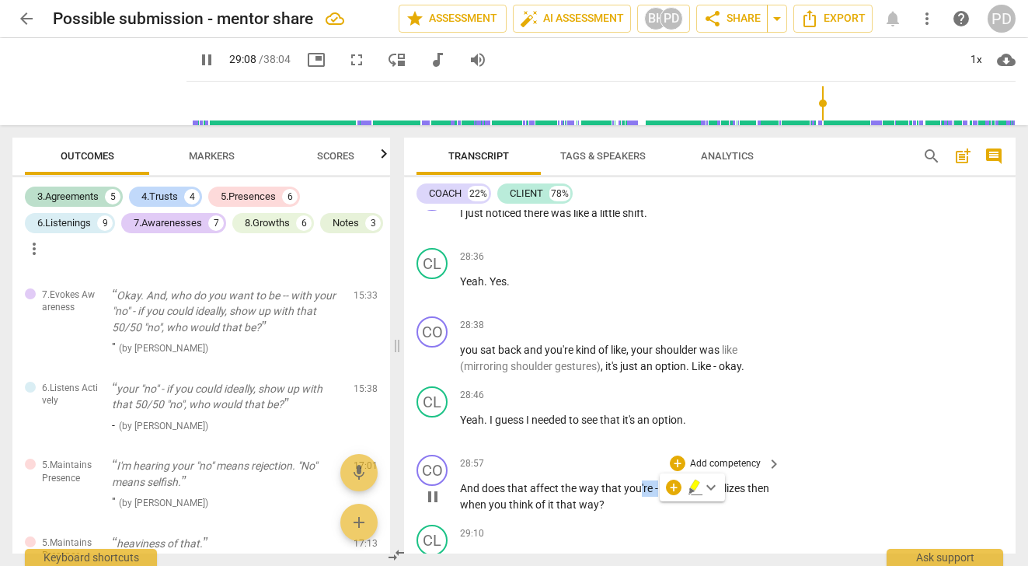
type input "1748"
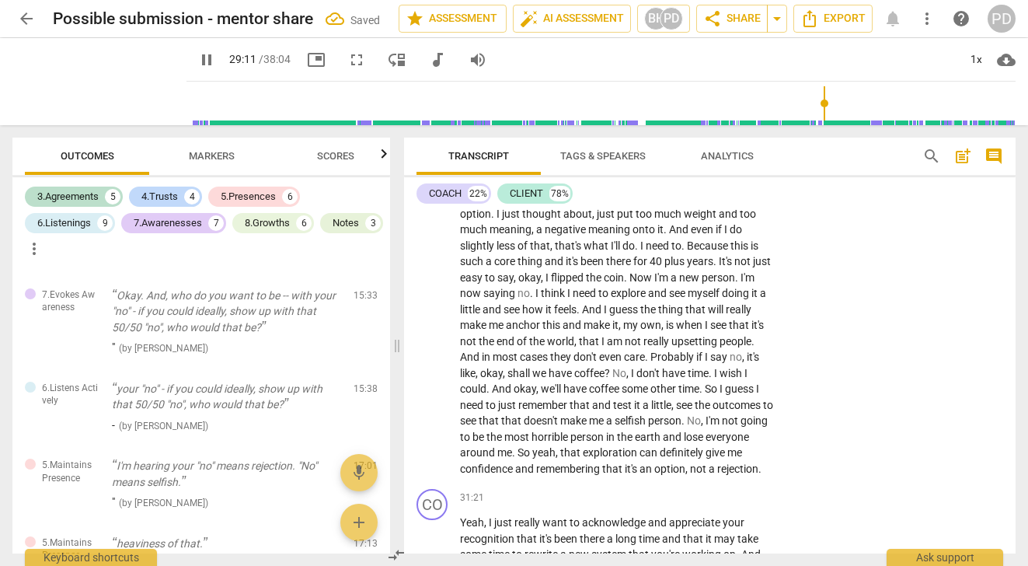
click at [672, 476] on p "Yes , absolutely . Because I never even thought about it being an option . I ju…" at bounding box center [616, 333] width 313 height 287
click at [88, 82] on span "pause" at bounding box center [99, 81] width 40 height 40
type input "1754"
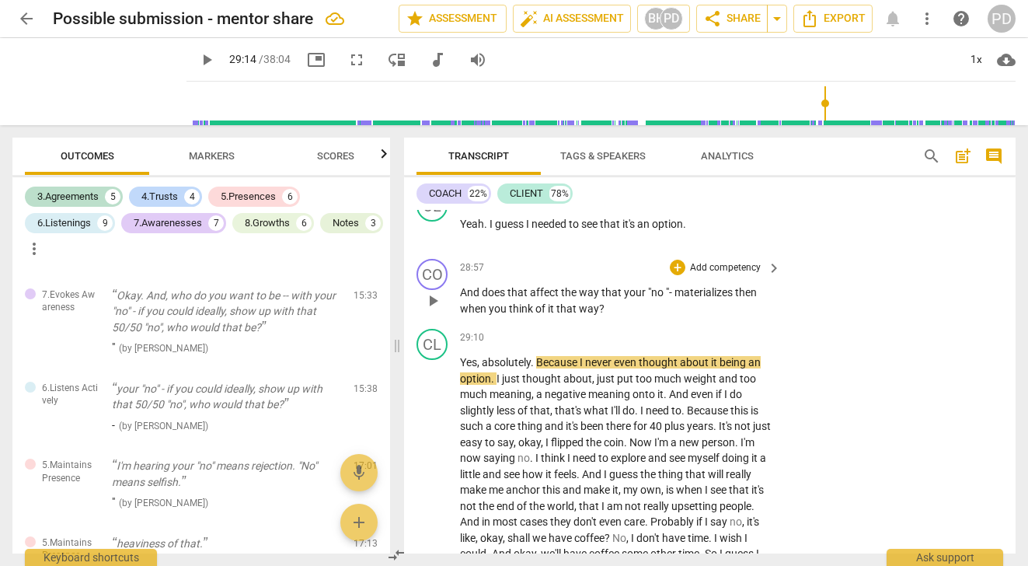
scroll to position [7958, 0]
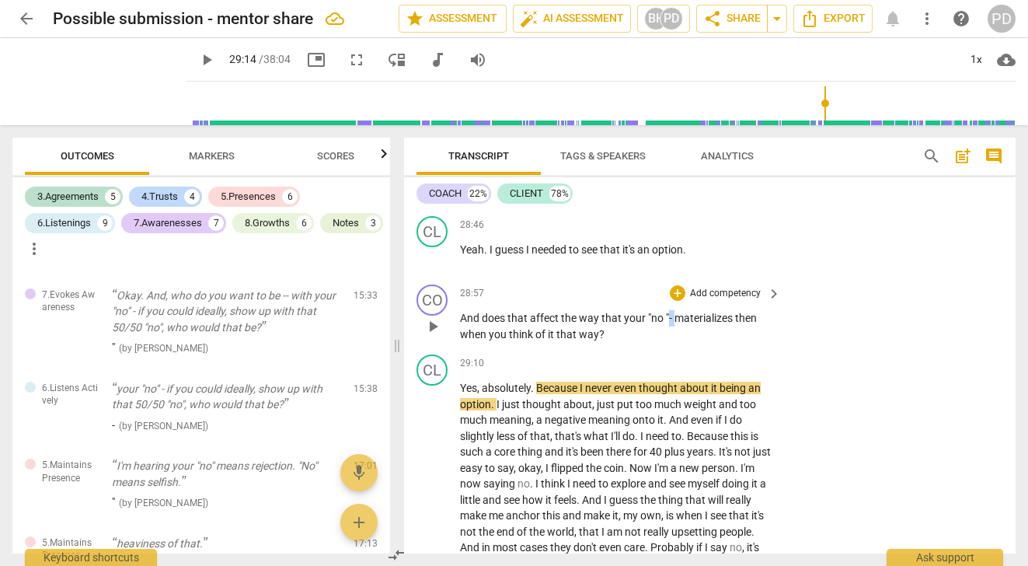
click at [668, 336] on p "And does that affect the way that your "no "- materializes then when you think …" at bounding box center [616, 326] width 313 height 32
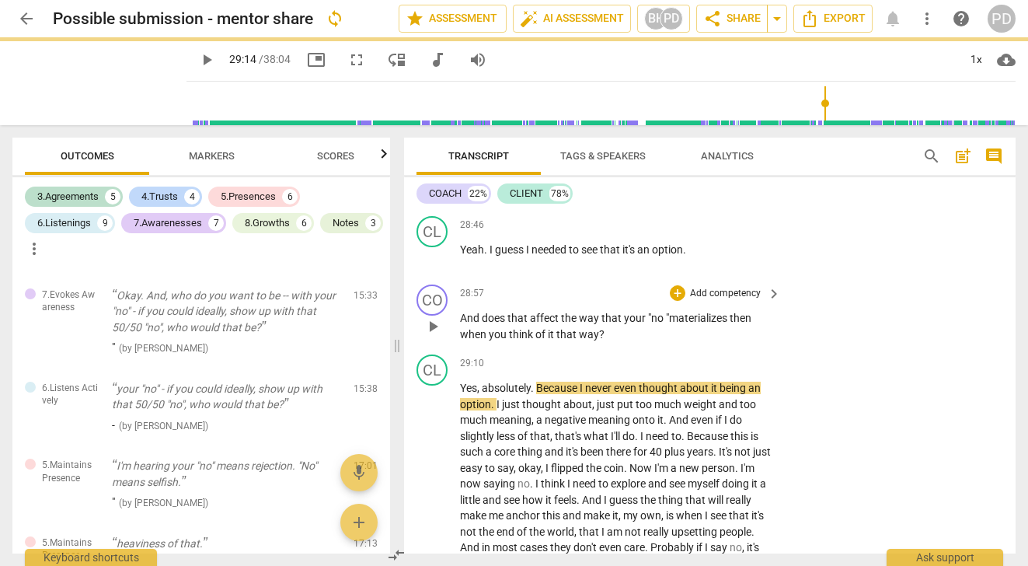
click at [754, 335] on p "And does that affect the way that your "no " materializes then when you think o…" at bounding box center [616, 326] width 313 height 32
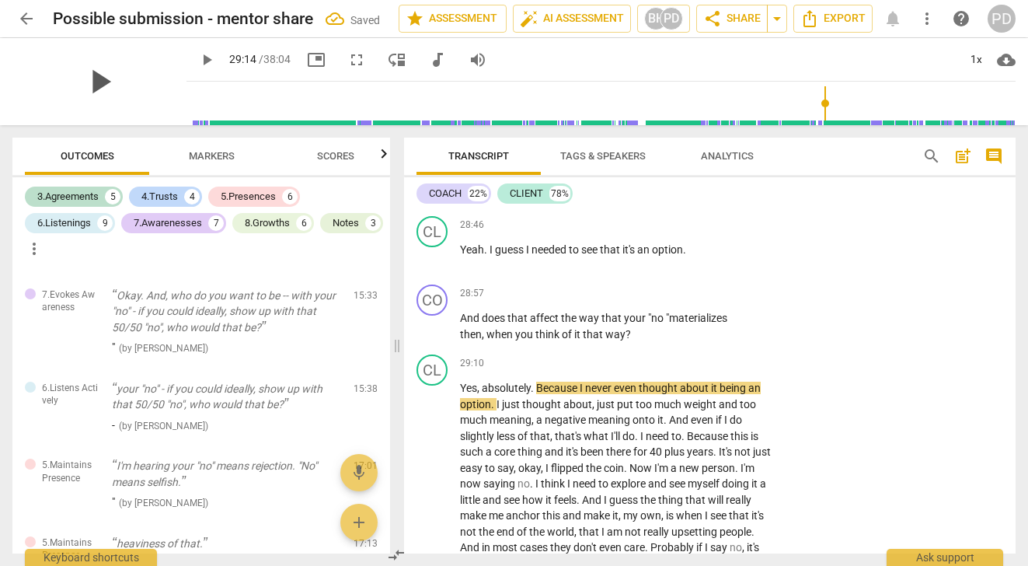
click at [91, 82] on span "play_arrow" at bounding box center [99, 81] width 40 height 40
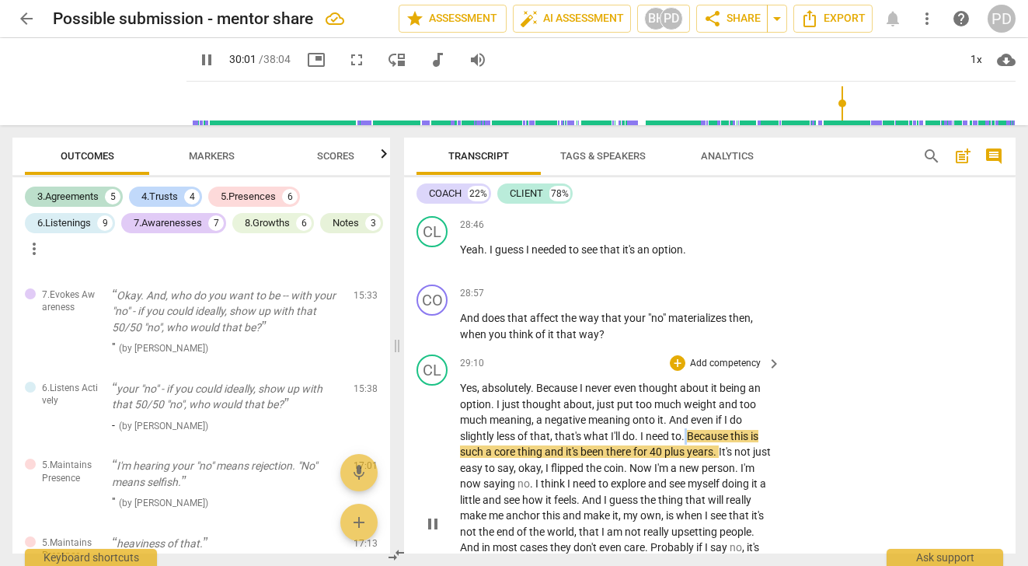
click at [685, 453] on p "Yes , absolutely . Because I never even thought about it being an option . I ju…" at bounding box center [616, 523] width 313 height 287
type input "1802"
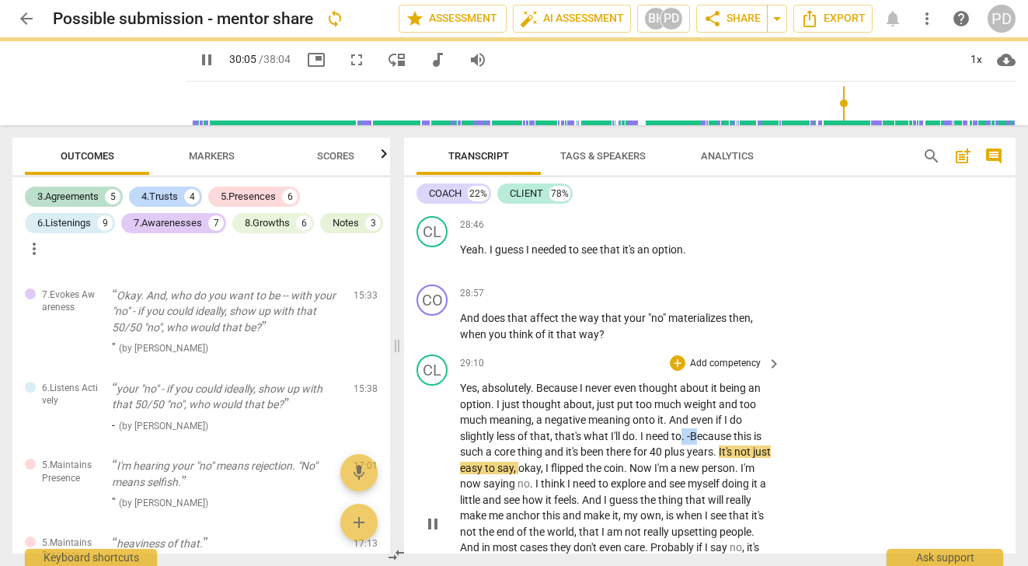
drag, startPoint x: 702, startPoint y: 452, endPoint x: 684, endPoint y: 452, distance: 17.1
click at [684, 452] on p "Yes , absolutely . Because I never even thought about it being an option . I ju…" at bounding box center [616, 523] width 313 height 287
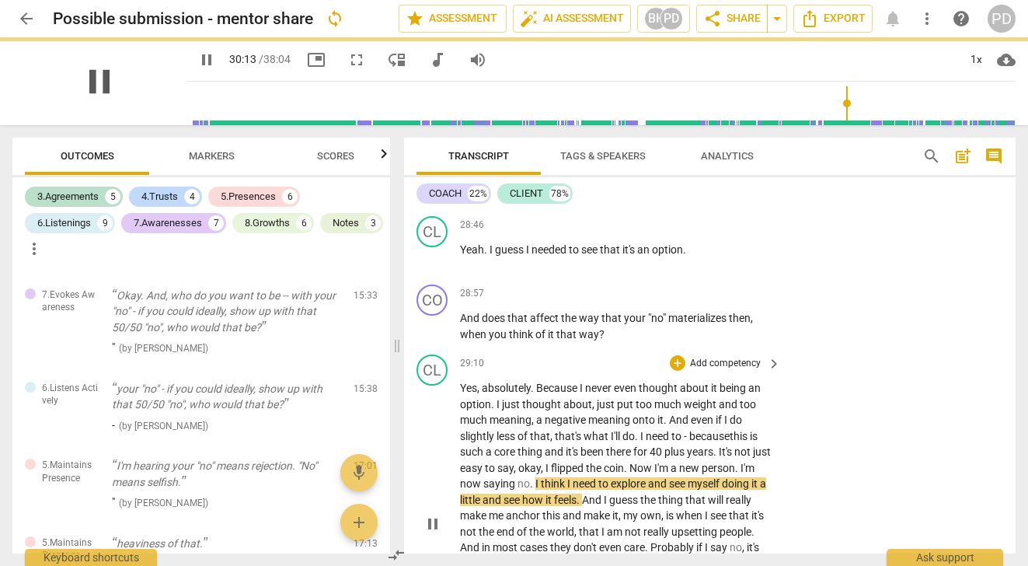
click at [98, 79] on span "pause" at bounding box center [99, 81] width 40 height 40
type input "1814"
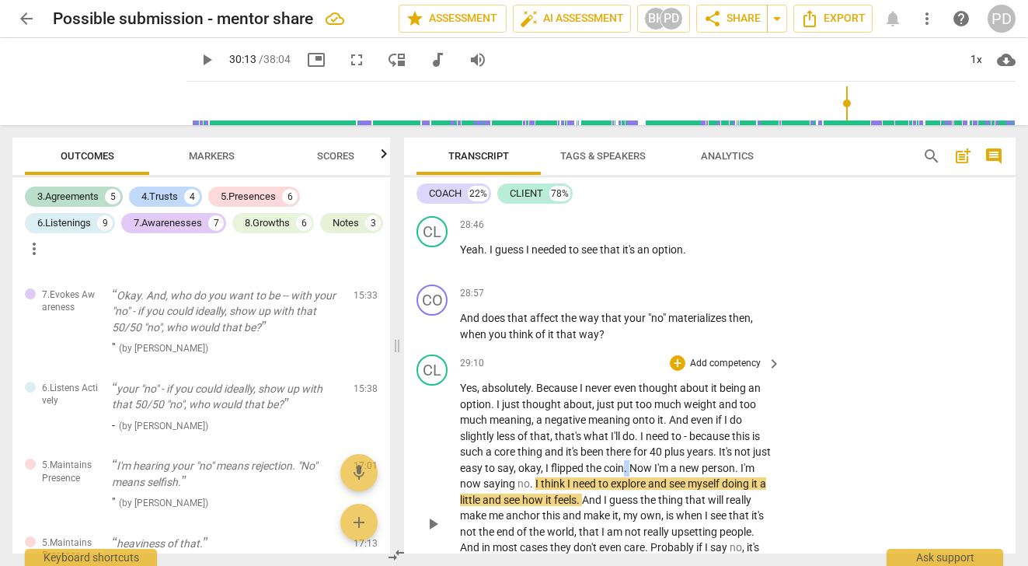
click at [646, 486] on p "Yes , absolutely . Because I never even thought about it being an option . I ju…" at bounding box center [616, 523] width 313 height 287
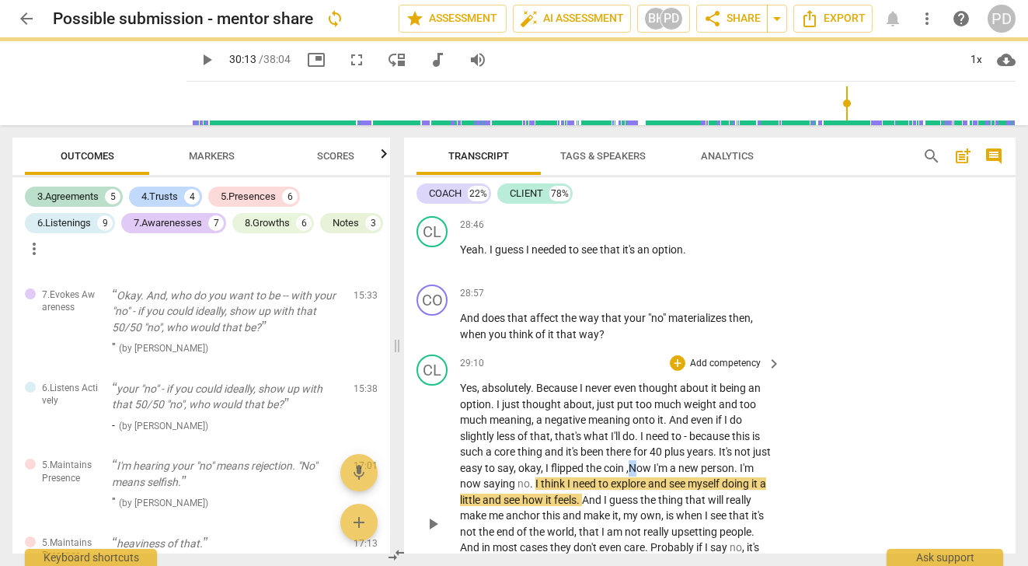
click at [653, 474] on span "Now" at bounding box center [641, 467] width 25 height 12
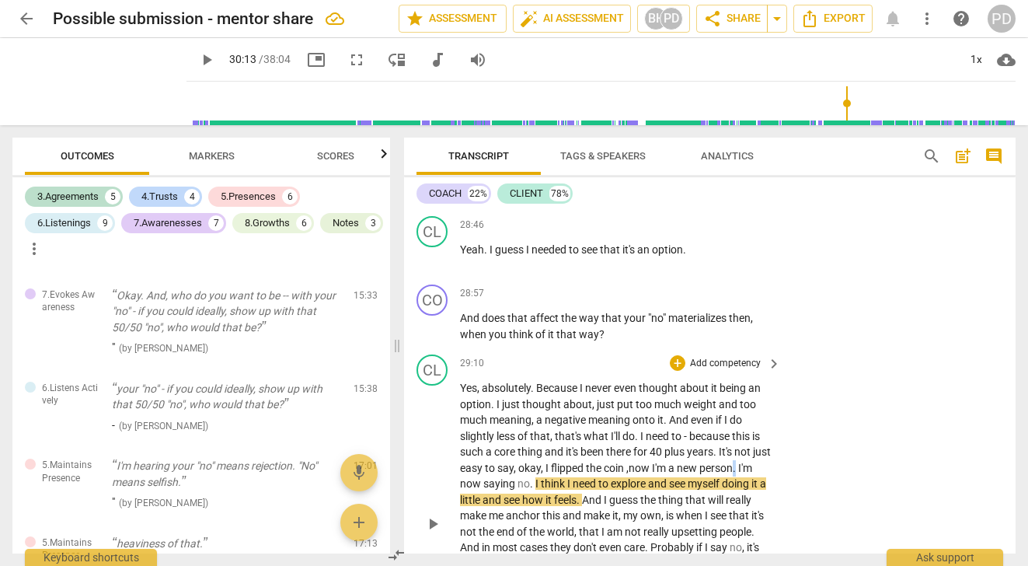
click at [758, 485] on p "Yes , absolutely . Because I never even thought about it being an option . I ju…" at bounding box center [616, 523] width 313 height 287
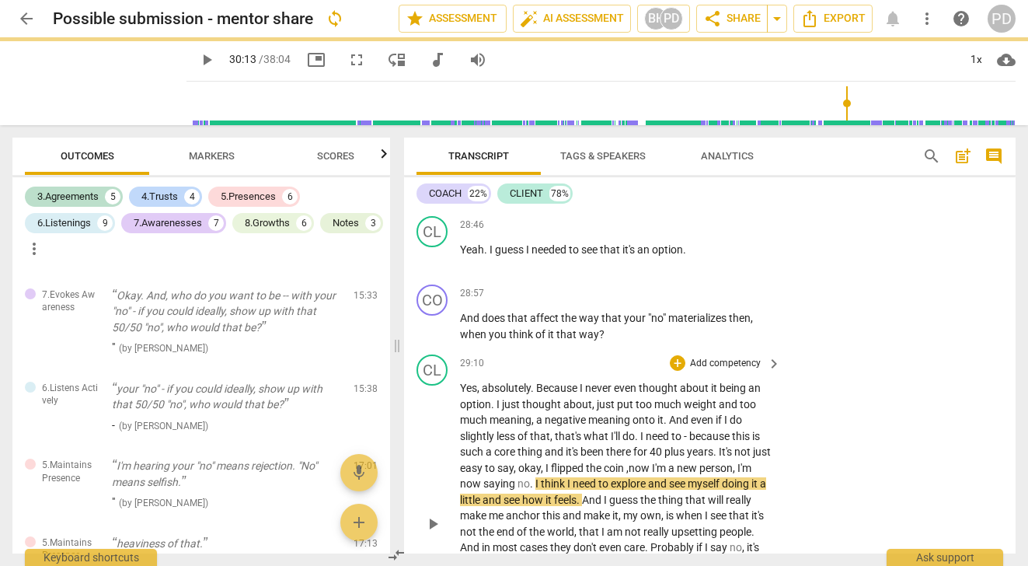
click at [535, 489] on span "." at bounding box center [532, 483] width 5 height 12
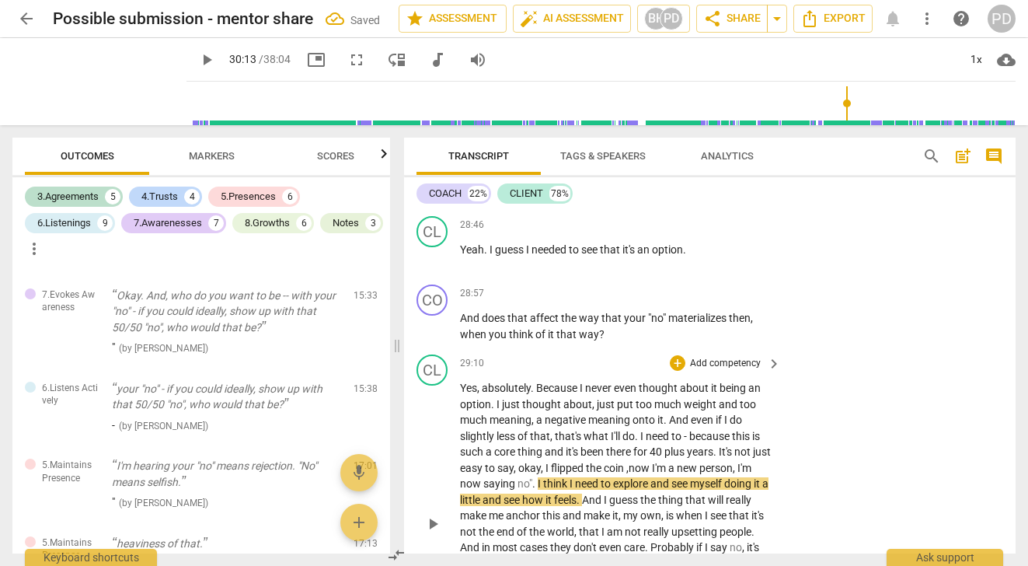
click at [532, 489] on span "no"" at bounding box center [524, 483] width 15 height 12
click at [651, 489] on span "explore" at bounding box center [632, 483] width 37 height 12
click at [89, 80] on span "play_arrow" at bounding box center [99, 81] width 40 height 40
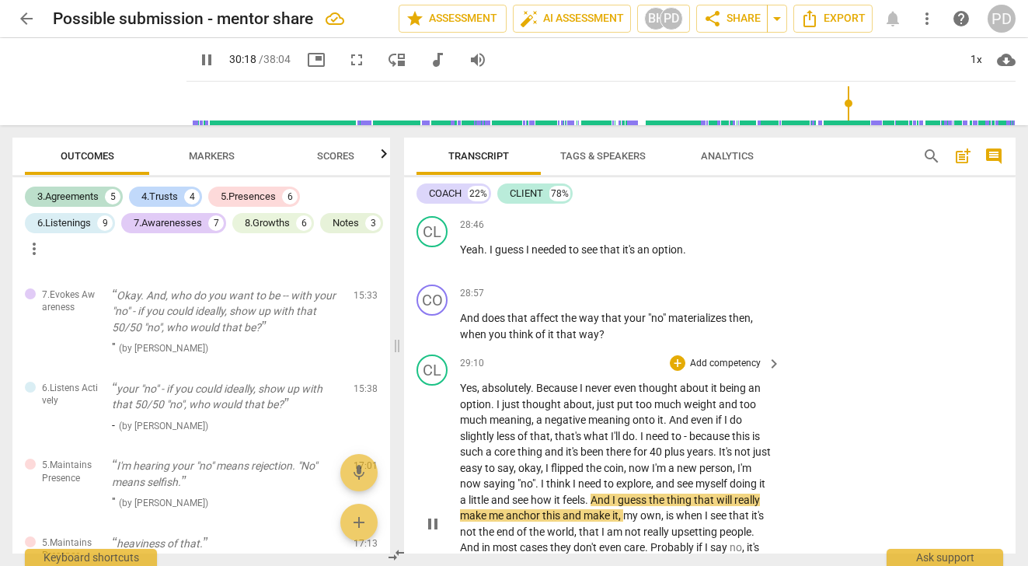
click at [512, 506] on span "and" at bounding box center [501, 499] width 21 height 12
type input "1819"
click at [583, 521] on span "and" at bounding box center [572, 515] width 21 height 12
click at [562, 521] on span "this" at bounding box center [552, 515] width 20 height 12
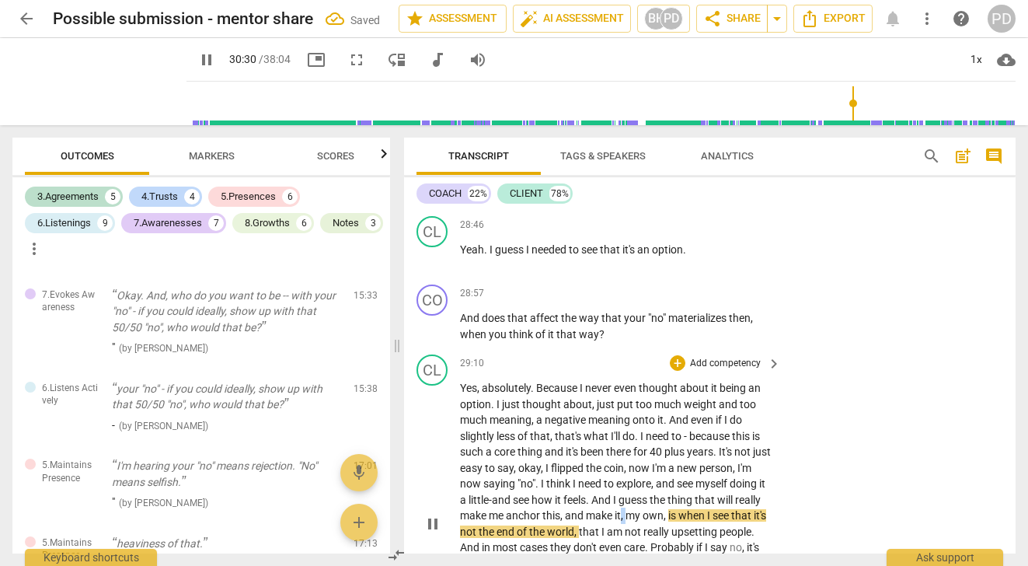
click at [673, 535] on p "Yes , absolutely . Because I never even thought about it being an option . I ju…" at bounding box center [616, 523] width 313 height 287
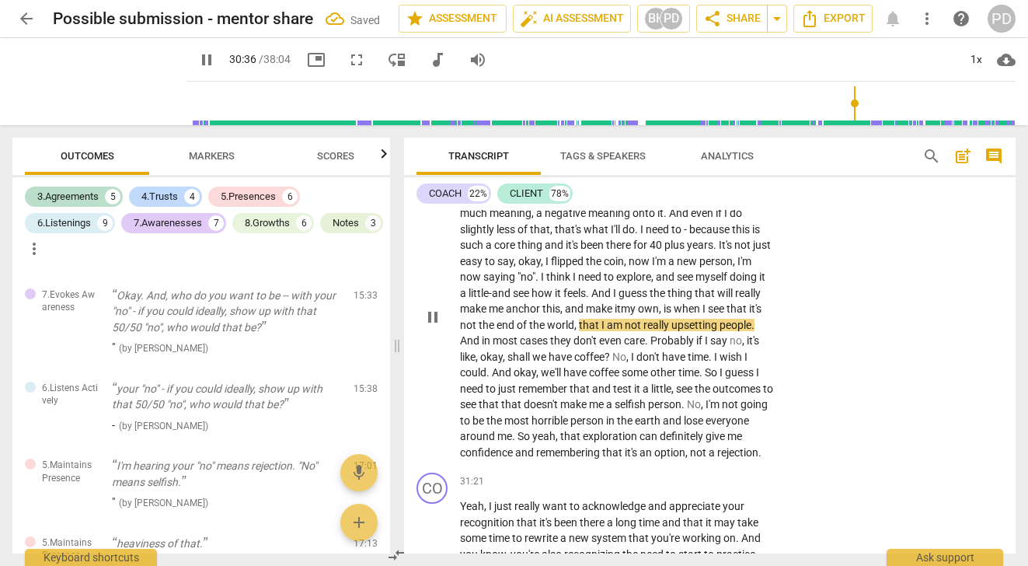
scroll to position [8178, 0]
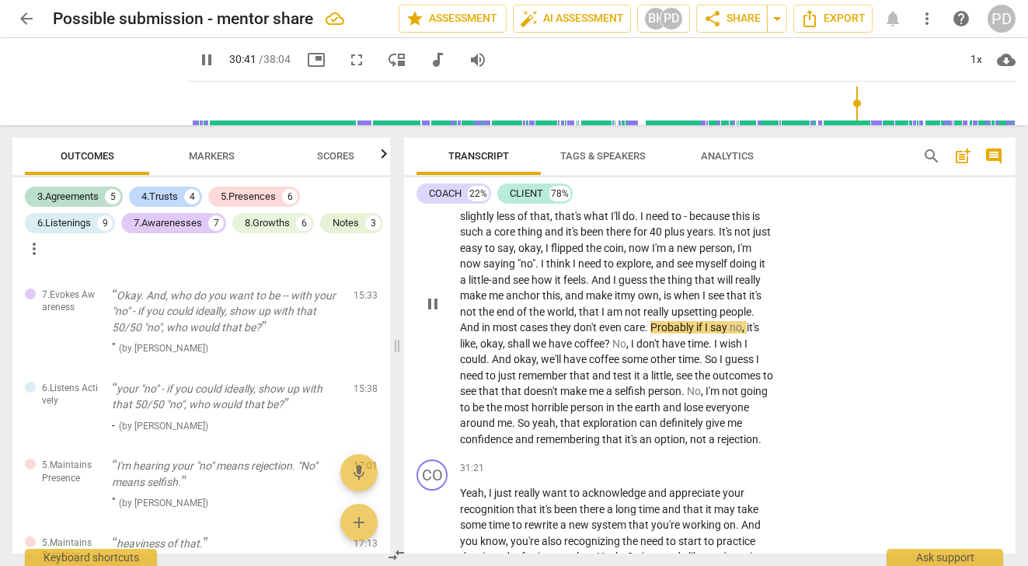
click at [635, 331] on p "Yes , absolutely . Because I never even thought about it being an option . I ju…" at bounding box center [616, 303] width 313 height 287
click at [85, 75] on span "pause" at bounding box center [99, 81] width 40 height 40
type input "1848"
click at [650, 333] on span "Probably" at bounding box center [673, 327] width 46 height 12
click at [735, 347] on p "Yes , absolutely . Because I never even thought about it being an option . I ju…" at bounding box center [616, 303] width 313 height 287
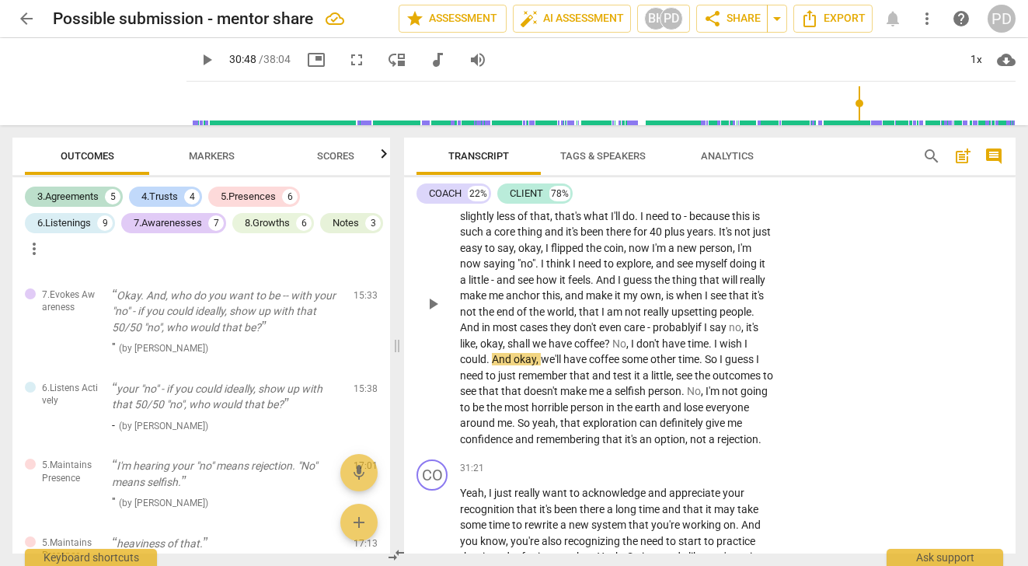
click at [741, 333] on span "," at bounding box center [743, 327] width 5 height 12
click at [533, 378] on p "Yes , absolutely . Because I never even thought about it being an option . I ju…" at bounding box center [616, 303] width 313 height 287
drag, startPoint x: 628, startPoint y: 378, endPoint x: 601, endPoint y: 374, distance: 26.6
click at [601, 374] on p "Yes , absolutely . Because I never even thought about it being an option . I ju…" at bounding box center [616, 303] width 313 height 287
click at [89, 82] on span "play_arrow" at bounding box center [99, 81] width 40 height 40
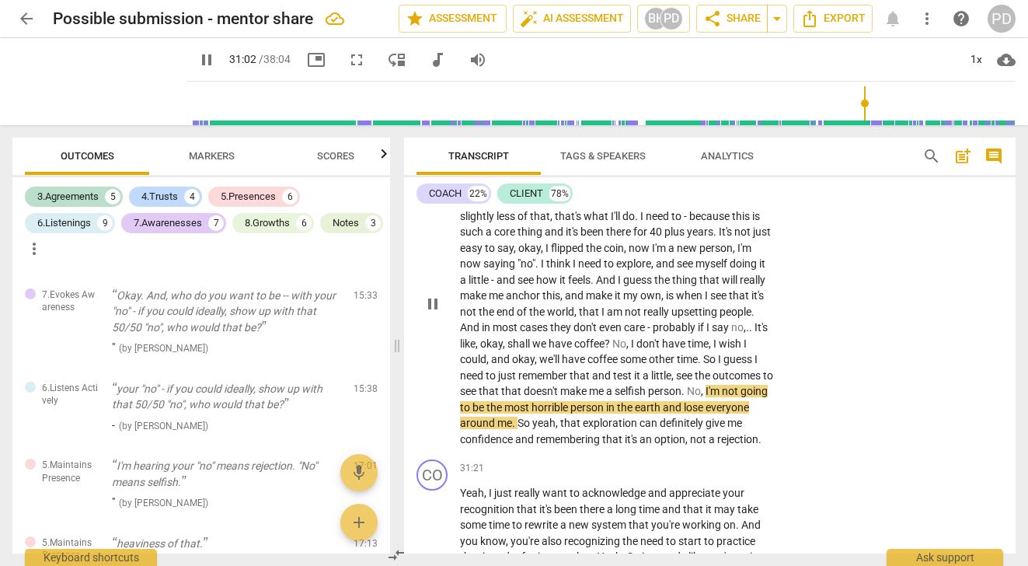
click at [501, 397] on span "that" at bounding box center [490, 391] width 23 height 12
type input "1864"
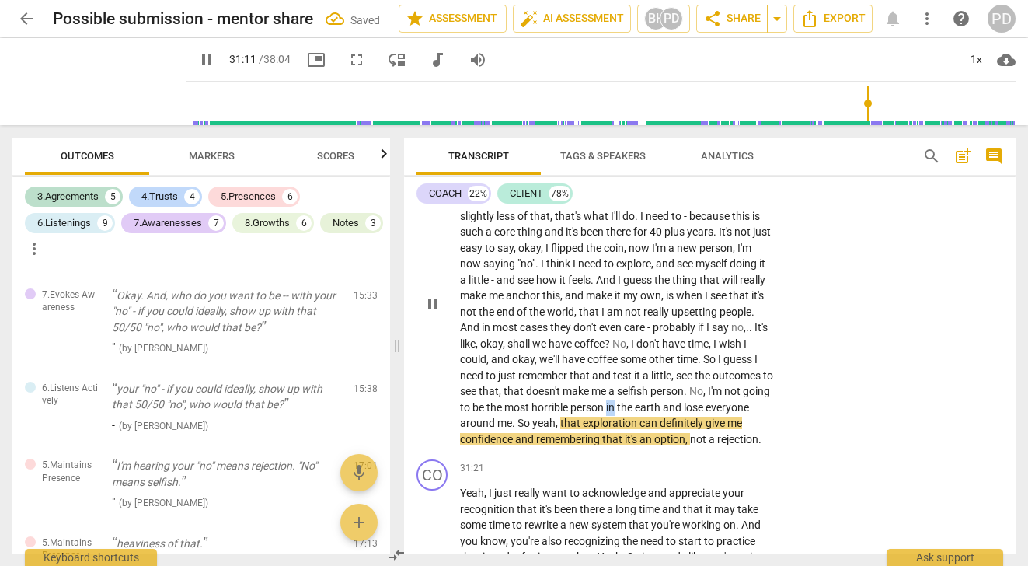
drag, startPoint x: 468, startPoint y: 441, endPoint x: 458, endPoint y: 440, distance: 10.1
click at [458, 440] on div "CL play_arrow pause 29:10 + Add competency keyboard_arrow_right Yes , absolutel…" at bounding box center [709, 290] width 611 height 325
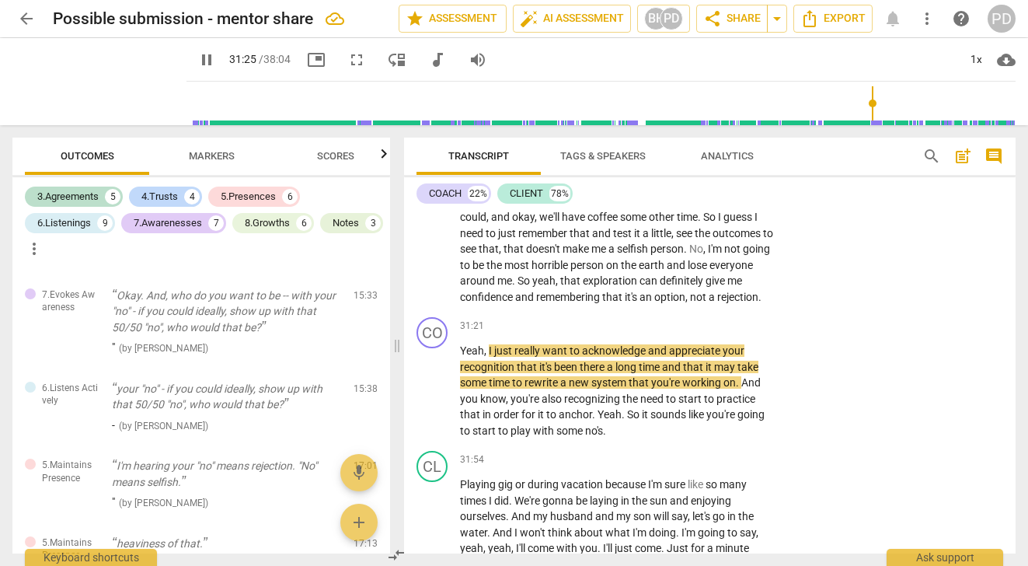
scroll to position [8385, 0]
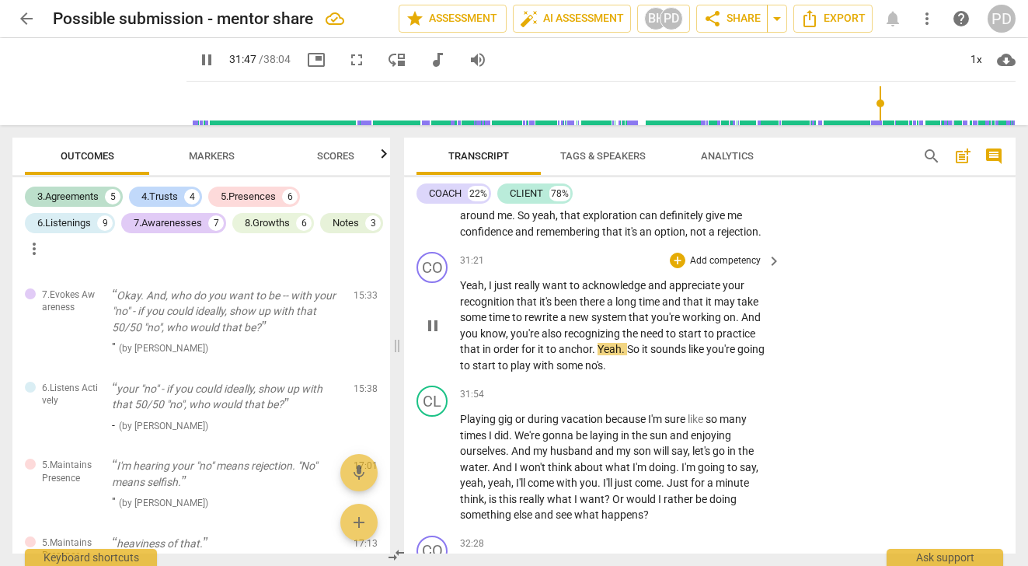
click at [624, 355] on span "." at bounding box center [624, 349] width 5 height 12
drag, startPoint x: 624, startPoint y: 384, endPoint x: 594, endPoint y: 384, distance: 29.5
click at [594, 373] on p "Yeah , I just really want to acknowledge and appreciate your recognition that i…" at bounding box center [616, 325] width 313 height 96
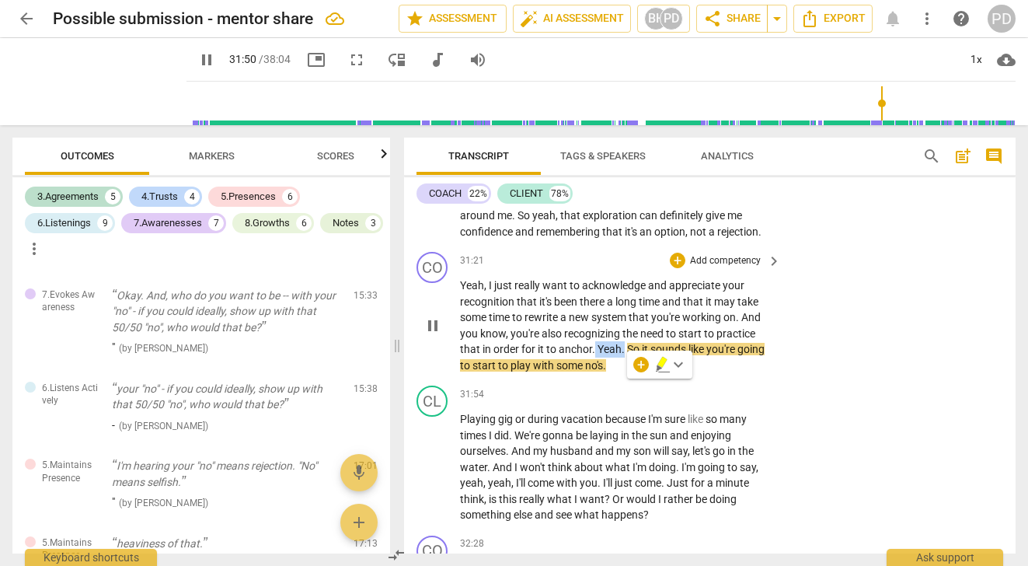
type input "1911"
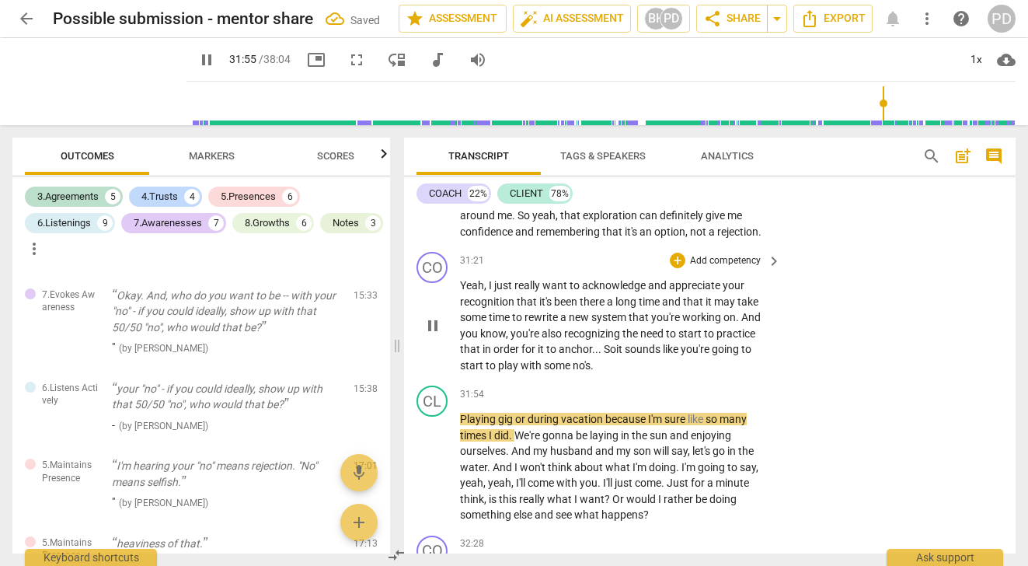
click at [574, 371] on span "no's" at bounding box center [582, 365] width 18 height 12
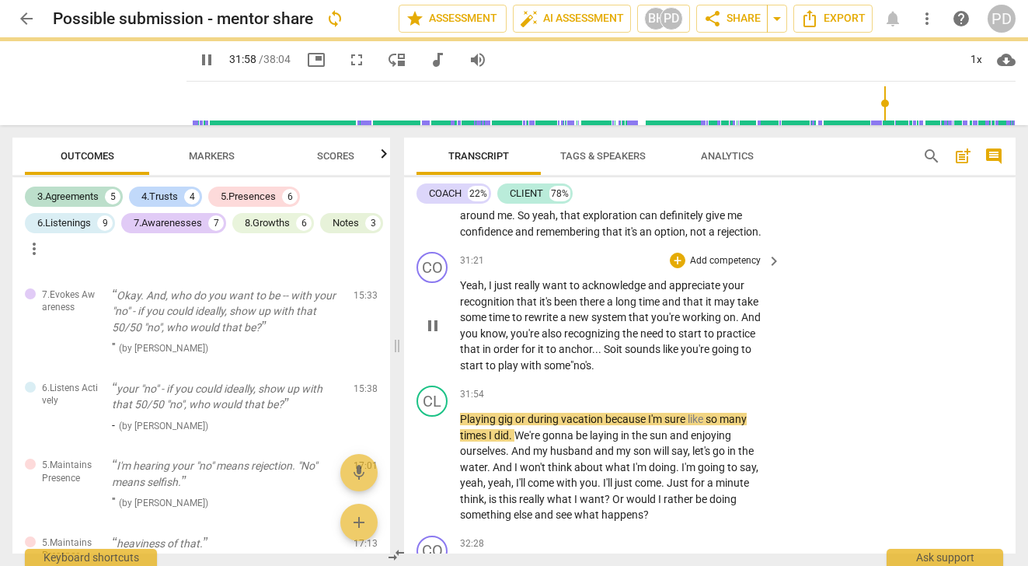
click at [594, 371] on span "." at bounding box center [592, 365] width 3 height 12
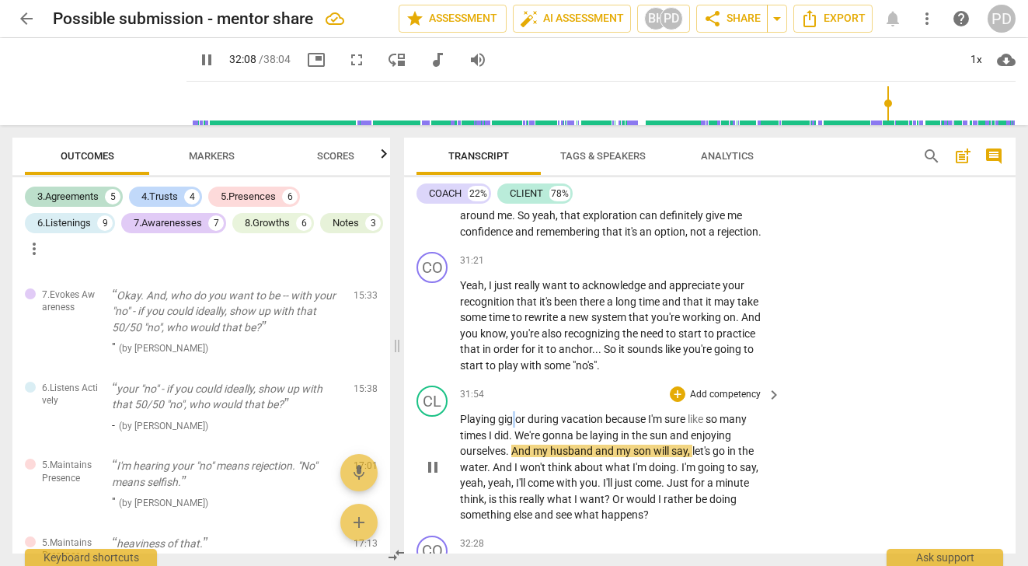
click at [510, 425] on span "gig" at bounding box center [506, 419] width 17 height 12
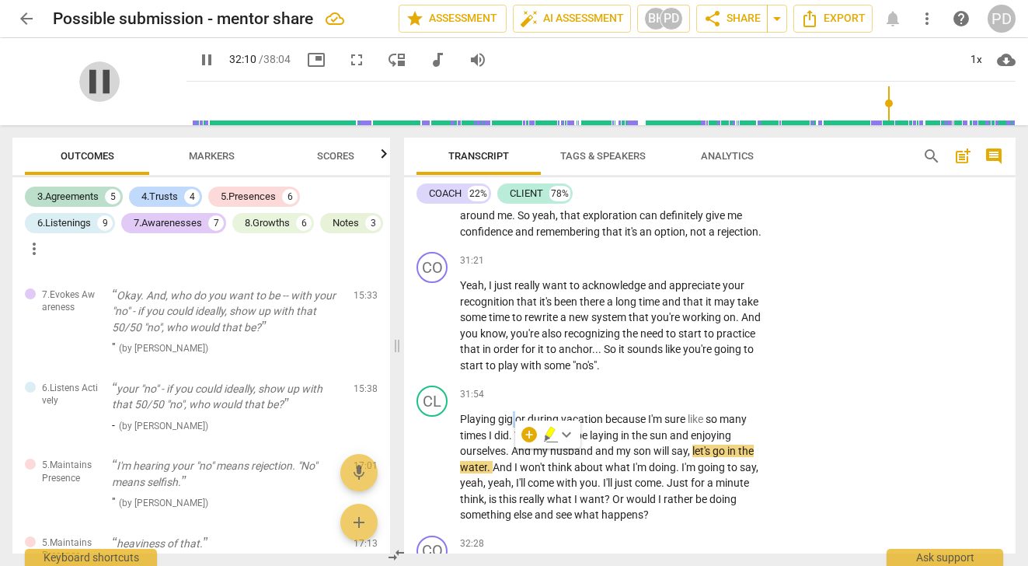
click at [82, 76] on span "pause" at bounding box center [99, 81] width 40 height 40
click at [883, 113] on input "range" at bounding box center [604, 103] width 823 height 50
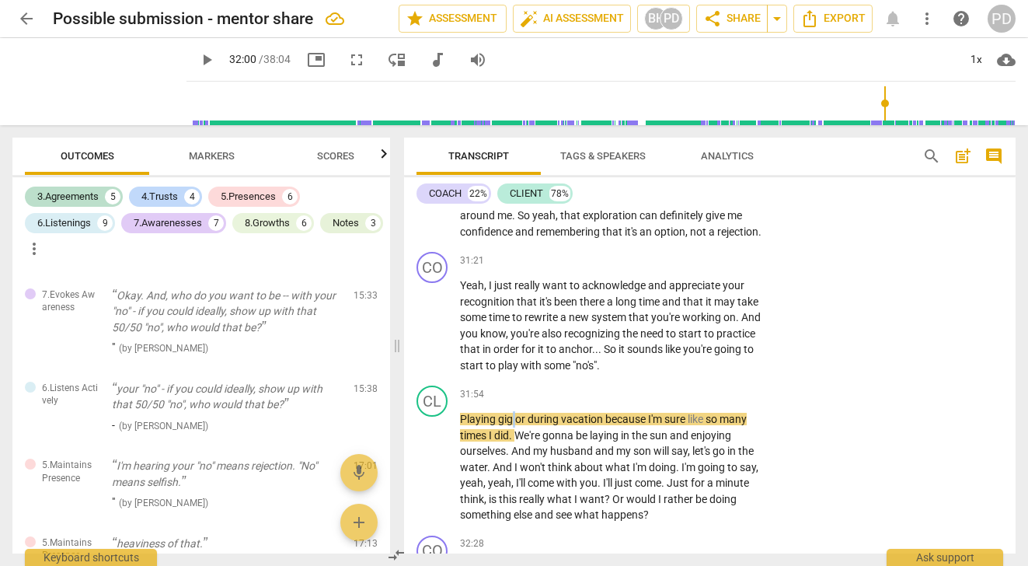
click at [880, 113] on input "range" at bounding box center [604, 103] width 823 height 50
click at [89, 81] on span "play_arrow" at bounding box center [99, 81] width 40 height 40
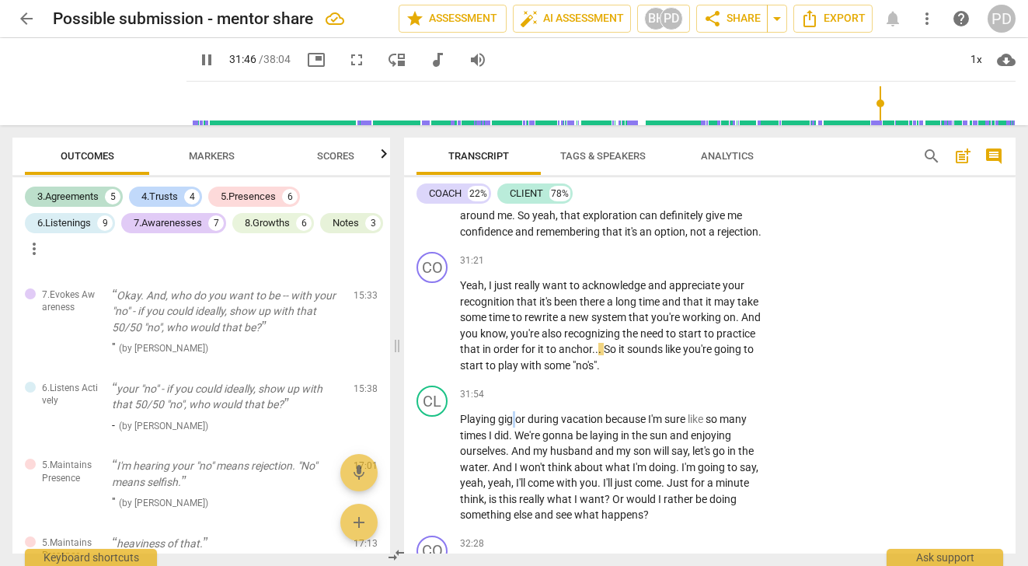
drag, startPoint x: 883, startPoint y: 103, endPoint x: 875, endPoint y: 103, distance: 7.8
click at [875, 103] on input "range" at bounding box center [604, 103] width 823 height 50
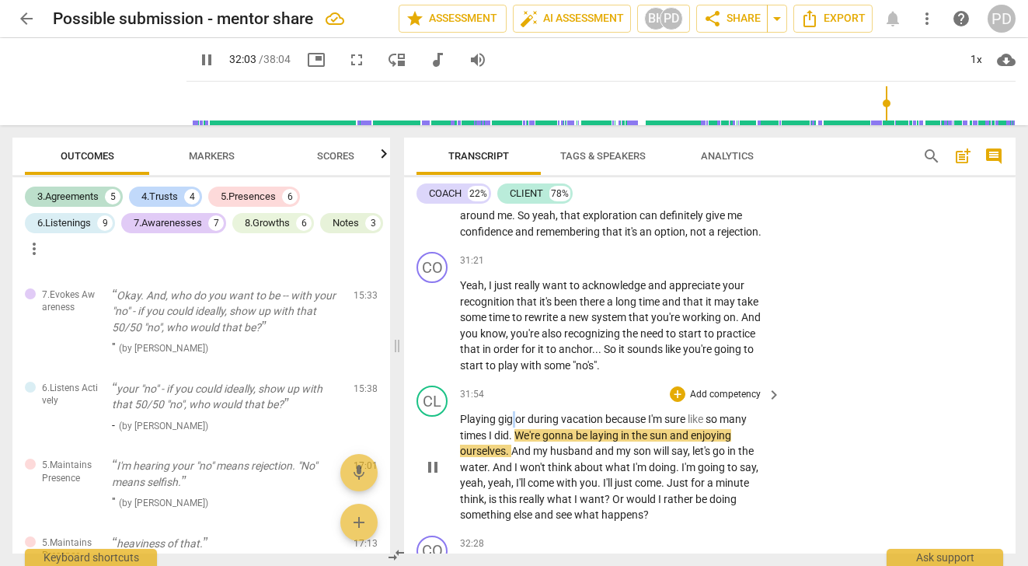
type input "1923"
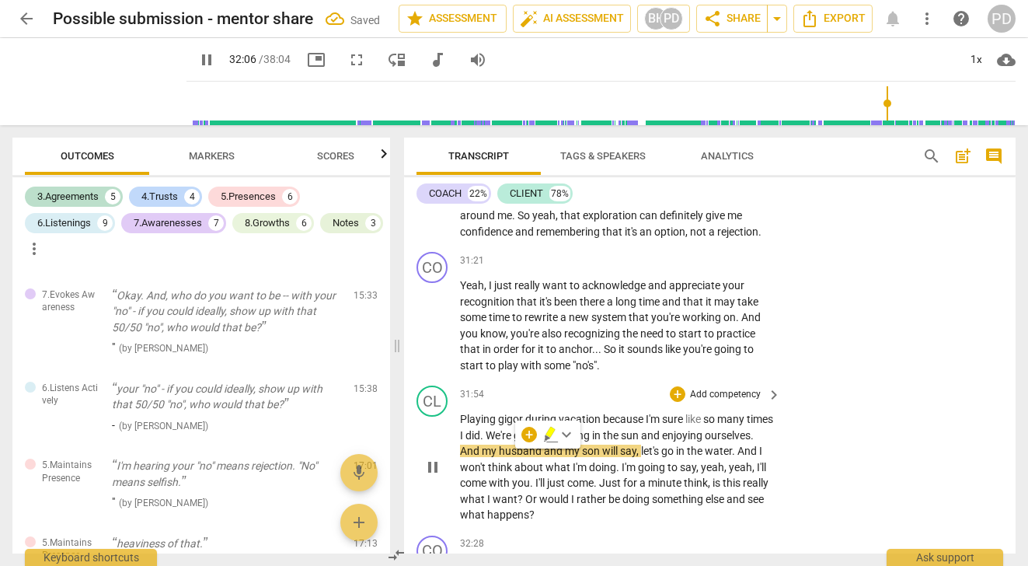
drag, startPoint x: 526, startPoint y: 454, endPoint x: 500, endPoint y: 453, distance: 26.4
click at [517, 425] on span "gigor" at bounding box center [511, 419] width 27 height 12
drag, startPoint x: 522, startPoint y: 454, endPoint x: 499, endPoint y: 453, distance: 23.3
click at [499, 425] on span "gigor" at bounding box center [511, 419] width 27 height 12
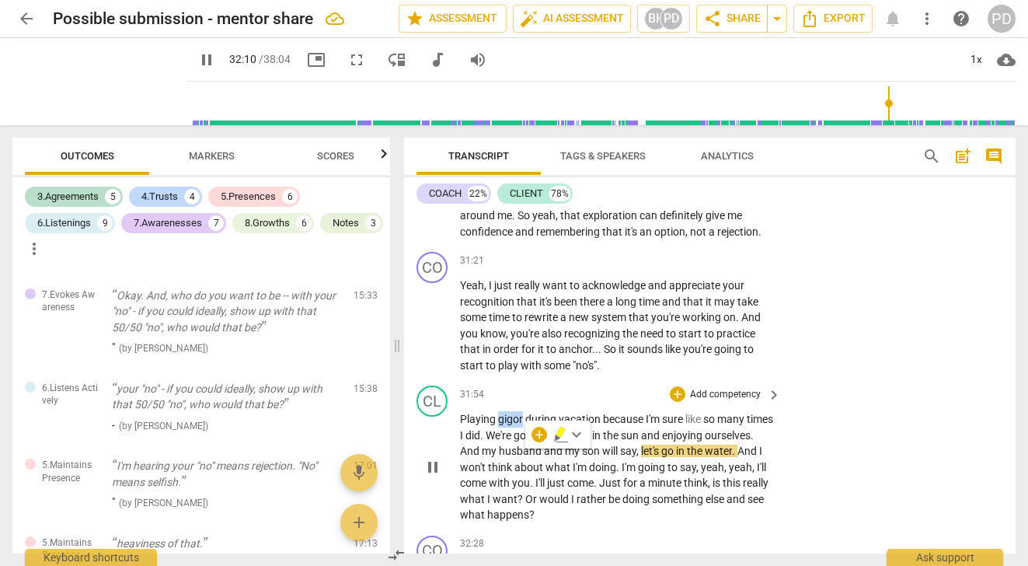
type input "1931"
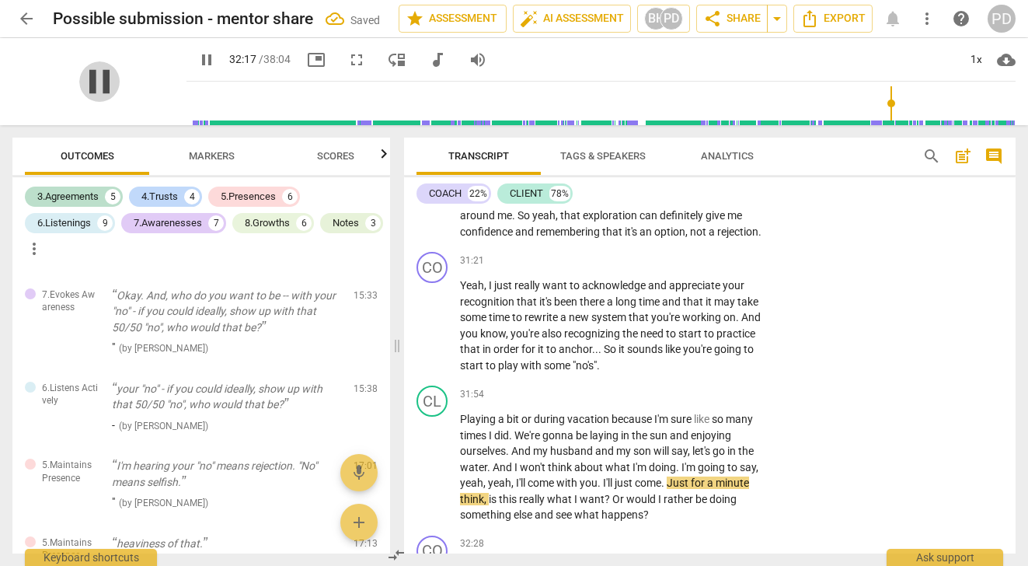
click at [92, 83] on span "pause" at bounding box center [99, 81] width 40 height 40
type input "1938"
click at [514, 441] on span "." at bounding box center [511, 435] width 5 height 12
click at [609, 425] on span "vacation" at bounding box center [589, 419] width 44 height 12
click at [511, 441] on span "." at bounding box center [511, 435] width 5 height 12
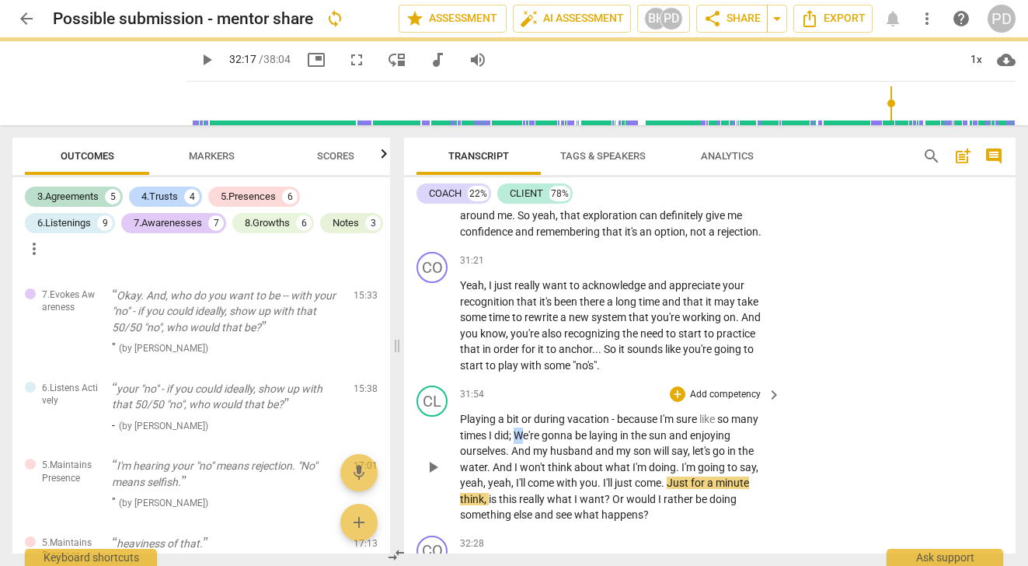
click at [521, 441] on span "We're" at bounding box center [528, 435] width 28 height 12
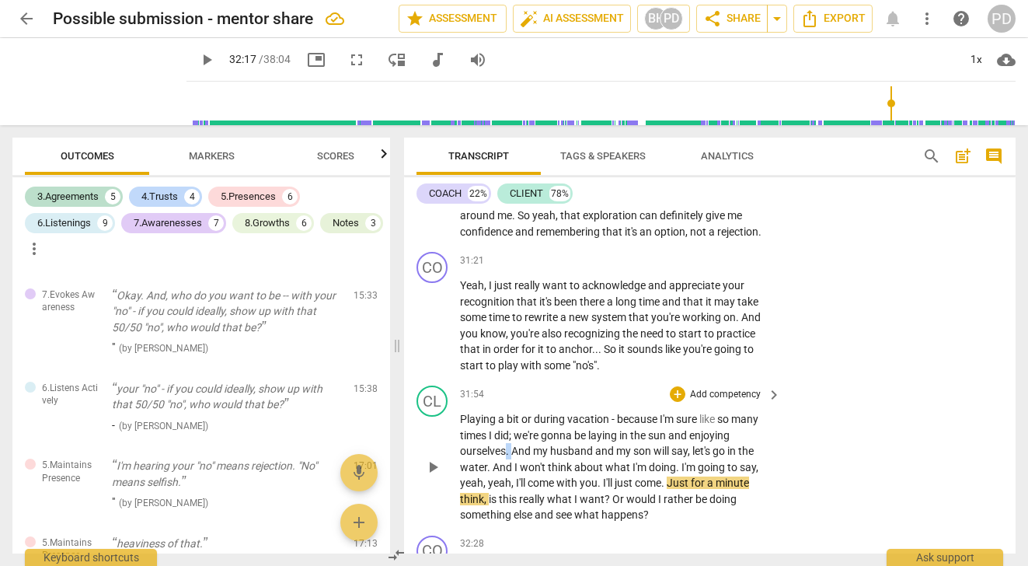
click at [507, 486] on p "Playing a bit or during vacation - because I'm sure like so many times I did ; …" at bounding box center [616, 467] width 313 height 112
click at [507, 457] on span "." at bounding box center [508, 450] width 5 height 12
click at [511, 469] on p "Playing a bit or during vacation - because I'm sure like so many times I did ; …" at bounding box center [616, 467] width 313 height 112
drag, startPoint x: 519, startPoint y: 487, endPoint x: 507, endPoint y: 486, distance: 11.8
click at [507, 486] on p "Playing a bit or during vacation - because I'm sure like so many times I did...…" at bounding box center [616, 467] width 313 height 112
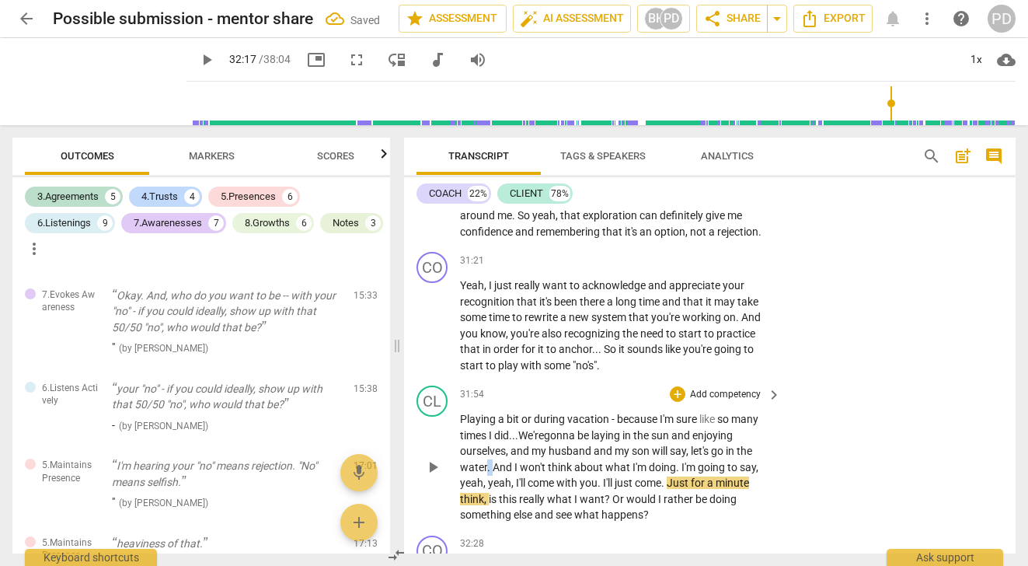
click at [487, 501] on p "Playing a bit or during vacation - because I'm sure like so many times I did...…" at bounding box center [616, 467] width 313 height 112
click at [494, 473] on span "And" at bounding box center [500, 467] width 22 height 12
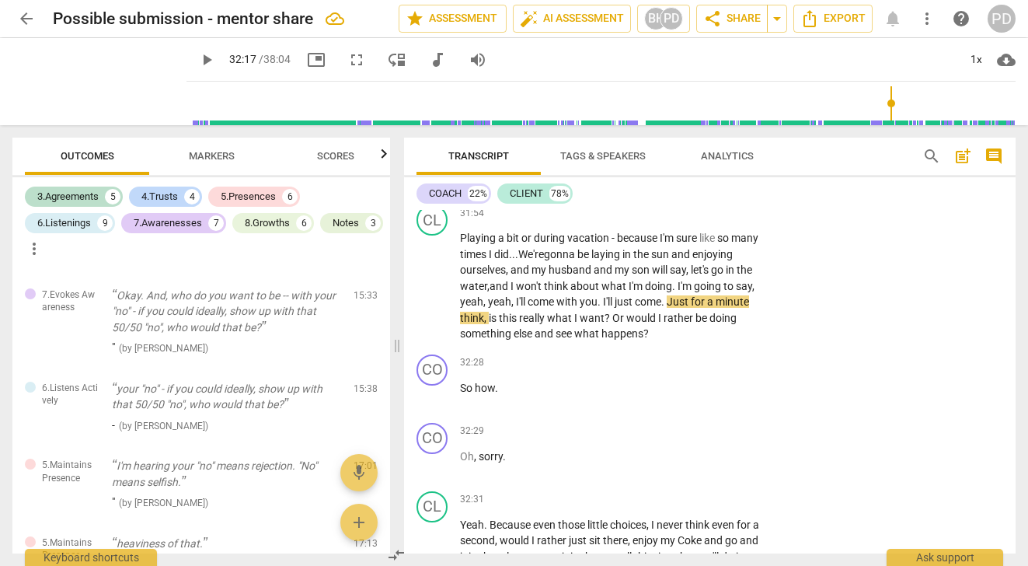
scroll to position [8579, 0]
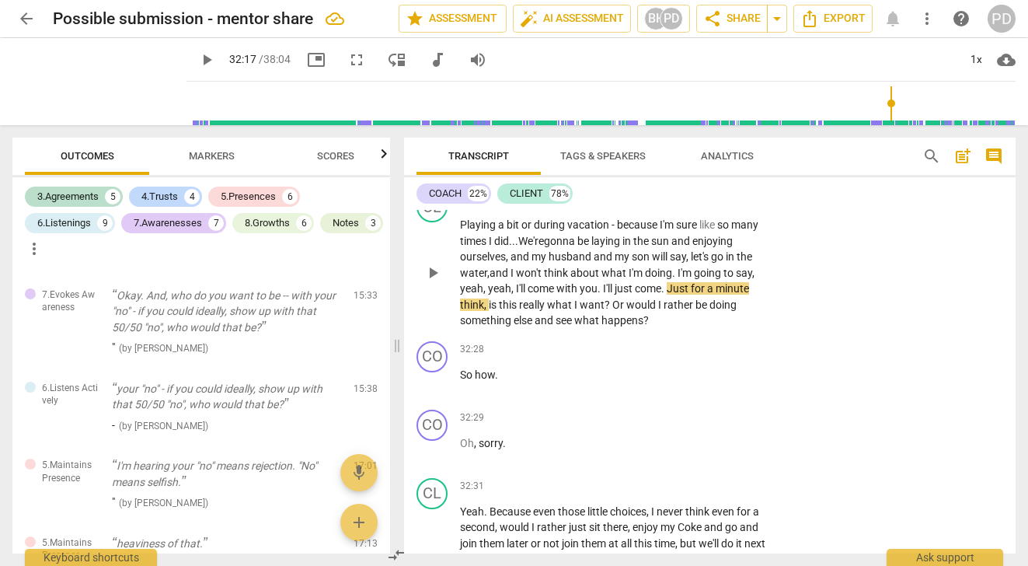
click at [676, 279] on span "." at bounding box center [674, 272] width 5 height 12
click at [598, 294] on span "." at bounding box center [599, 288] width 5 height 12
click at [666, 294] on span "." at bounding box center [662, 288] width 5 height 12
click at [535, 326] on span "else" at bounding box center [524, 320] width 21 height 12
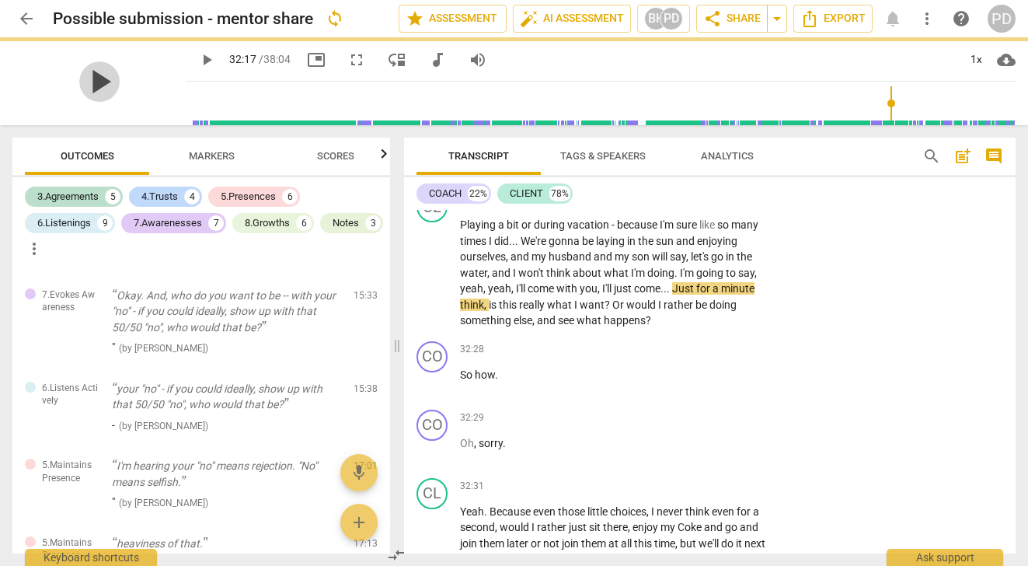
click at [93, 84] on span "play_arrow" at bounding box center [99, 81] width 40 height 40
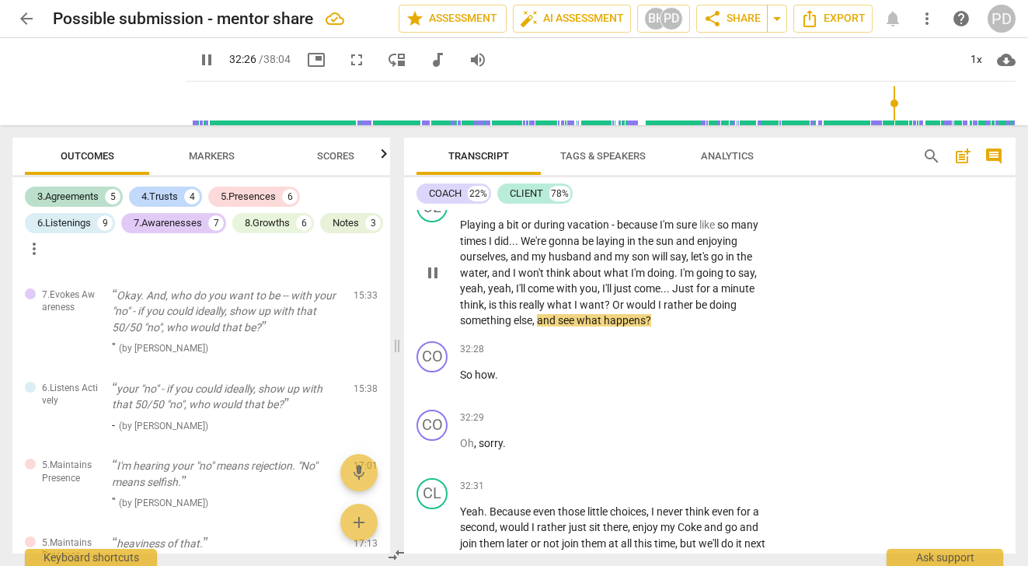
click at [707, 311] on span "be" at bounding box center [702, 304] width 14 height 12
type input "1947"
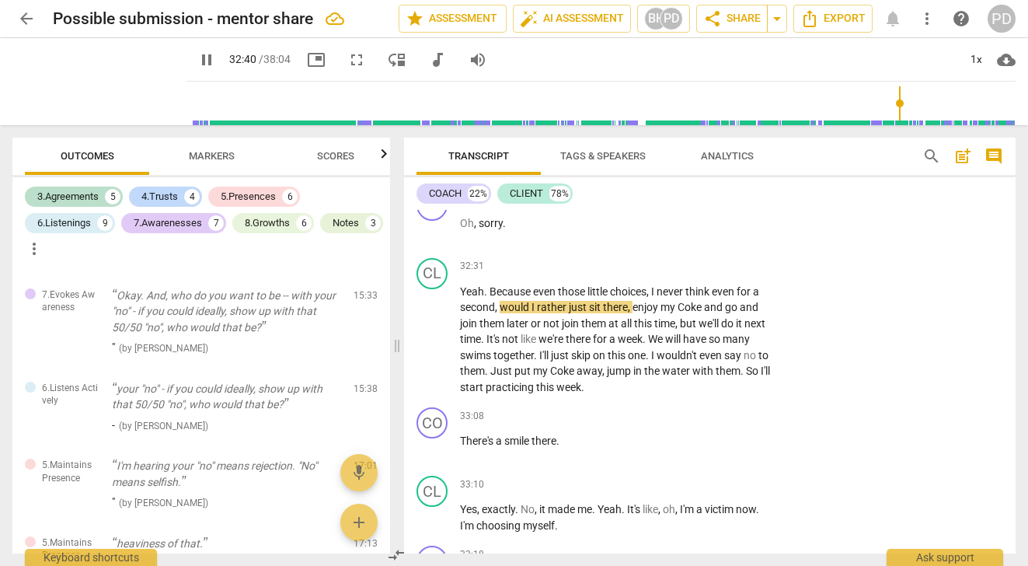
scroll to position [8850, 0]
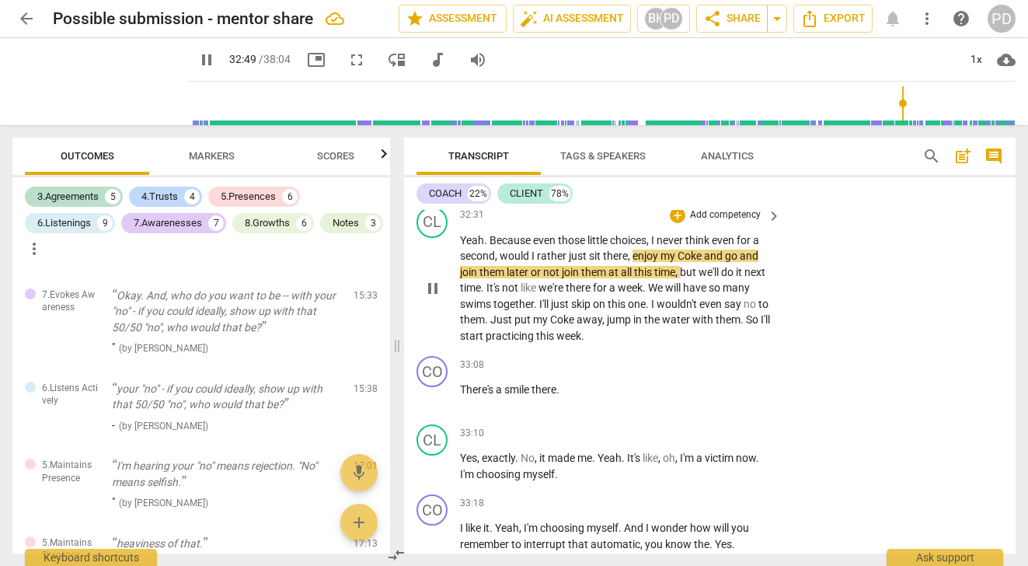
click at [531, 278] on span "later" at bounding box center [519, 272] width 24 height 12
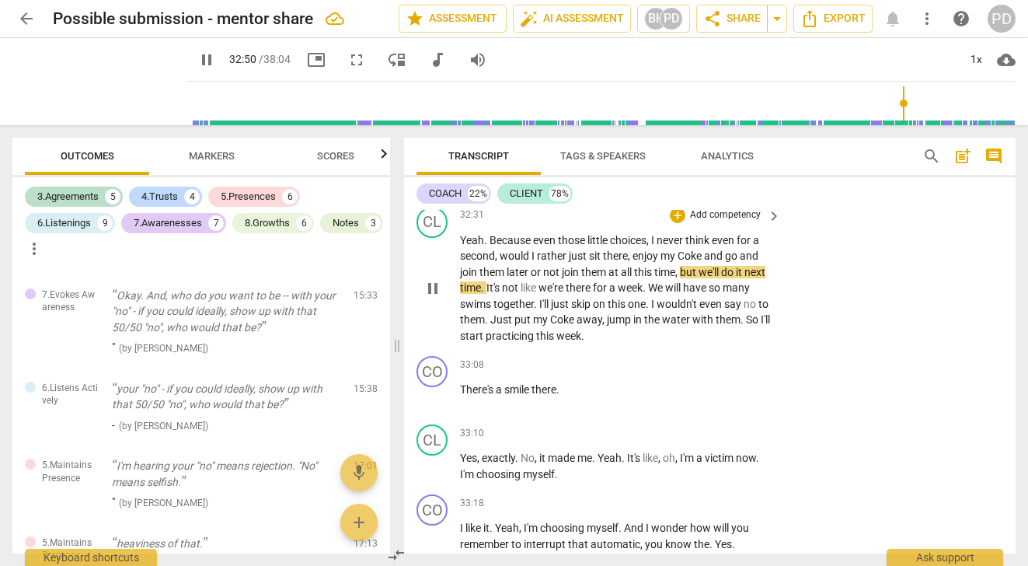
type input "1971"
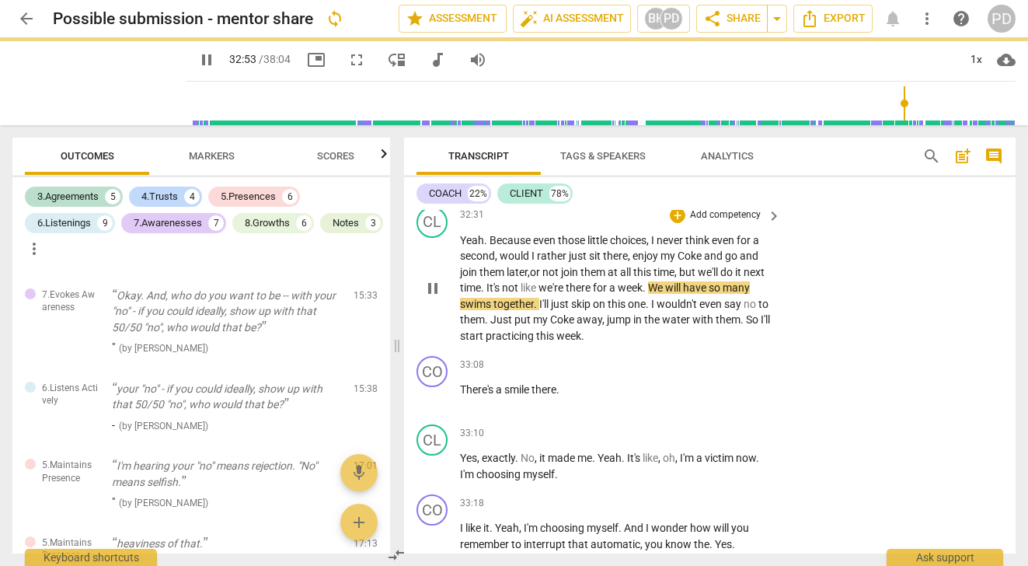
click at [542, 278] on span "or" at bounding box center [536, 272] width 12 height 12
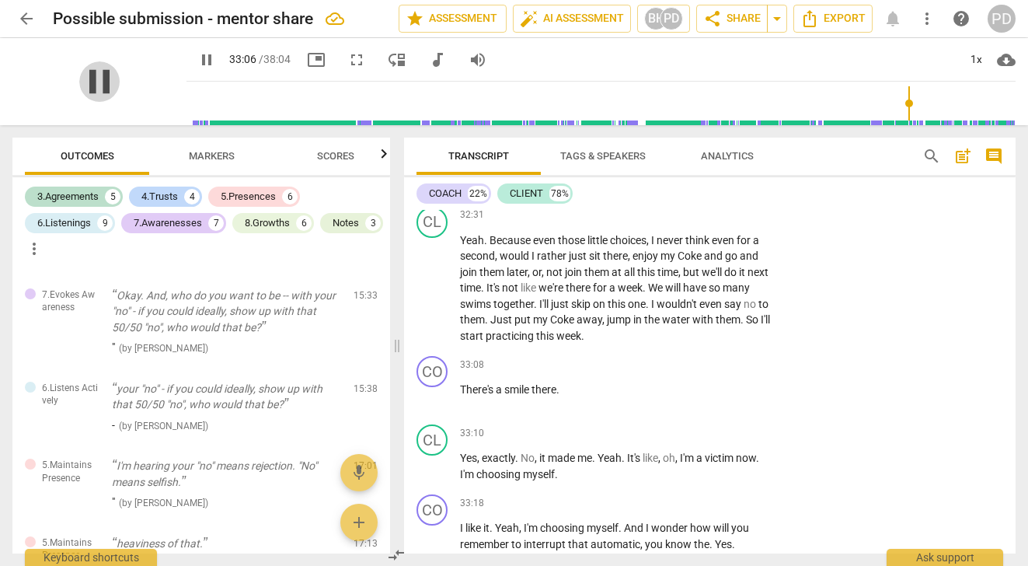
click at [85, 79] on span "pause" at bounding box center [99, 81] width 40 height 40
type input "1987"
click at [538, 294] on span "like" at bounding box center [530, 287] width 18 height 12
click at [675, 321] on p "Yeah . Because even those little choices , I never think even for a second , wo…" at bounding box center [616, 288] width 313 height 112
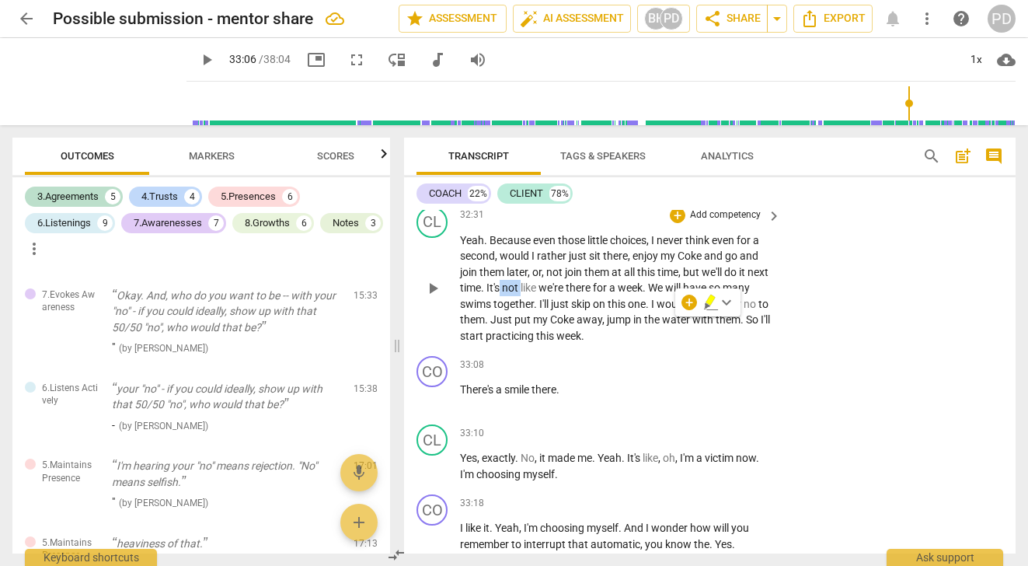
drag, startPoint x: 545, startPoint y: 322, endPoint x: 524, endPoint y: 322, distance: 20.2
click at [524, 322] on p "Yeah . Because even those little choices , I never think even for a second , wo…" at bounding box center [616, 288] width 313 height 112
click at [650, 322] on p "Yeah . Because even those little choices , I never think even for a second , wo…" at bounding box center [616, 288] width 313 height 112
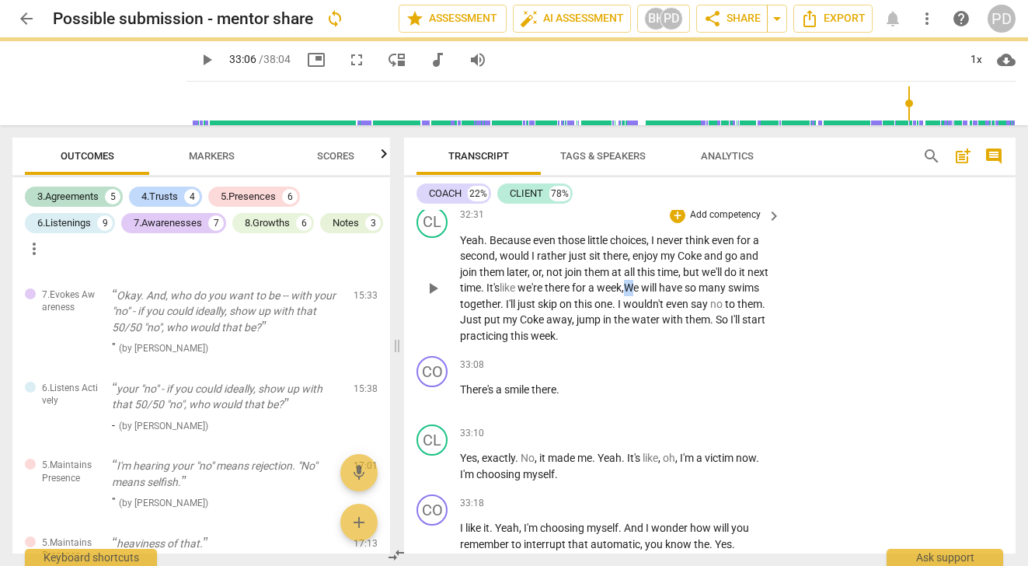
click at [641, 294] on span "We" at bounding box center [632, 287] width 17 height 12
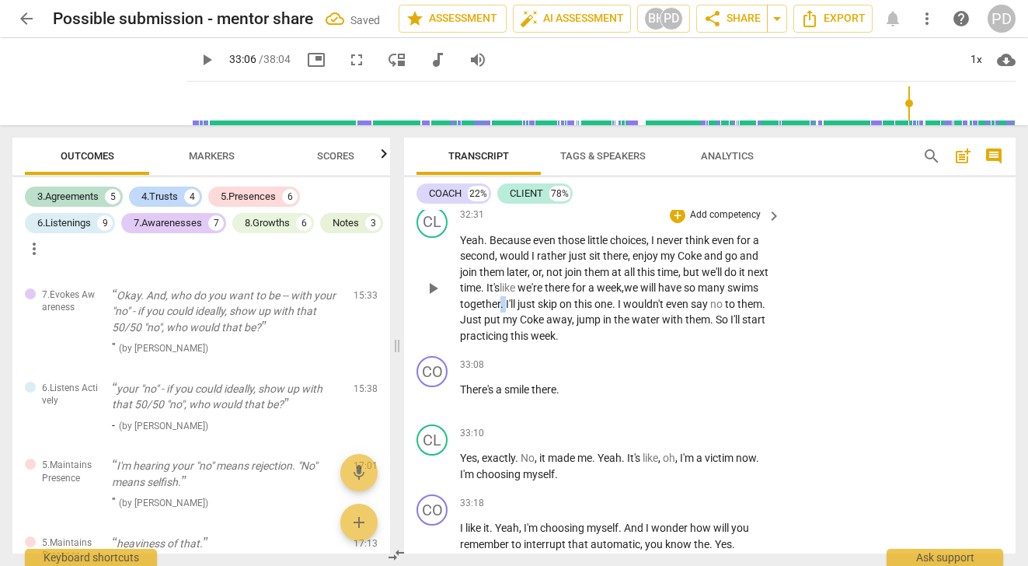
click at [535, 338] on p "Yeah . Because even those little choices , I never think even for a second , wo…" at bounding box center [616, 288] width 313 height 112
click at [615, 310] on span "." at bounding box center [611, 304] width 5 height 12
click at [759, 310] on span "." at bounding box center [760, 304] width 3 height 12
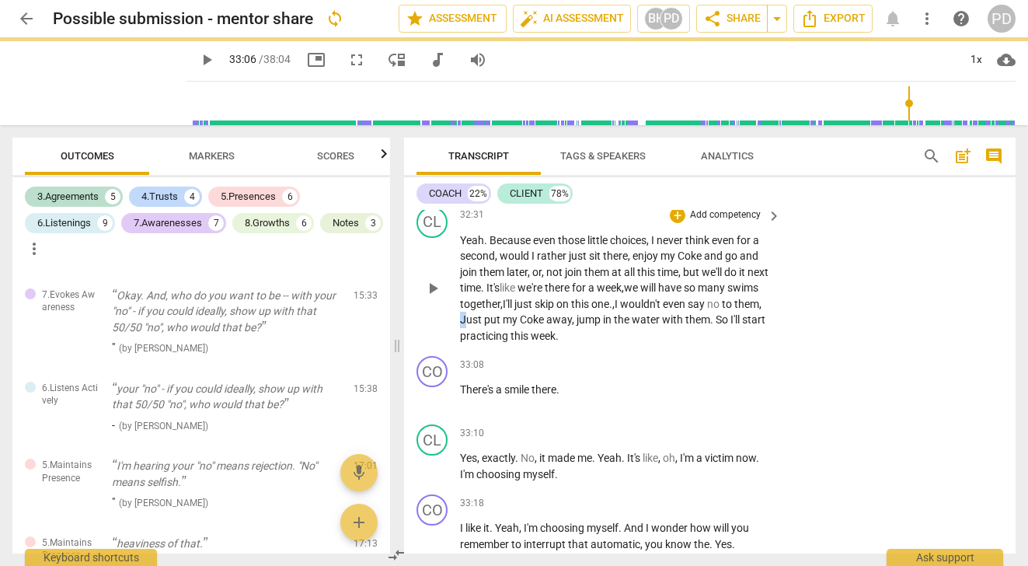
click at [484, 326] on span "Just" at bounding box center [472, 319] width 24 height 12
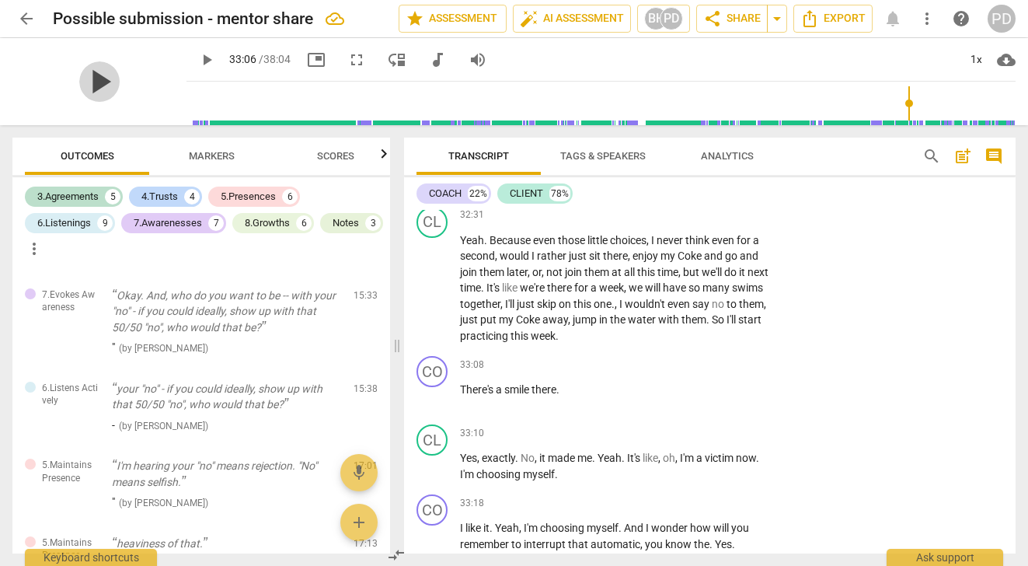
click at [87, 78] on span "play_arrow" at bounding box center [99, 81] width 40 height 40
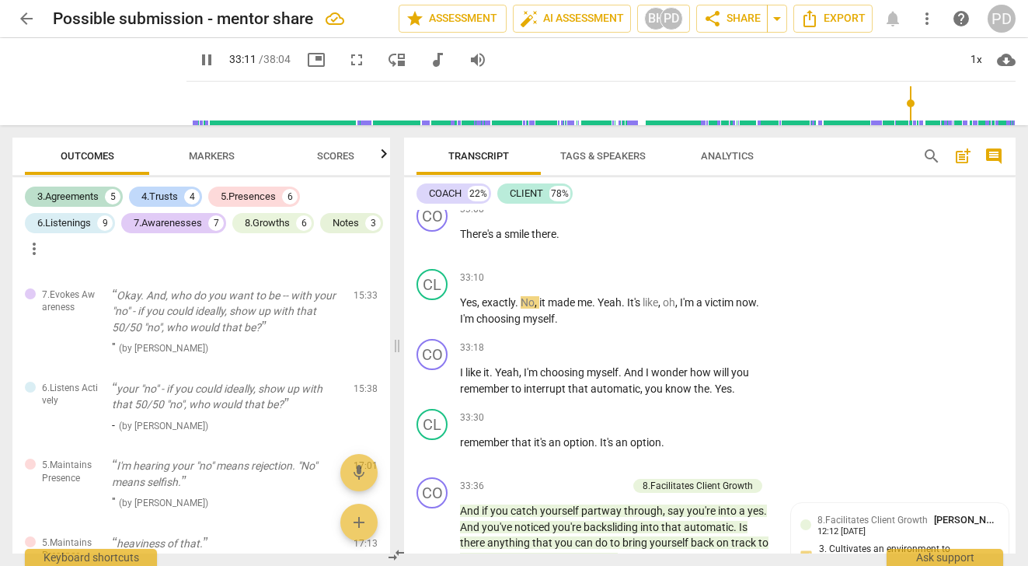
scroll to position [9019, 0]
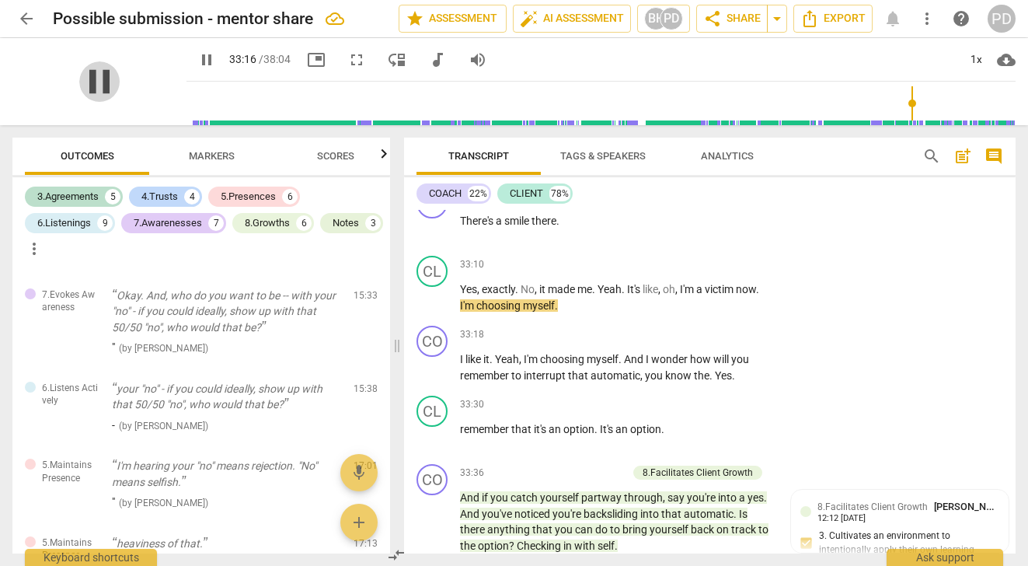
click at [97, 83] on span "pause" at bounding box center [99, 81] width 40 height 40
type input "1996"
drag, startPoint x: 540, startPoint y: 324, endPoint x: 521, endPoint y: 322, distance: 18.7
click at [521, 313] on p "Yes , exactly . No , it made me . Yeah . It's like , oh , I'm a victim now . I'…" at bounding box center [616, 297] width 313 height 32
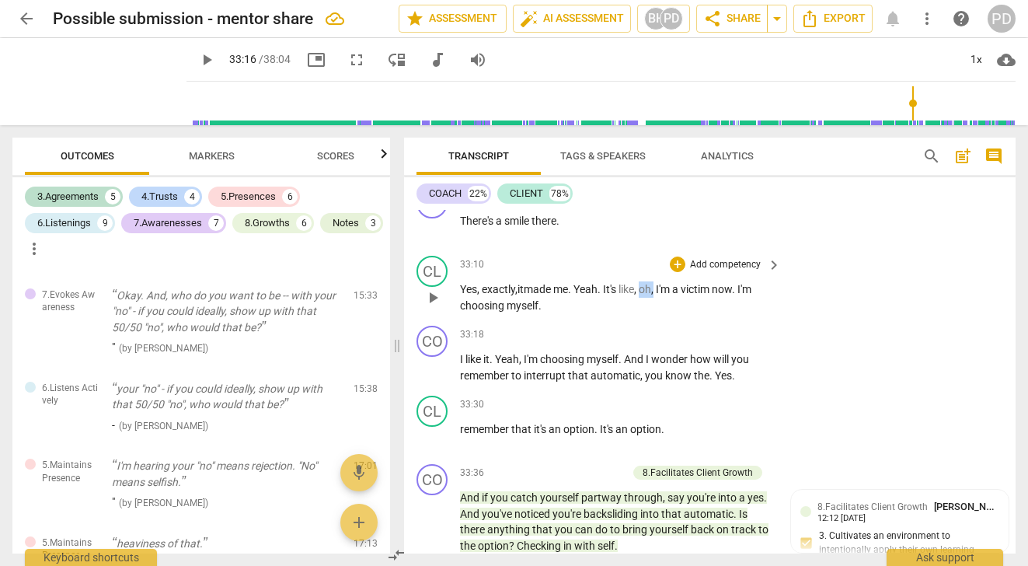
drag, startPoint x: 663, startPoint y: 326, endPoint x: 647, endPoint y: 326, distance: 15.6
click at [647, 313] on p "Yes , exactly, it made me . Yeah . It's like , oh , I'm a victim now . I'm choo…" at bounding box center [616, 297] width 313 height 32
click at [723, 295] on span "." at bounding box center [719, 289] width 5 height 12
click at [88, 80] on span "play_arrow" at bounding box center [99, 81] width 40 height 40
click at [689, 381] on span "know" at bounding box center [679, 375] width 29 height 12
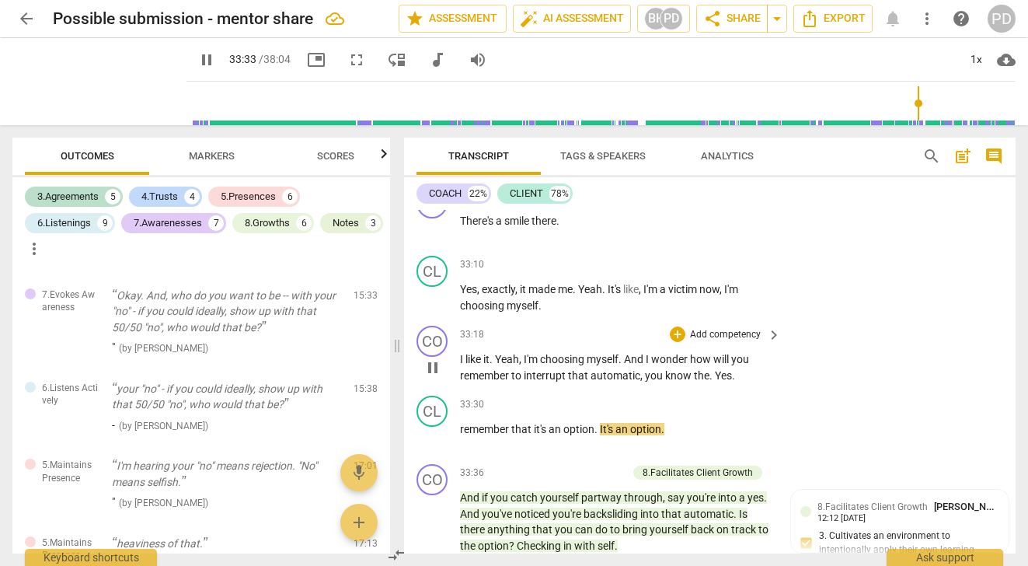
type input "2013"
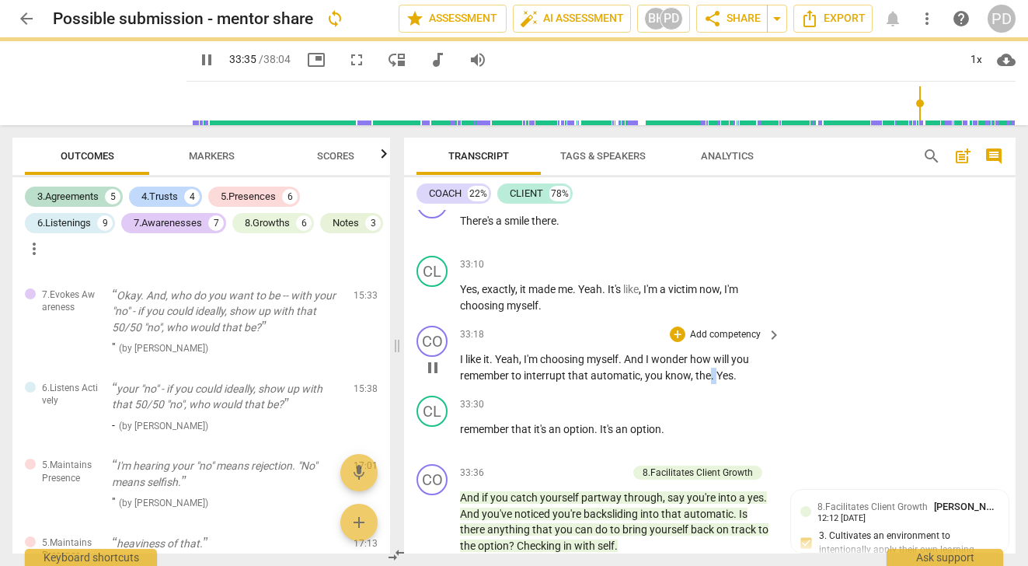
drag, startPoint x: 720, startPoint y: 409, endPoint x: 712, endPoint y: 410, distance: 7.8
click at [712, 383] on p "I like it . Yeah , I'm choosing myself . And I wonder how will you remember to …" at bounding box center [616, 367] width 313 height 32
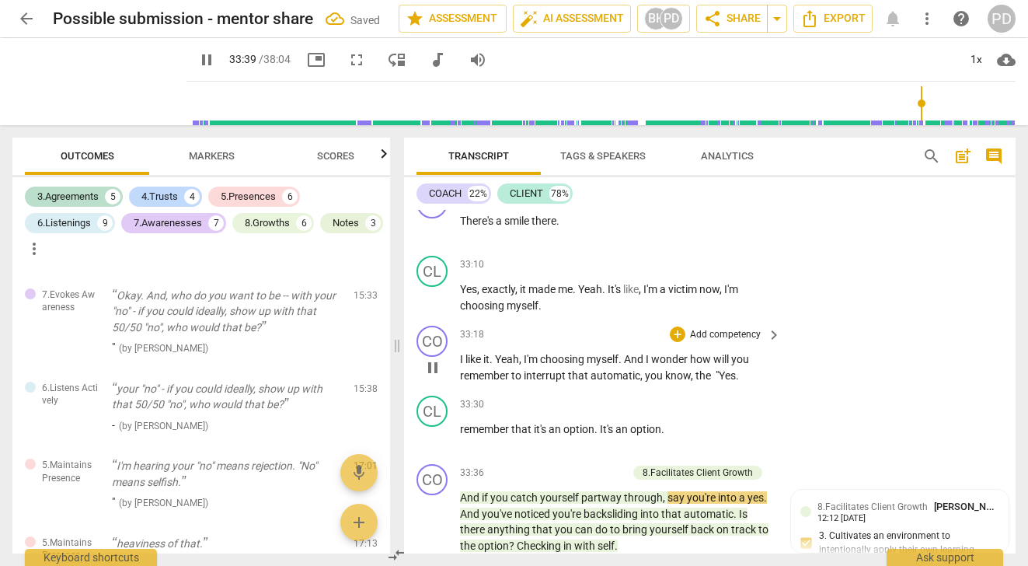
click at [739, 381] on span "." at bounding box center [737, 375] width 3 height 12
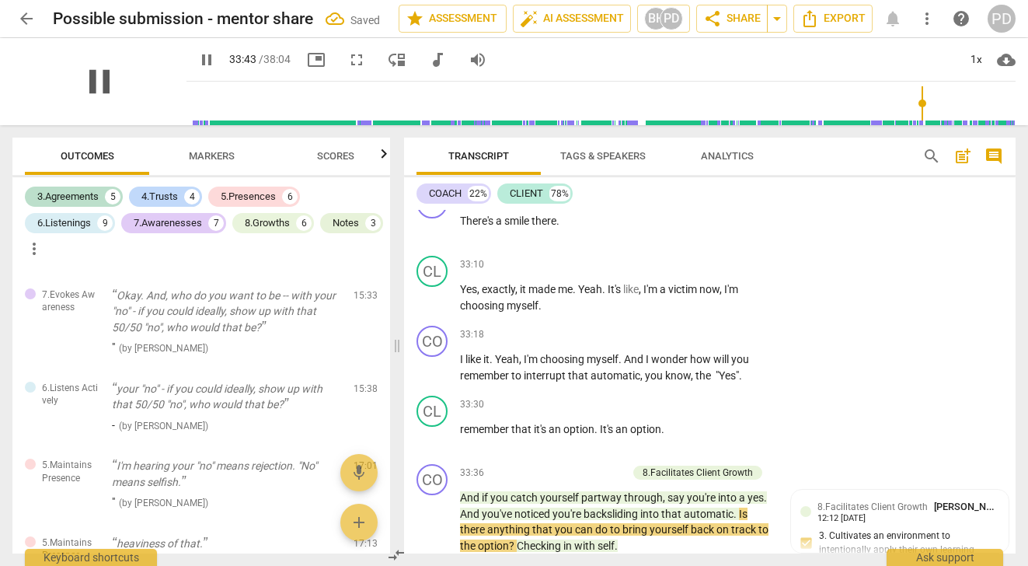
click at [99, 80] on span "pause" at bounding box center [99, 81] width 40 height 40
type input "2024"
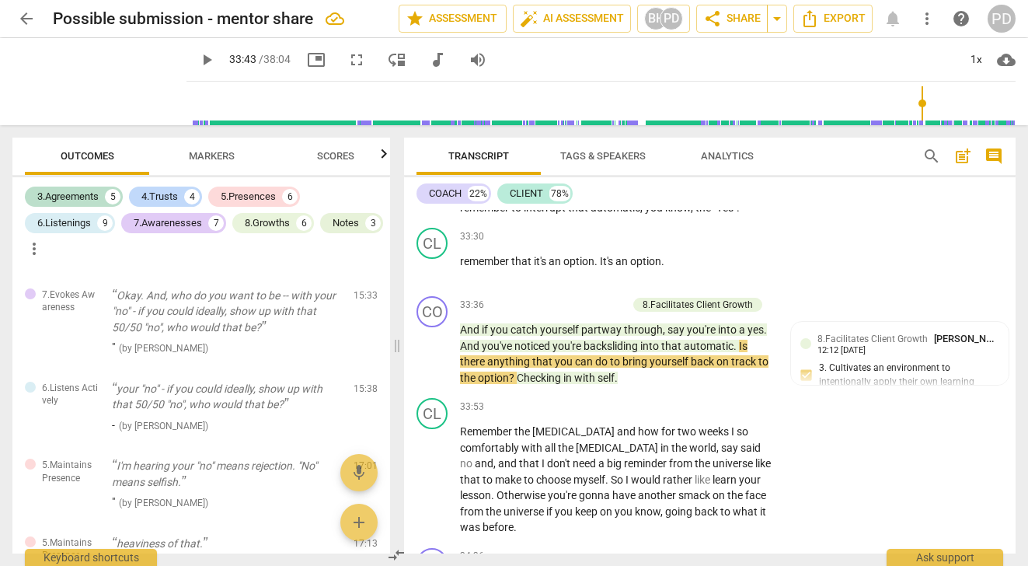
scroll to position [9135, 0]
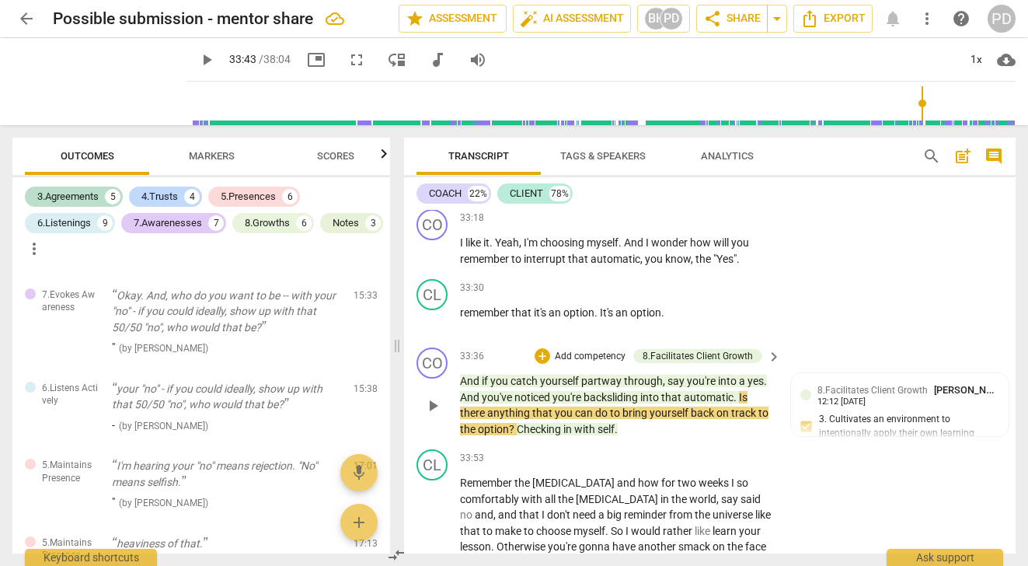
click at [747, 387] on span "yes" at bounding box center [755, 380] width 16 height 12
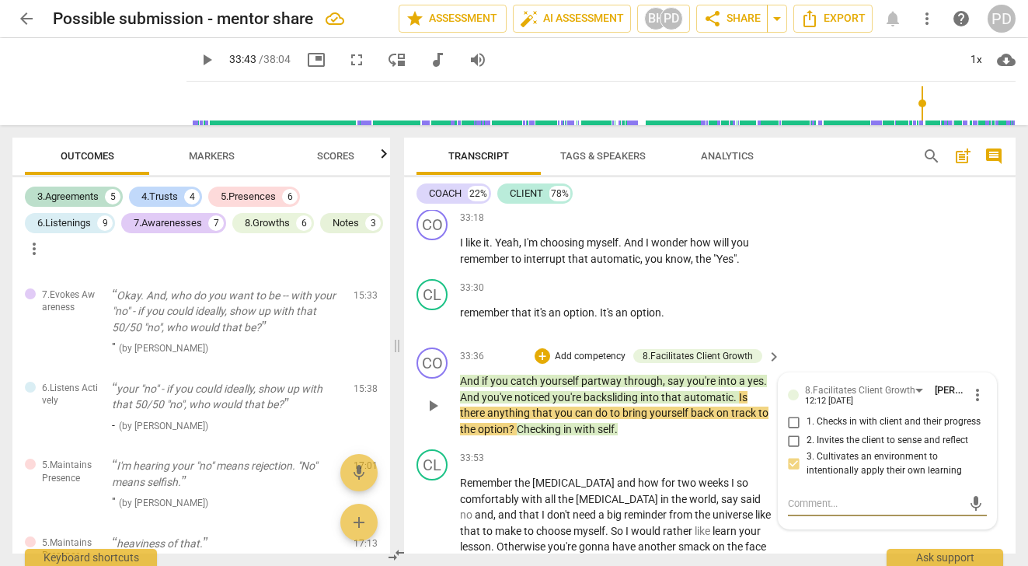
type textarea """
click at [747, 387] on span "yes" at bounding box center [755, 380] width 16 height 12
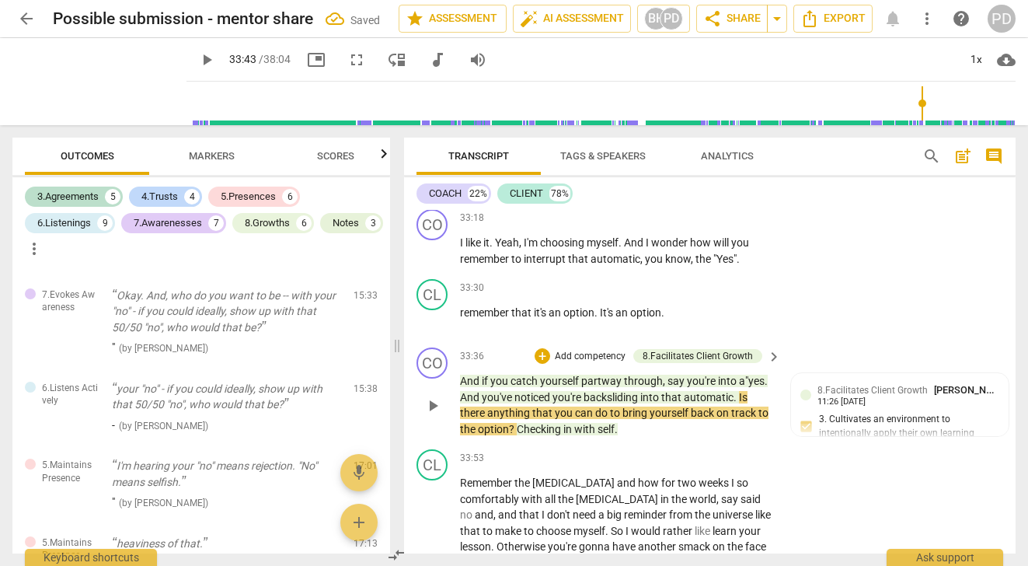
click at [764, 387] on span "yes" at bounding box center [756, 380] width 16 height 12
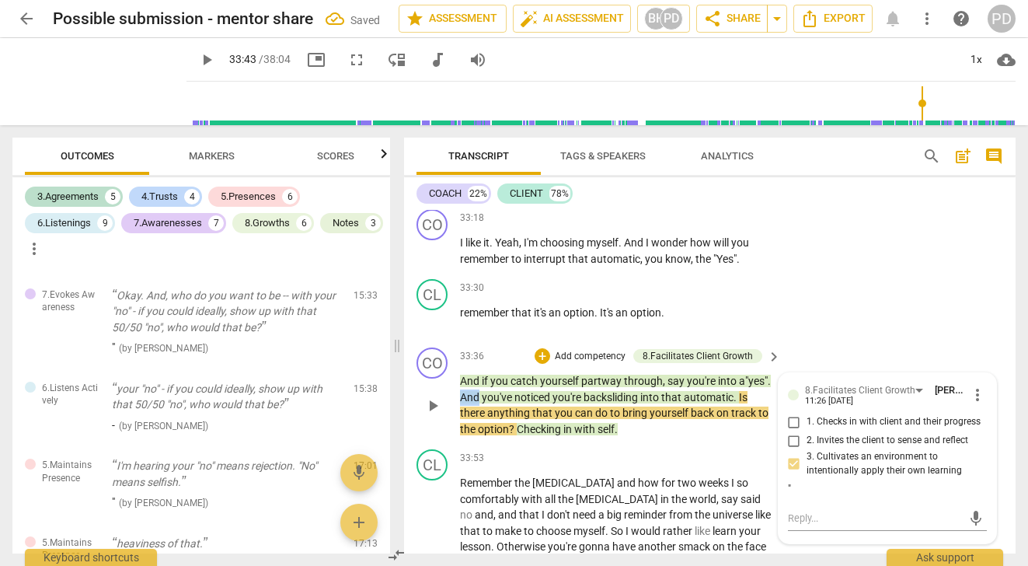
drag, startPoint x: 517, startPoint y: 432, endPoint x: 499, endPoint y: 432, distance: 17.9
click at [482, 403] on span "And" at bounding box center [471, 397] width 22 height 12
drag, startPoint x: 515, startPoint y: 433, endPoint x: 492, endPoint y: 432, distance: 23.3
click at [492, 432] on p "And if you catch yourself partway through , say you're into a " yes" . And you'…" at bounding box center [616, 405] width 313 height 64
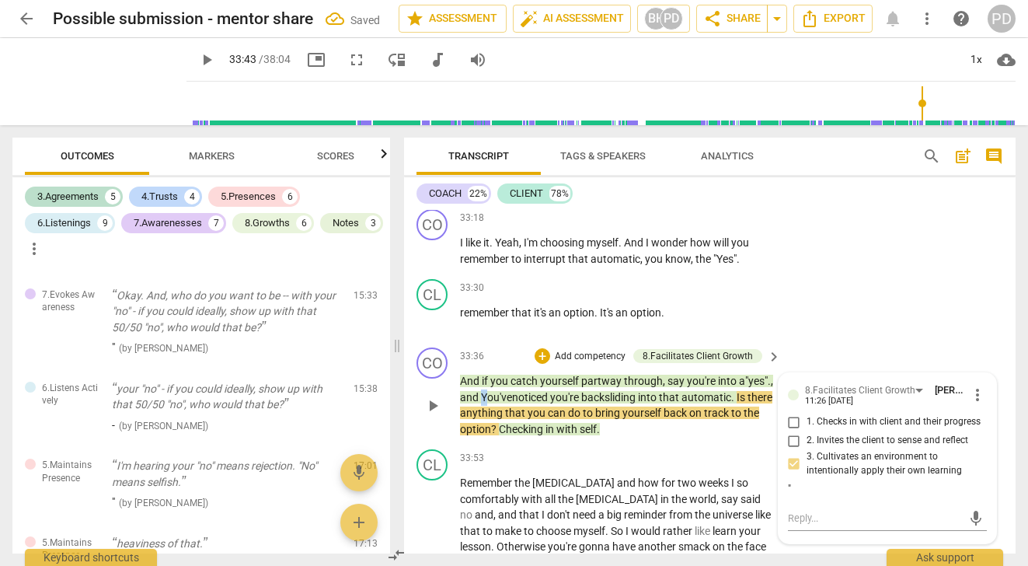
click at [512, 403] on span "You've" at bounding box center [496, 397] width 31 height 12
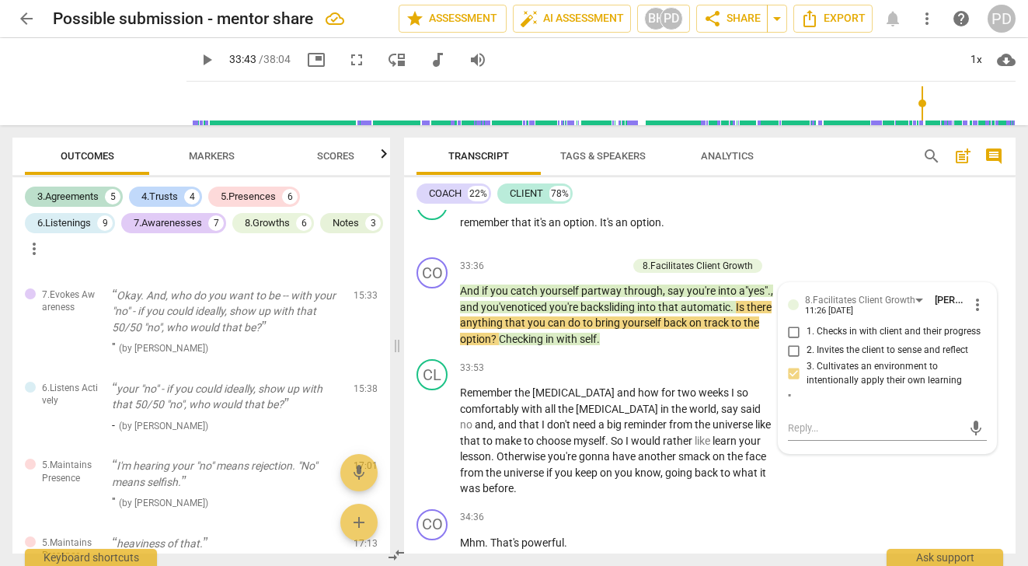
scroll to position [9394, 0]
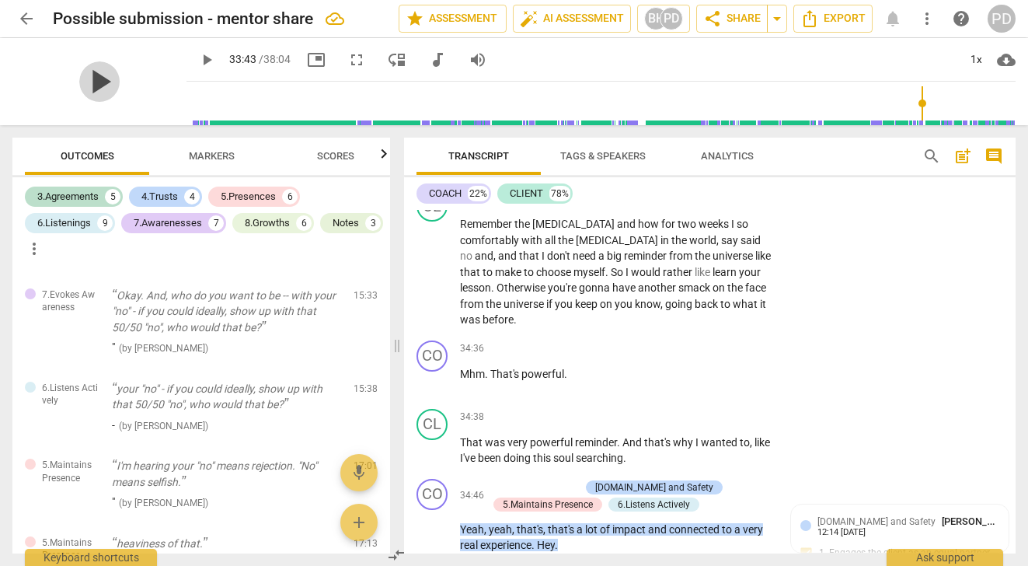
click at [82, 82] on span "play_arrow" at bounding box center [99, 81] width 40 height 40
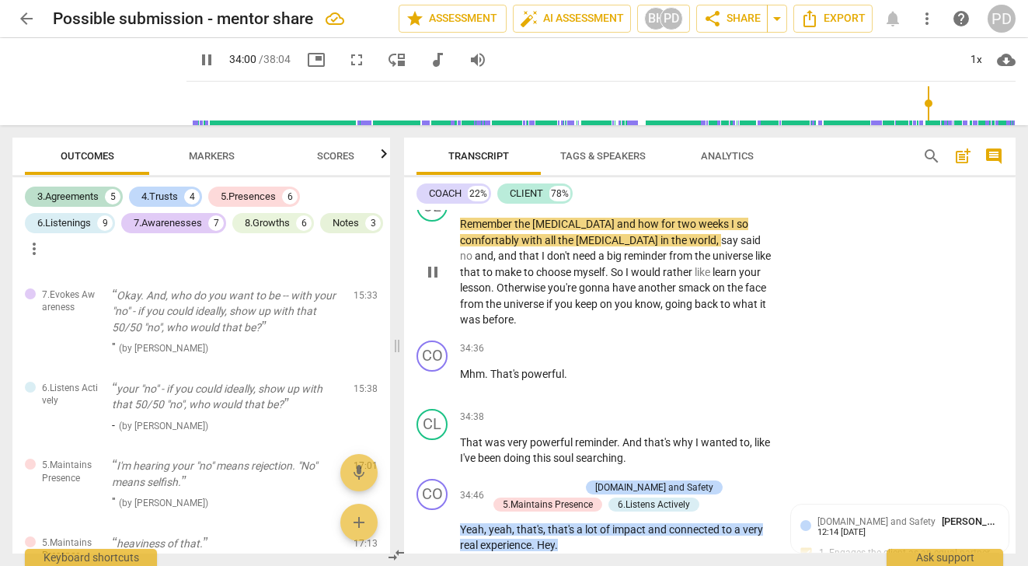
click at [698, 230] on span "weeks" at bounding box center [714, 224] width 33 height 12
type input "2042"
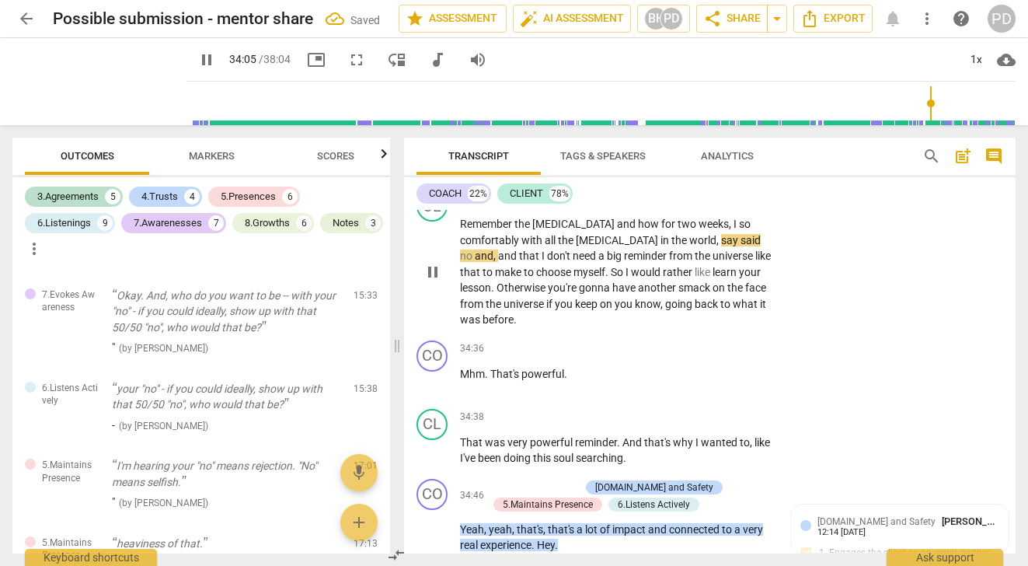
click at [475, 262] on span "no" at bounding box center [467, 255] width 15 height 12
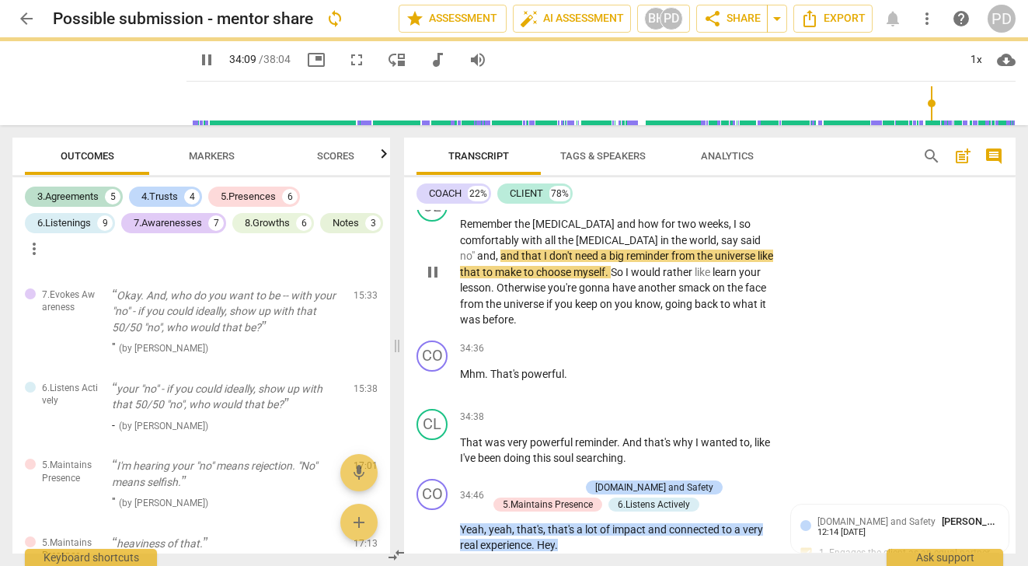
click at [477, 262] on span "no"" at bounding box center [468, 255] width 17 height 12
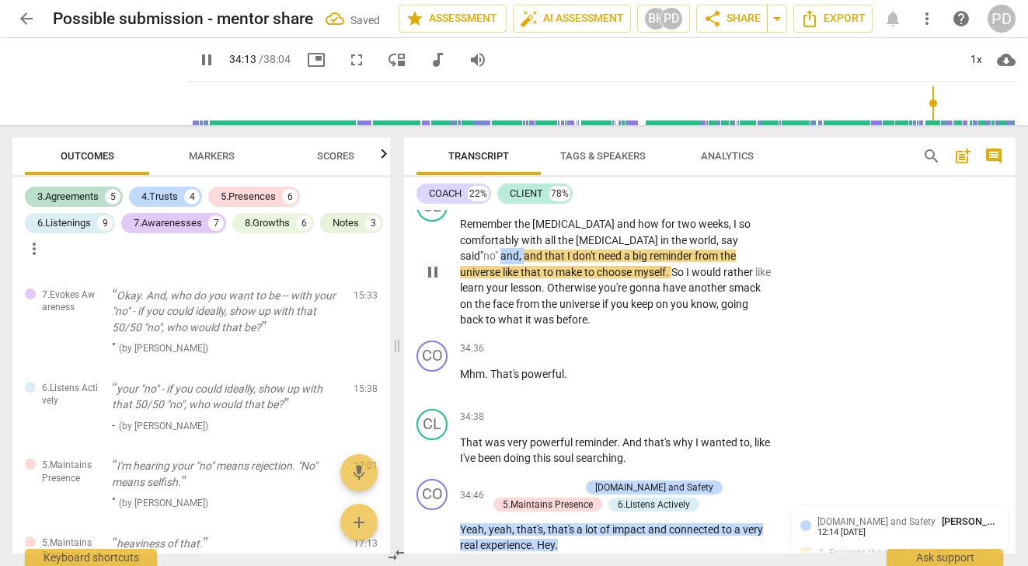
drag, startPoint x: 727, startPoint y: 276, endPoint x: 705, endPoint y: 275, distance: 22.5
click at [705, 275] on p "Remember the vertigo and how for two weeks, I so comfortably with all the carel…" at bounding box center [616, 272] width 313 height 112
click at [500, 278] on span "that" at bounding box center [489, 272] width 23 height 12
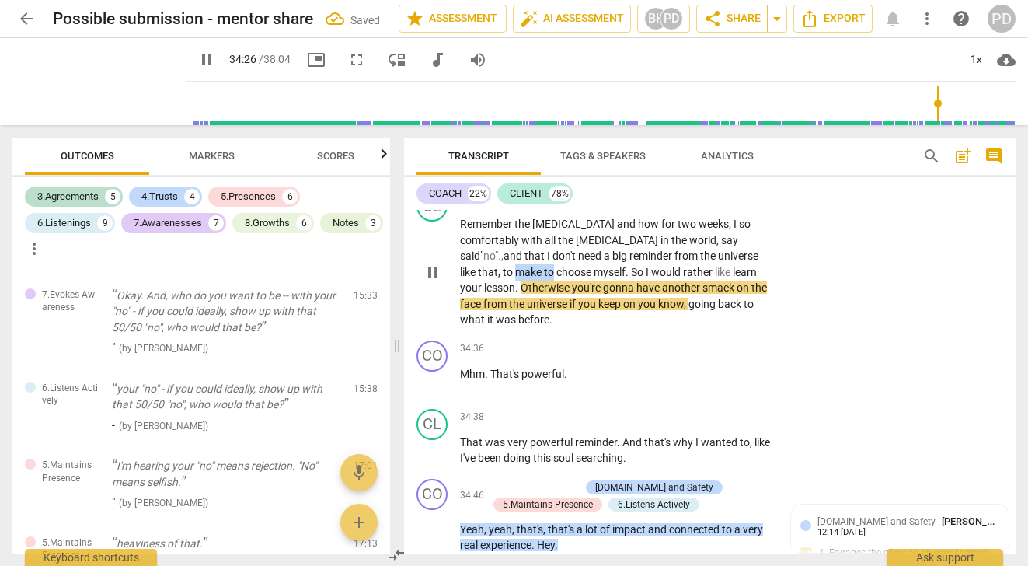
drag, startPoint x: 732, startPoint y: 289, endPoint x: 771, endPoint y: 290, distance: 38.9
click at [771, 290] on div "Remember the vertigo and how for two weeks, I so comfortably with all the carel…" at bounding box center [621, 272] width 322 height 112
drag, startPoint x: 600, startPoint y: 306, endPoint x: 581, endPoint y: 306, distance: 18.6
click at [676, 278] on span "like" at bounding box center [685, 272] width 18 height 12
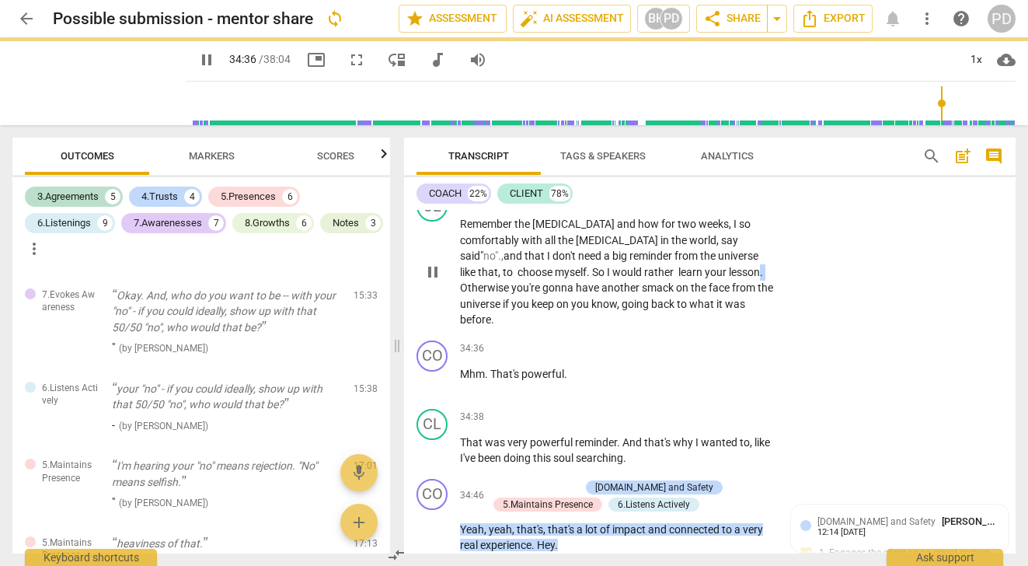
click at [666, 305] on p "Remember the [MEDICAL_DATA] and how for two weeks, I so comfortably with all th…" at bounding box center [616, 272] width 313 height 112
click at [545, 294] on span "Otherwise" at bounding box center [518, 287] width 51 height 12
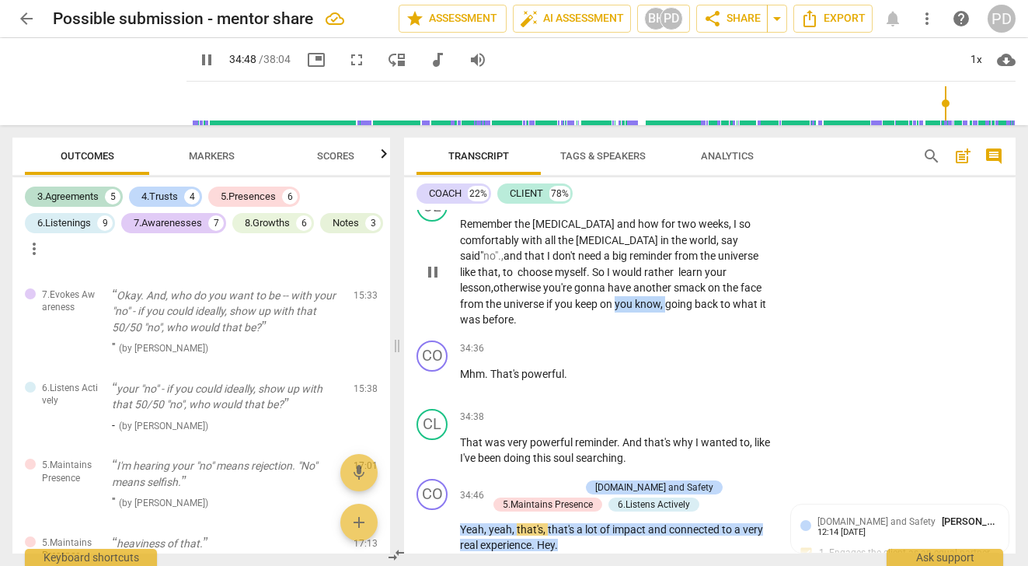
drag, startPoint x: 550, startPoint y: 340, endPoint x: 500, endPoint y: 337, distance: 50.6
click at [500, 328] on p "Remember the vertigo and how for two weeks, I so comfortably with all the carel…" at bounding box center [616, 272] width 313 height 112
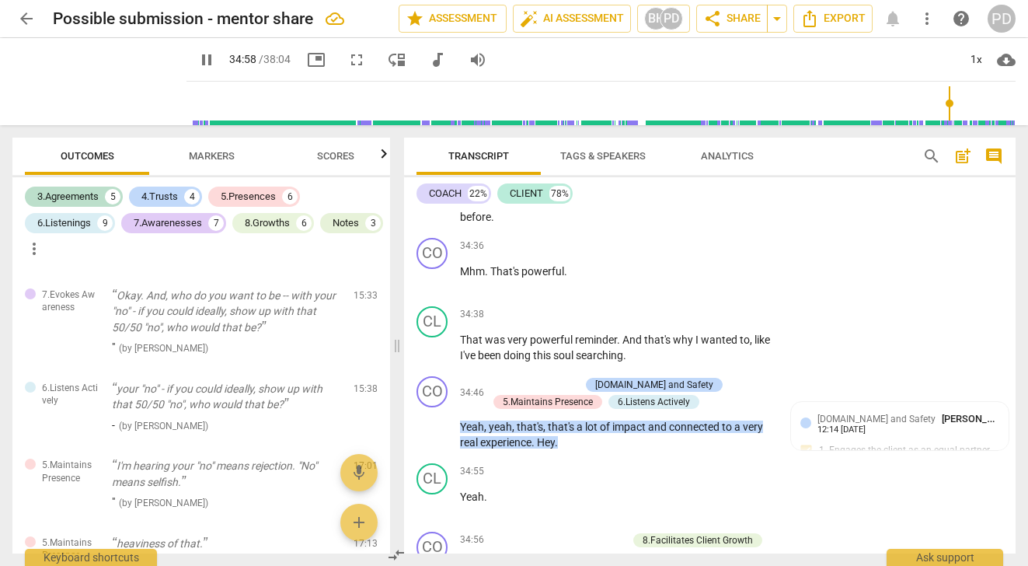
scroll to position [9445, 0]
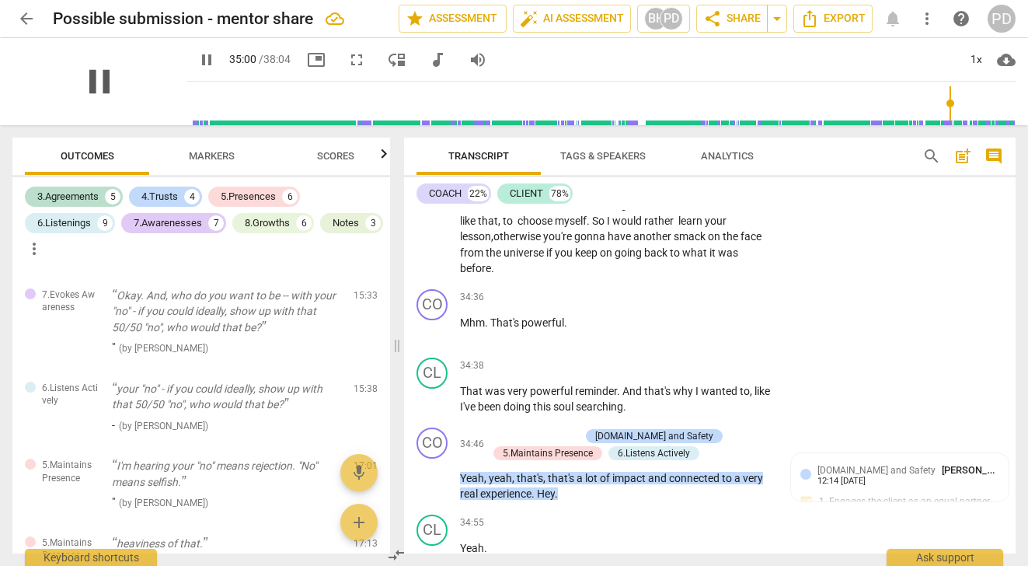
click at [95, 82] on span "pause" at bounding box center [99, 81] width 40 height 40
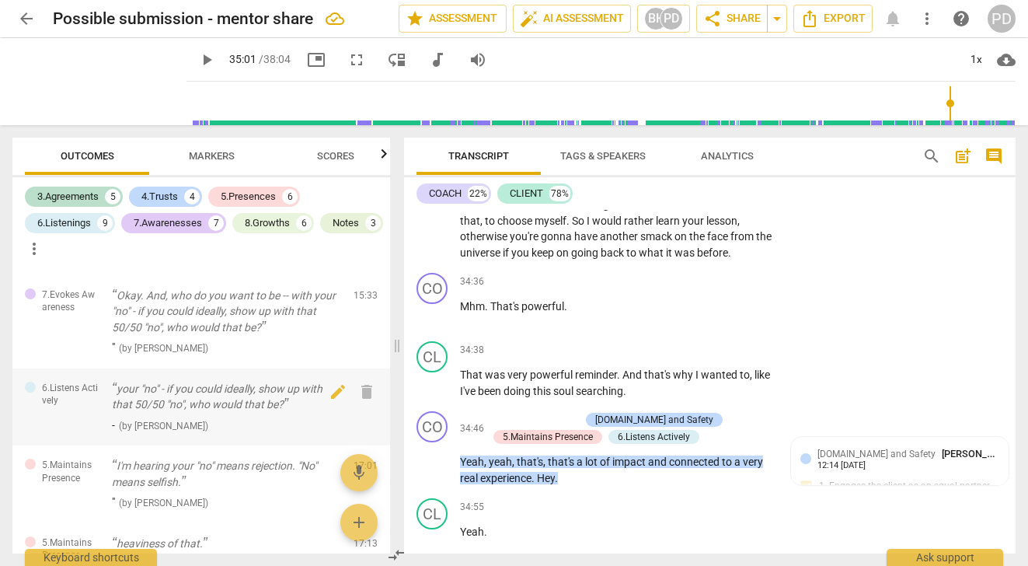
type input "2101"
drag, startPoint x: 475, startPoint y: 426, endPoint x: 451, endPoint y: 425, distance: 24.9
click at [451, 405] on div "CL play_arrow pause 34:38 + Add competency keyboard_arrow_right That was very p…" at bounding box center [709, 370] width 611 height 70
click at [506, 468] on span "yeah" at bounding box center [500, 461] width 23 height 12
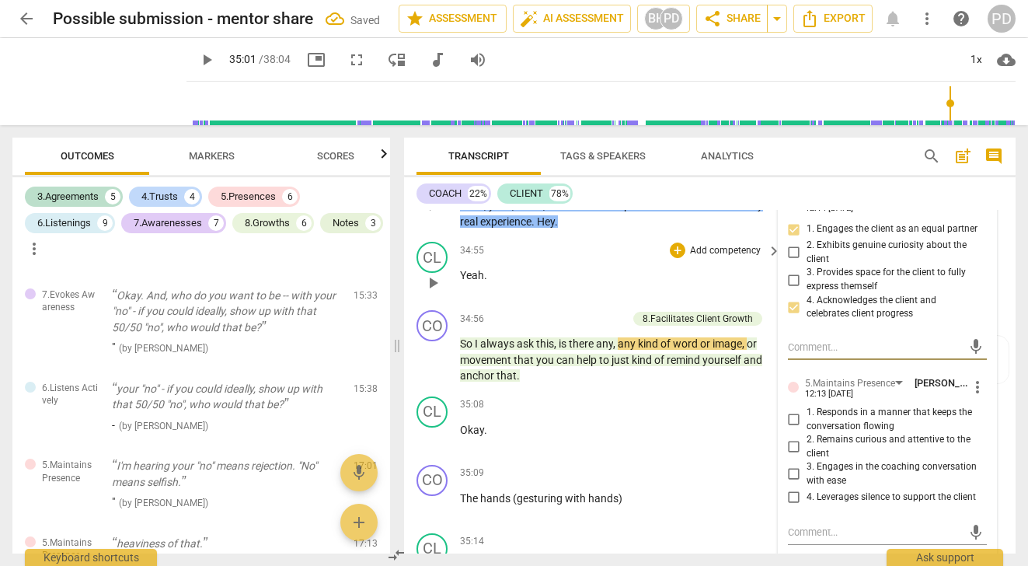
click at [595, 259] on div "34:55 + Add competency keyboard_arrow_right" at bounding box center [621, 250] width 322 height 17
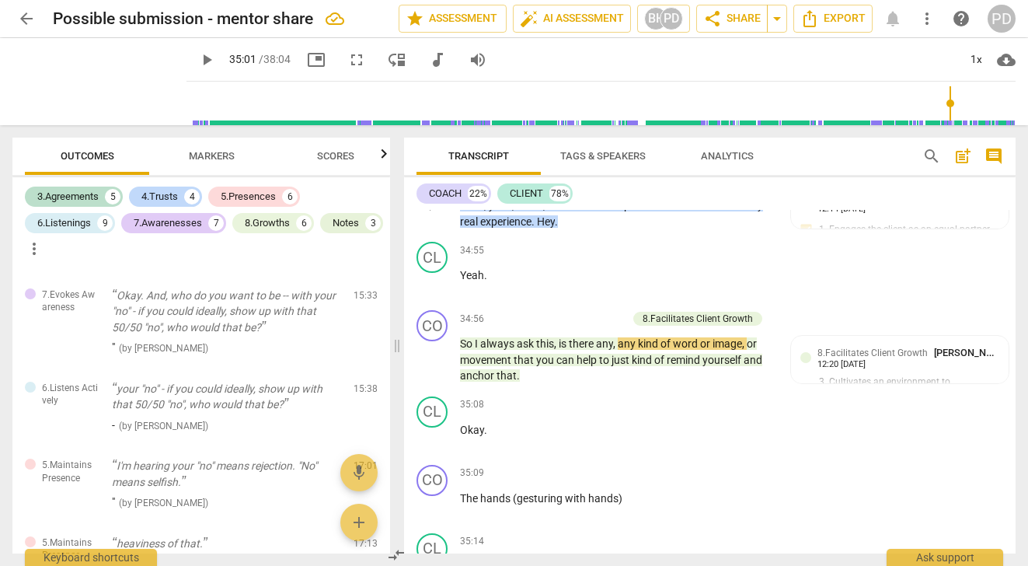
click at [515, 211] on span "," at bounding box center [514, 205] width 5 height 12
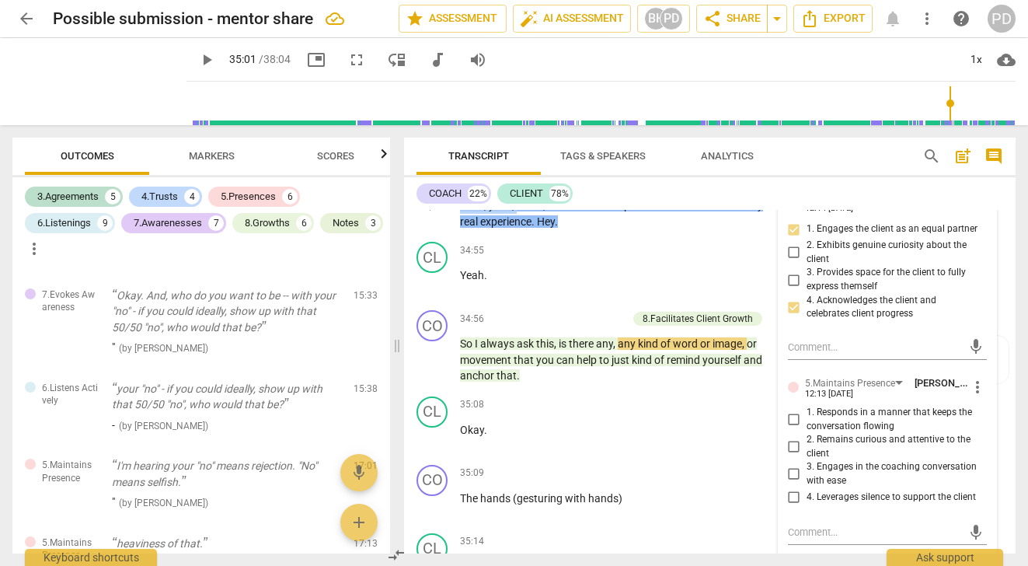
drag, startPoint x: 515, startPoint y: 239, endPoint x: 453, endPoint y: 236, distance: 62.2
click at [453, 235] on div "CO play_arrow pause 34:46 + Add competency [DOMAIN_NAME] and Safety 5.Maintains…" at bounding box center [709, 191] width 611 height 87
click at [517, 228] on span "." at bounding box center [513, 221] width 5 height 12
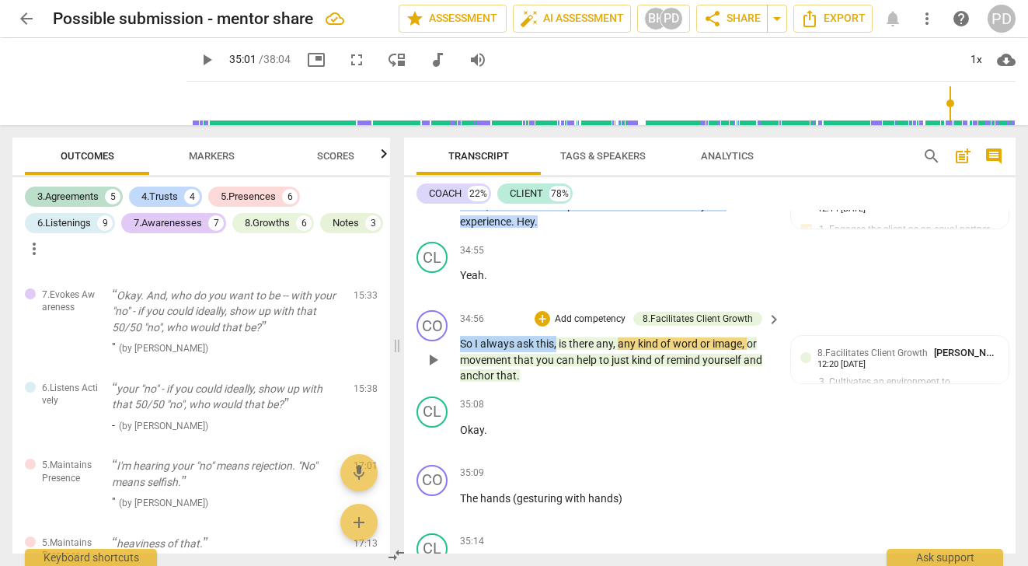
drag, startPoint x: 558, startPoint y: 381, endPoint x: 451, endPoint y: 380, distance: 107.2
click at [451, 380] on div "CO play_arrow pause 34:56 + Add competency 8.Facilitates Client Growth keyboard…" at bounding box center [709, 347] width 611 height 86
click at [451, 379] on div "play_arrow pause" at bounding box center [440, 360] width 40 height 38
click at [472, 350] on span "So" at bounding box center [467, 343] width 15 height 12
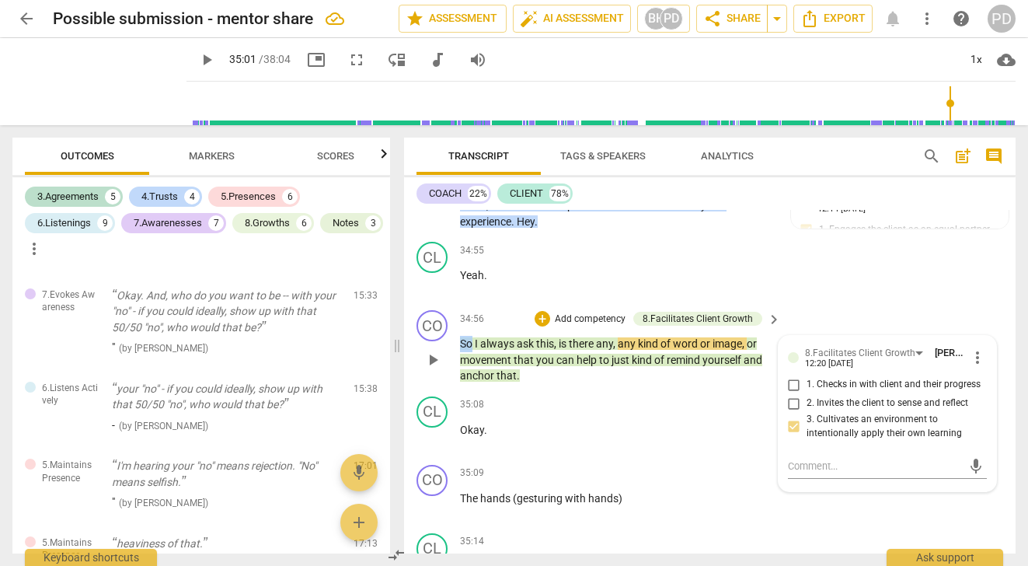
drag, startPoint x: 472, startPoint y: 378, endPoint x: 456, endPoint y: 377, distance: 16.4
click at [456, 377] on div "CO play_arrow pause 34:56 + Add competency 8.Facilitates Client Growth keyboard…" at bounding box center [709, 347] width 611 height 86
click at [540, 380] on p "I always ask this , is there any , any kind of word or image , or movement that…" at bounding box center [616, 360] width 313 height 48
click at [553, 350] on span "Is" at bounding box center [553, 343] width 9 height 12
click at [606, 350] on span "," at bounding box center [603, 343] width 5 height 12
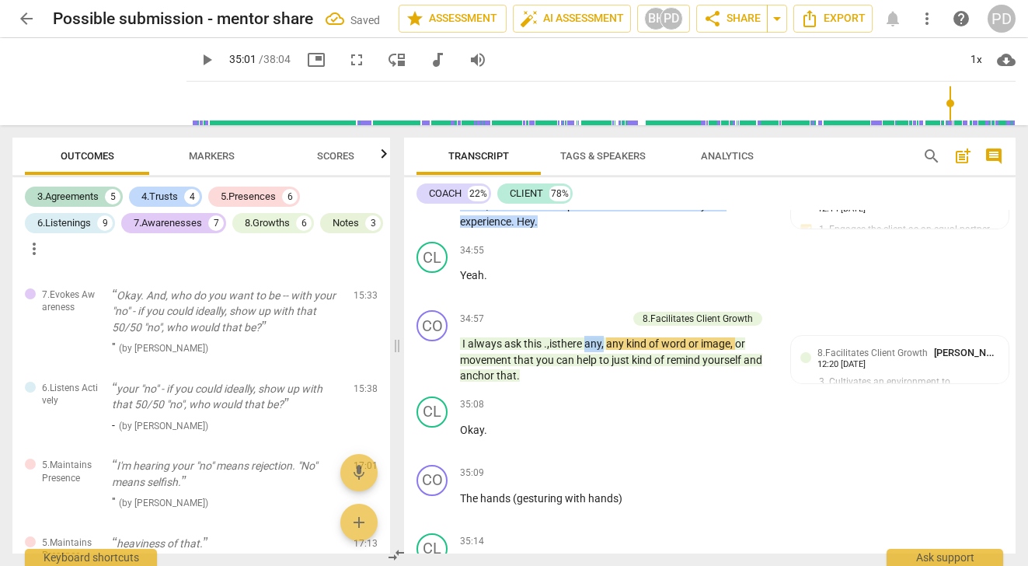
drag, startPoint x: 610, startPoint y: 381, endPoint x: 590, endPoint y: 379, distance: 19.6
click at [590, 379] on p "I always ask this ., is there any , any kind of word or image , or movement tha…" at bounding box center [616, 360] width 313 height 48
click at [669, 350] on span "word" at bounding box center [655, 343] width 27 height 12
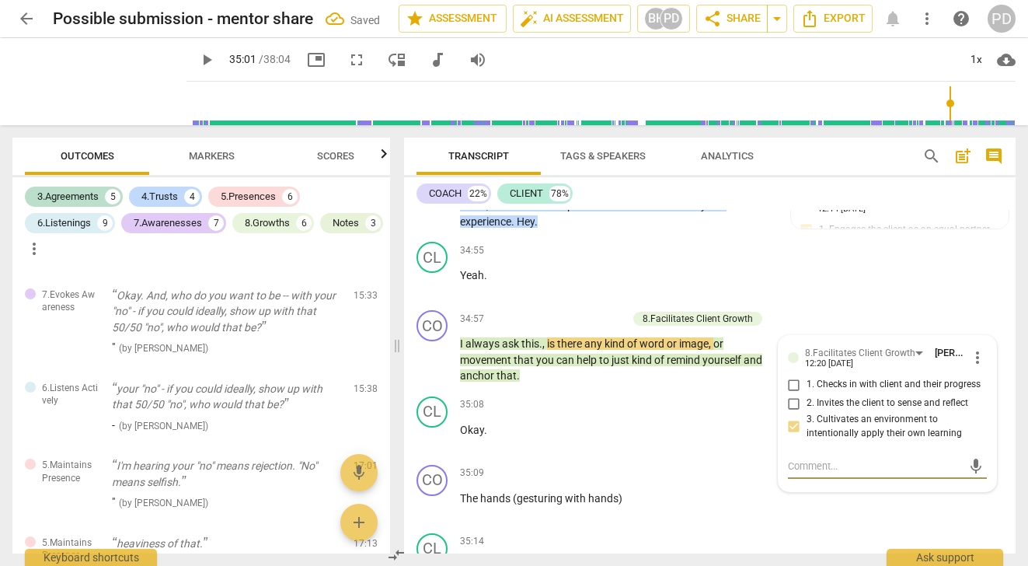
type textarea ","
click at [667, 350] on span "word" at bounding box center [652, 343] width 27 height 12
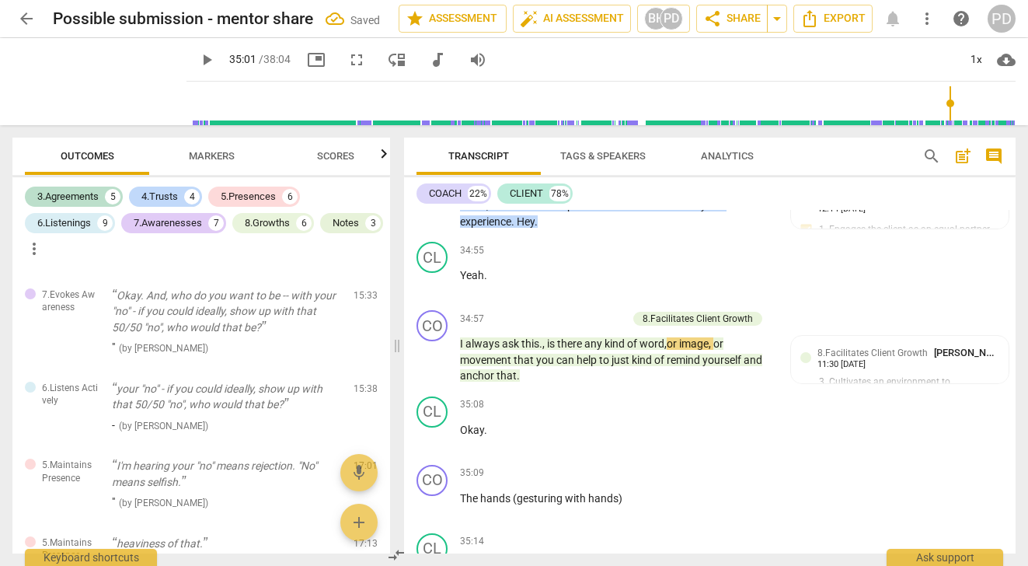
click at [513, 366] on span "movement" at bounding box center [487, 359] width 54 height 12
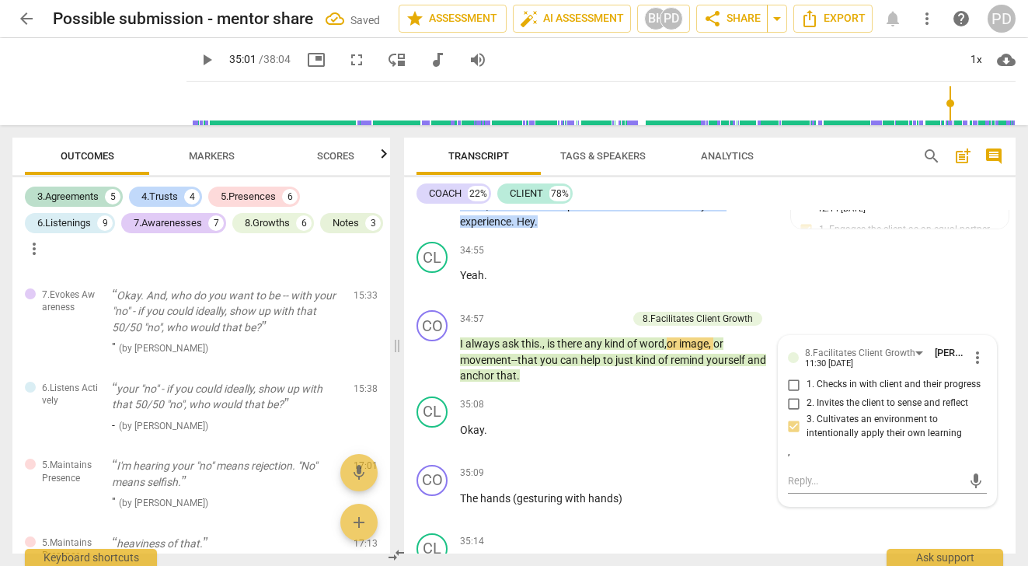
click at [580, 366] on span "can" at bounding box center [570, 359] width 20 height 12
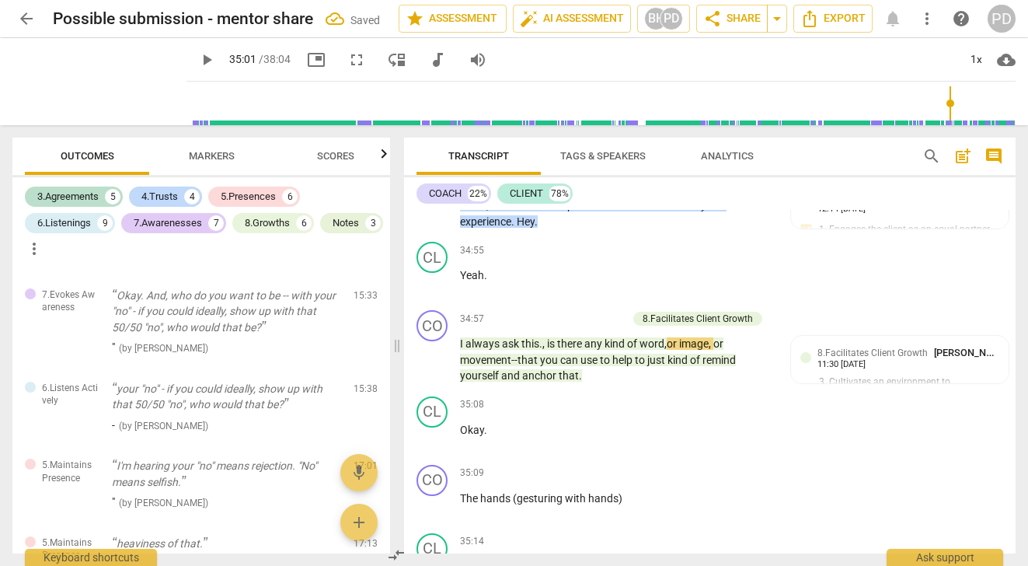
click at [647, 366] on span "to" at bounding box center [641, 359] width 12 height 12
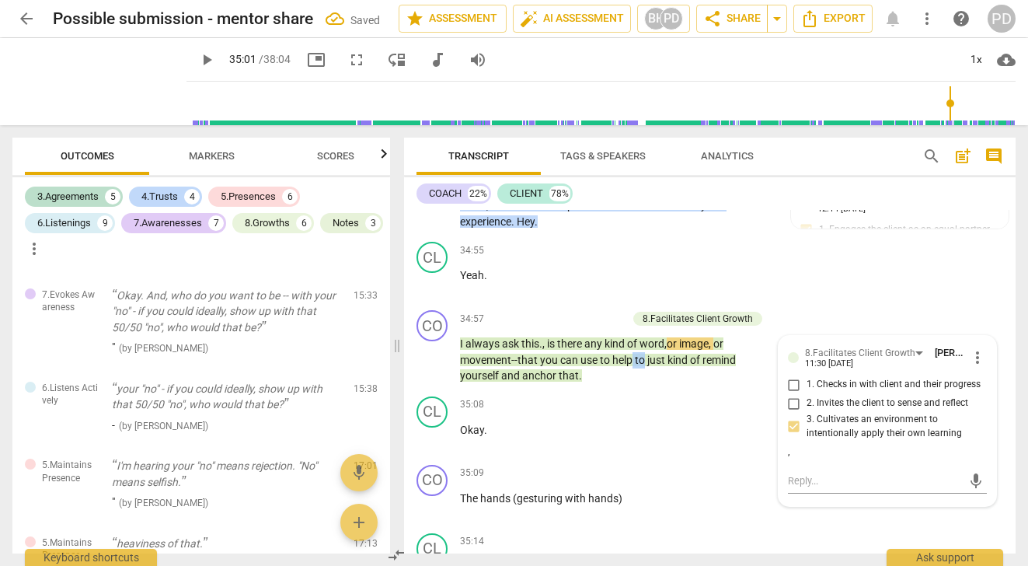
drag, startPoint x: 653, startPoint y: 394, endPoint x: 641, endPoint y: 395, distance: 11.7
click at [641, 384] on p "I always ask this . , is there any kind of word, or image , or movement -- that…" at bounding box center [616, 360] width 313 height 48
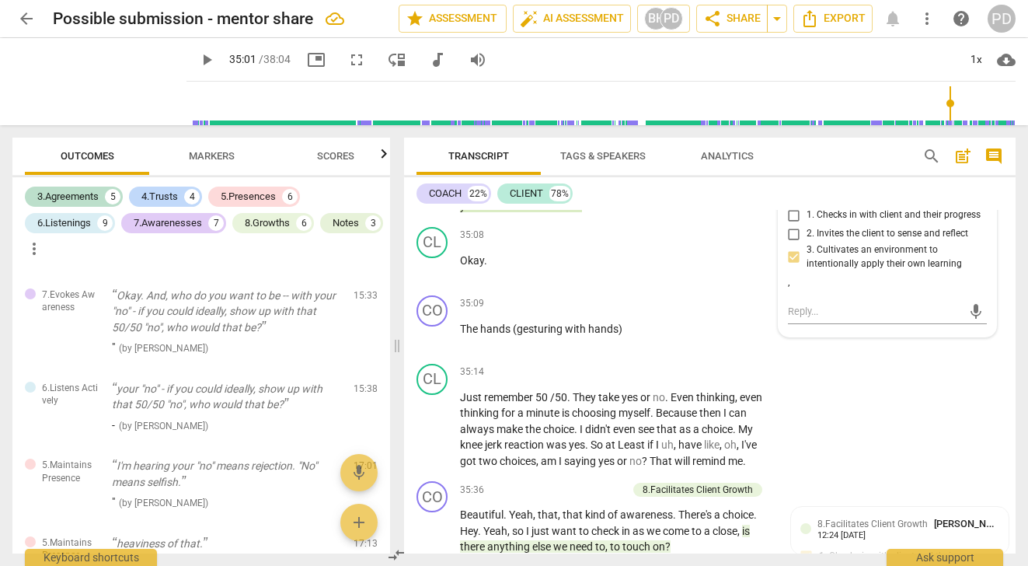
scroll to position [9923, 0]
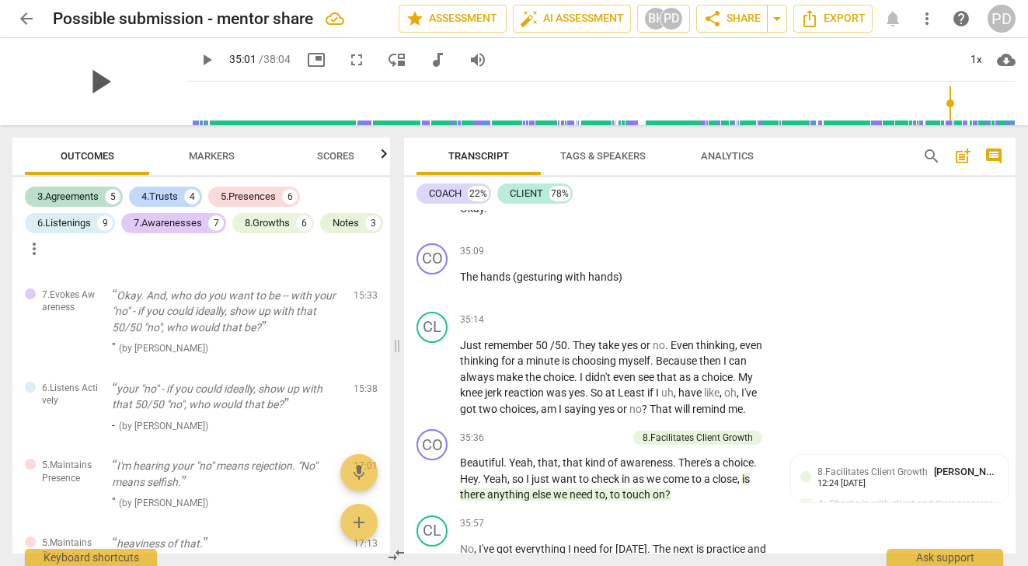
click at [96, 79] on span "play_arrow" at bounding box center [99, 81] width 40 height 40
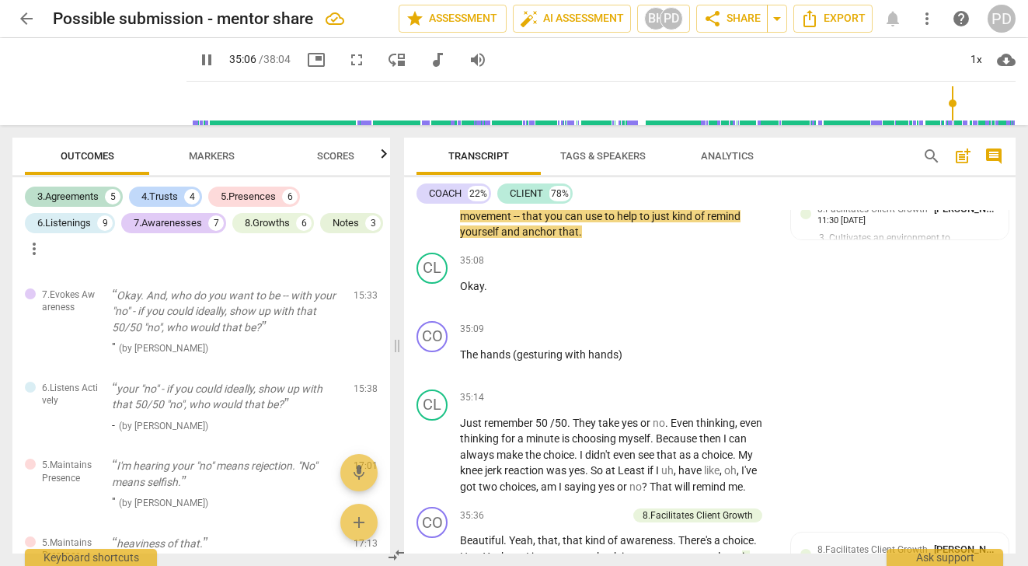
scroll to position [9820, 0]
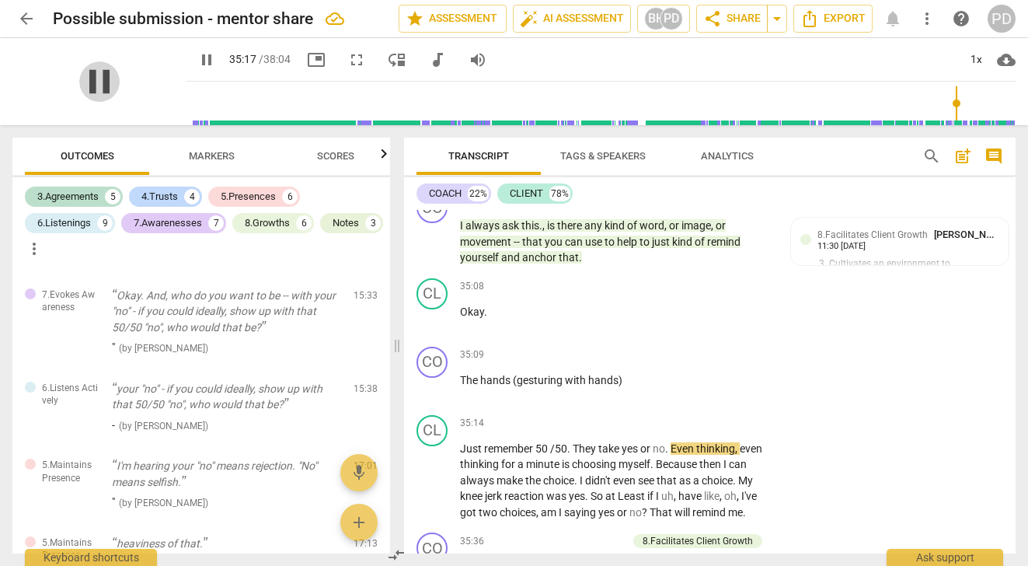
click at [92, 78] on span "pause" at bounding box center [99, 81] width 40 height 40
type input "2118"
click at [579, 263] on span "." at bounding box center [580, 257] width 3 height 12
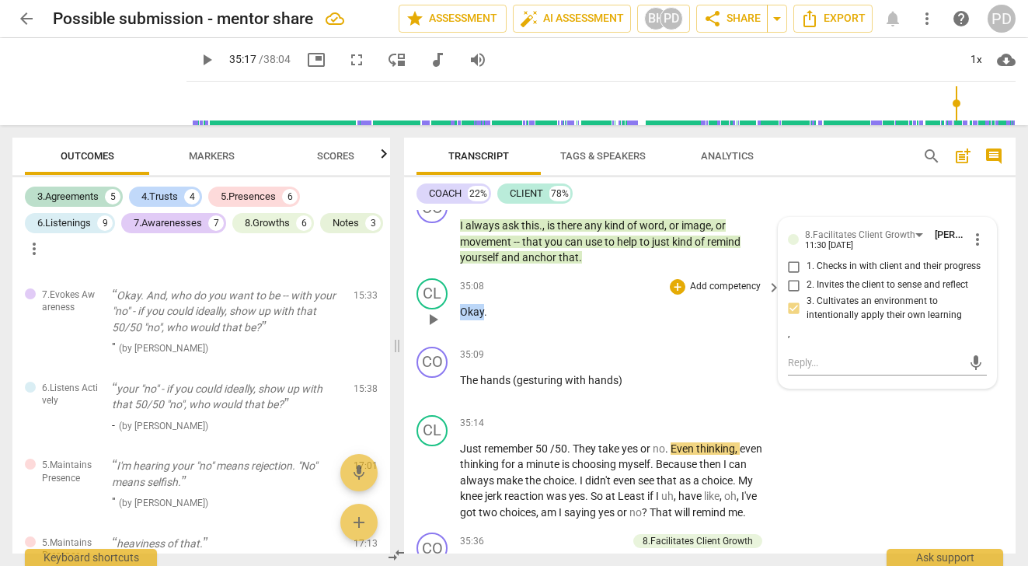
drag, startPoint x: 483, startPoint y: 345, endPoint x: 461, endPoint y: 345, distance: 21.8
click at [461, 320] on p "Okay ." at bounding box center [616, 312] width 313 height 16
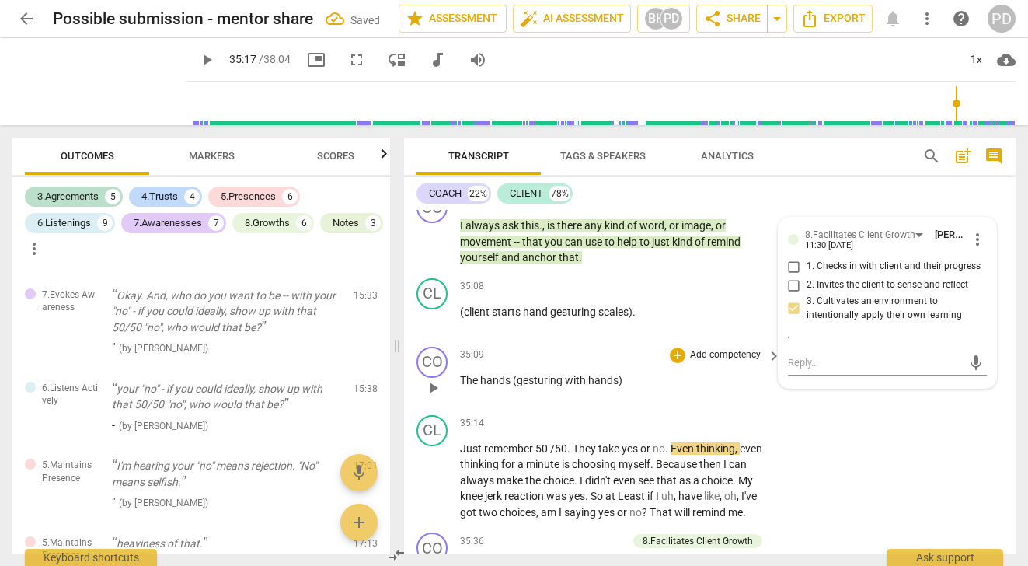
click at [461, 386] on span "The" at bounding box center [470, 380] width 20 height 12
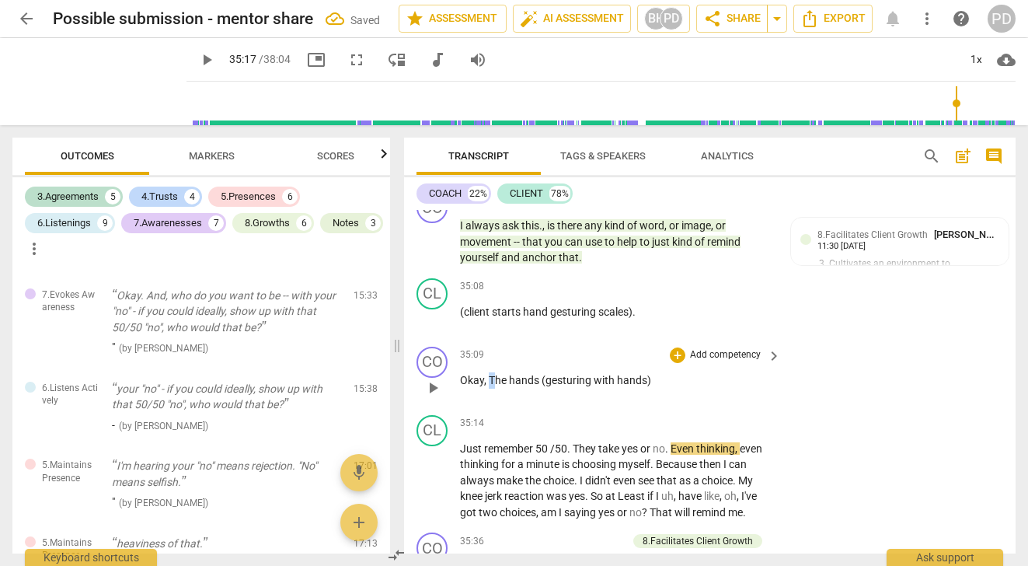
click at [489, 386] on span "Okay, The" at bounding box center [484, 380] width 49 height 12
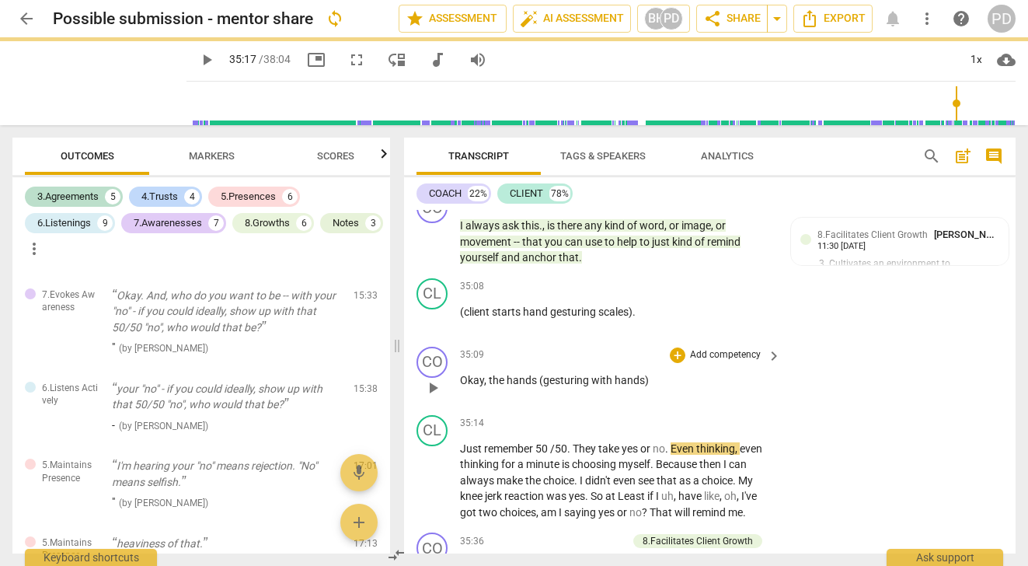
click at [545, 386] on span "(gesturing" at bounding box center [565, 380] width 52 height 12
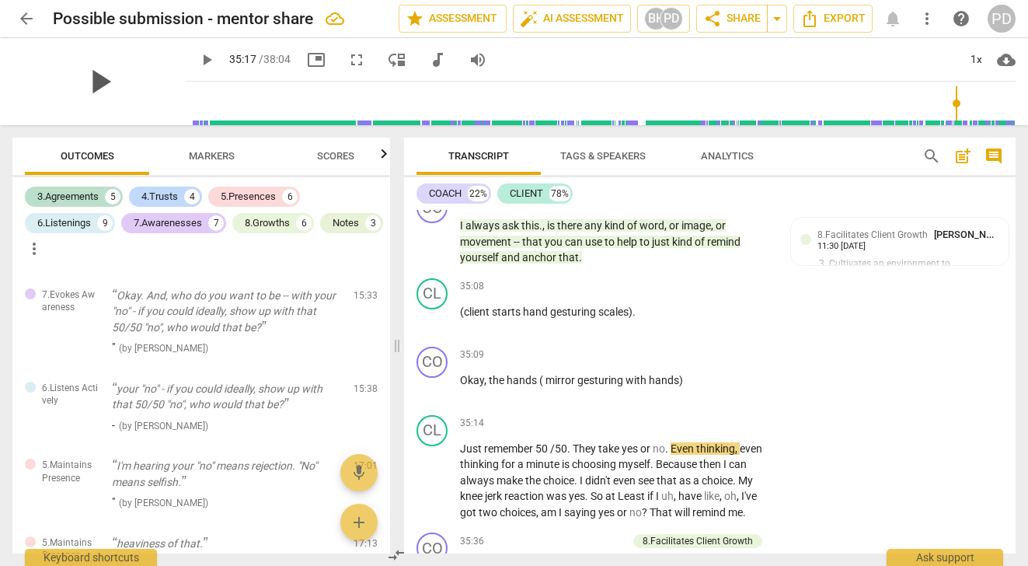
click at [90, 79] on span "play_arrow" at bounding box center [99, 81] width 40 height 40
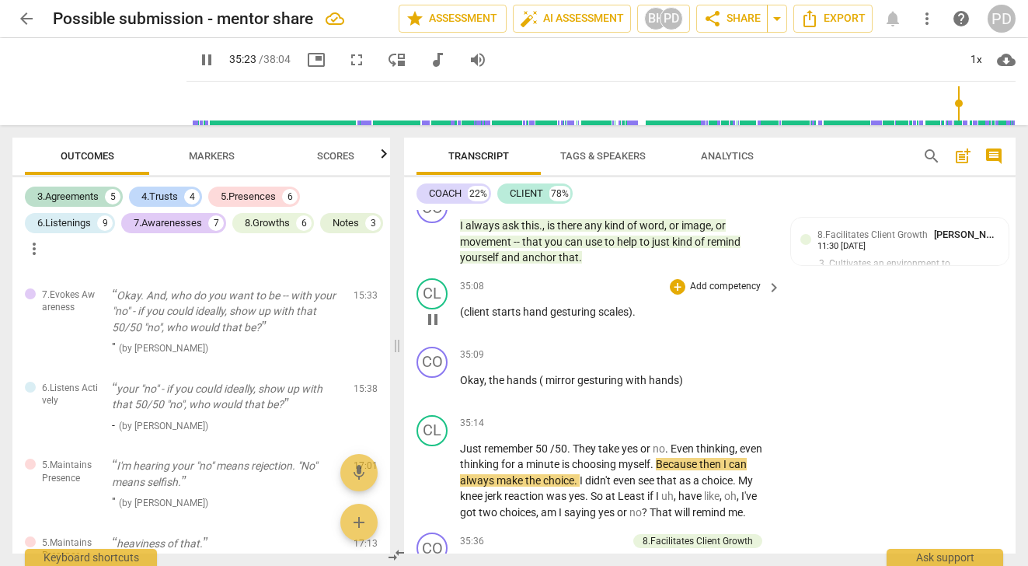
click at [597, 318] on span "gesturing" at bounding box center [574, 311] width 48 height 12
type input "2124"
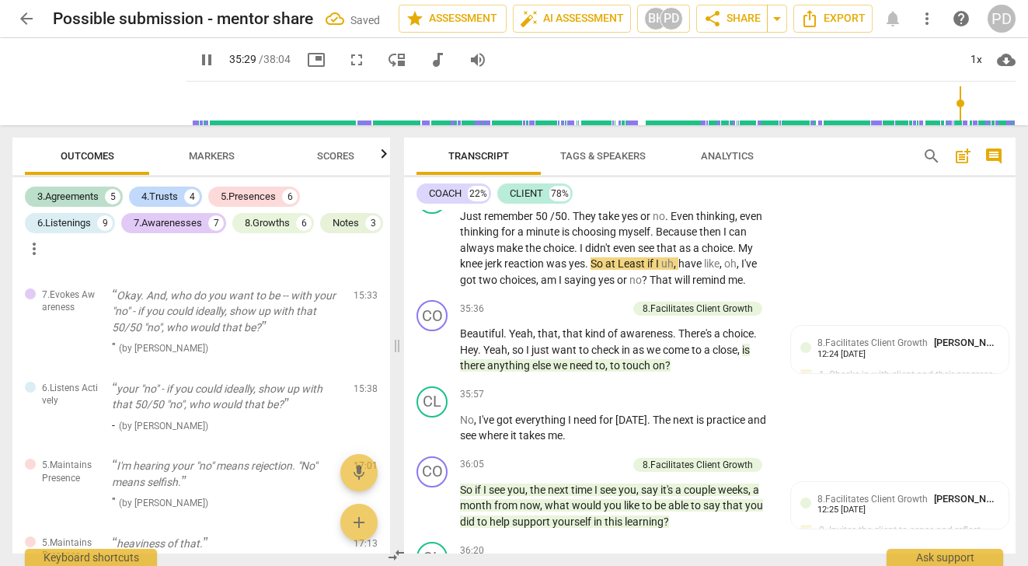
scroll to position [10065, 0]
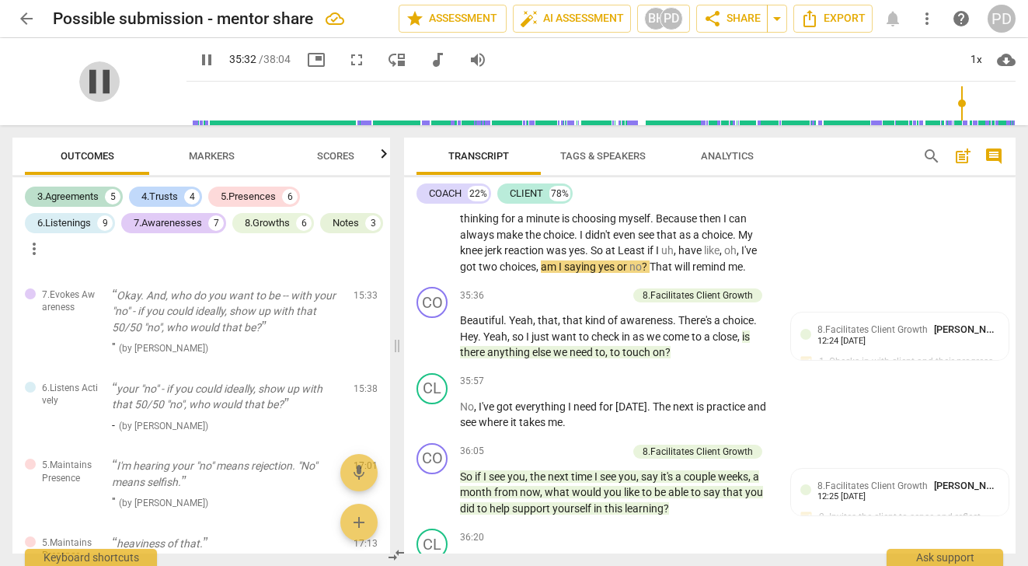
click at [90, 72] on span "pause" at bounding box center [99, 81] width 40 height 40
click at [956, 122] on input "range" at bounding box center [604, 103] width 823 height 50
click at [952, 122] on input "range" at bounding box center [604, 103] width 823 height 50
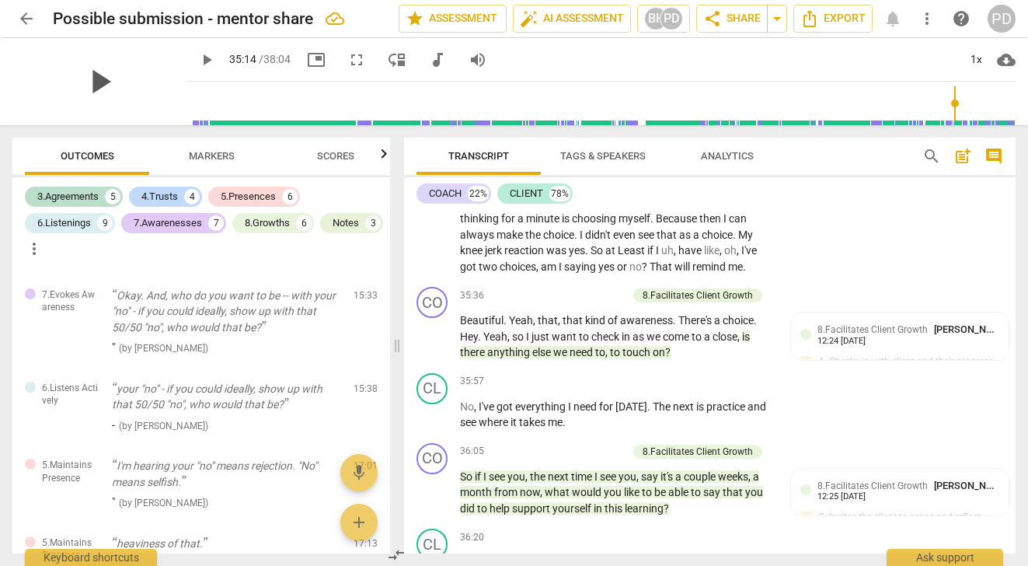
click at [92, 79] on span "play_arrow" at bounding box center [99, 81] width 40 height 40
drag, startPoint x: 499, startPoint y: 254, endPoint x: 451, endPoint y: 252, distance: 48.2
click at [451, 252] on div "CL play_arrow pause 35:14 + Add competency keyboard_arrow_right Just remember 5…" at bounding box center [709, 222] width 611 height 118
type input "2129"
click at [92, 83] on span "pause" at bounding box center [99, 81] width 40 height 40
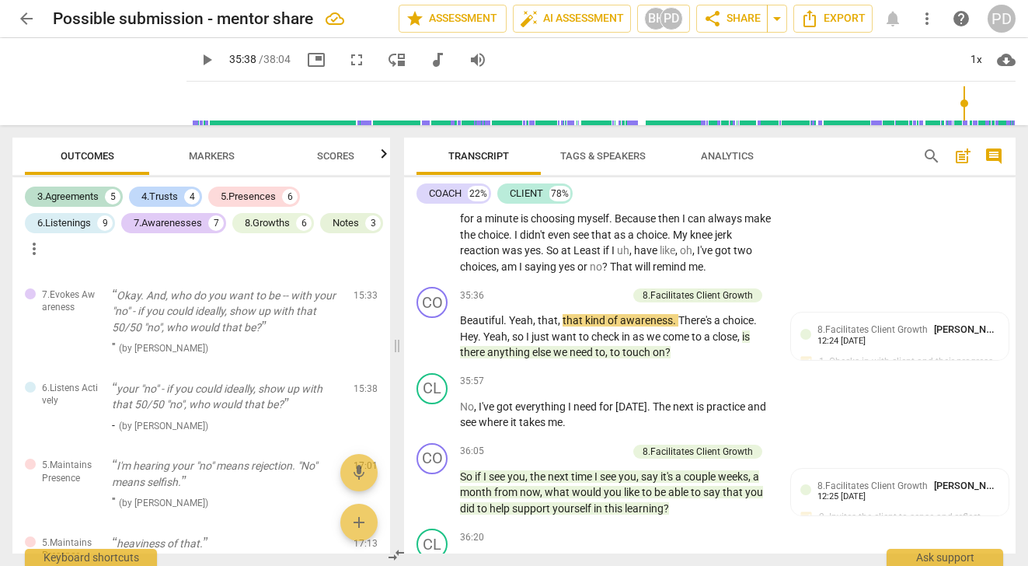
type input "2139"
click at [525, 256] on span "yes" at bounding box center [532, 250] width 16 height 12
drag, startPoint x: 632, startPoint y: 284, endPoint x: 617, endPoint y: 284, distance: 15.6
click at [617, 275] on p "Just remember 50 /50 . They take yes or no . Even thinking , even for a minute …" at bounding box center [616, 235] width 313 height 80
drag, startPoint x: 666, startPoint y: 287, endPoint x: 642, endPoint y: 283, distance: 23.6
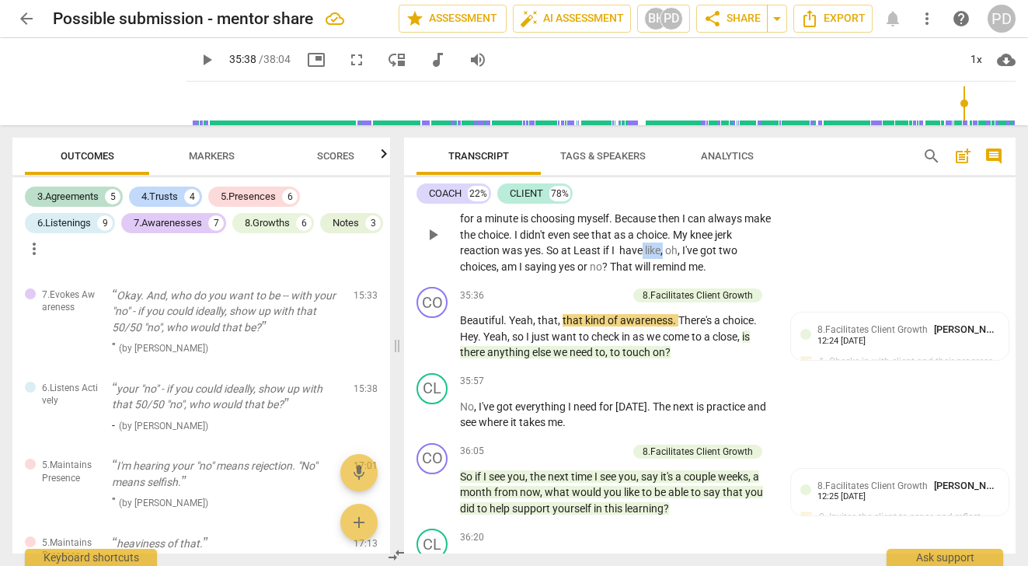
click at [642, 275] on p "Just remember 50 /50 . They take yes or no . Even thinking , even for a minute …" at bounding box center [616, 235] width 313 height 80
click at [573, 275] on p "Just remember 50 /50 . They take yes or no . Even thinking , even for a minute …" at bounding box center [616, 235] width 313 height 80
click at [658, 256] on span "," at bounding box center [655, 250] width 5 height 12
click at [646, 256] on span "oh"" at bounding box center [648, 250] width 15 height 12
click at [90, 78] on span "play_arrow" at bounding box center [99, 81] width 40 height 40
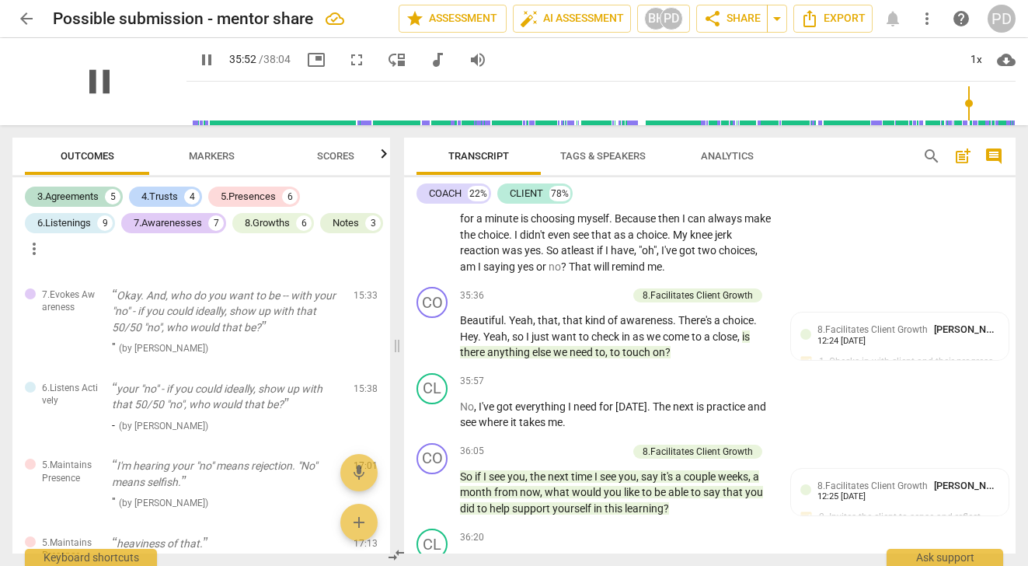
click at [88, 96] on span "pause" at bounding box center [99, 81] width 40 height 40
type input "2153"
drag, startPoint x: 562, startPoint y: 353, endPoint x: 535, endPoint y: 352, distance: 26.4
click at [535, 352] on p "Beautiful . Yeah , that , that kind of awareness . There's a choice . Hey . Yea…" at bounding box center [616, 336] width 313 height 48
click at [532, 355] on p "Beautiful . Yeah , that kind of awareness . There's a choice . Hey . Yeah , so …" at bounding box center [616, 336] width 313 height 48
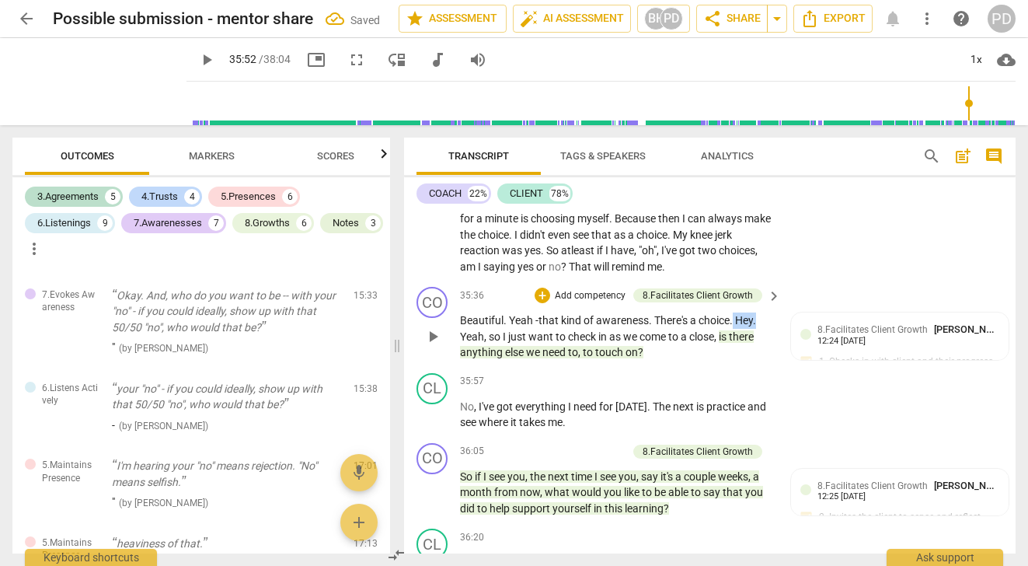
drag, startPoint x: 763, startPoint y: 355, endPoint x: 737, endPoint y: 354, distance: 25.6
click at [737, 354] on p "Beautiful . Yeah - that kind of awareness . There's a choice . Hey . Yeah , so …" at bounding box center [616, 336] width 313 height 48
drag, startPoint x: 771, startPoint y: 357, endPoint x: 740, endPoint y: 353, distance: 31.3
click at [740, 353] on div "Beautiful . Yeah - that kind of awareness . There's a choice . Yeah , so I just…" at bounding box center [621, 336] width 322 height 48
click at [751, 367] on div "CO play_arrow pause 35:36 + Add competency 8.Facilitates Client Growth keyboard…" at bounding box center [709, 323] width 611 height 86
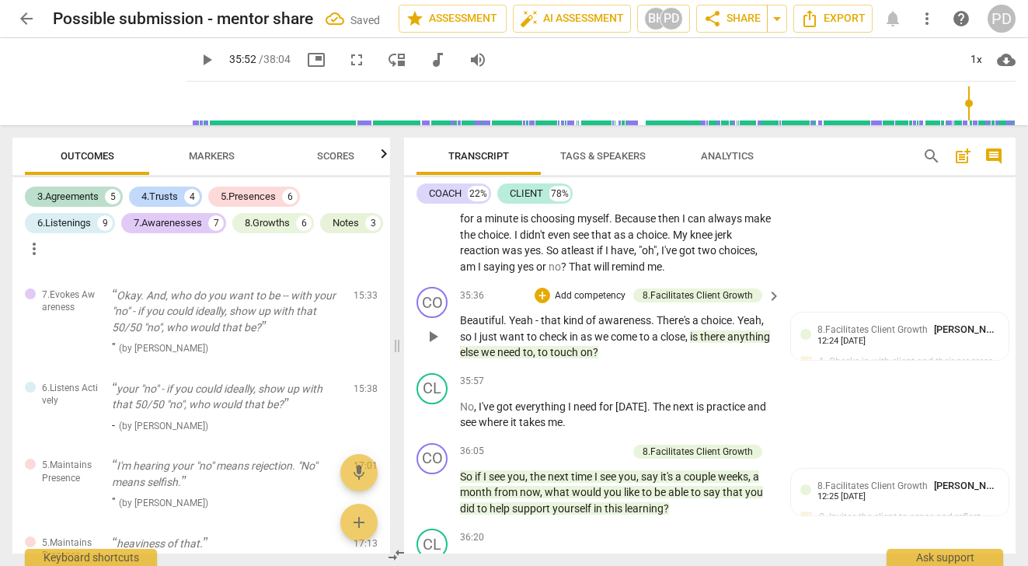
drag, startPoint x: 765, startPoint y: 355, endPoint x: 740, endPoint y: 353, distance: 25.7
drag, startPoint x: 740, startPoint y: 353, endPoint x: 765, endPoint y: 357, distance: 25.8
click at [765, 357] on p "Beautiful . Yeah - that kind of awareness . There's a choice . Yeah , so I just…" at bounding box center [616, 336] width 313 height 48
drag, startPoint x: 537, startPoint y: 371, endPoint x: 524, endPoint y: 370, distance: 12.5
click at [524, 343] on span "So" at bounding box center [523, 336] width 12 height 12
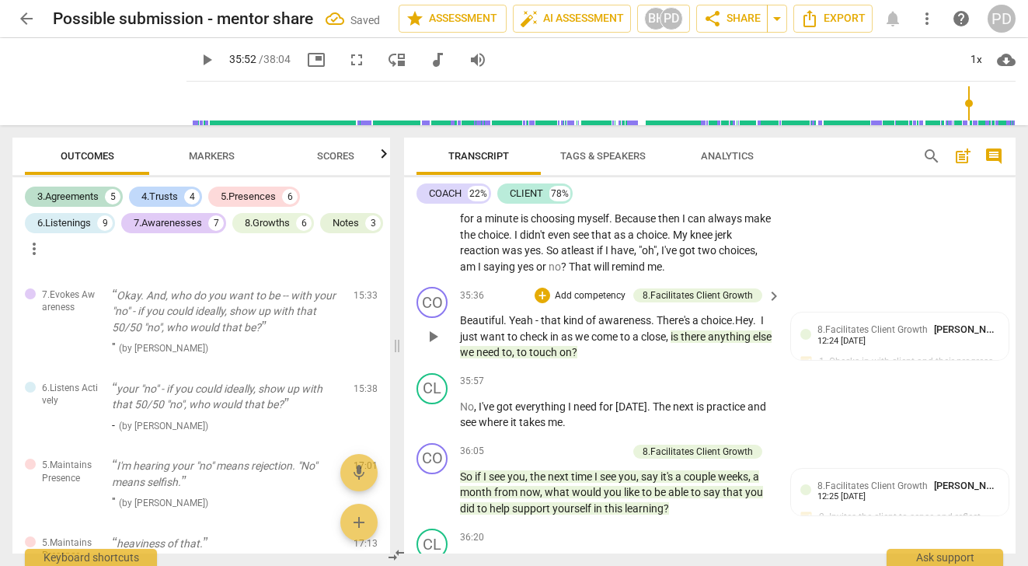
click at [529, 358] on span "to" at bounding box center [523, 352] width 12 height 12
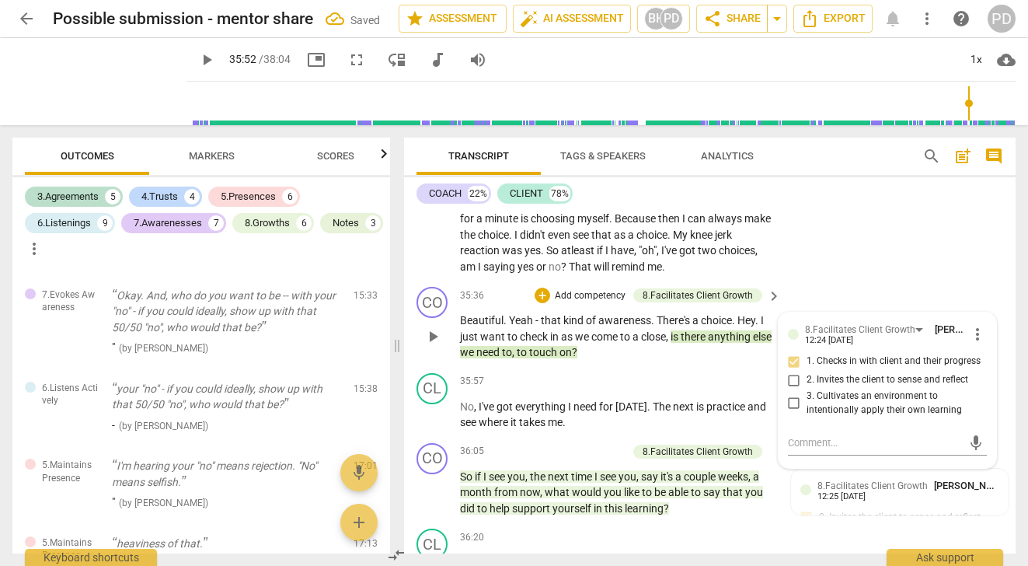
click at [517, 358] on span "," at bounding box center [514, 352] width 5 height 12
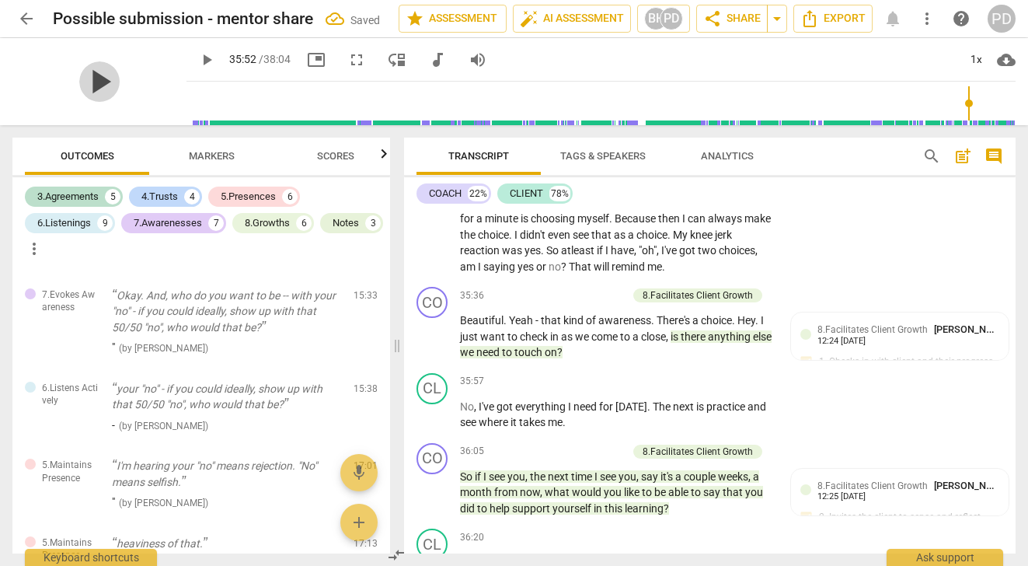
click at [96, 84] on span "play_arrow" at bounding box center [99, 81] width 40 height 40
click at [744, 413] on span "practice" at bounding box center [726, 406] width 41 height 12
type input "2166"
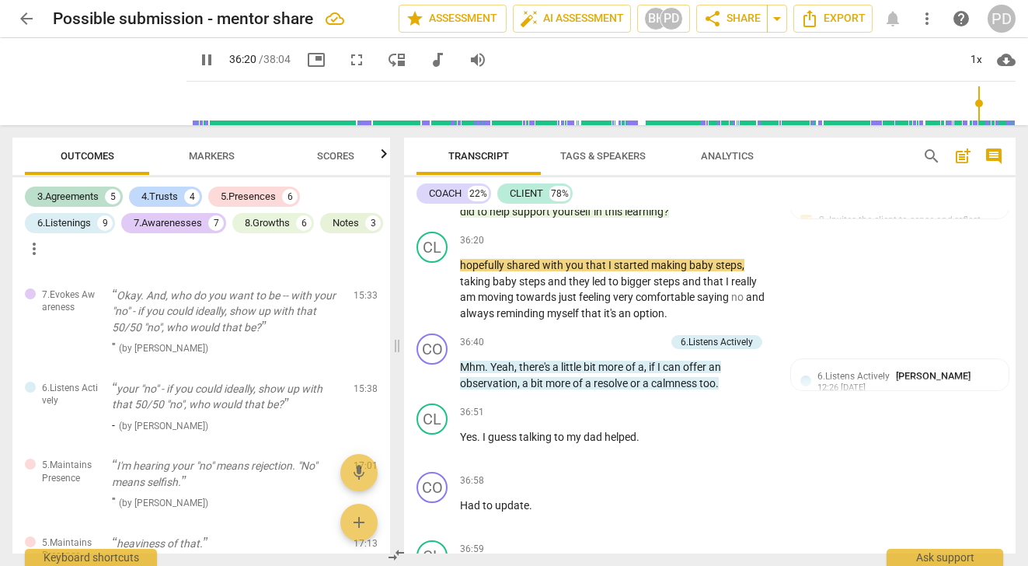
scroll to position [10311, 0]
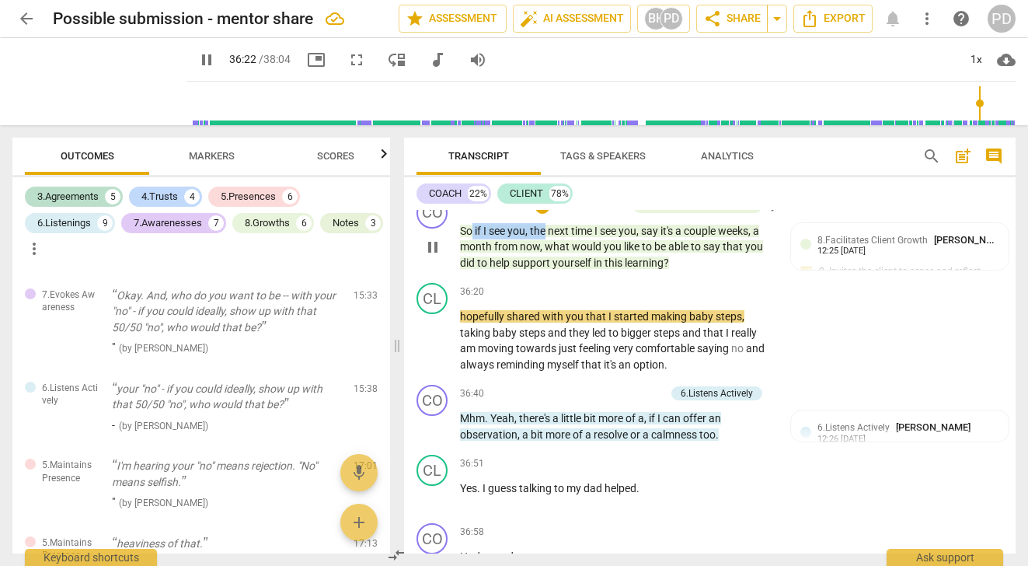
drag, startPoint x: 548, startPoint y: 267, endPoint x: 473, endPoint y: 270, distance: 75.4
click at [473, 270] on p "So if I see you , the next time I see you , say it's a couple weeks , a month f…" at bounding box center [616, 247] width 313 height 48
click at [473, 237] on span "So" at bounding box center [467, 231] width 15 height 12
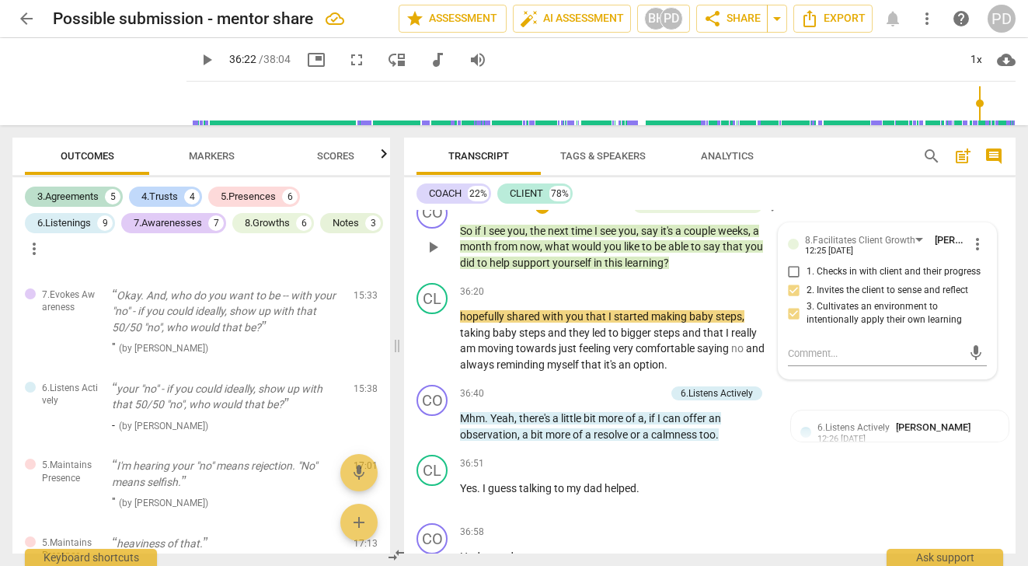
click at [543, 252] on span "," at bounding box center [542, 246] width 5 height 12
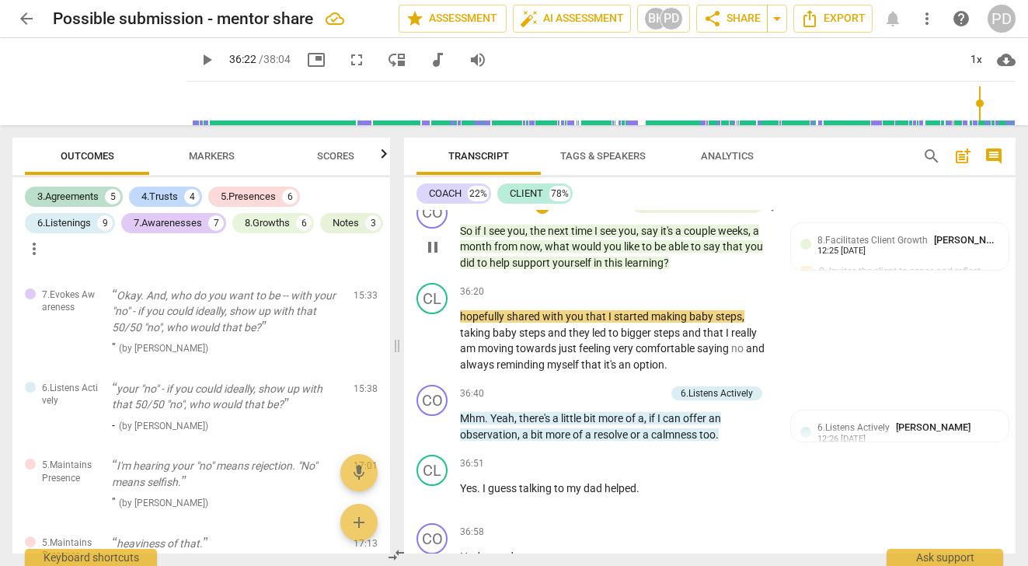
type input "2182"
click at [89, 81] on span "pause" at bounding box center [99, 81] width 40 height 40
click at [89, 81] on span "play_arrow" at bounding box center [99, 81] width 40 height 40
click at [977, 104] on input "range" at bounding box center [604, 103] width 823 height 50
type input "2173"
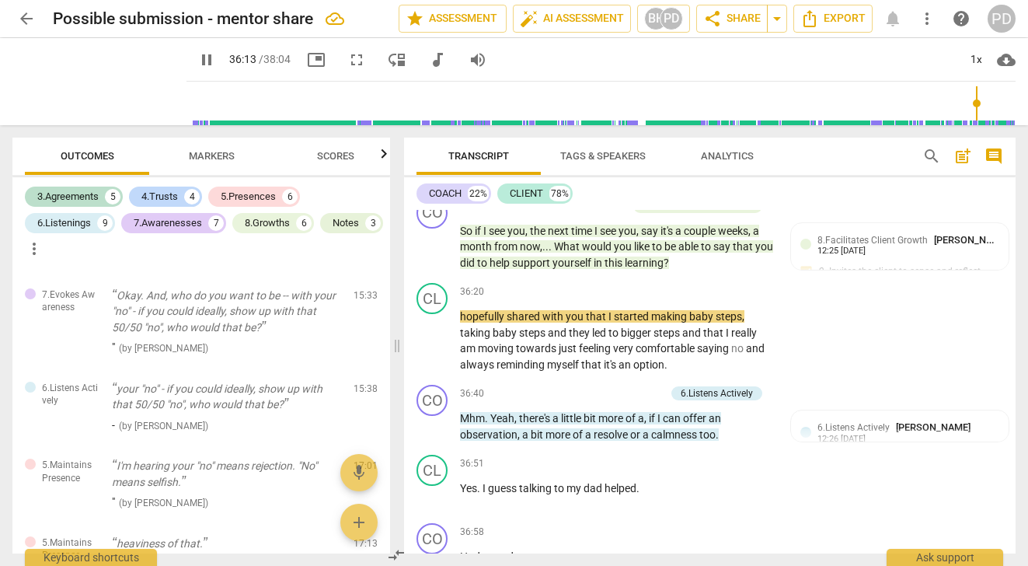
click at [973, 106] on input "range" at bounding box center [604, 103] width 823 height 50
click at [83, 67] on span "pause" at bounding box center [99, 81] width 40 height 40
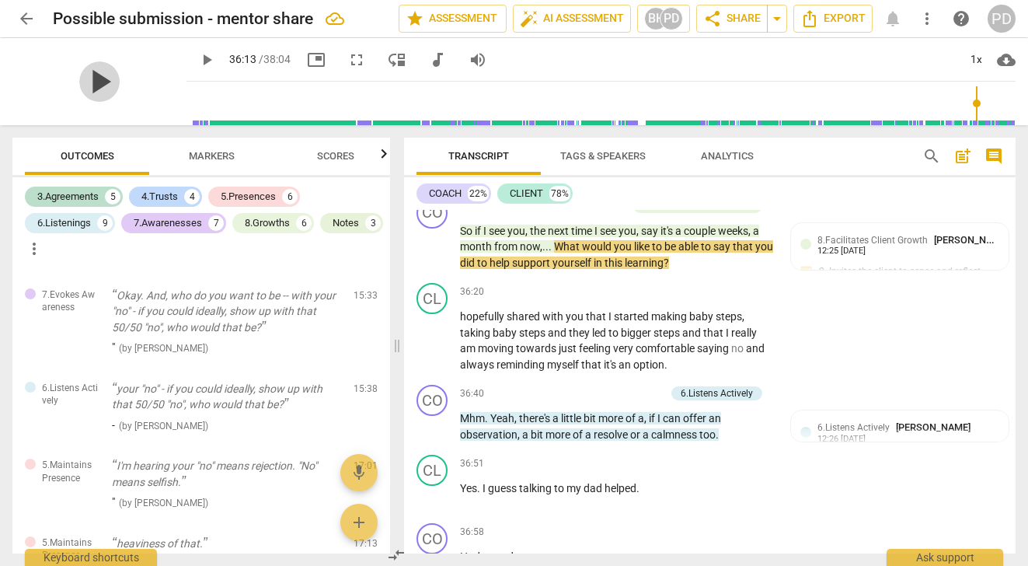
click at [83, 82] on span "play_arrow" at bounding box center [99, 81] width 40 height 40
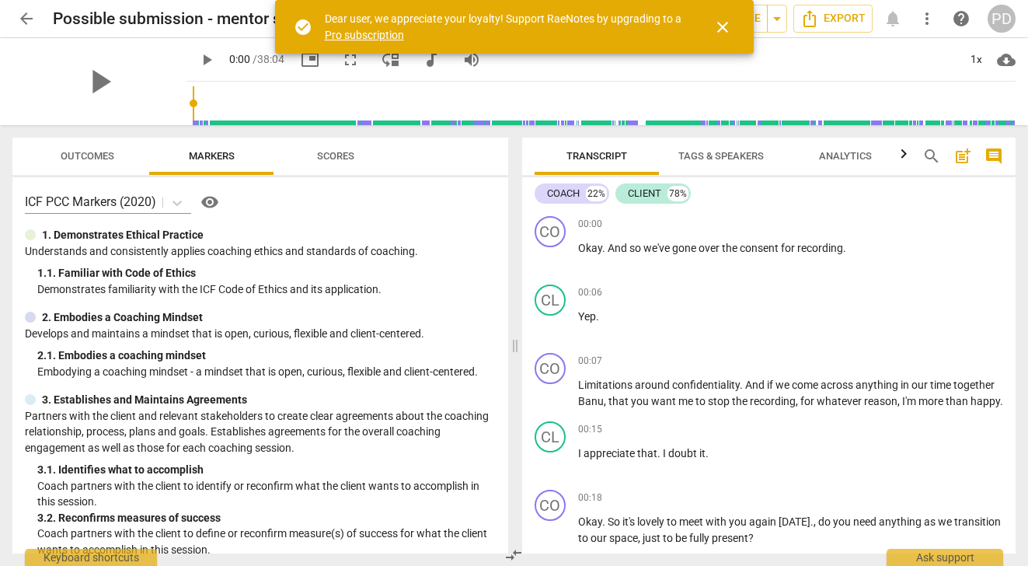
click at [928, 110] on input "range" at bounding box center [604, 103] width 823 height 50
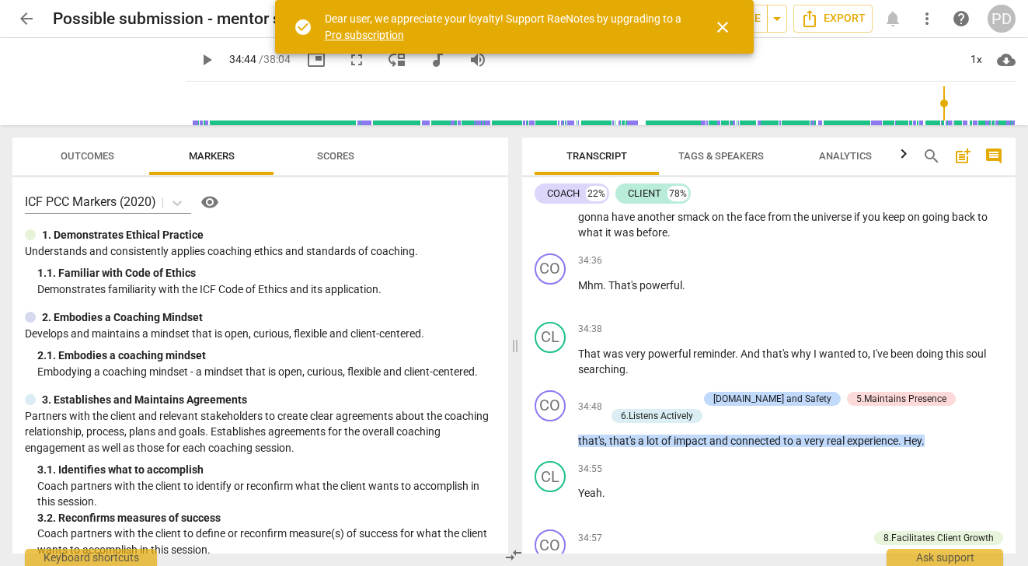
click at [941, 110] on input "range" at bounding box center [604, 103] width 823 height 50
click at [85, 78] on span "play_arrow" at bounding box center [99, 81] width 40 height 40
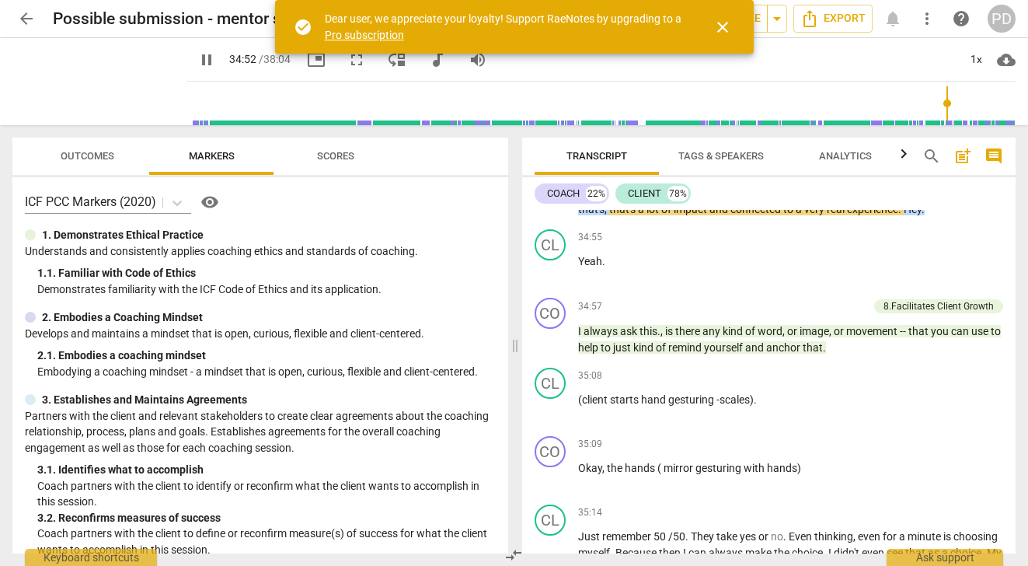
scroll to position [8460, 0]
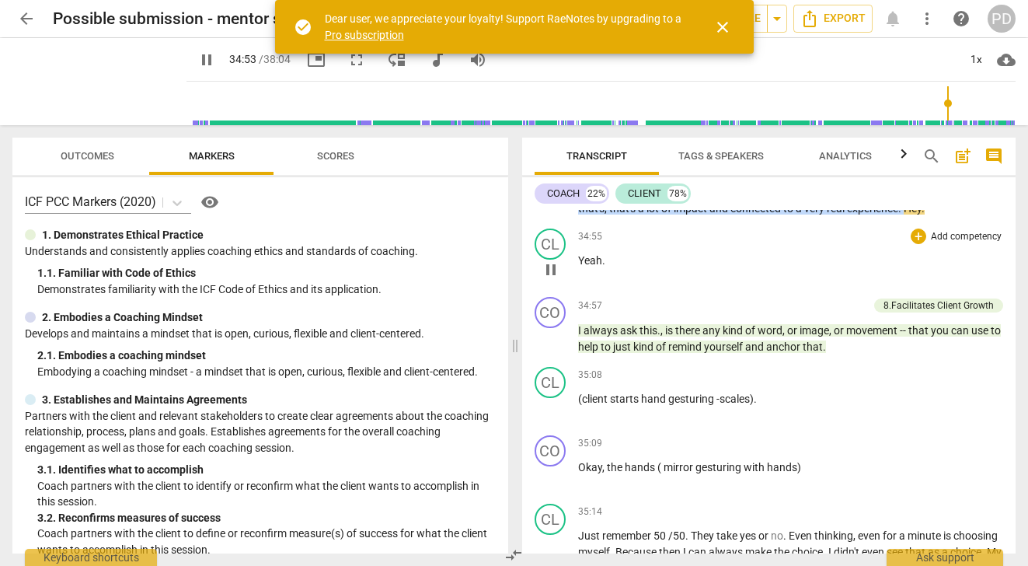
click at [696, 269] on p "Yeah ." at bounding box center [791, 260] width 426 height 16
click at [629, 214] on span "that's" at bounding box center [623, 208] width 29 height 12
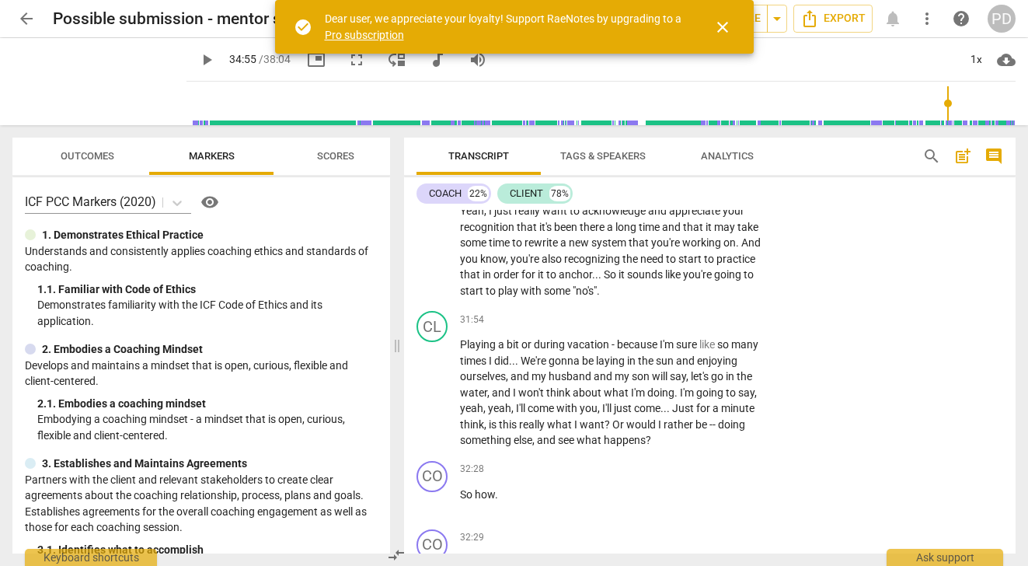
scroll to position [9702, 0]
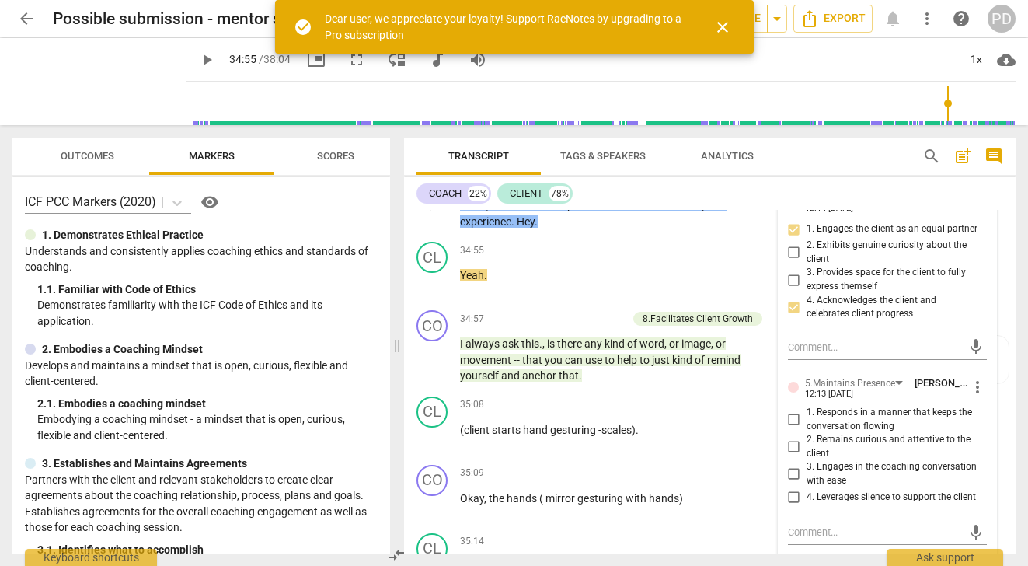
click at [493, 211] on span "that's" at bounding box center [505, 205] width 29 height 12
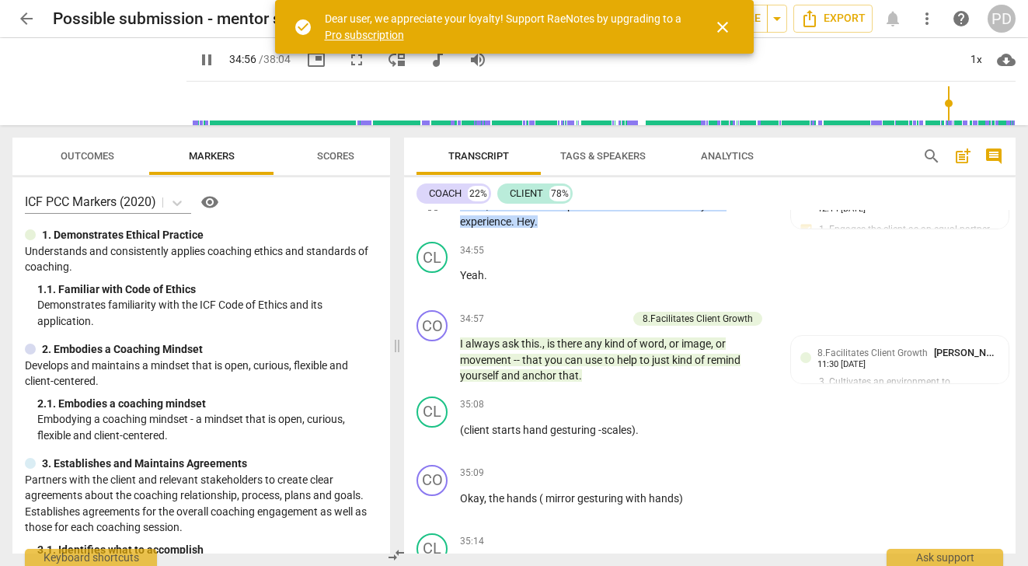
click at [490, 211] on span "," at bounding box center [488, 205] width 5 height 12
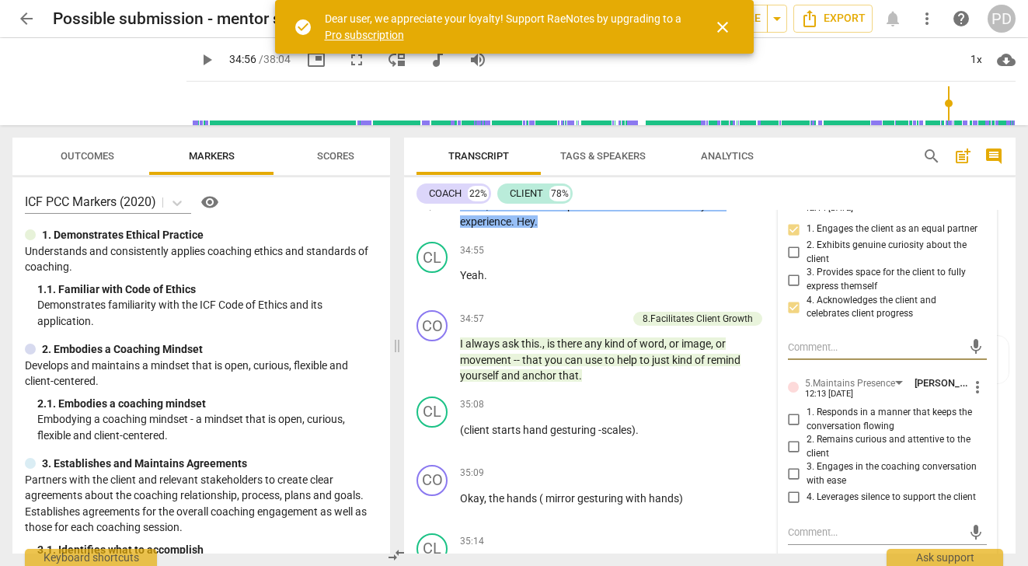
click at [489, 211] on span "," at bounding box center [488, 205] width 5 height 12
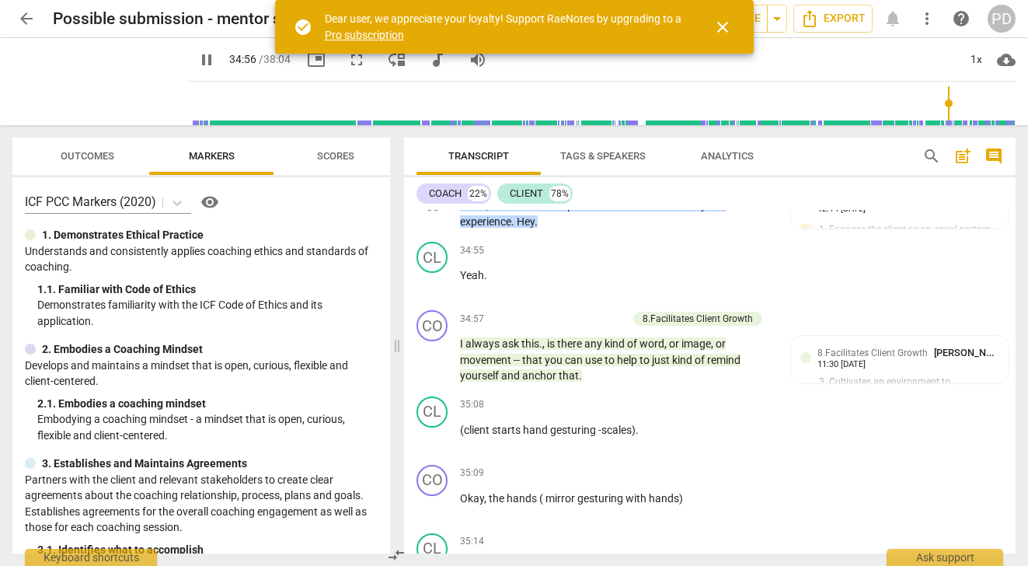
type input "2097"
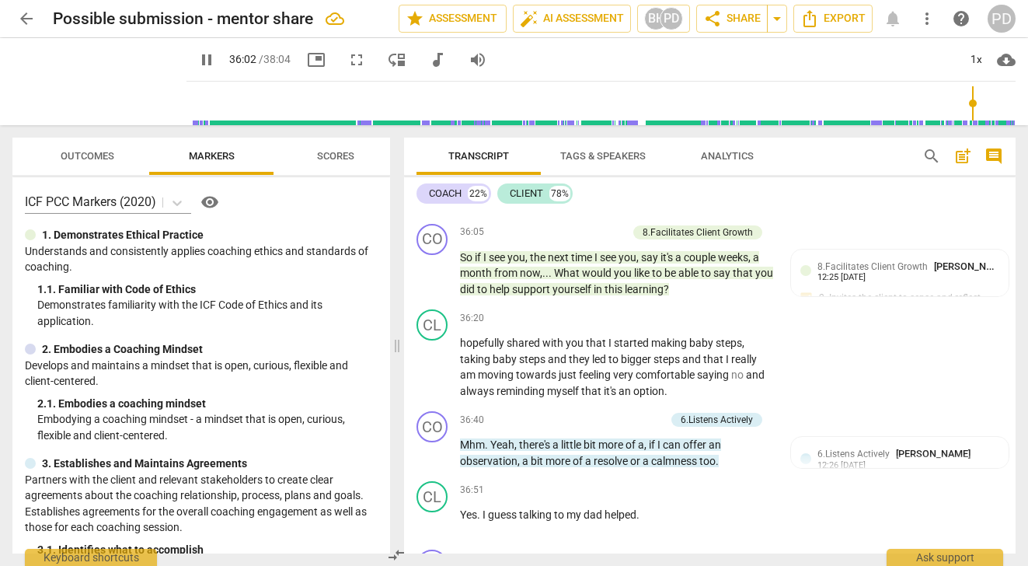
scroll to position [10298, 0]
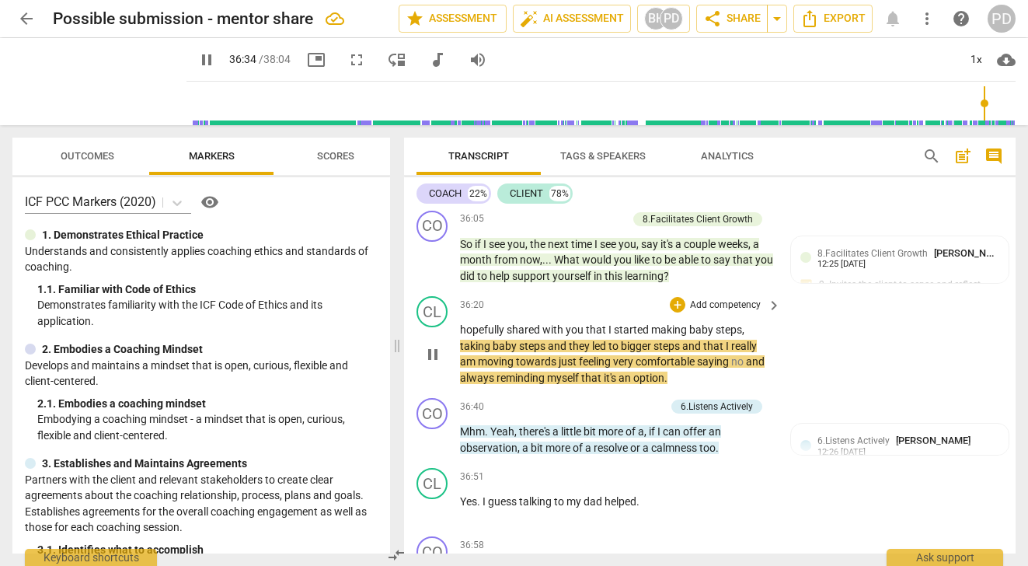
click at [681, 352] on span "steps" at bounding box center [667, 346] width 29 height 12
type input "2196"
click at [743, 367] on span "no" at bounding box center [738, 361] width 15 height 12
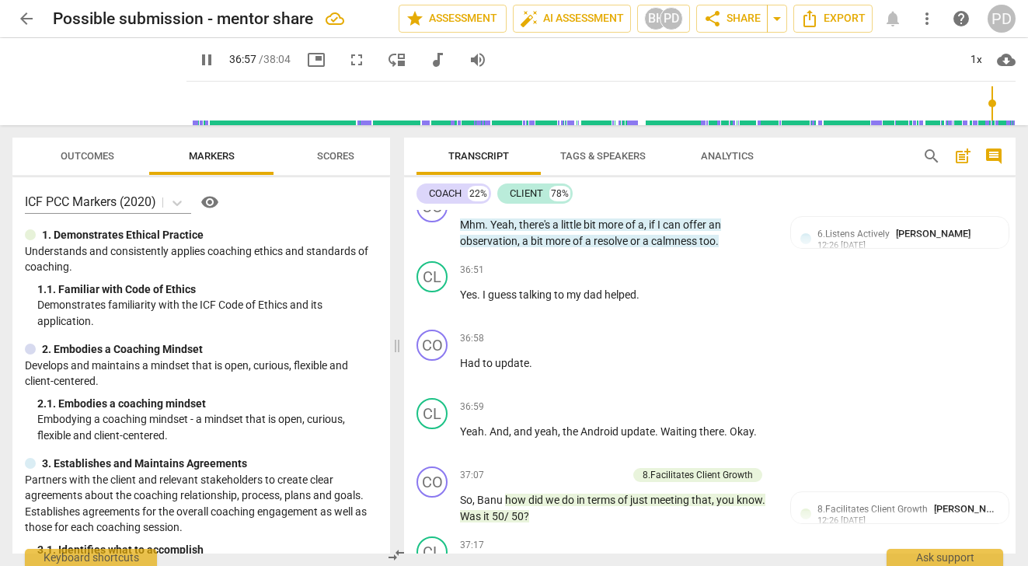
scroll to position [10518, 0]
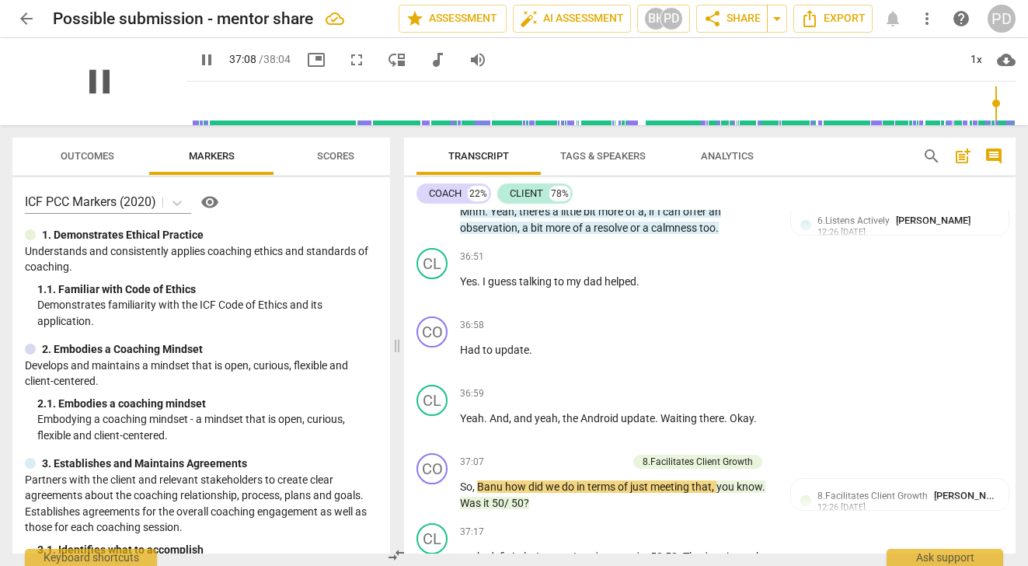
click at [88, 75] on span "pause" at bounding box center [99, 81] width 40 height 40
type input "2229"
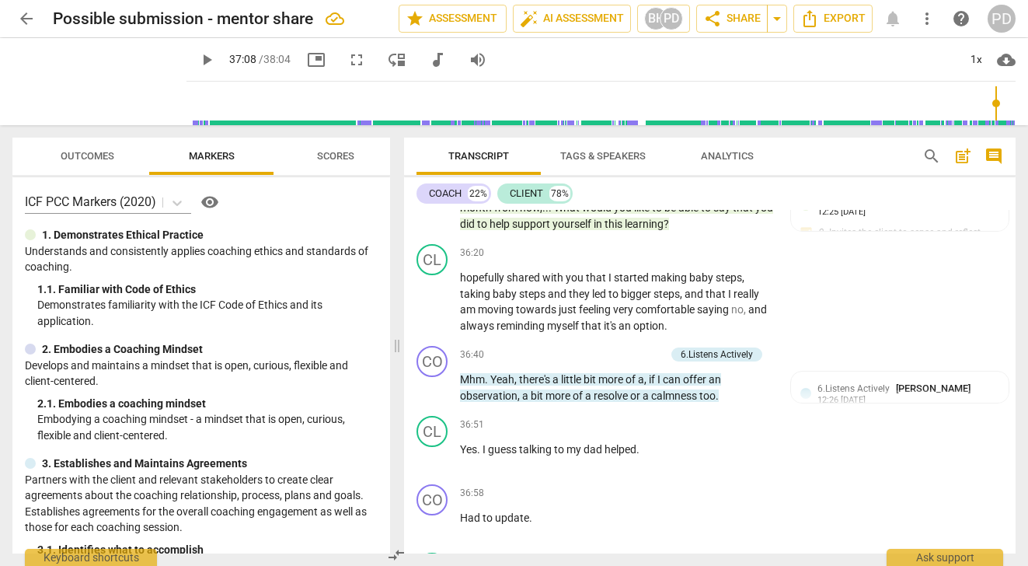
scroll to position [10414, 0]
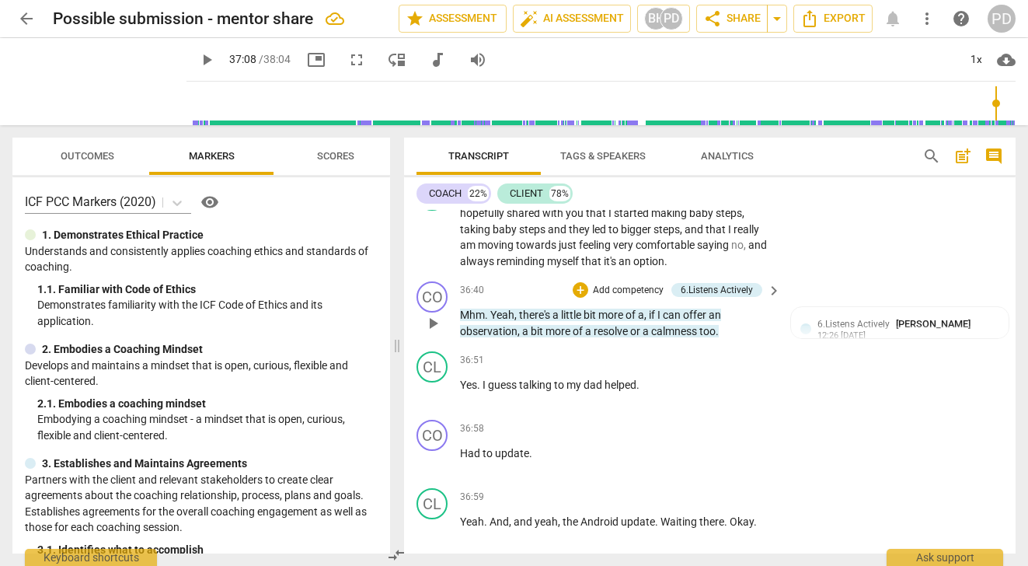
click at [516, 321] on span "," at bounding box center [516, 314] width 5 height 12
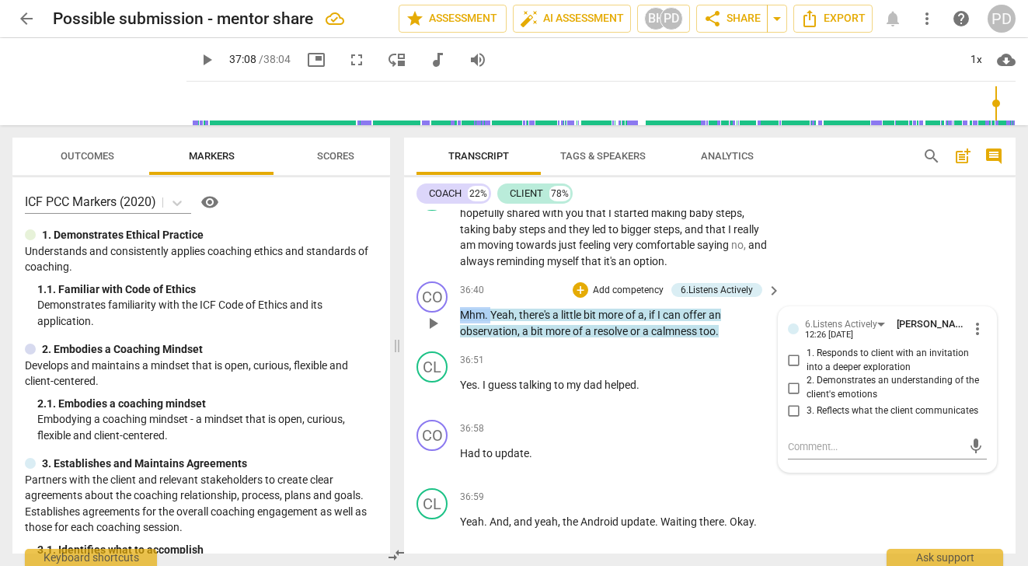
drag, startPoint x: 489, startPoint y: 349, endPoint x: 452, endPoint y: 349, distance: 37.3
click at [452, 345] on div "CO play_arrow pause 36:40 + Add competency 6.Listens Actively keyboard_arrow_ri…" at bounding box center [709, 310] width 611 height 70
drag, startPoint x: 486, startPoint y: 349, endPoint x: 453, endPoint y: 350, distance: 33.4
click at [453, 345] on div "CO play_arrow pause 36:44 + Add competency 6.Listens Actively keyboard_arrow_ri…" at bounding box center [709, 310] width 611 height 70
click at [453, 334] on div "play_arrow pause" at bounding box center [440, 323] width 40 height 22
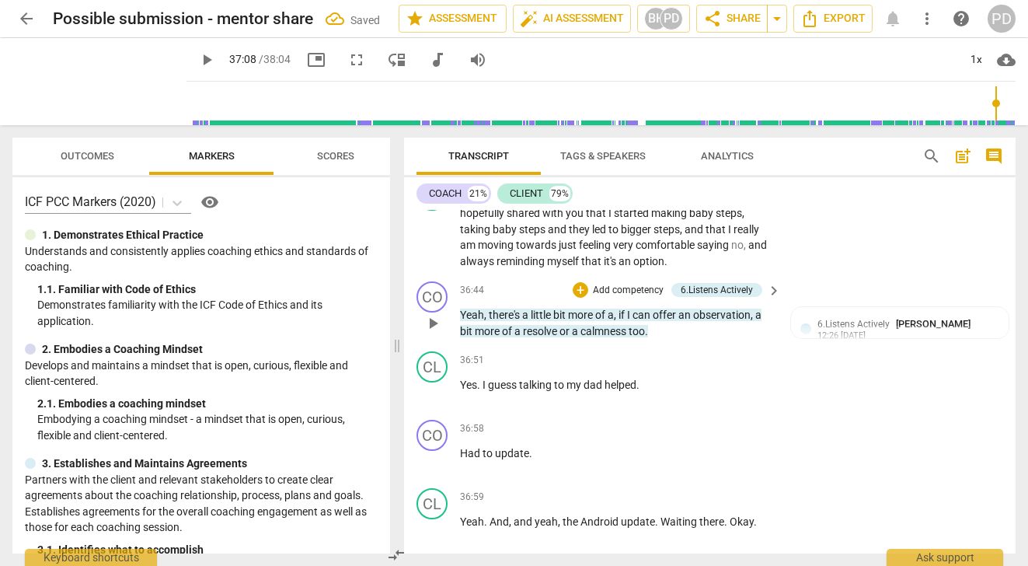
click at [618, 321] on span "," at bounding box center [616, 314] width 5 height 12
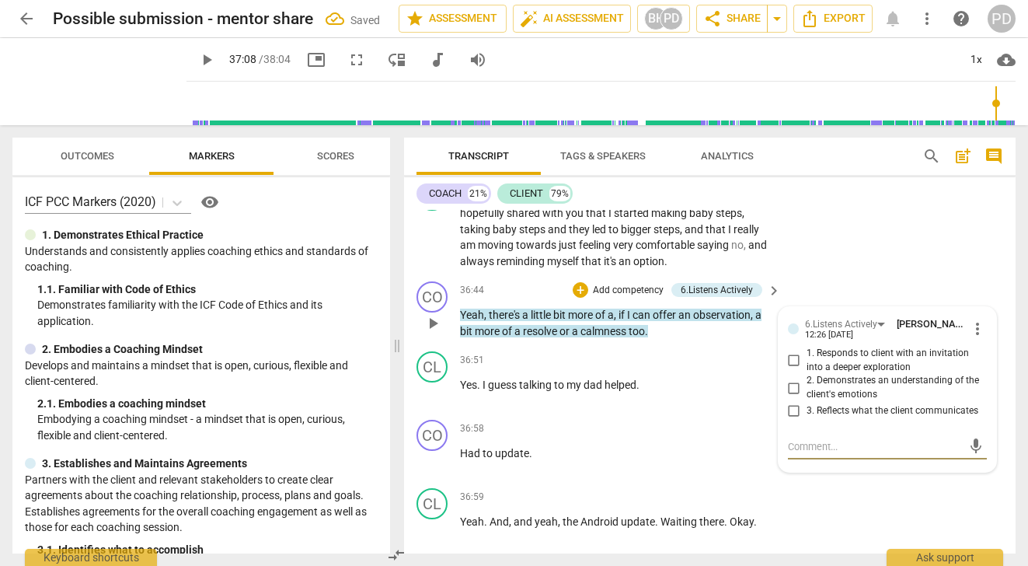
type textarea "."
type textarea ".."
click at [618, 321] on span "," at bounding box center [616, 314] width 5 height 12
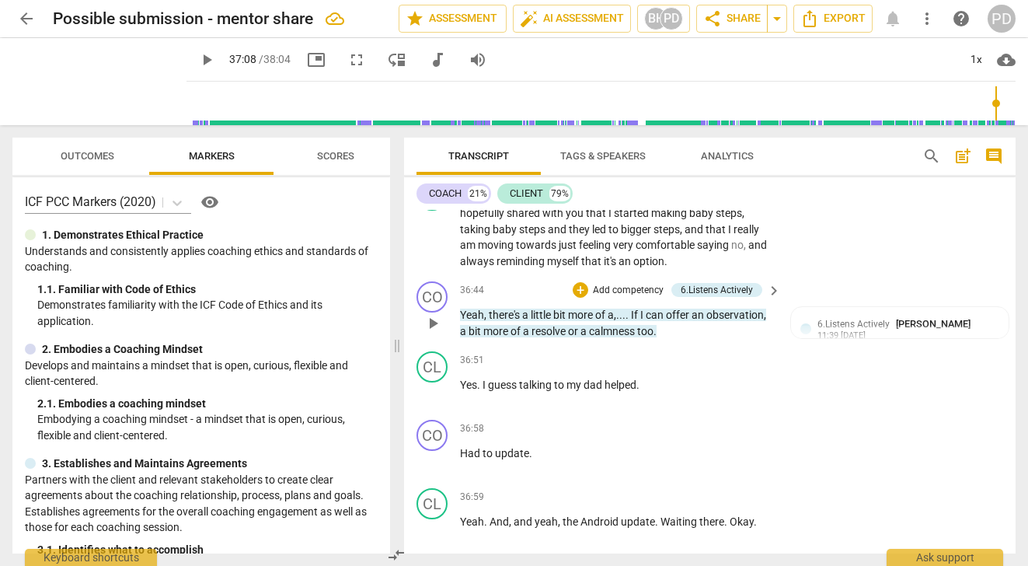
click at [457, 334] on div "play_arrow pause" at bounding box center [440, 323] width 40 height 22
click at [461, 337] on span "a" at bounding box center [464, 331] width 9 height 12
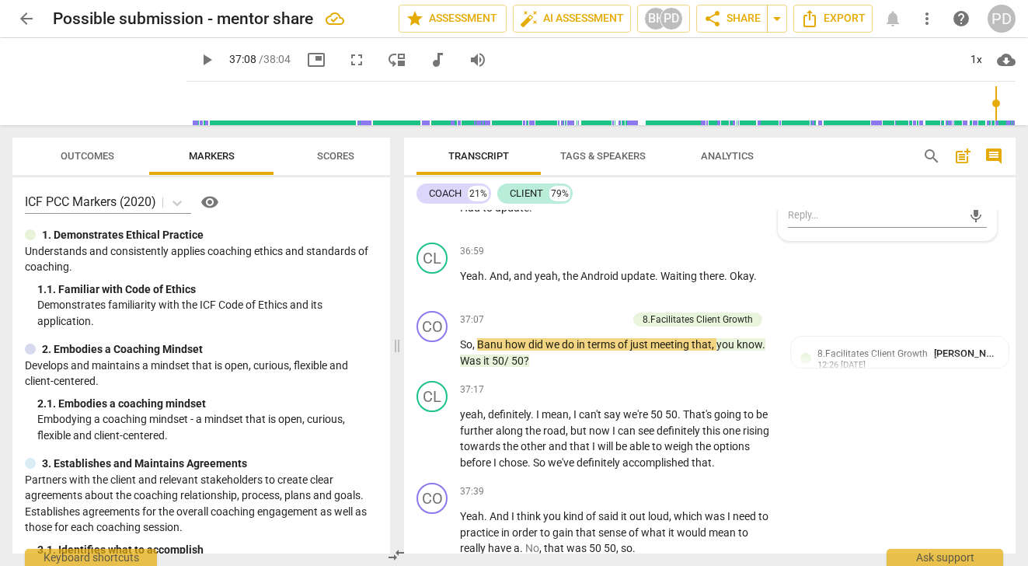
scroll to position [10699, 0]
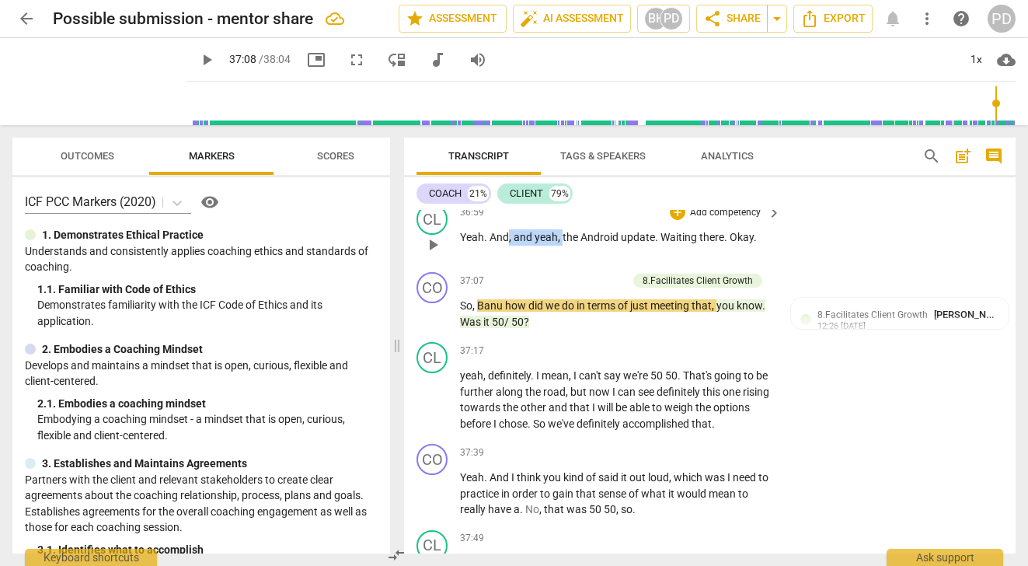
drag, startPoint x: 560, startPoint y: 271, endPoint x: 509, endPoint y: 270, distance: 51.3
click at [509, 245] on p "Yeah . And , and yeah , the Android update . Waiting there . Okay ." at bounding box center [616, 237] width 313 height 16
click at [676, 243] on span "." at bounding box center [672, 237] width 5 height 12
drag, startPoint x: 686, startPoint y: 273, endPoint x: 672, endPoint y: 272, distance: 14.0
click at [672, 245] on p "Yeah . And the Android update . Waiting there . Okay ." at bounding box center [616, 237] width 313 height 16
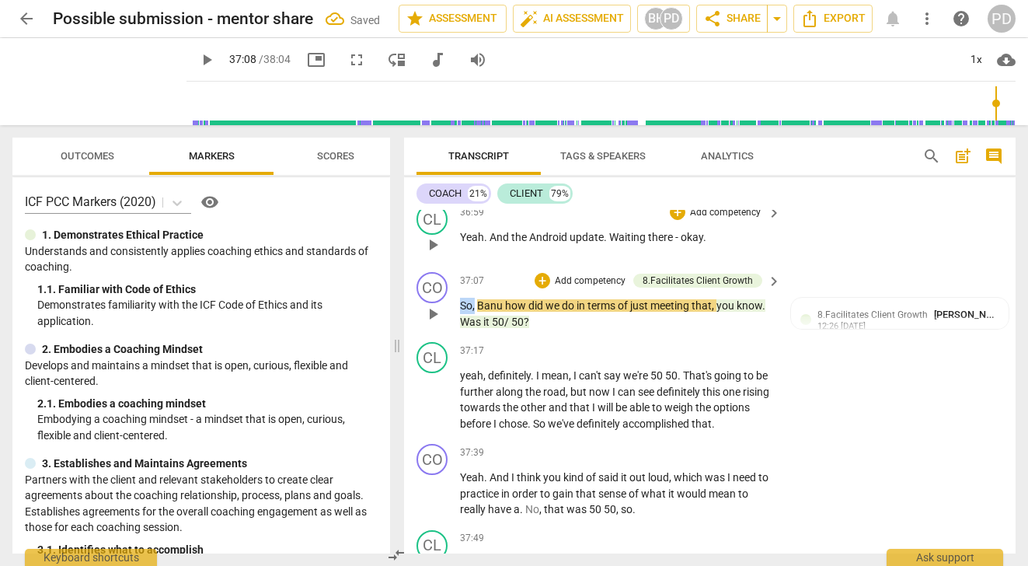
drag, startPoint x: 475, startPoint y: 340, endPoint x: 451, endPoint y: 338, distance: 23.4
click at [451, 336] on div "CO play_arrow pause 37:07 + Add competency 8.Facilitates Client Growth keyboard…" at bounding box center [709, 301] width 611 height 70
click at [748, 312] on span "." at bounding box center [748, 305] width 3 height 12
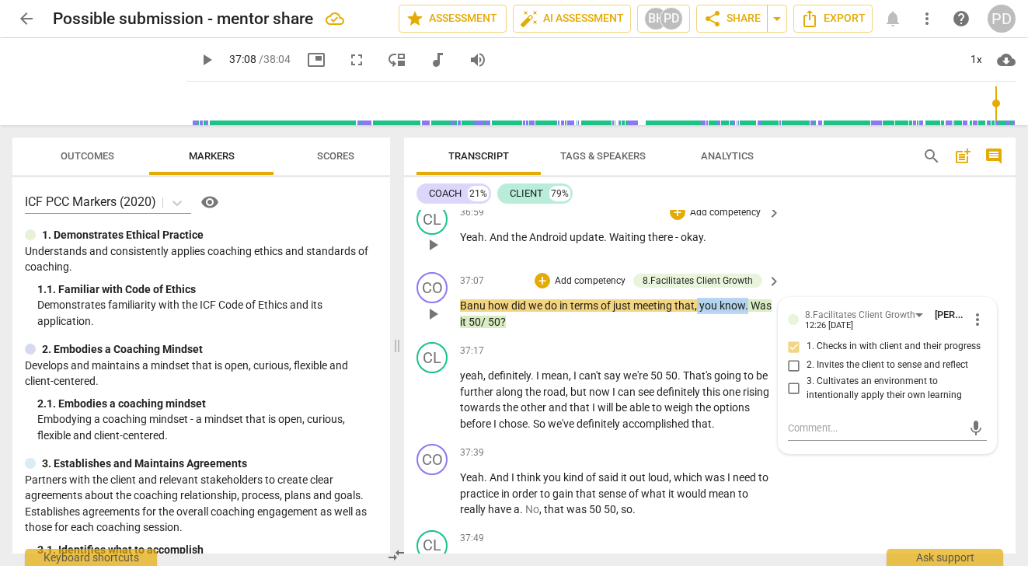
drag, startPoint x: 747, startPoint y: 341, endPoint x: 699, endPoint y: 340, distance: 48.2
click at [699, 329] on p "Banu how did we do in terms of just meeting that , you know . Was it 50/ 50 ?" at bounding box center [616, 314] width 313 height 32
click at [570, 398] on span "," at bounding box center [568, 391] width 5 height 12
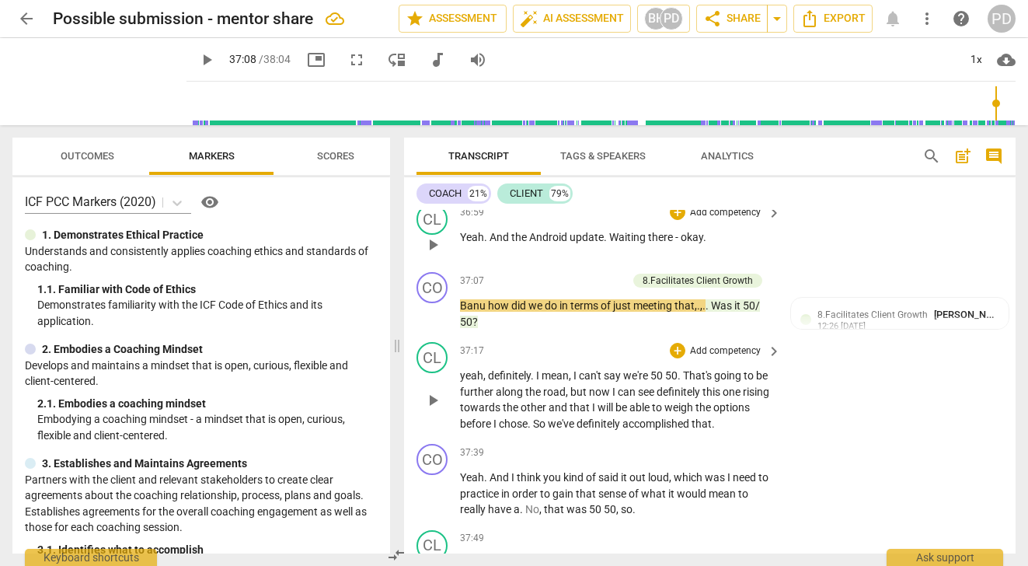
click at [757, 427] on p "yeah , definitely . I mean , I can't say we're 50 50 . That's going to be furth…" at bounding box center [616, 399] width 313 height 64
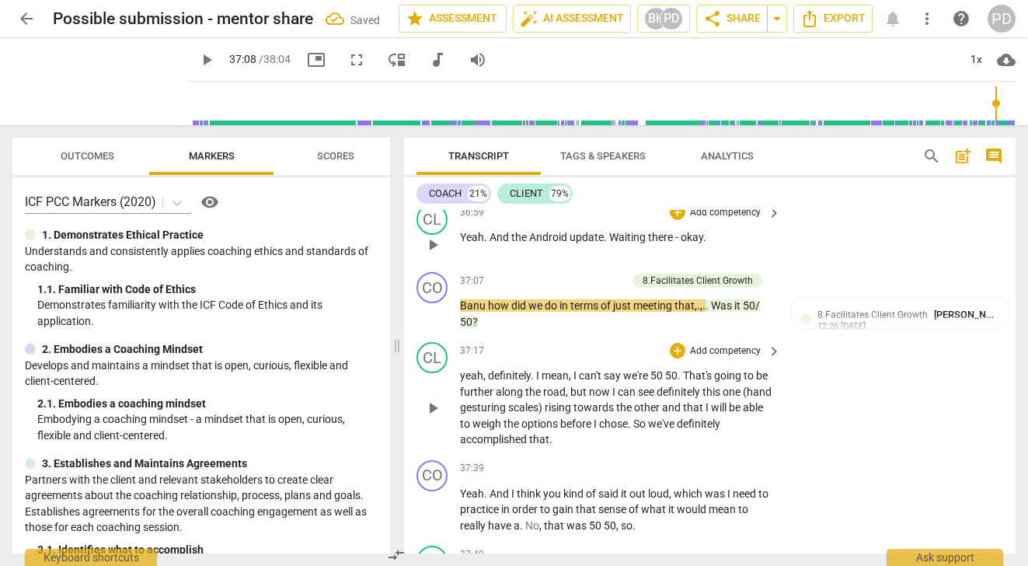
click at [662, 413] on span "other" at bounding box center [648, 407] width 28 height 12
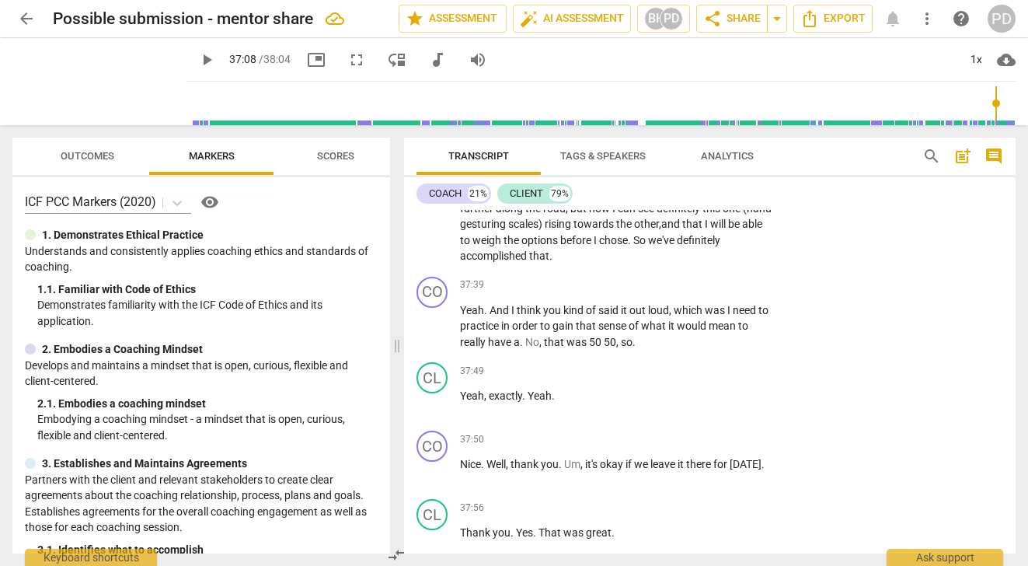
scroll to position [10960, 0]
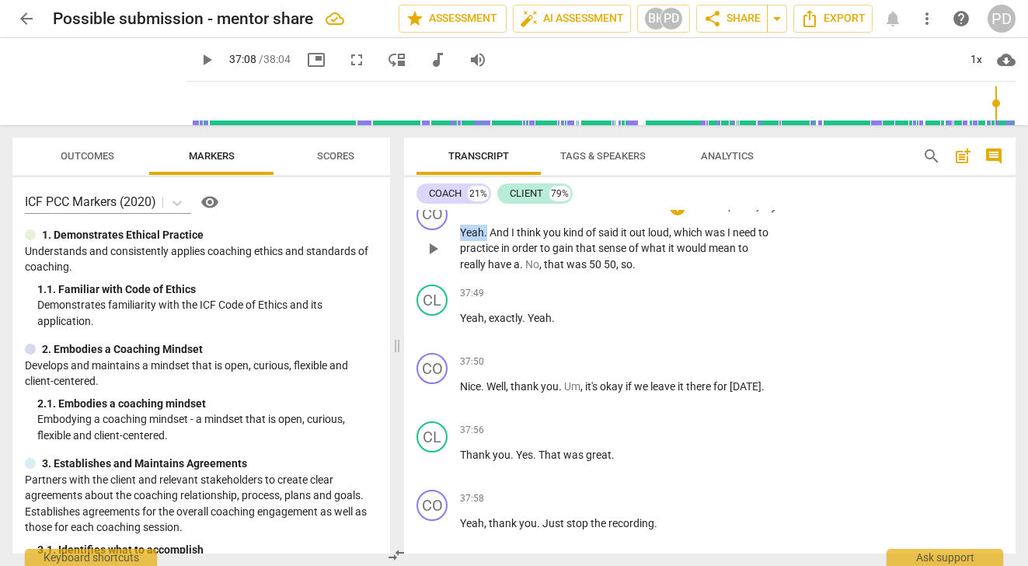
drag, startPoint x: 487, startPoint y: 266, endPoint x: 451, endPoint y: 264, distance: 36.5
click at [451, 264] on div "CO play_arrow pause 37:39 + Add competency keyboard_arrow_right Yeah . And I th…" at bounding box center [709, 236] width 611 height 86
click at [698, 239] on span "was" at bounding box center [688, 232] width 23 height 12
drag, startPoint x: 542, startPoint y: 299, endPoint x: 520, endPoint y: 298, distance: 22.5
click at [520, 273] on p "And I think you kind of said it out loud , which was -- I need to practice in o…" at bounding box center [616, 249] width 313 height 48
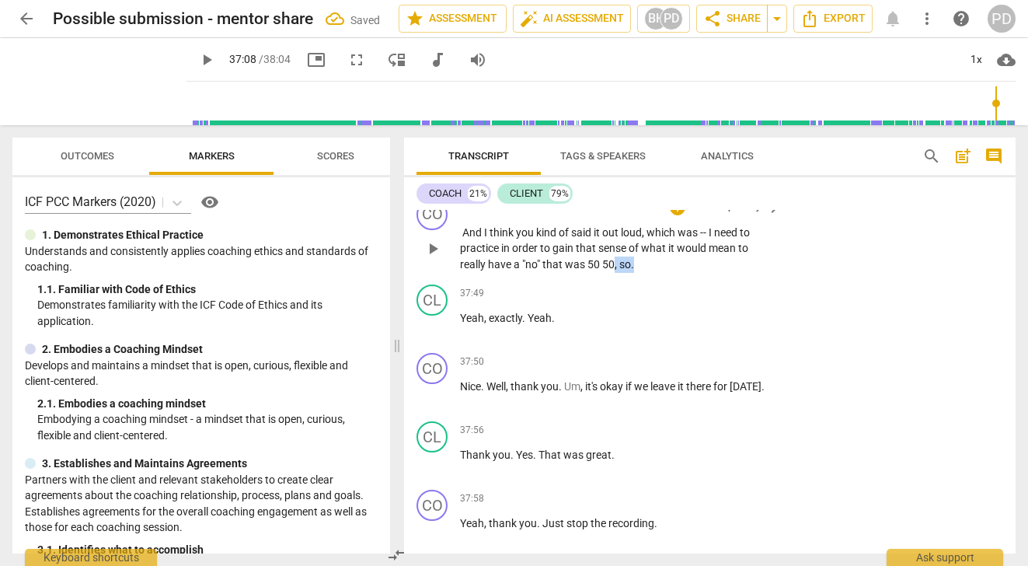
drag, startPoint x: 639, startPoint y: 302, endPoint x: 615, endPoint y: 302, distance: 24.1
click at [615, 273] on p "And I think you kind of said it out loud , which was -- I need to practice in o…" at bounding box center [616, 249] width 313 height 48
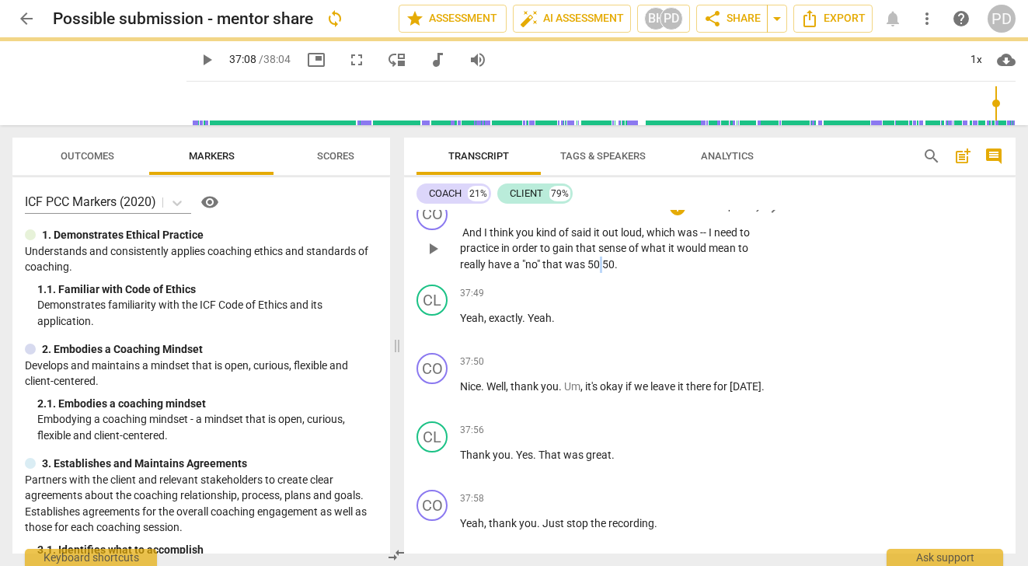
click at [604, 273] on p "And I think you kind of said it out loud , which was -- I need to practice in o…" at bounding box center [616, 249] width 313 height 48
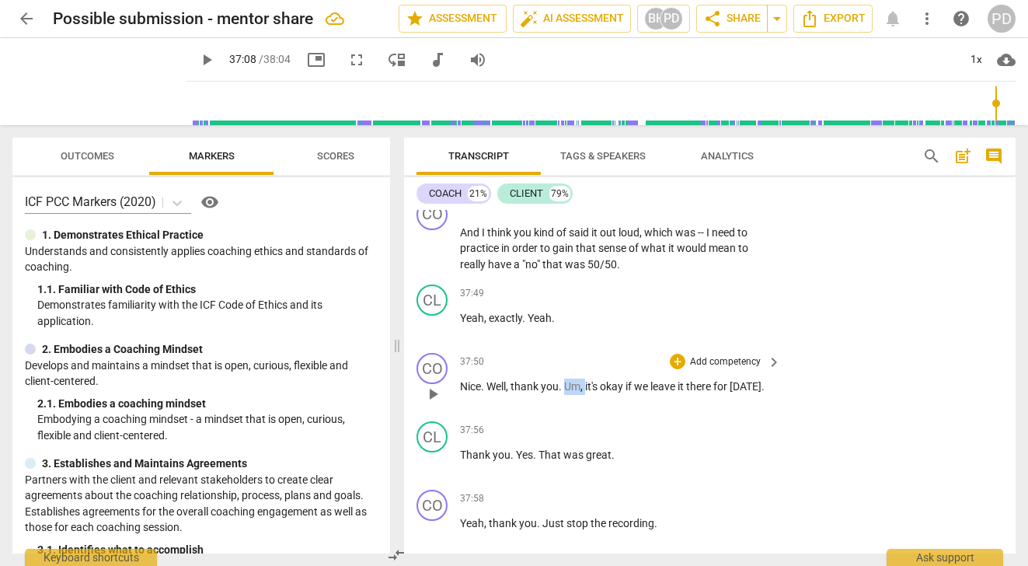
drag, startPoint x: 587, startPoint y: 423, endPoint x: 565, endPoint y: 420, distance: 22.7
click at [565, 395] on p "Nice . Well , thank you . Um , it's okay if we leave it there for today ." at bounding box center [616, 386] width 313 height 16
click at [586, 392] on span "it's" at bounding box center [579, 386] width 15 height 12
click at [562, 392] on span ". is" at bounding box center [565, 386] width 13 height 12
click at [757, 392] on span "." at bounding box center [755, 386] width 3 height 12
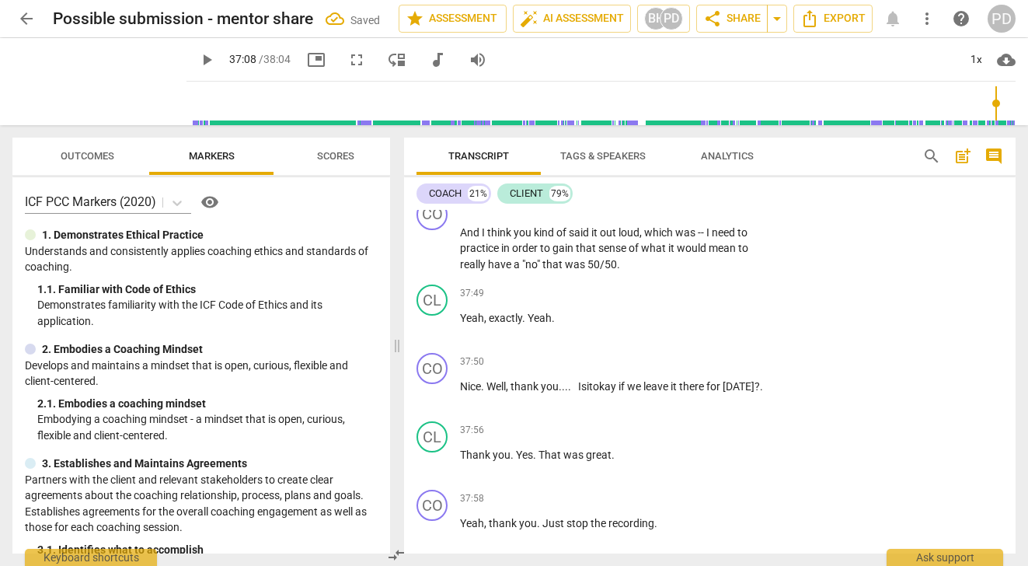
scroll to position [11051, 0]
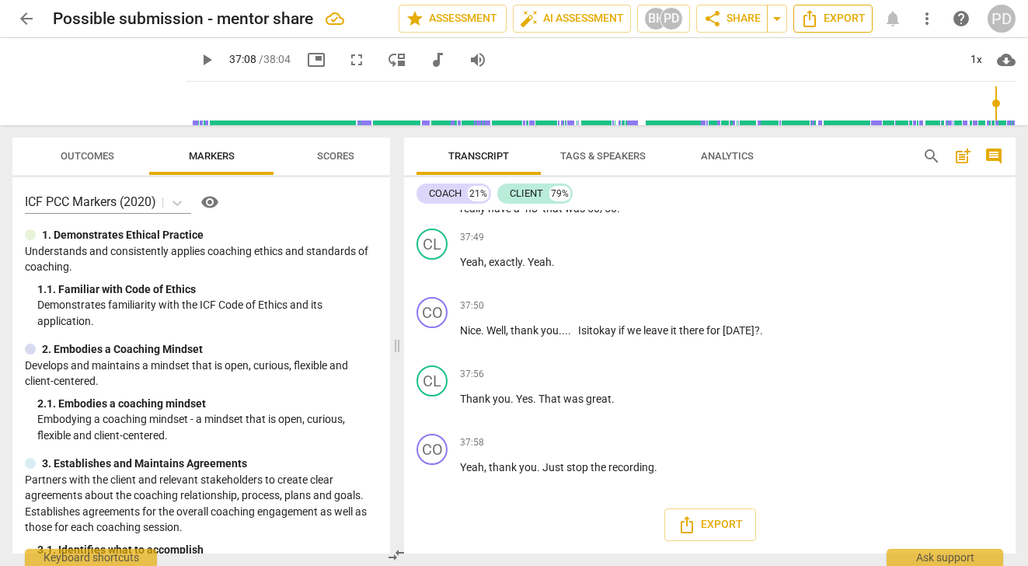
click at [812, 19] on icon "Export" at bounding box center [809, 18] width 19 height 19
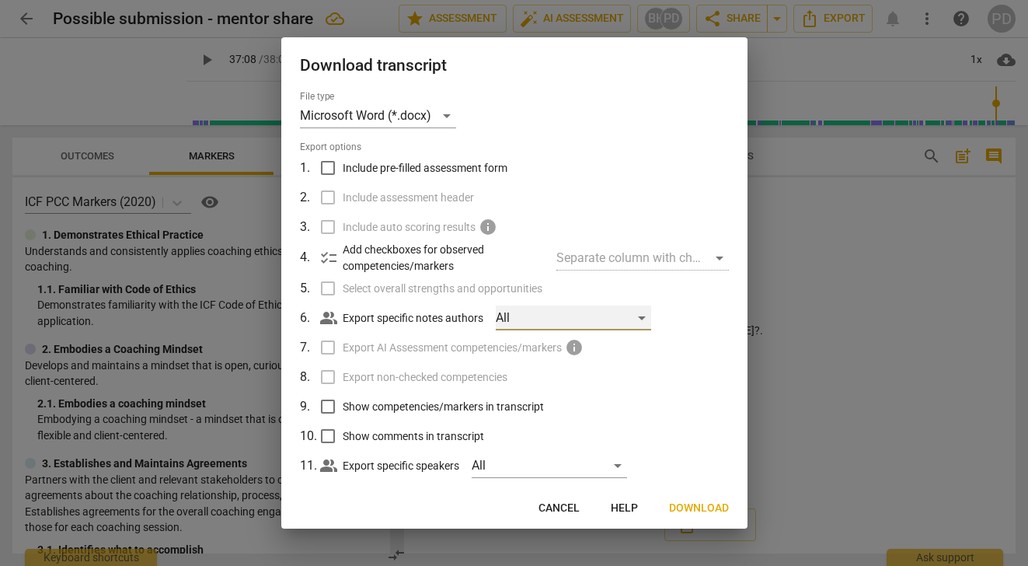
click at [645, 319] on div "All" at bounding box center [573, 317] width 155 height 25
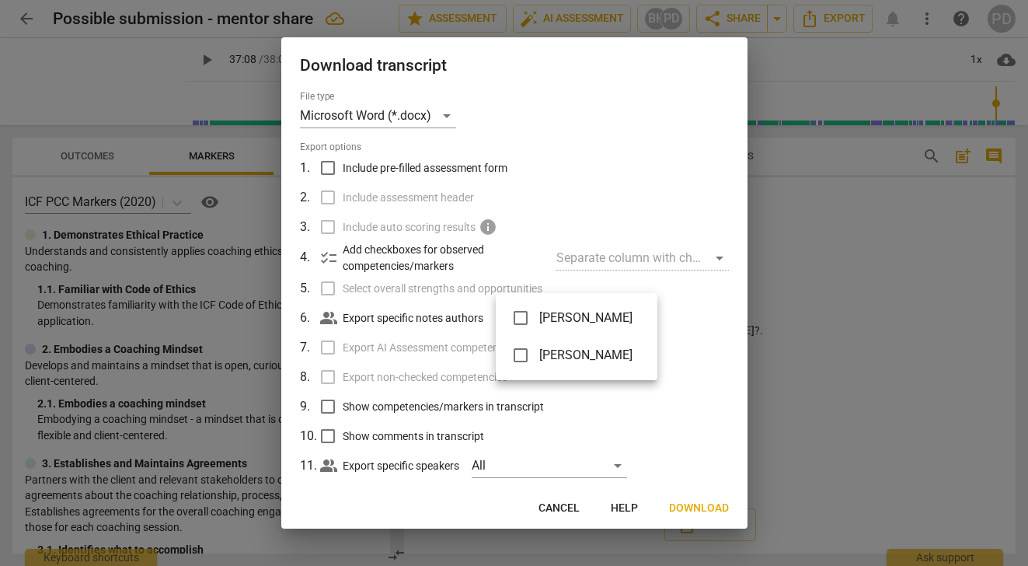
click at [686, 397] on div at bounding box center [514, 283] width 1028 height 566
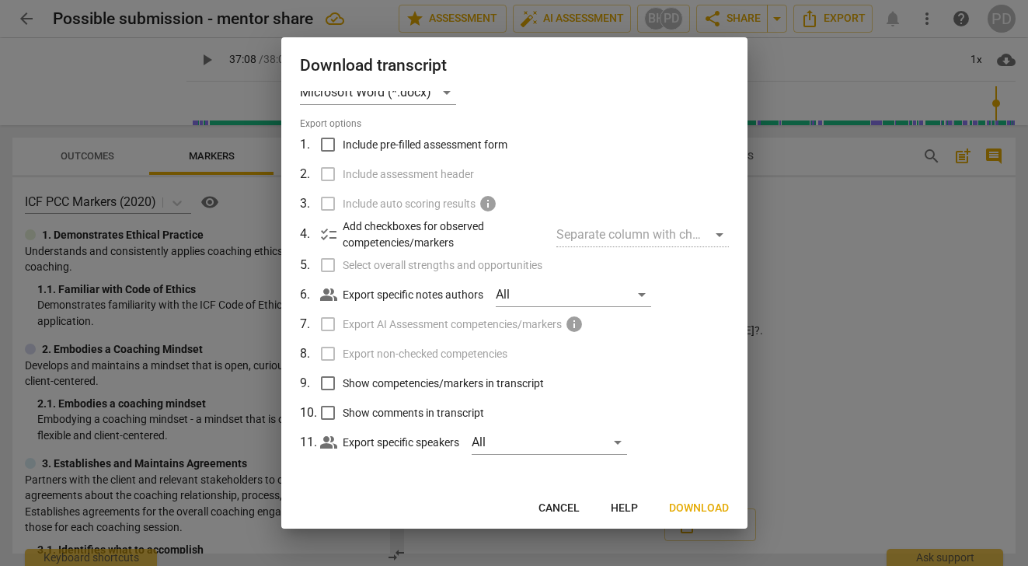
scroll to position [0, 0]
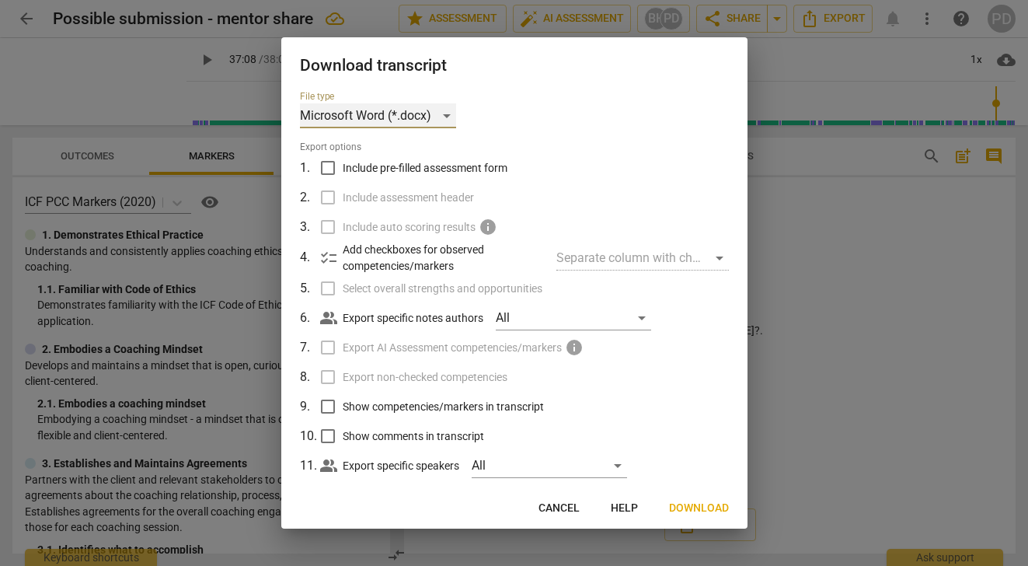
click at [448, 110] on div "Microsoft Word (*.docx)" at bounding box center [378, 115] width 156 height 25
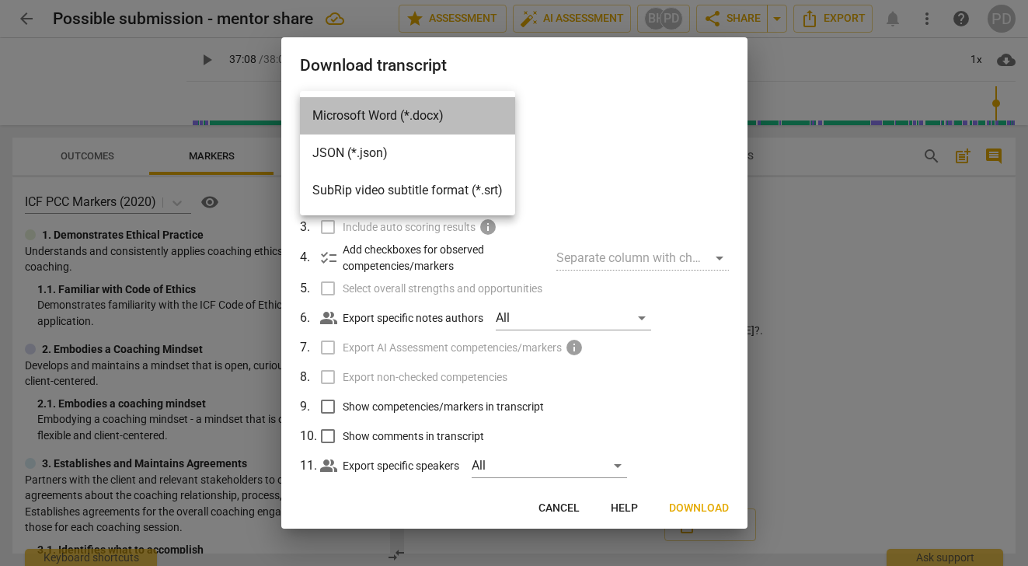
click at [346, 114] on li "Microsoft Word (*.docx)" at bounding box center [407, 115] width 215 height 37
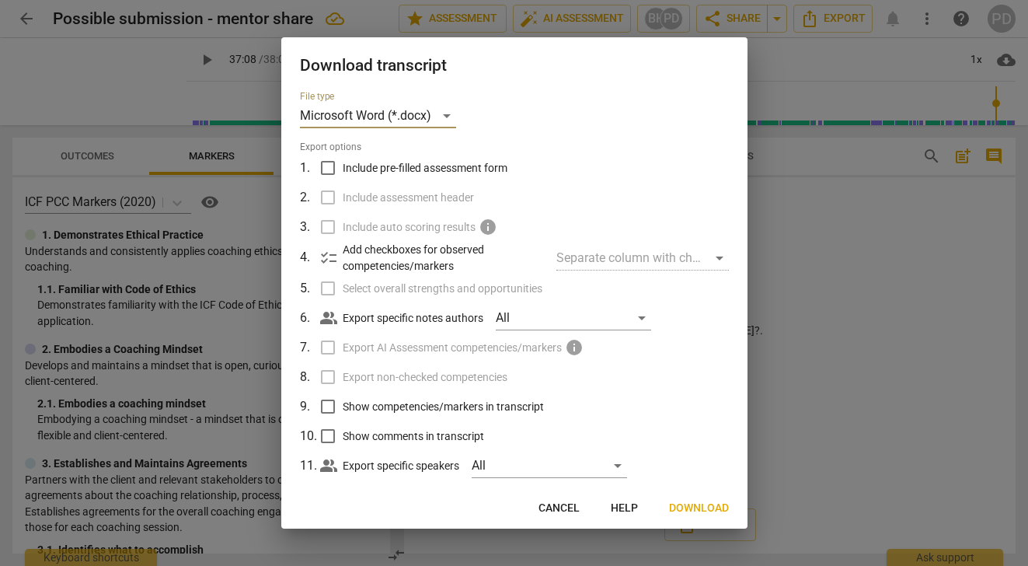
click at [698, 507] on span "Download" at bounding box center [699, 508] width 60 height 16
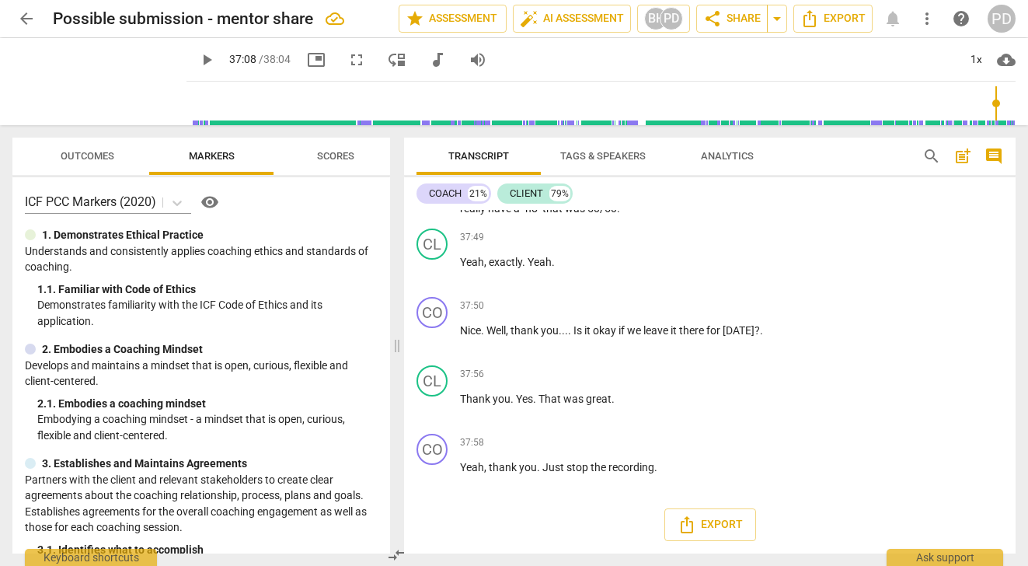
click at [24, 19] on span "arrow_back" at bounding box center [26, 18] width 19 height 19
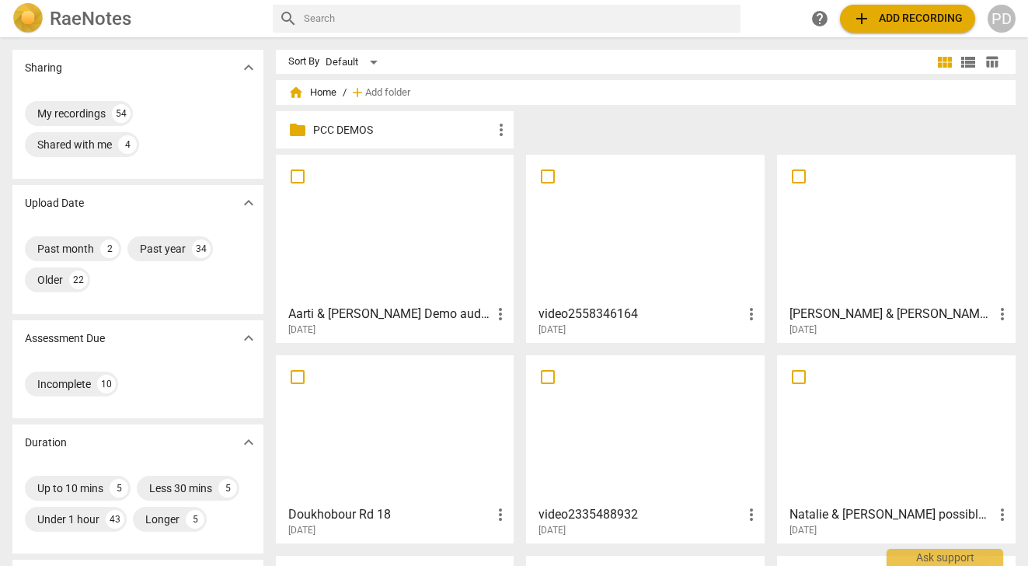
click at [372, 276] on div at bounding box center [395, 229] width 228 height 138
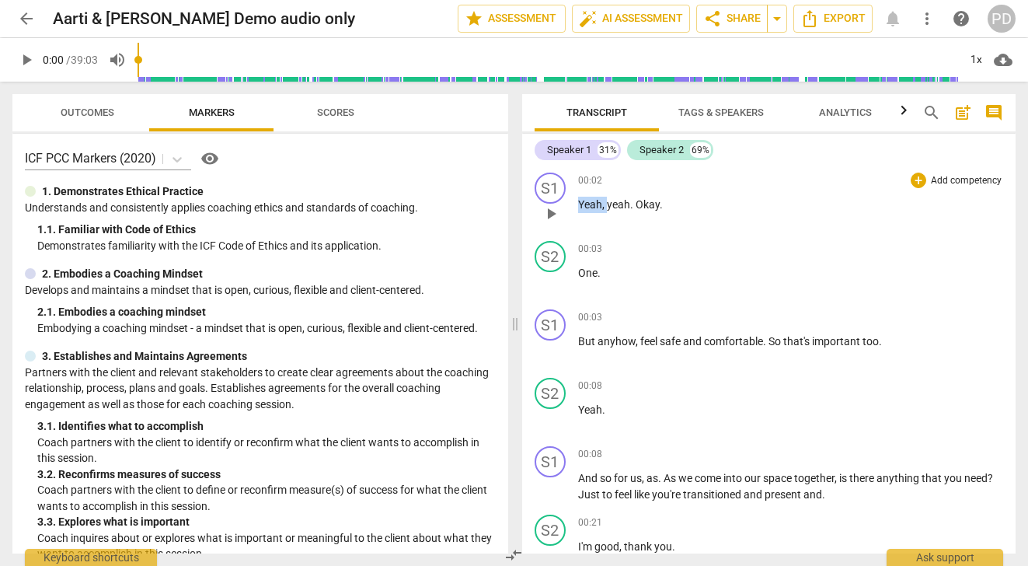
drag, startPoint x: 608, startPoint y: 204, endPoint x: 571, endPoint y: 204, distance: 36.5
click at [571, 204] on div "S1 play_arrow pause 00:02 + Add competency keyboard_arrow_right Yeah , yeah . O…" at bounding box center [769, 200] width 494 height 68
click at [602, 207] on p "yeah . Okay ." at bounding box center [791, 205] width 426 height 16
click at [26, 64] on span "play_arrow" at bounding box center [26, 59] width 19 height 19
click at [26, 61] on span "pause" at bounding box center [26, 59] width 19 height 19
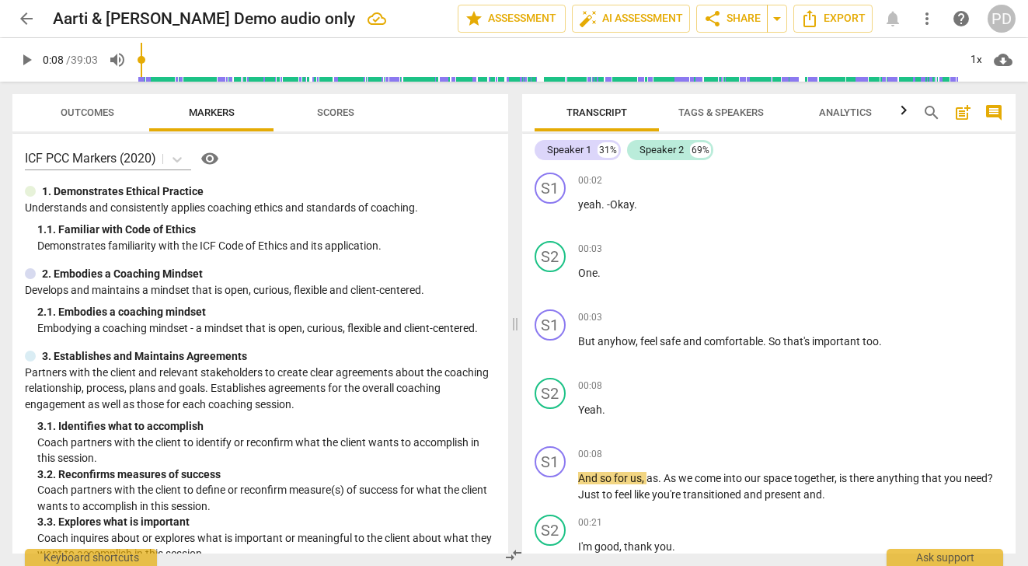
type input "9"
click at [716, 111] on span "Tags & Speakers" at bounding box center [720, 112] width 85 height 12
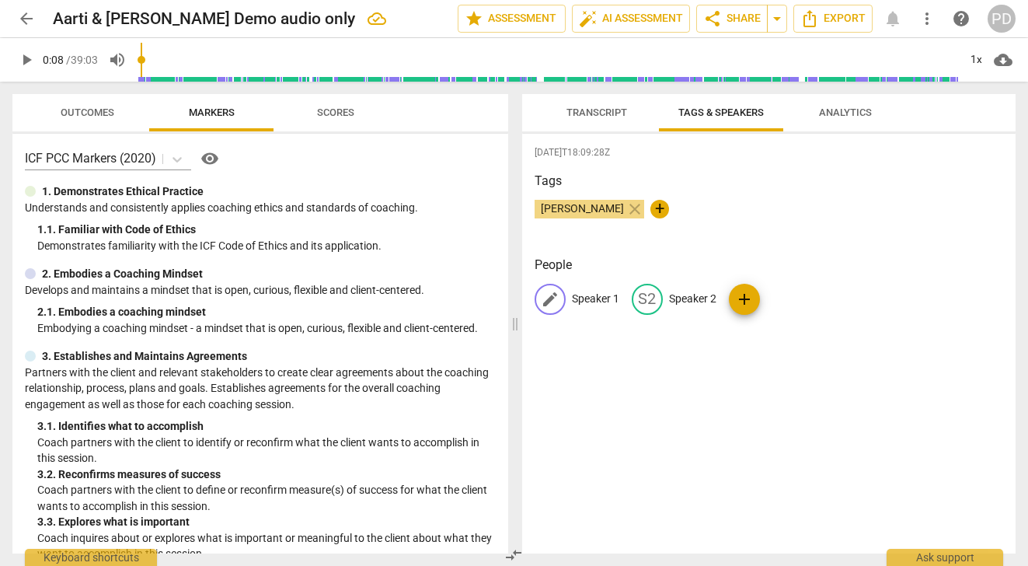
click at [604, 299] on p "Speaker 1" at bounding box center [595, 299] width 47 height 16
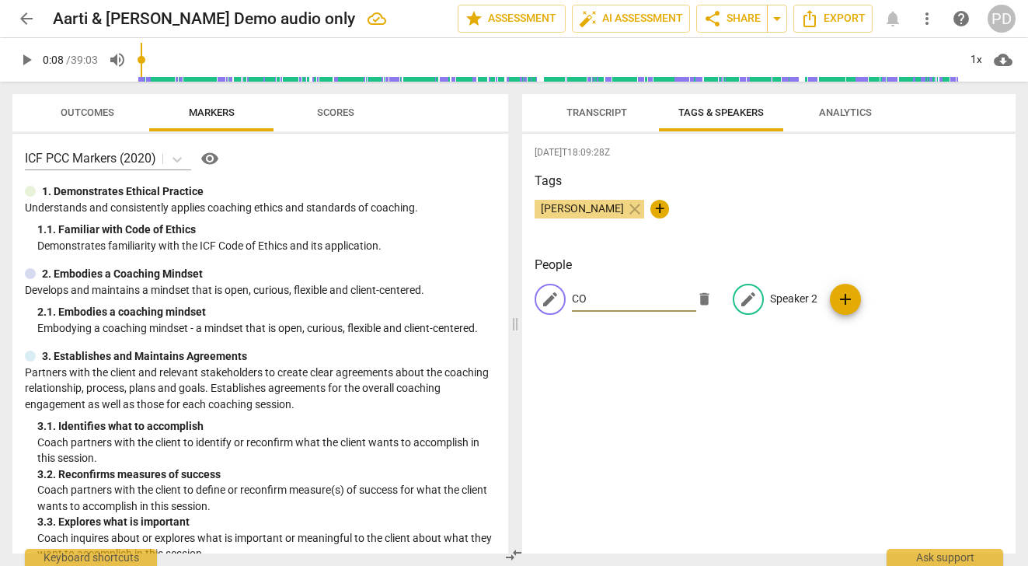
type input "CO"
click at [803, 300] on p "Speaker 2" at bounding box center [793, 299] width 47 height 16
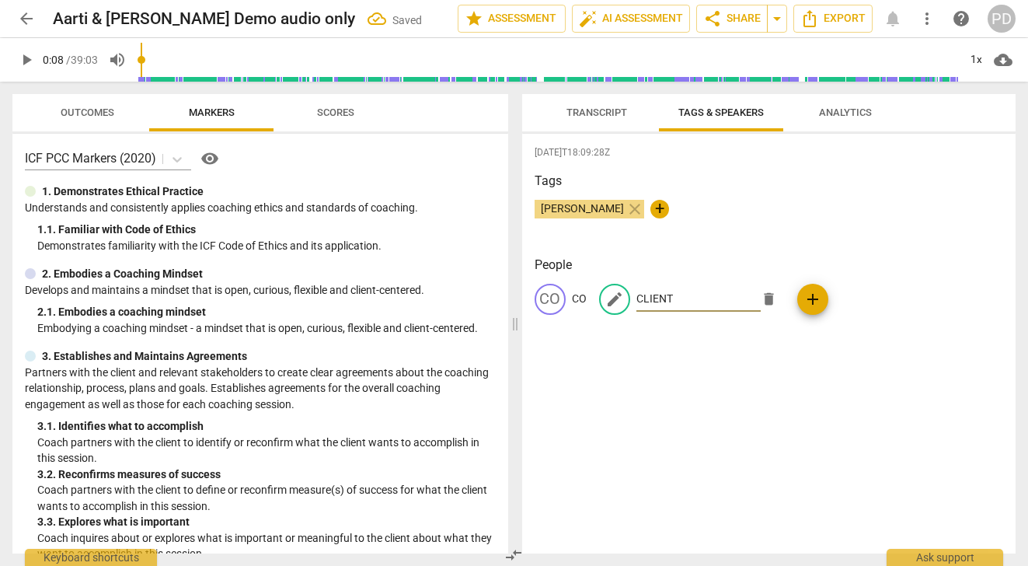
type input "CLIENT"
click at [586, 297] on p "CO" at bounding box center [579, 299] width 15 height 16
type input "A"
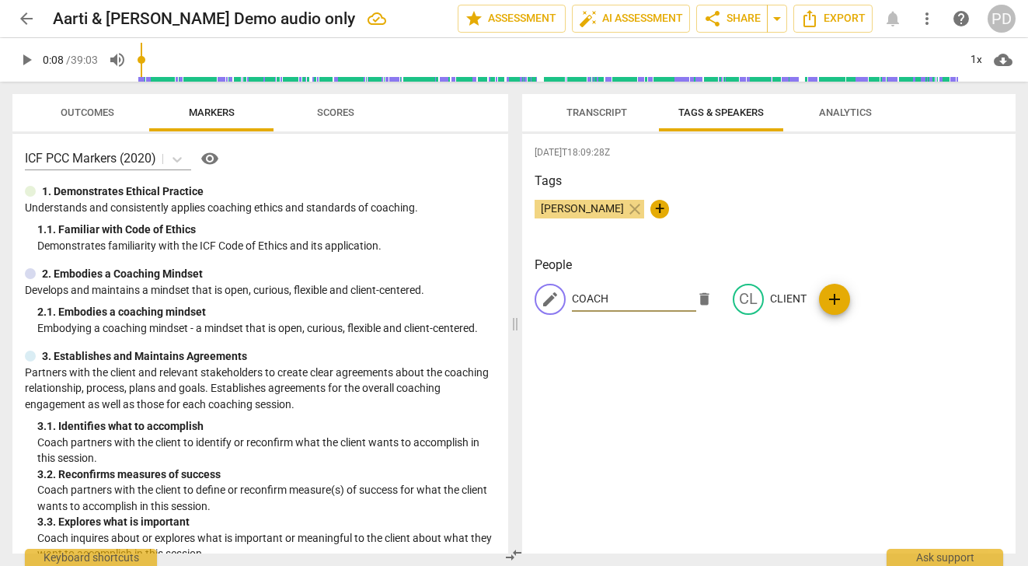
type input "COACH"
click at [600, 115] on span "Transcript" at bounding box center [596, 112] width 61 height 12
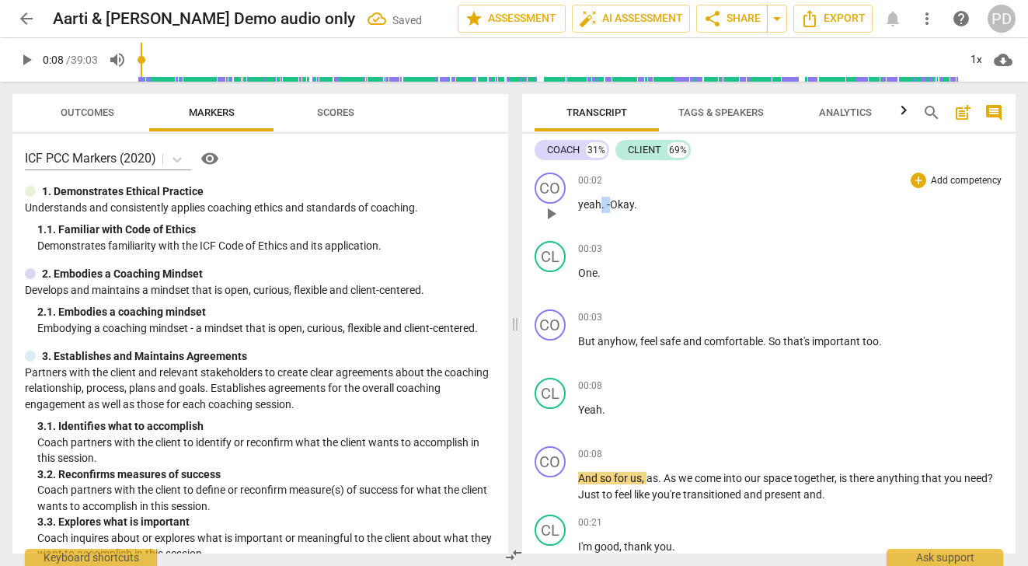
drag, startPoint x: 608, startPoint y: 206, endPoint x: 601, endPoint y: 205, distance: 7.8
click at [601, 205] on p "yeah . -Okay ." at bounding box center [791, 205] width 426 height 16
click at [605, 205] on span "Okay" at bounding box center [616, 204] width 24 height 12
drag, startPoint x: 608, startPoint y: 273, endPoint x: 576, endPoint y: 273, distance: 31.1
click at [576, 273] on div "CL play_arrow pause 00:03 + Add competency keyboard_arrow_right One ." at bounding box center [769, 269] width 494 height 68
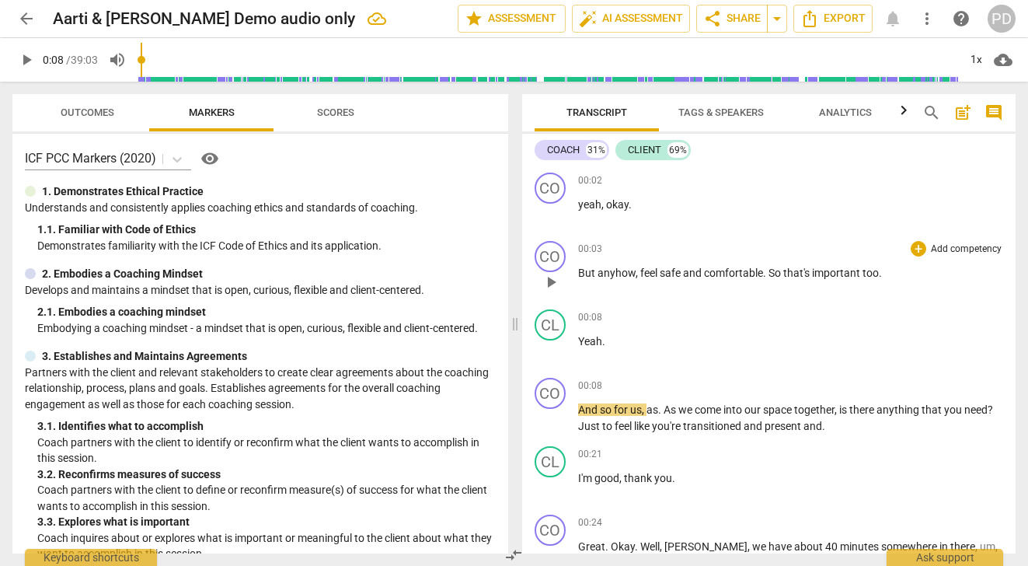
click at [637, 274] on span "," at bounding box center [637, 272] width 5 height 12
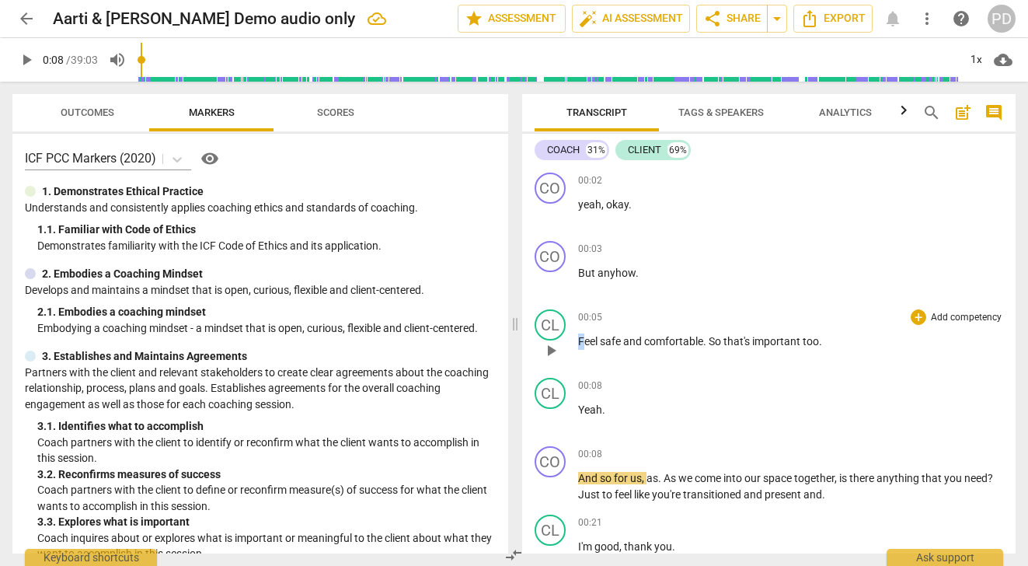
drag, startPoint x: 586, startPoint y: 344, endPoint x: 584, endPoint y: 327, distance: 17.2
click at [584, 327] on div "00:05 + Add competency keyboard_arrow_right Feel safe and comfortable . So that…" at bounding box center [791, 337] width 426 height 56
click at [548, 350] on span "play_arrow" at bounding box center [550, 350] width 19 height 19
click at [552, 330] on div "CL" at bounding box center [550, 324] width 31 height 31
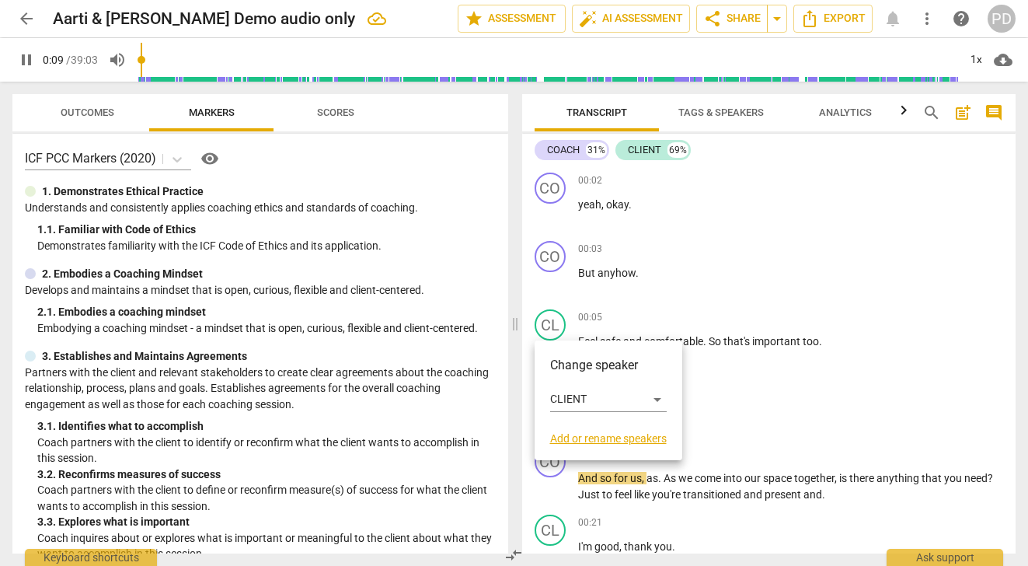
click at [734, 378] on div at bounding box center [514, 283] width 1028 height 566
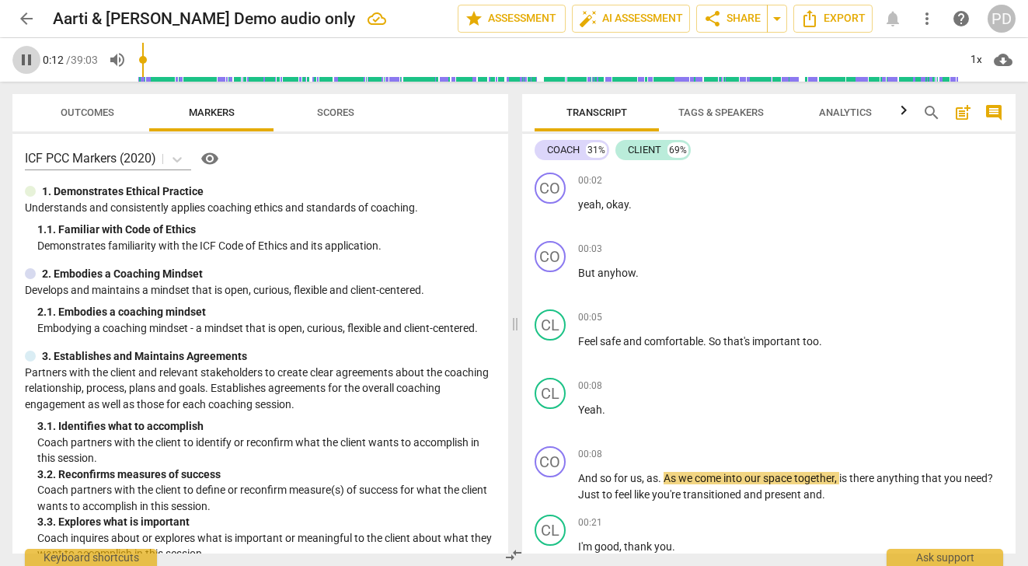
click at [22, 68] on span "pause" at bounding box center [26, 59] width 19 height 19
type input "13"
click at [551, 334] on div "CL" at bounding box center [550, 324] width 31 height 31
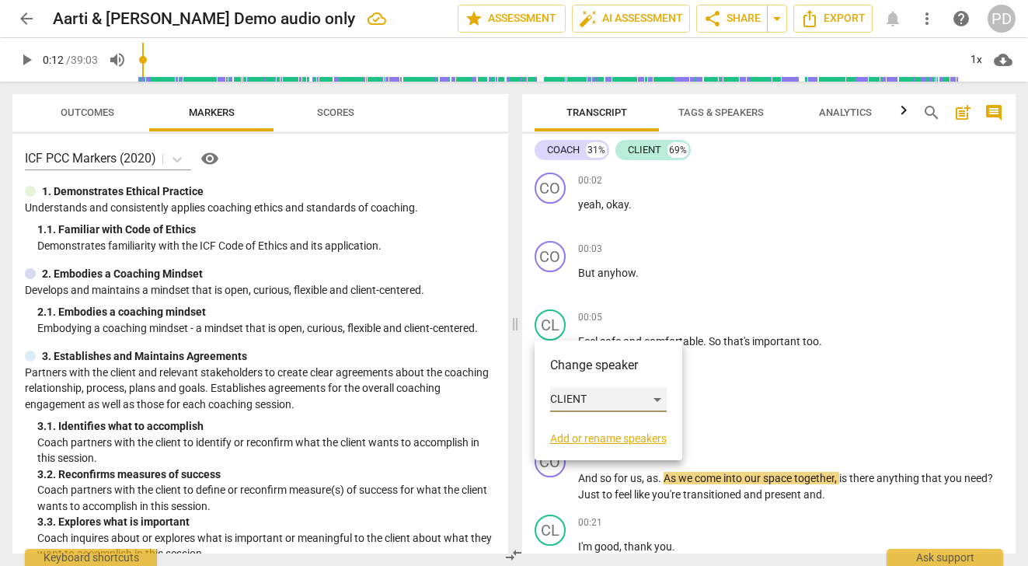
click at [655, 398] on div "CLIENT" at bounding box center [608, 399] width 117 height 25
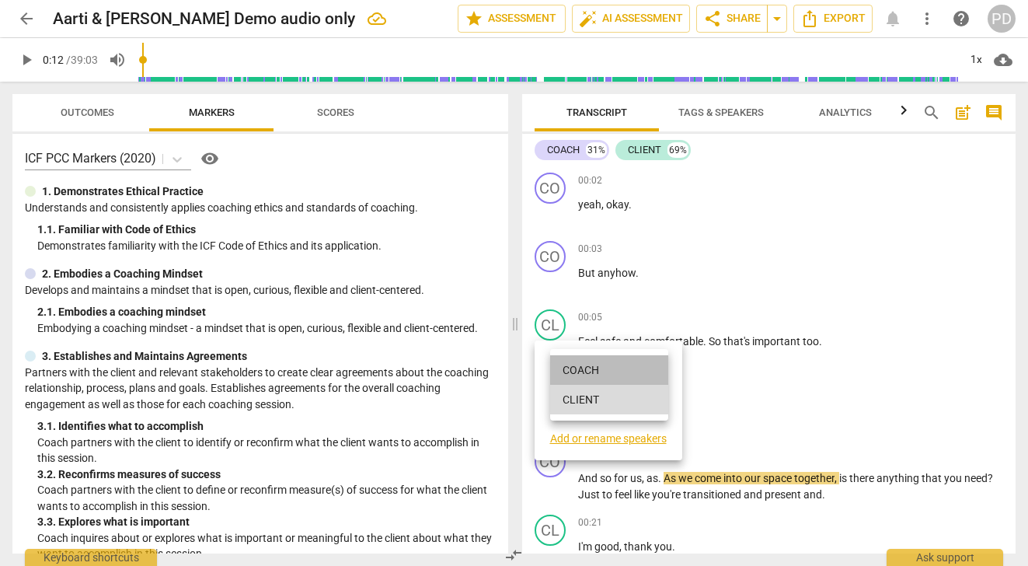
click at [608, 368] on li "COACH" at bounding box center [609, 370] width 118 height 30
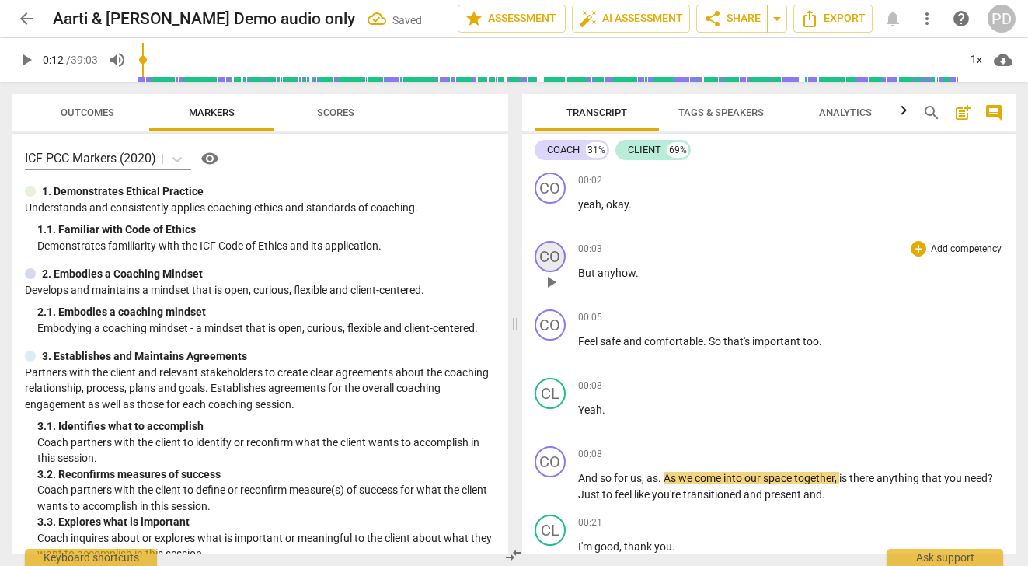
click at [549, 261] on div "CO" at bounding box center [550, 256] width 31 height 31
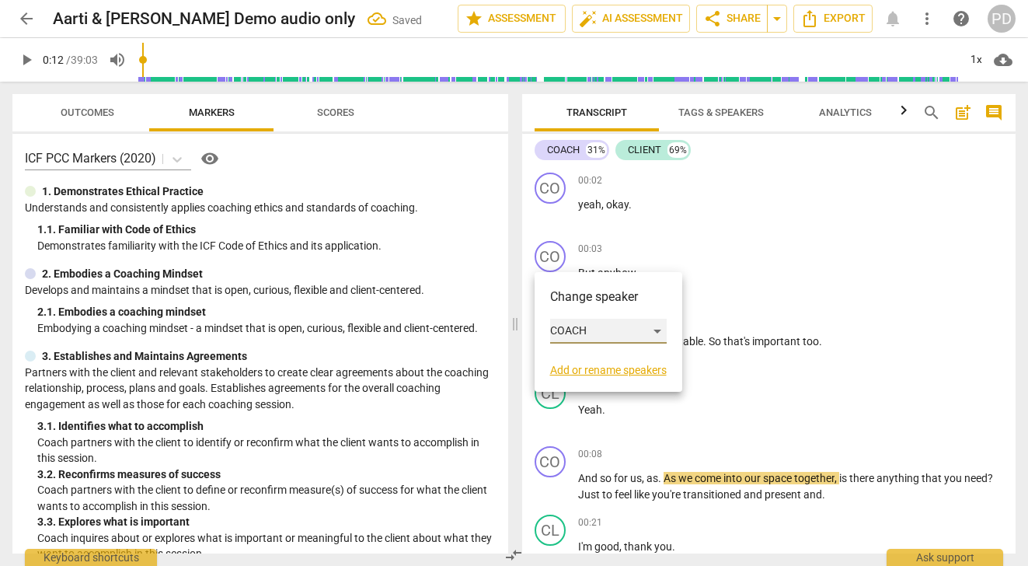
click at [558, 329] on div "COACH" at bounding box center [608, 331] width 117 height 25
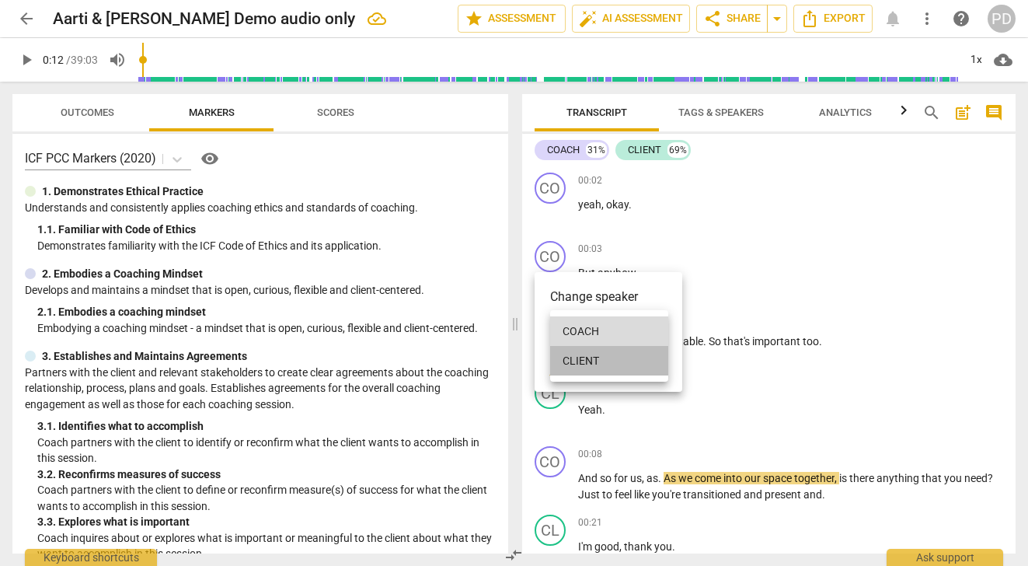
click at [568, 357] on li "CLIENT" at bounding box center [609, 361] width 118 height 30
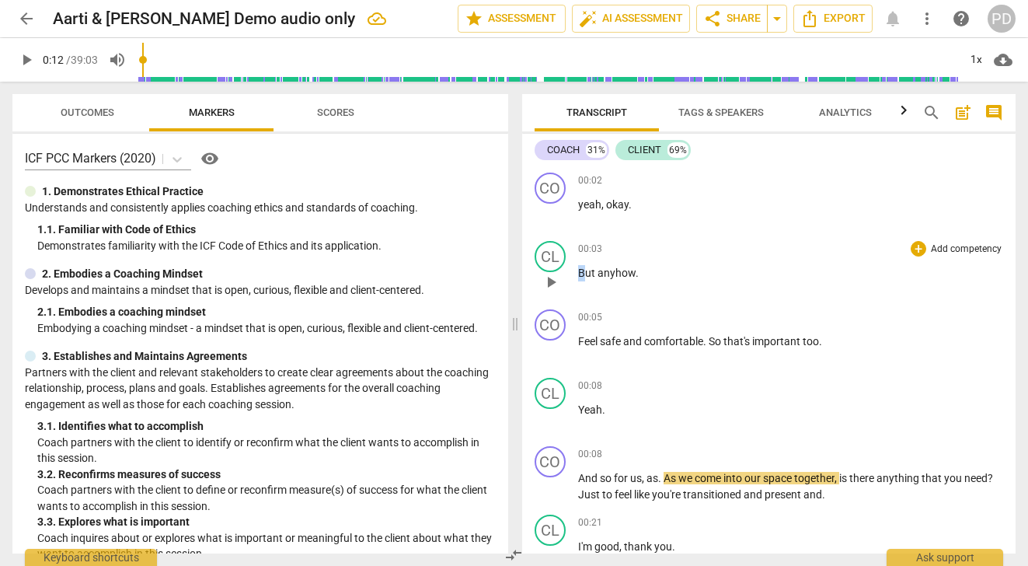
click at [580, 273] on span "But" at bounding box center [587, 272] width 19 height 12
click at [705, 340] on p "Feel safe and comfortable . So that's important too ." at bounding box center [791, 341] width 426 height 16
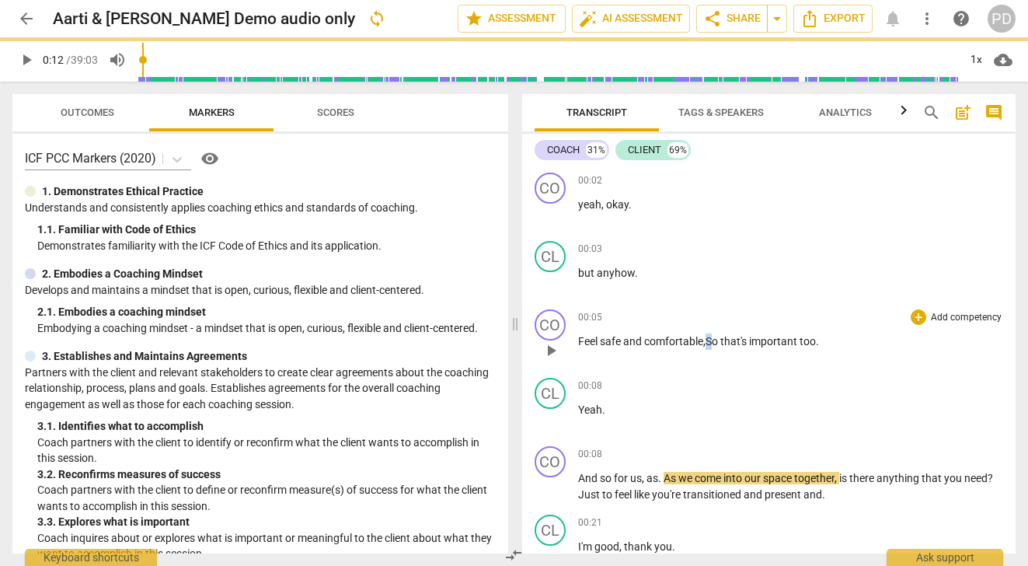
click at [711, 340] on span "So" at bounding box center [712, 341] width 15 height 12
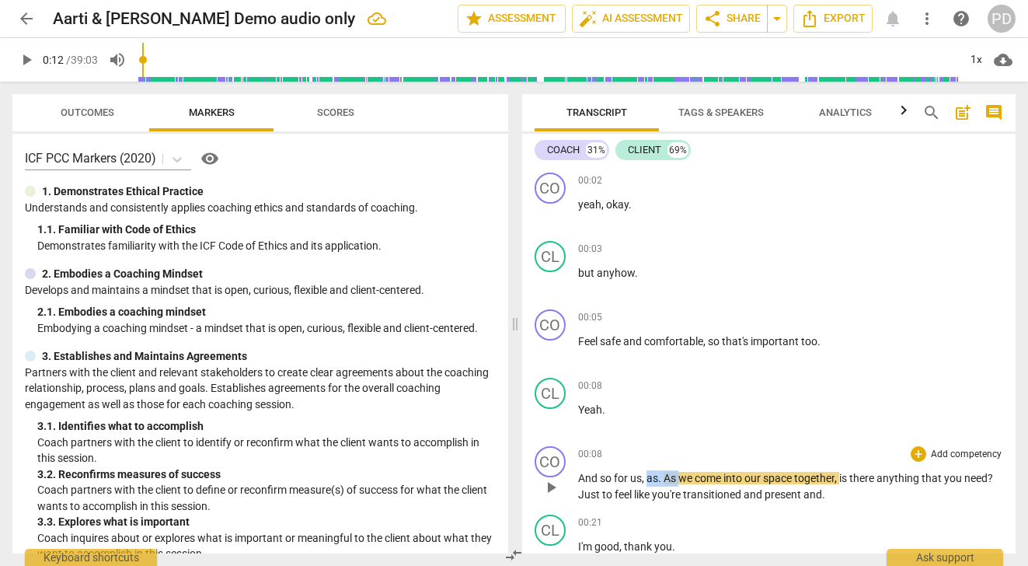
drag, startPoint x: 679, startPoint y: 478, endPoint x: 646, endPoint y: 477, distance: 33.4
click at [646, 477] on p "And so for us , as . As we come into our space together , is there anything tha…" at bounding box center [791, 486] width 426 height 32
click at [975, 476] on p "And so for us , as we come into our space together , is there anything that you…" at bounding box center [791, 486] width 426 height 32
drag, startPoint x: 828, startPoint y: 495, endPoint x: 805, endPoint y: 493, distance: 23.4
click at [805, 493] on p "And so for us , as we come into our space together , is there anything that you…" at bounding box center [791, 486] width 426 height 32
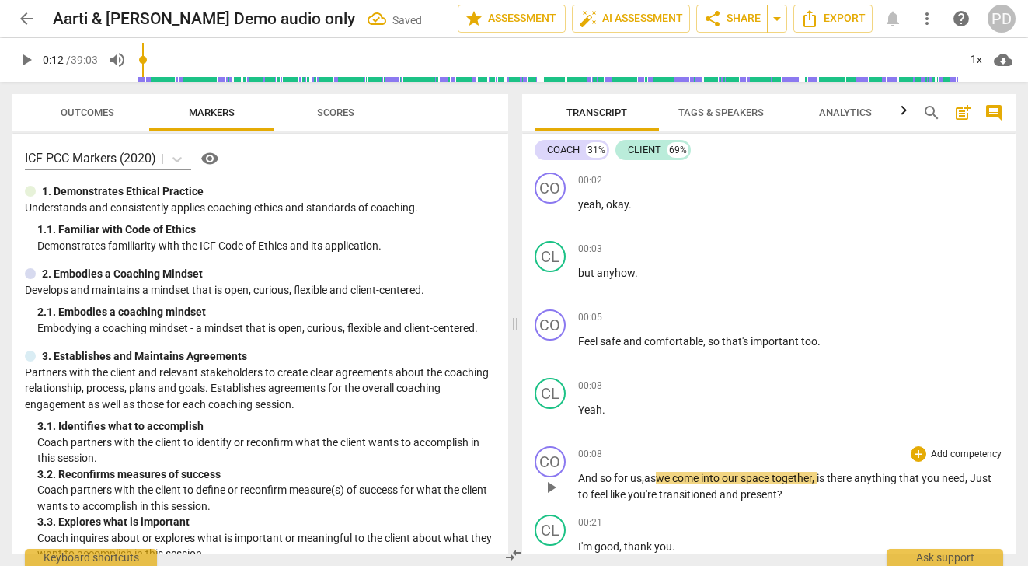
click at [23, 57] on span "play_arrow" at bounding box center [26, 59] width 19 height 19
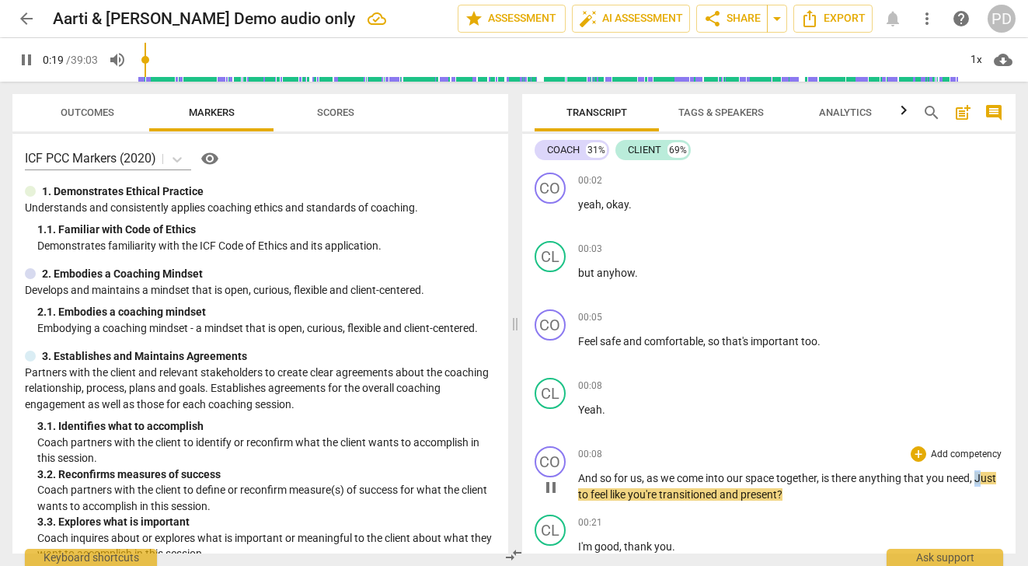
click at [974, 484] on span "Just" at bounding box center [985, 478] width 22 height 12
type input "21"
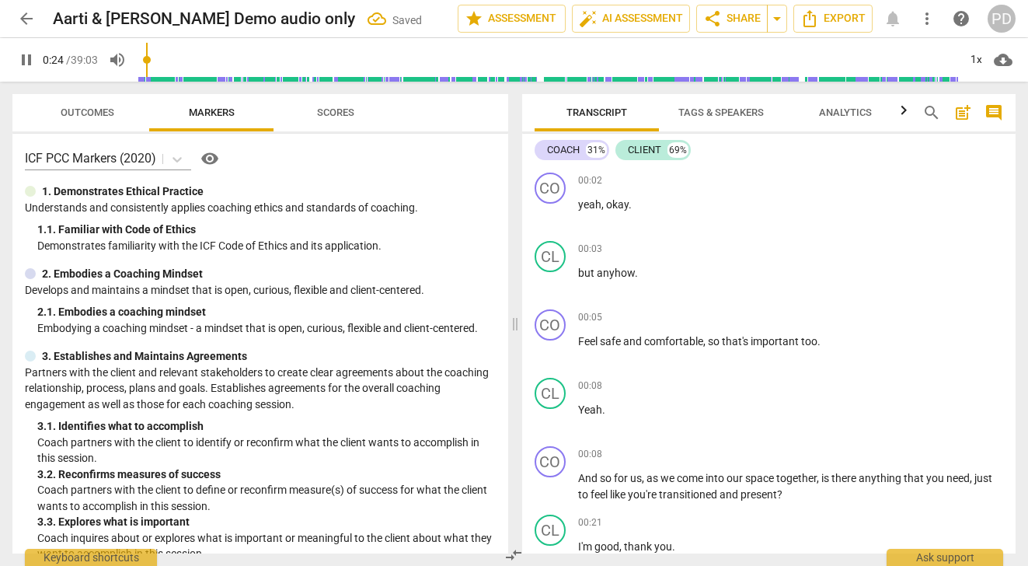
scroll to position [442, 0]
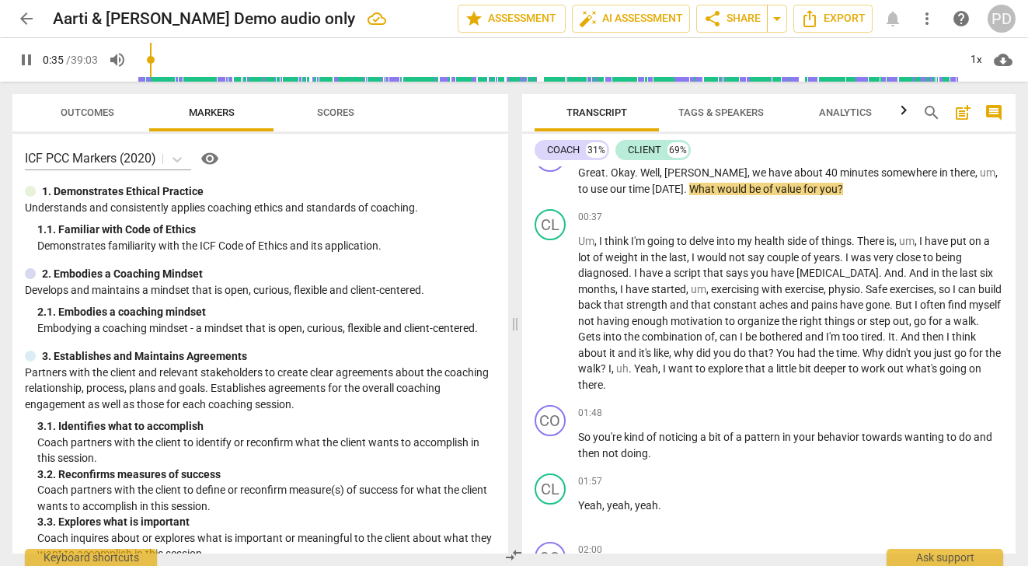
click at [22, 62] on span "pause" at bounding box center [26, 59] width 19 height 19
type input "36"
click at [611, 171] on span "Okay" at bounding box center [623, 172] width 24 height 12
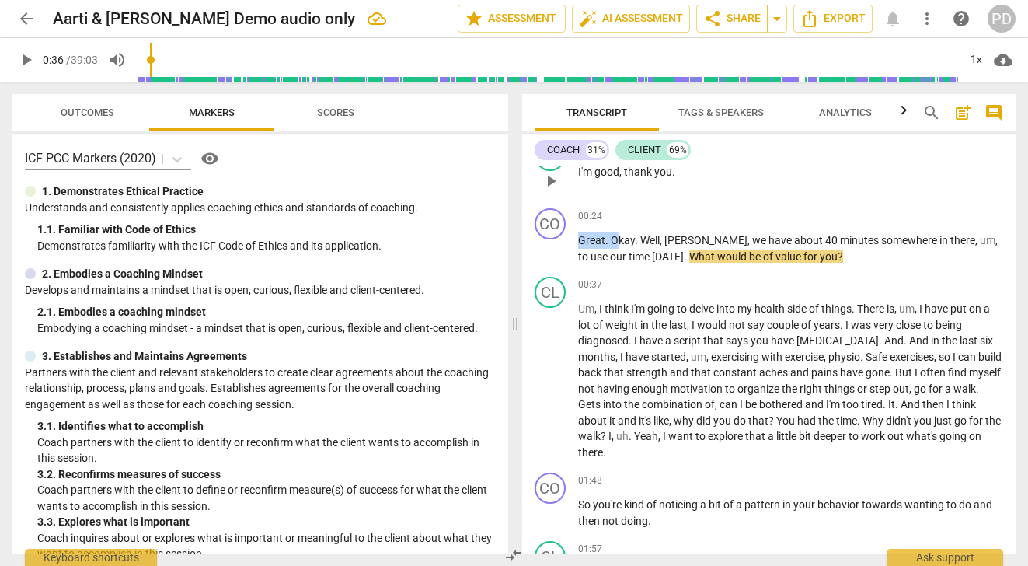
drag, startPoint x: 618, startPoint y: 172, endPoint x: 606, endPoint y: 172, distance: 11.7
click at [606, 172] on div "CO play_arrow pause 00:02 + Add competency keyboard_arrow_right yeah , okay . C…" at bounding box center [769, 359] width 494 height 387
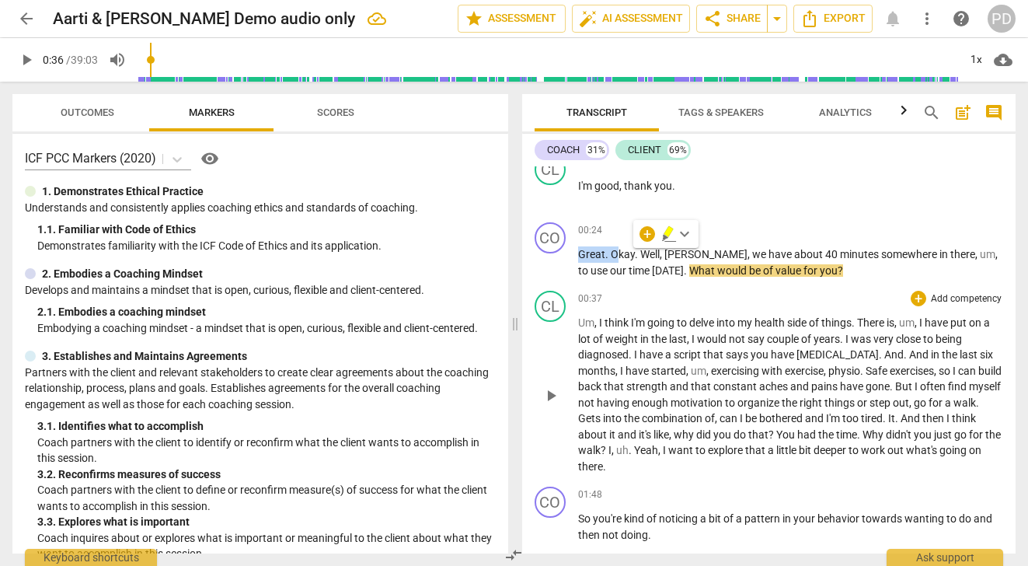
click at [626, 292] on div "00:37 + Add competency keyboard_arrow_right" at bounding box center [791, 299] width 426 height 16
click at [615, 249] on span "Okay" at bounding box center [623, 254] width 24 height 12
drag, startPoint x: 617, startPoint y: 251, endPoint x: 602, endPoint y: 252, distance: 14.8
click at [602, 252] on p "Great . Okay . Well , Artie , we have about 40 minutes somewhere in there , um …" at bounding box center [791, 262] width 426 height 32
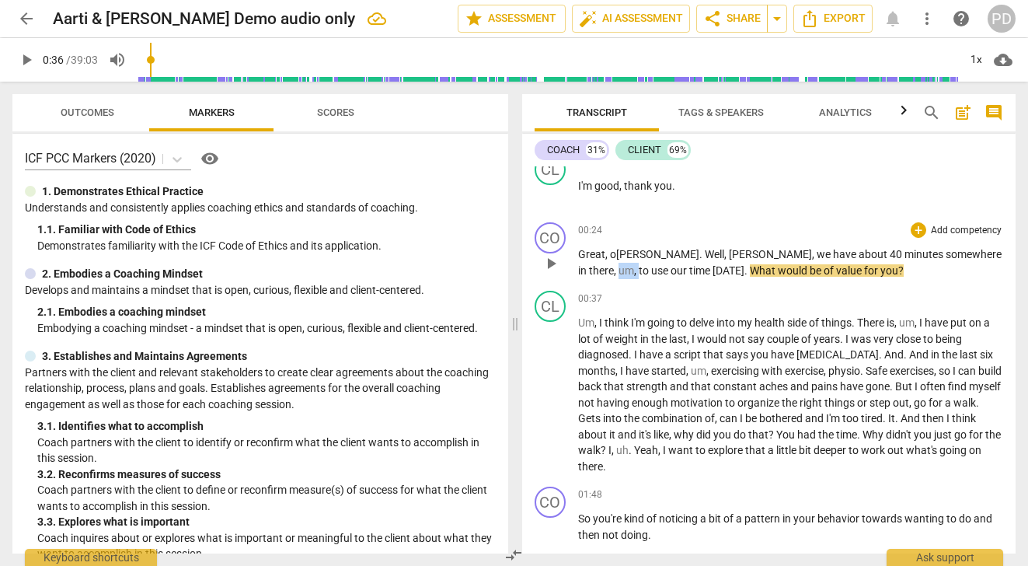
drag, startPoint x: 940, startPoint y: 255, endPoint x: 918, endPoint y: 255, distance: 21.8
click at [918, 255] on p "Great, o kay . Well , Artie , we have about 40 minutes somewhere in there , um …" at bounding box center [791, 262] width 426 height 32
click at [726, 271] on span "." at bounding box center [728, 270] width 5 height 12
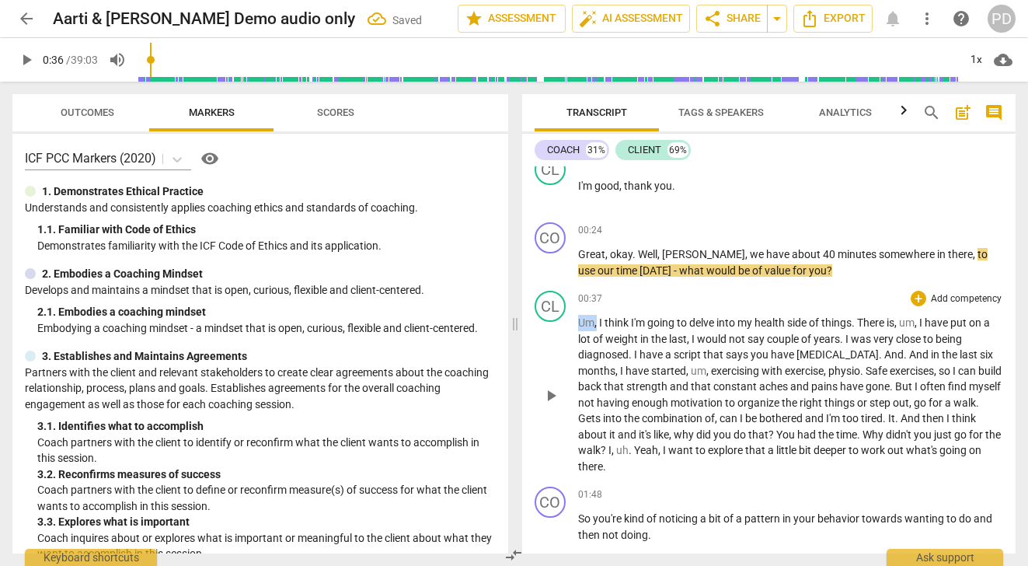
drag, startPoint x: 597, startPoint y: 322, endPoint x: 565, endPoint y: 322, distance: 32.6
click at [565, 322] on div "CL play_arrow pause 00:37 + Add competency keyboard_arrow_right Um , I think I'…" at bounding box center [769, 382] width 494 height 196
